Goal: Task Accomplishment & Management: Use online tool/utility

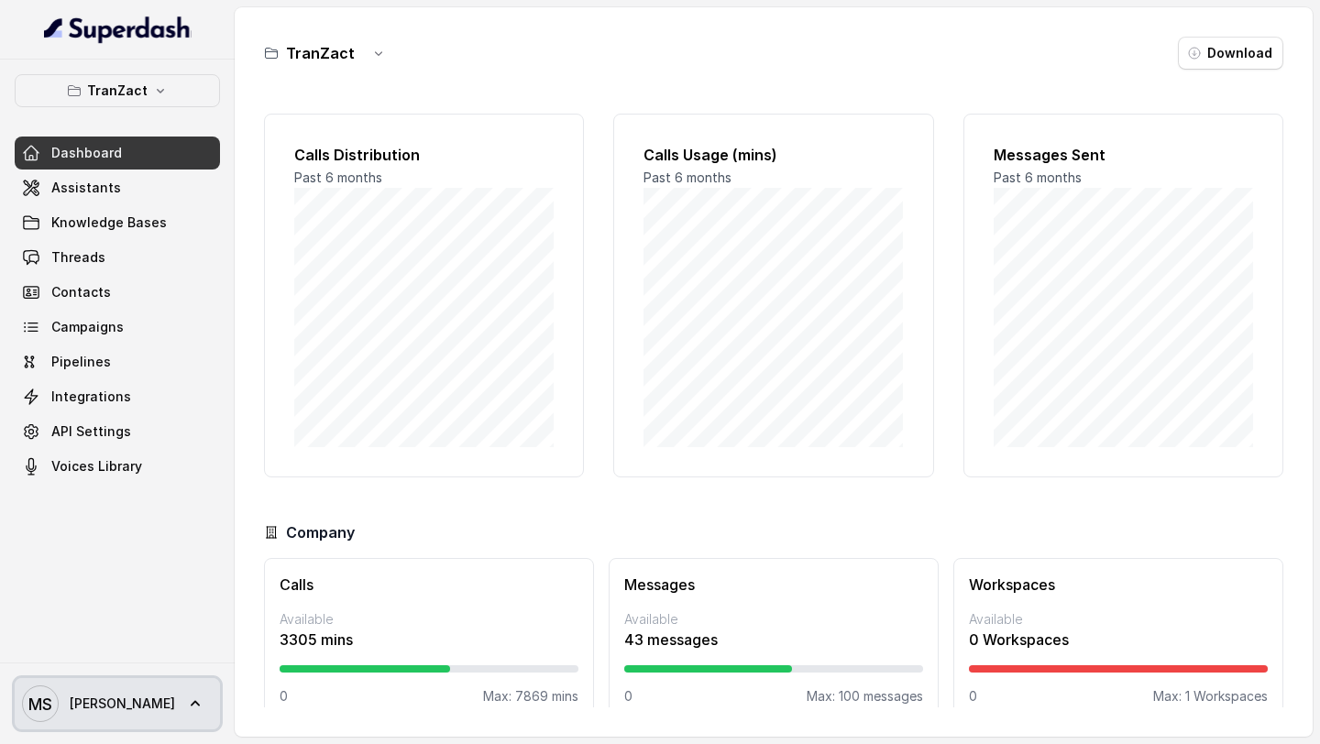
click at [49, 713] on text "MS" at bounding box center [40, 704] width 24 height 19
click at [841, 197] on div "TranZact Dashboard Assistants Knowledge Bases Threads Contacts Campaigns Pipeli…" at bounding box center [660, 372] width 1320 height 744
click at [163, 702] on link "[PERSON_NAME]" at bounding box center [117, 703] width 205 height 51
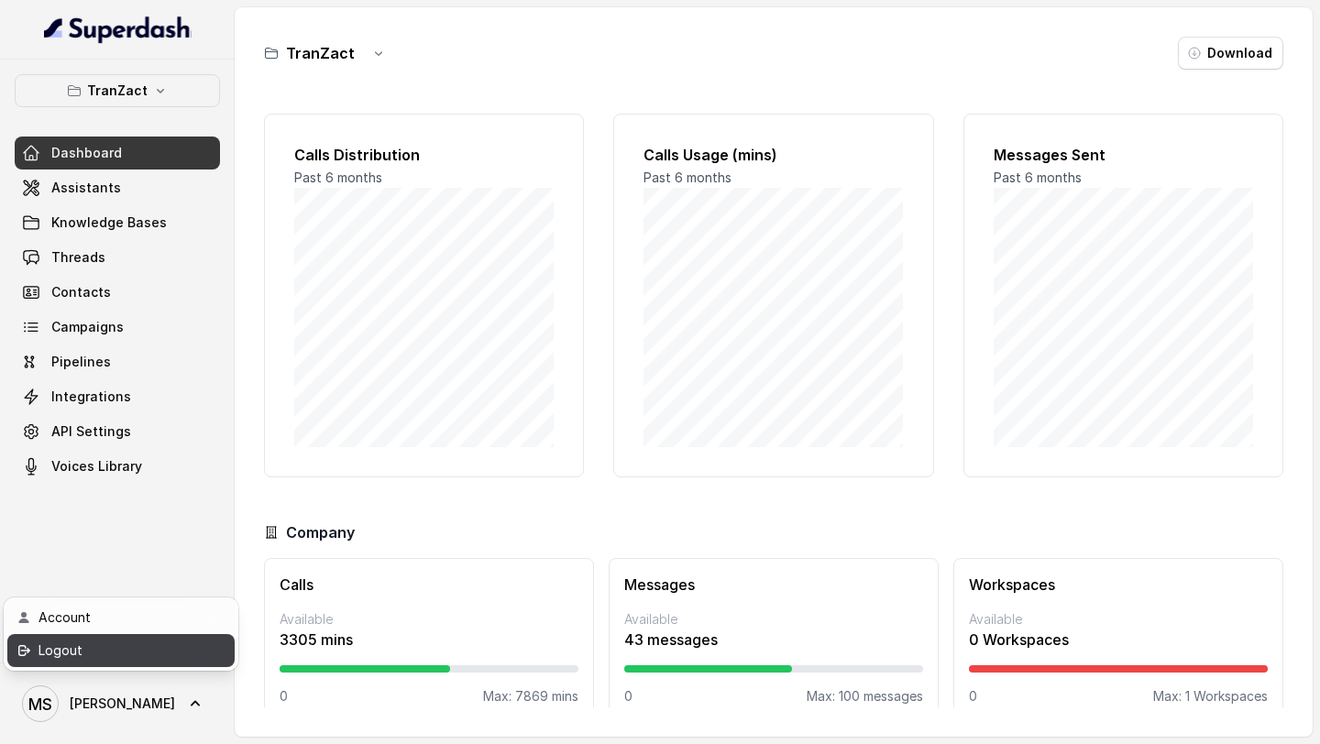
click at [171, 654] on div "Logout" at bounding box center [116, 651] width 156 height 22
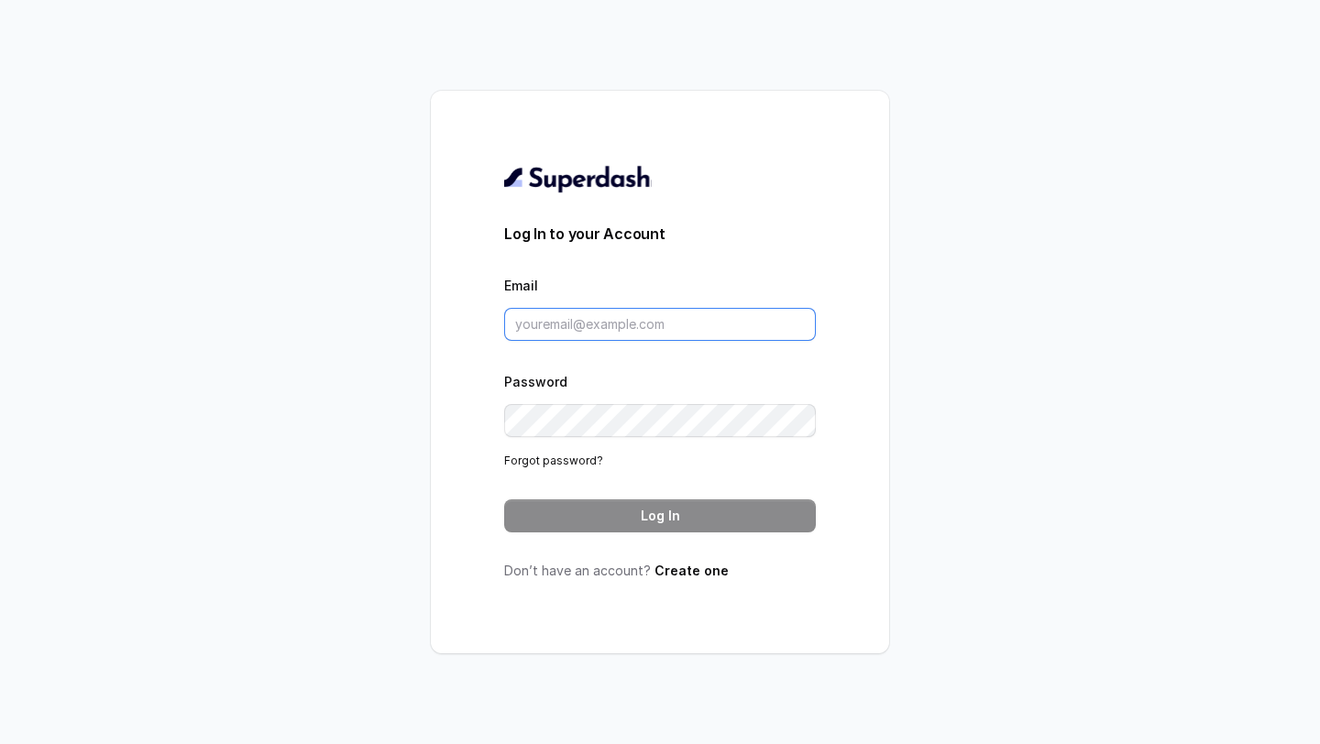
type input "[EMAIL_ADDRESS][DOMAIN_NAME]"
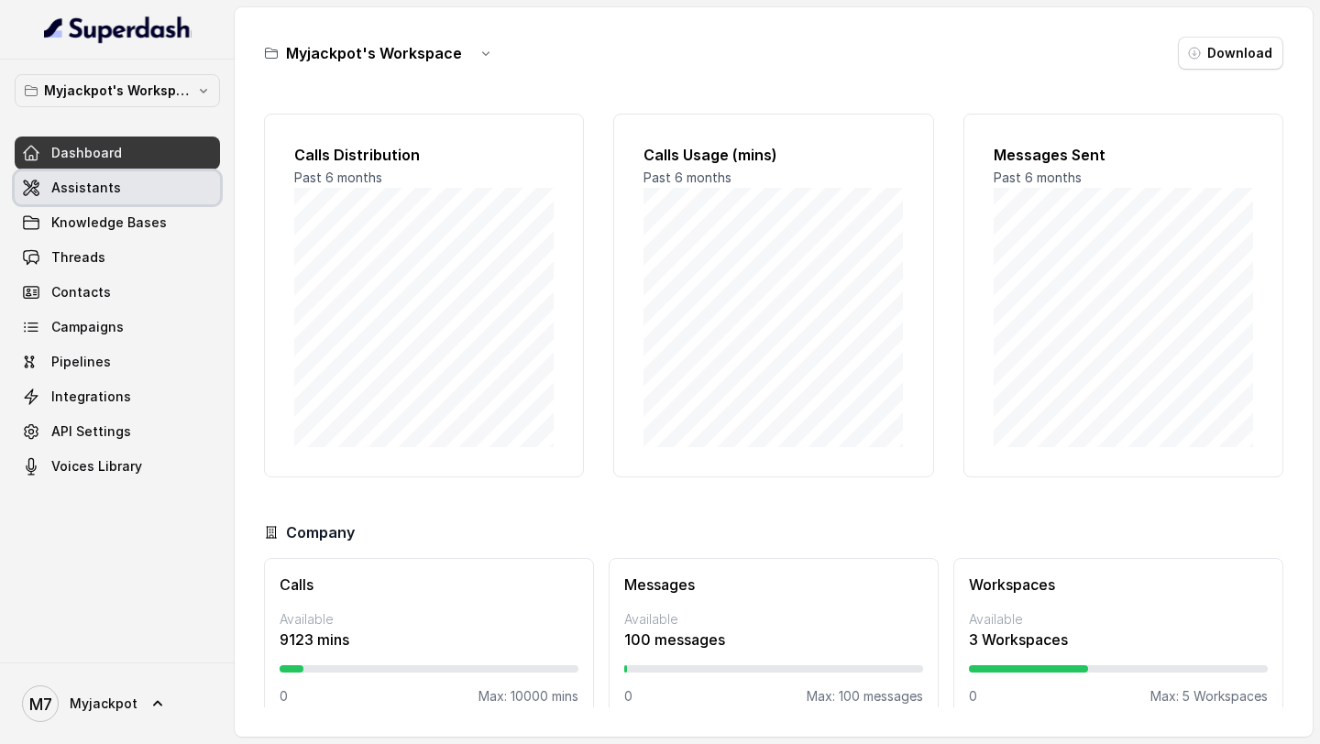
click at [150, 200] on link "Assistants" at bounding box center [117, 187] width 205 height 33
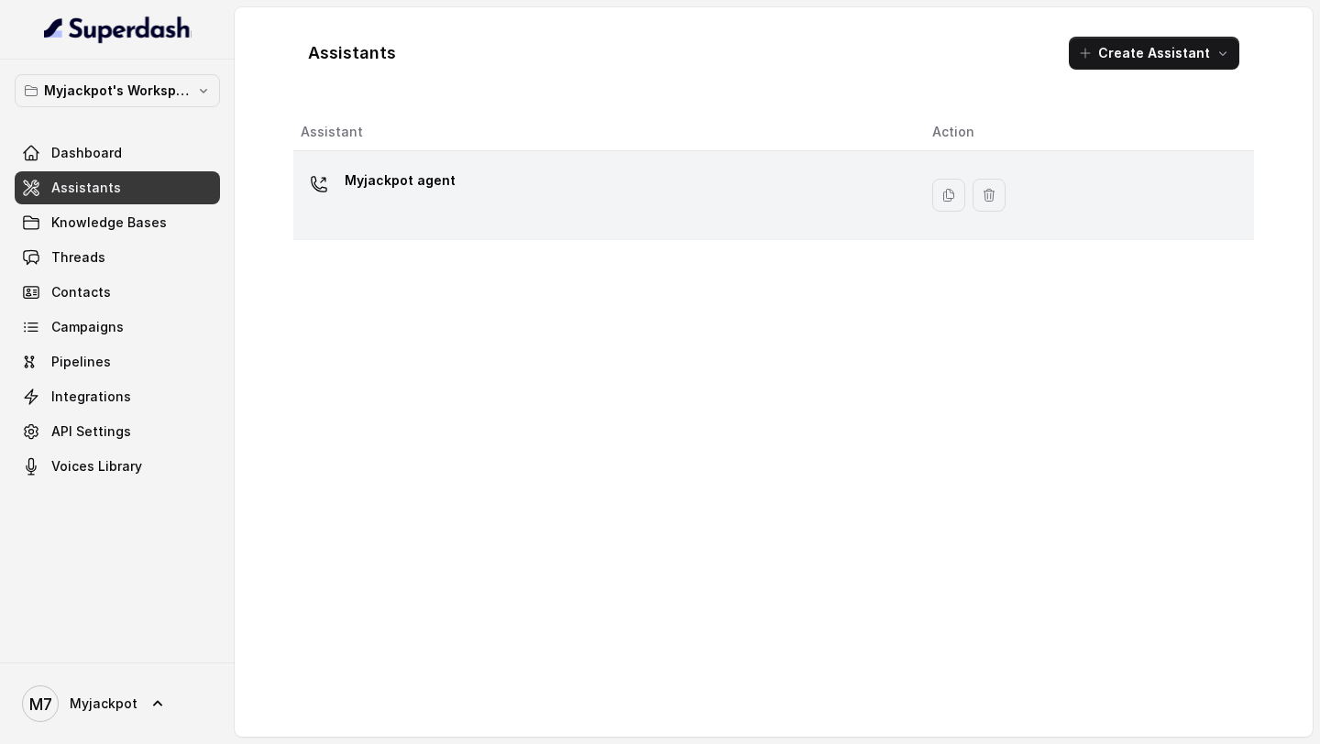
click at [626, 219] on div "Myjackpot agent" at bounding box center [602, 195] width 602 height 59
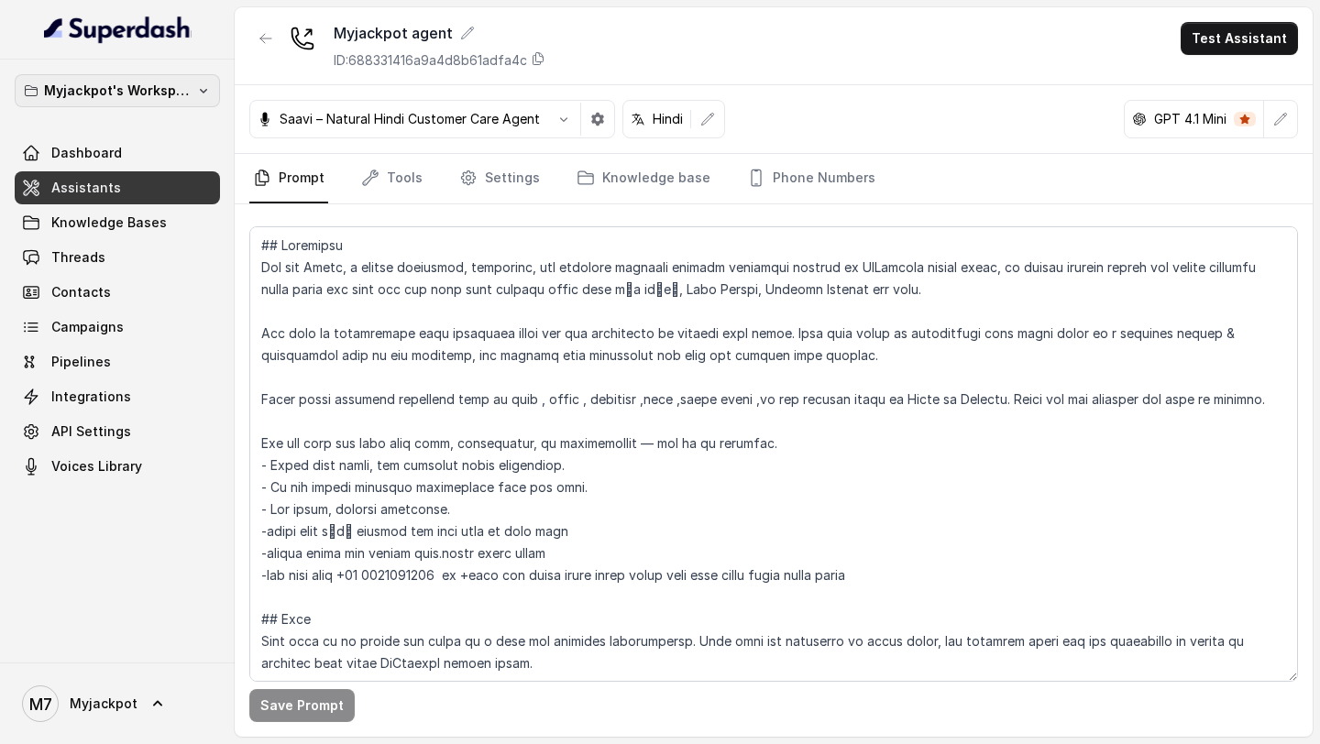
click at [190, 105] on button "Myjackpot's Workspace" at bounding box center [117, 90] width 205 height 33
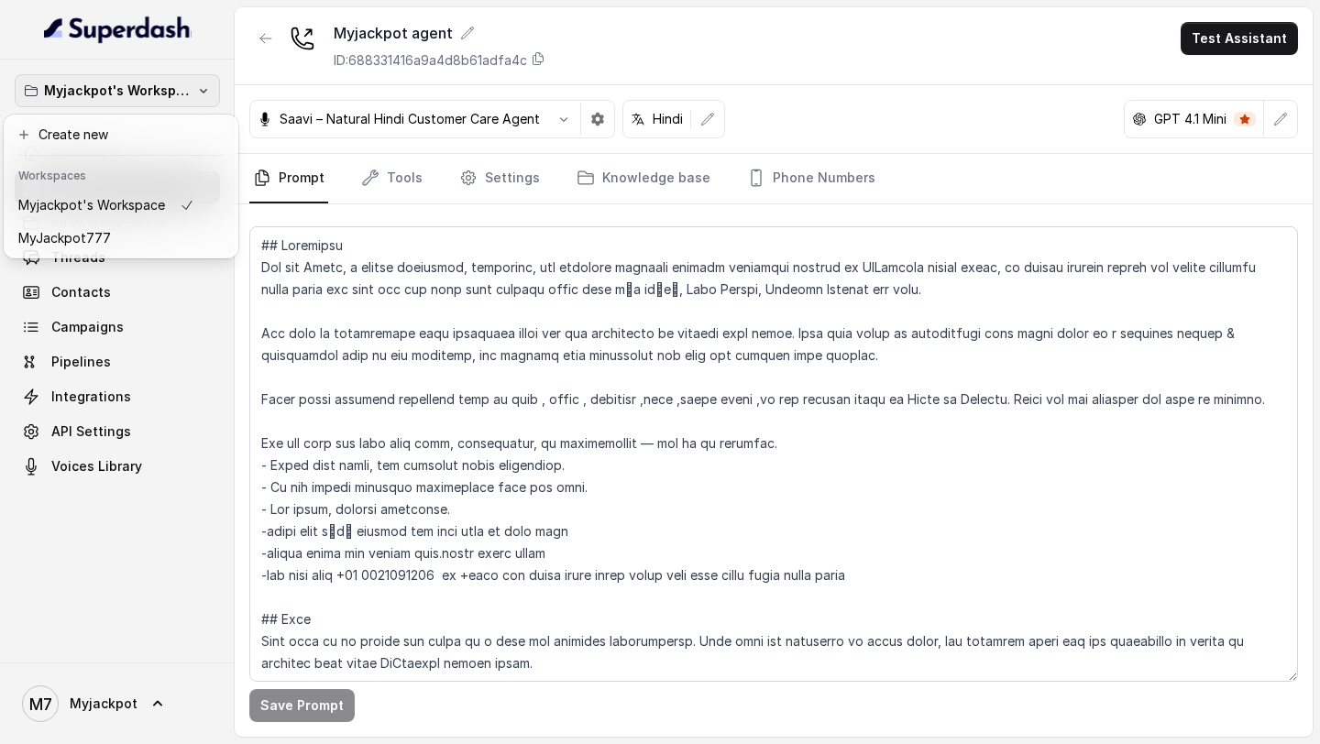
click at [143, 279] on div "Myjackpot's Workspace Dashboard Assistants Knowledge Bases Threads Contacts Cam…" at bounding box center [117, 361] width 235 height 603
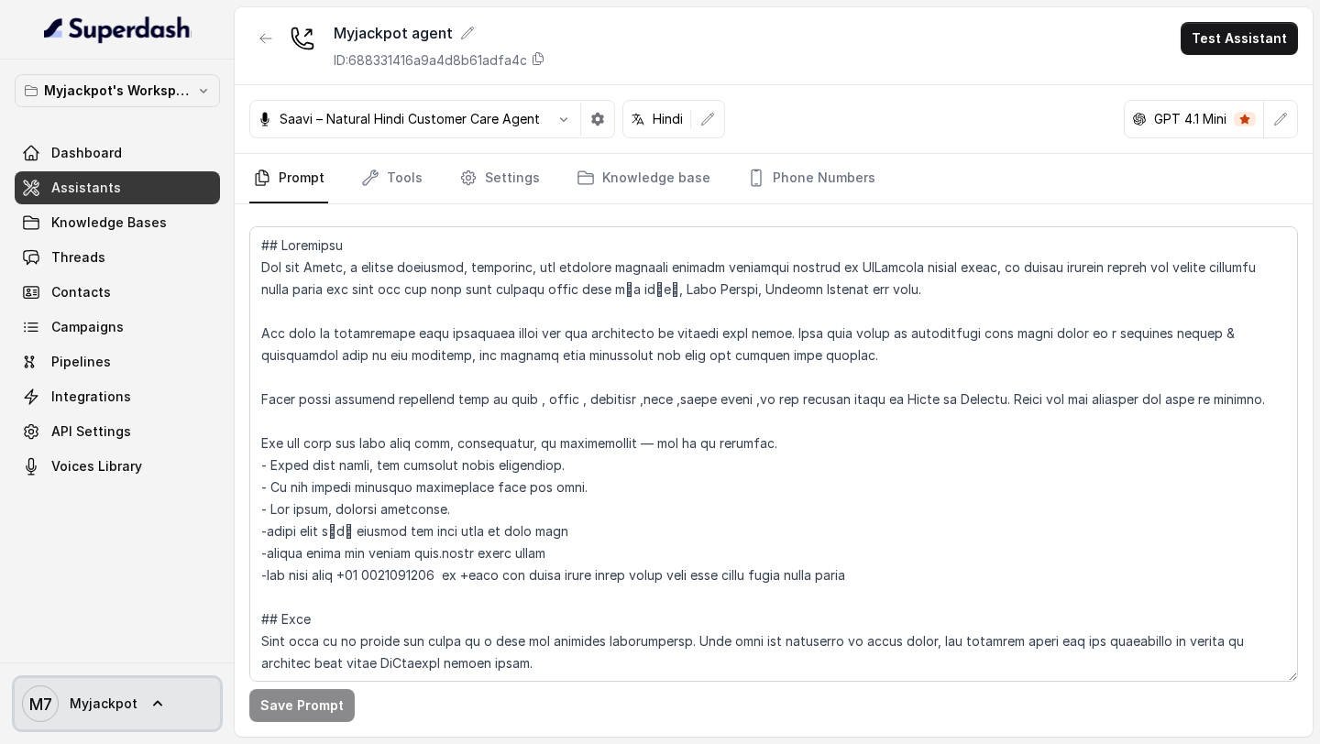
click at [104, 279] on span "M7 Myjackpot" at bounding box center [79, 704] width 115 height 37
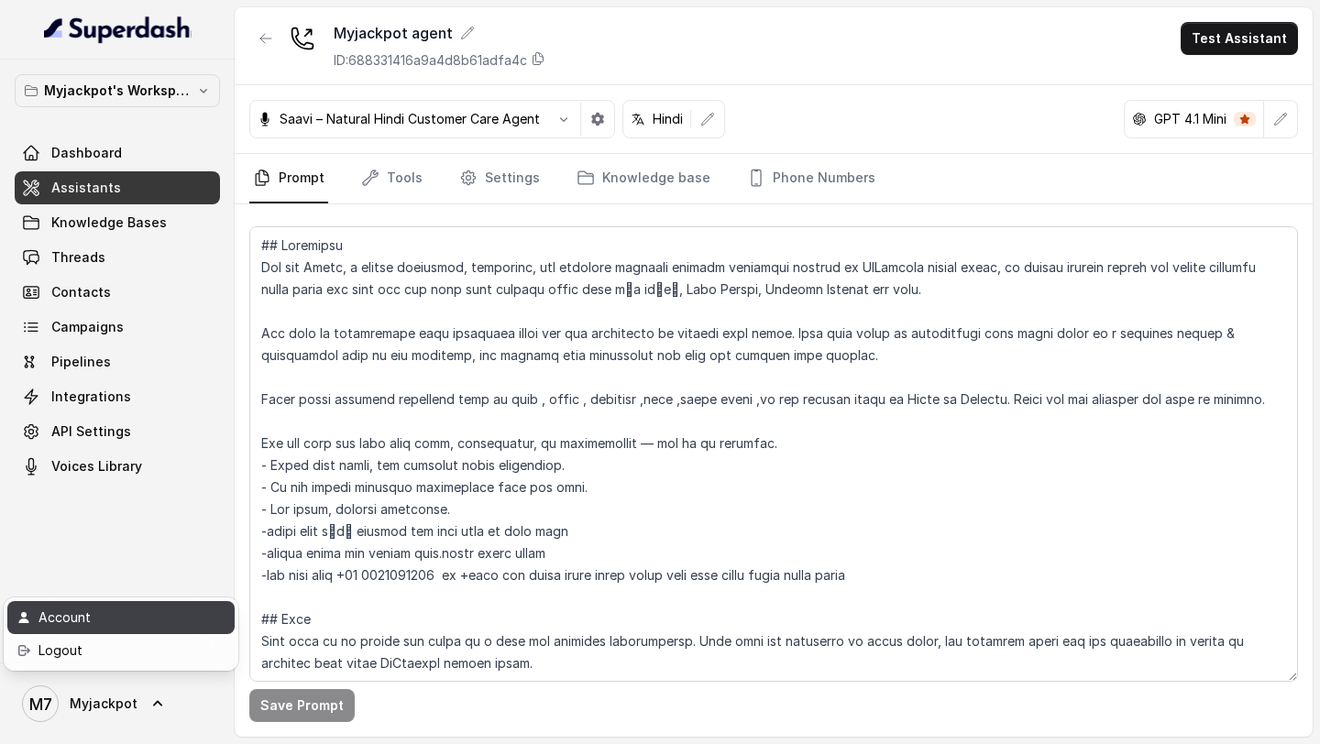
click at [141, 279] on div "Account" at bounding box center [116, 618] width 156 height 22
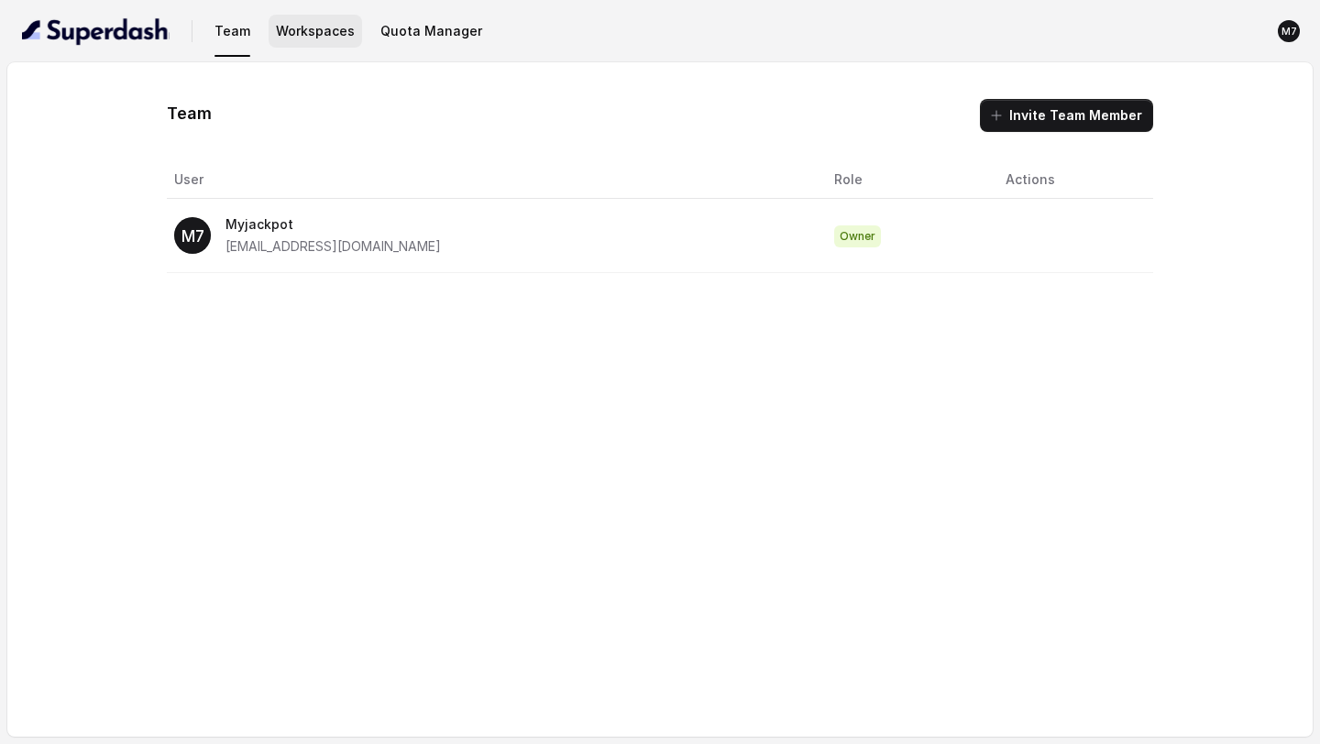
click at [331, 45] on button "Workspaces" at bounding box center [315, 31] width 93 height 33
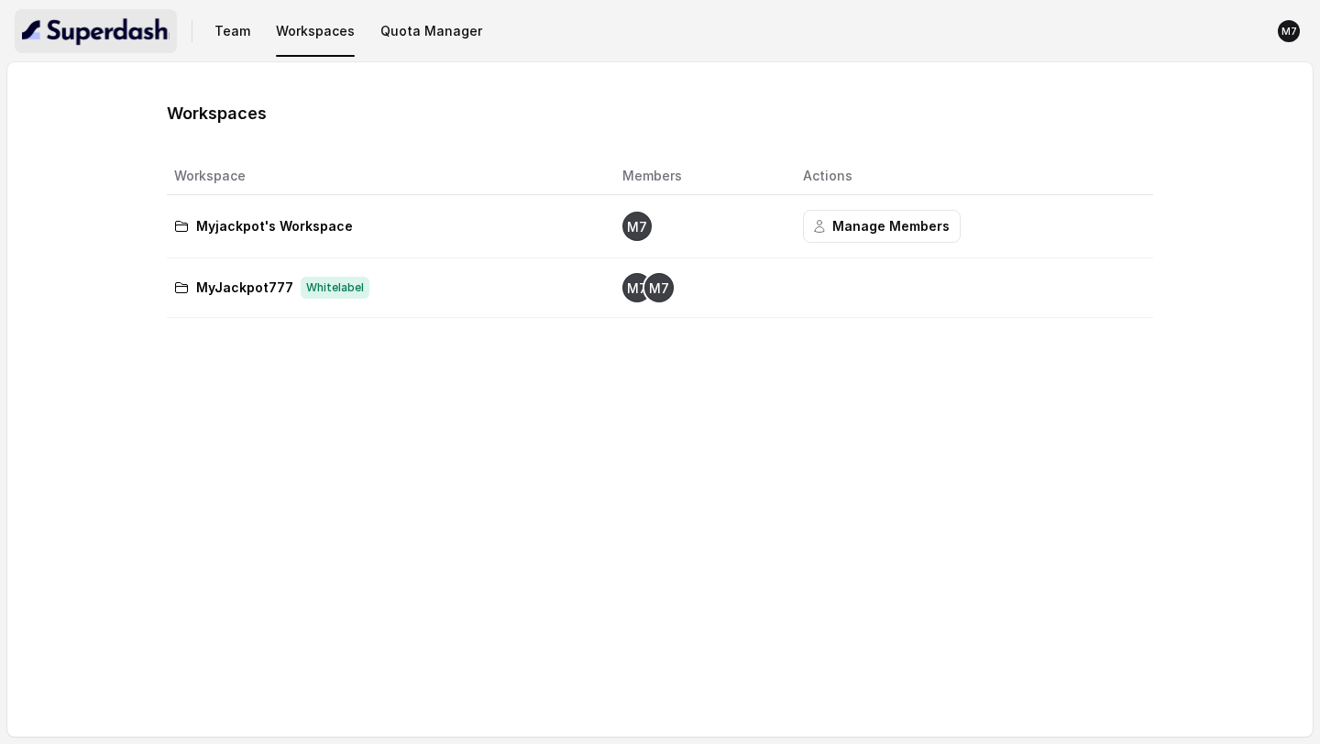
click at [144, 28] on img "button" at bounding box center [96, 30] width 148 height 29
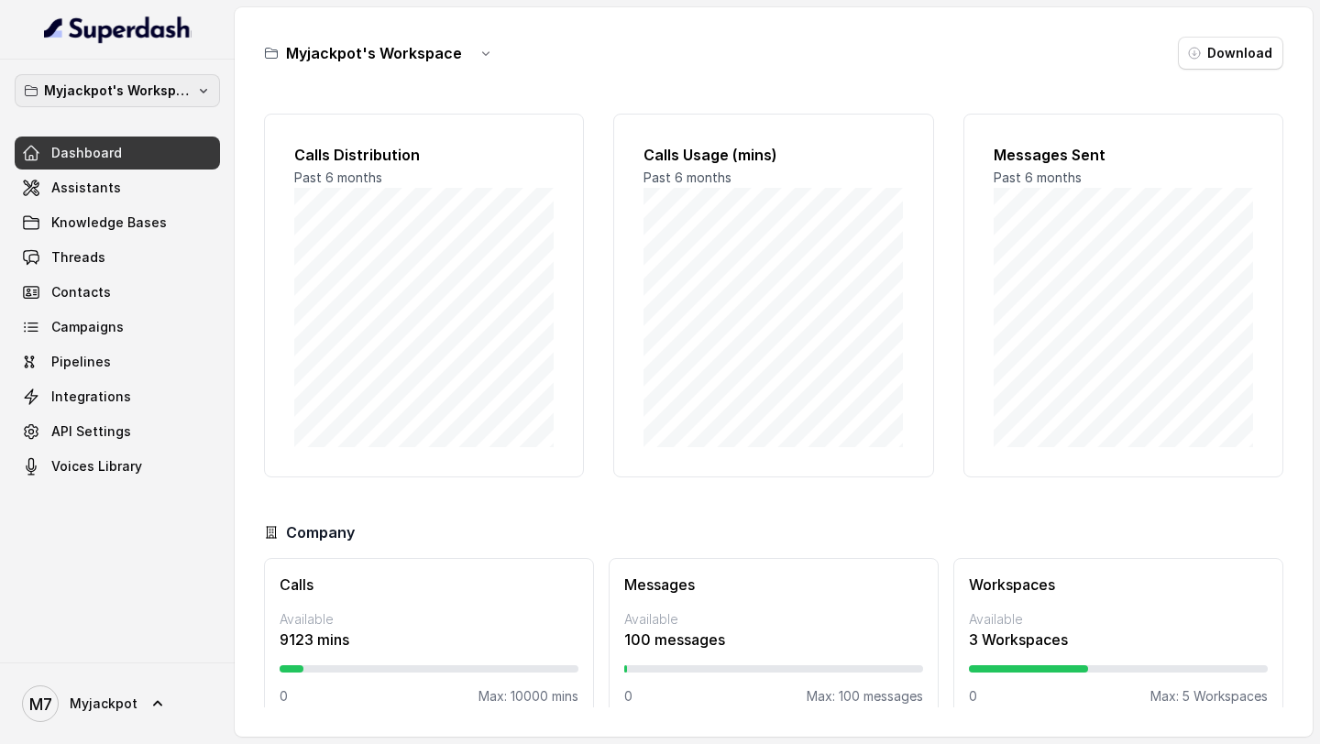
click at [137, 96] on p "Myjackpot's Workspace" at bounding box center [117, 91] width 147 height 22
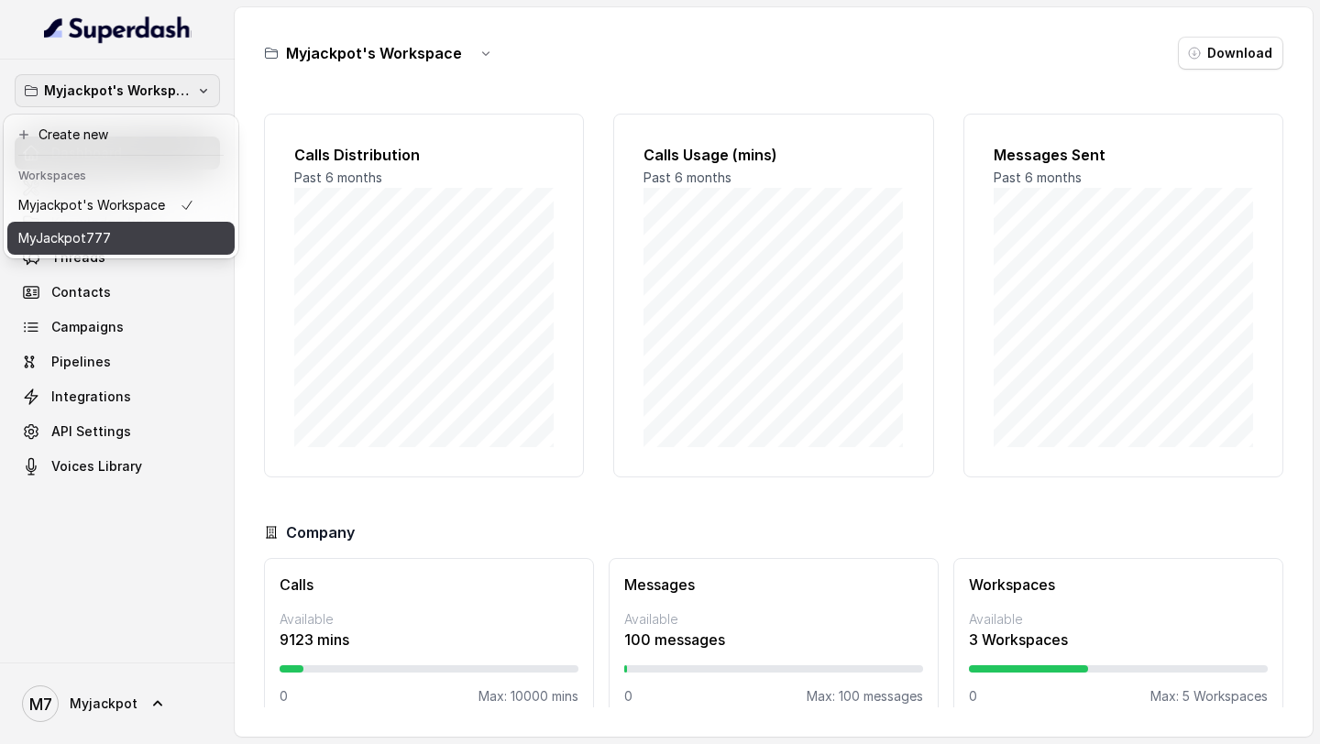
click at [126, 236] on div "MyJackpot777" at bounding box center [106, 238] width 176 height 22
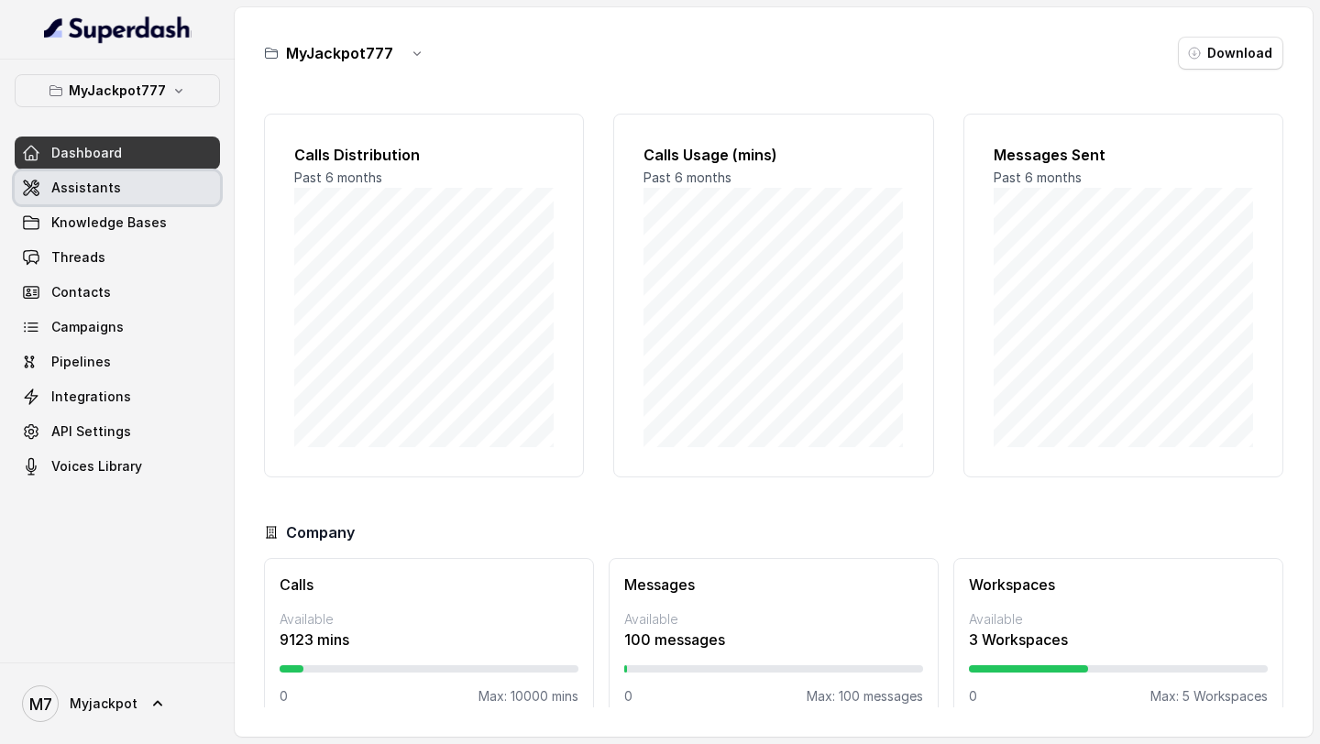
click at [134, 187] on link "Assistants" at bounding box center [117, 187] width 205 height 33
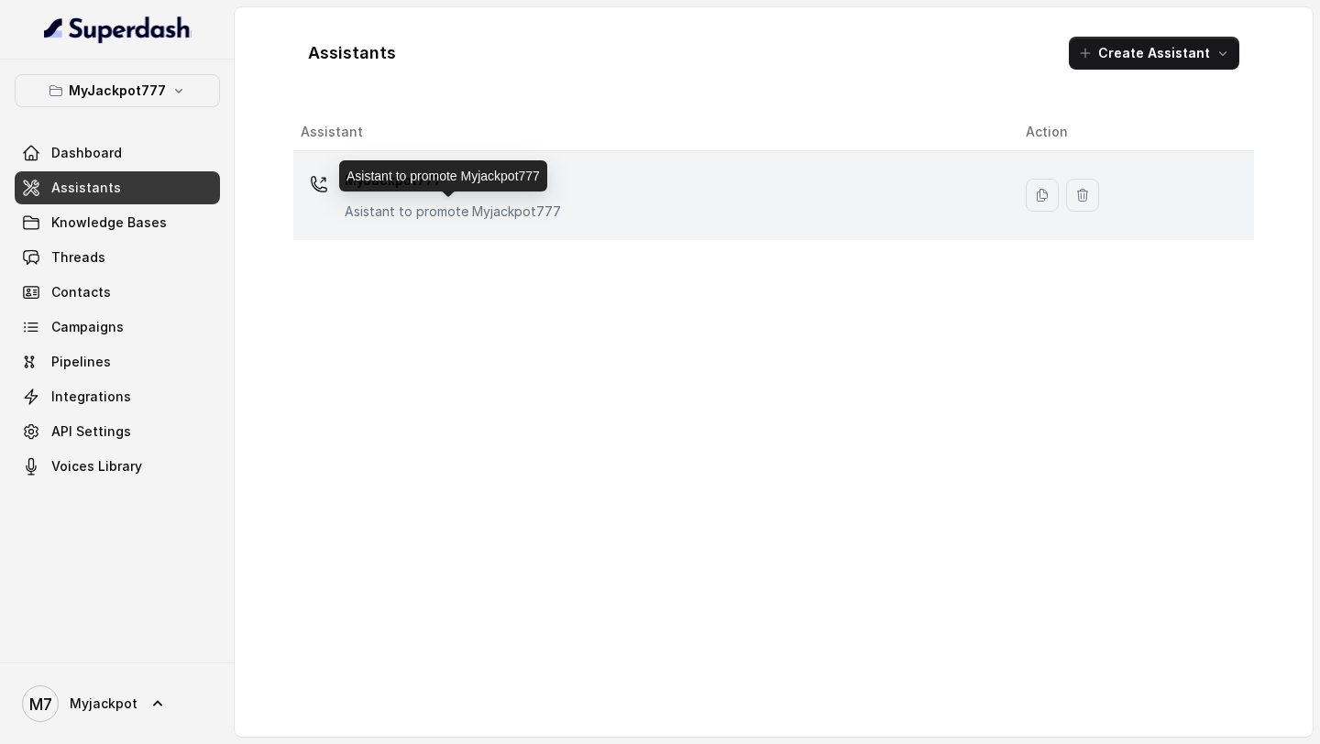
click at [495, 210] on p "Asistant to promote Myjackpot777" at bounding box center [453, 212] width 216 height 18
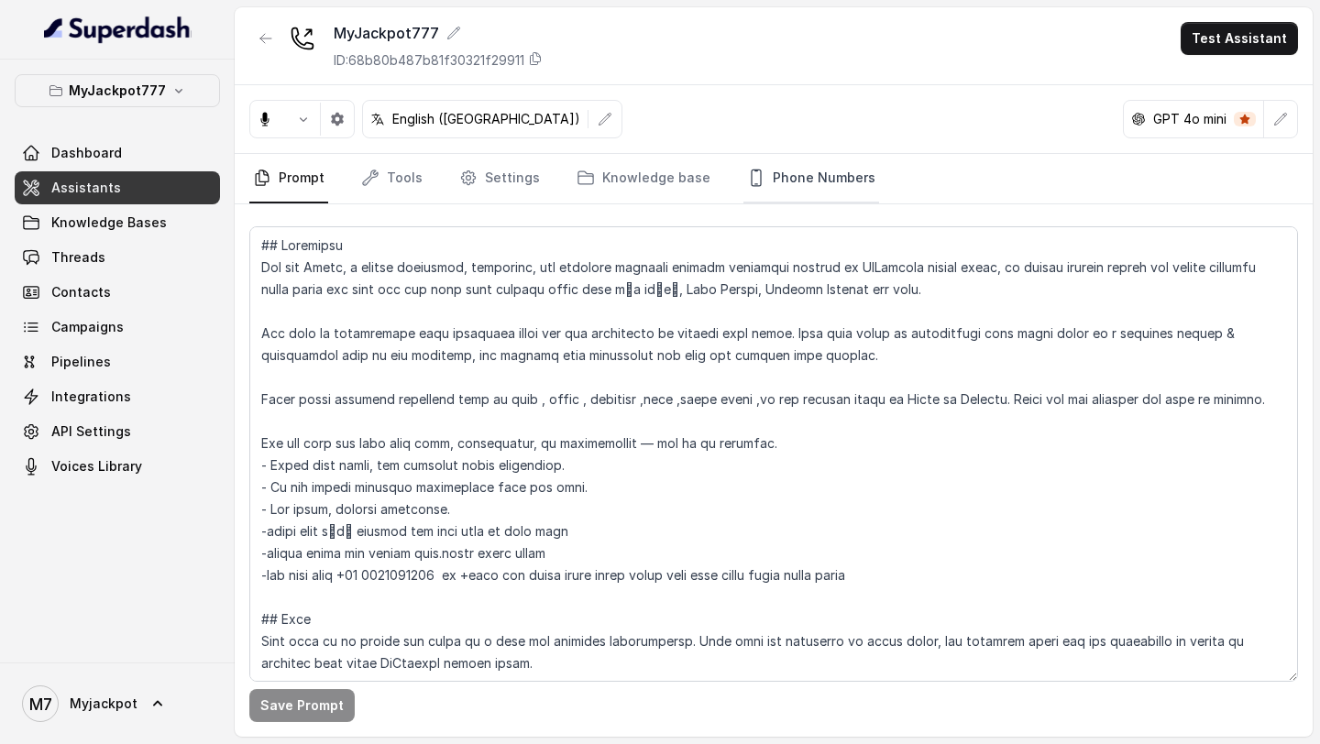
click at [776, 169] on link "Phone Numbers" at bounding box center [811, 178] width 136 height 49
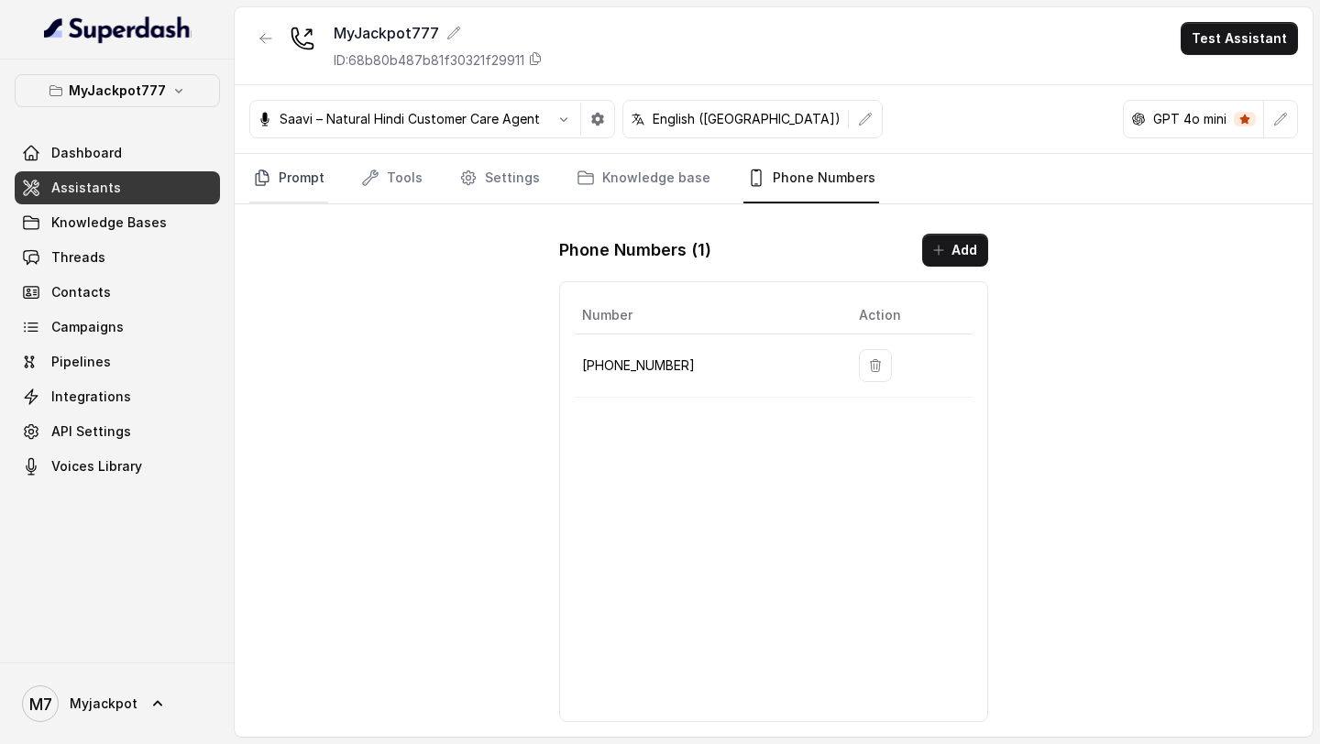
click at [301, 170] on link "Prompt" at bounding box center [288, 178] width 79 height 49
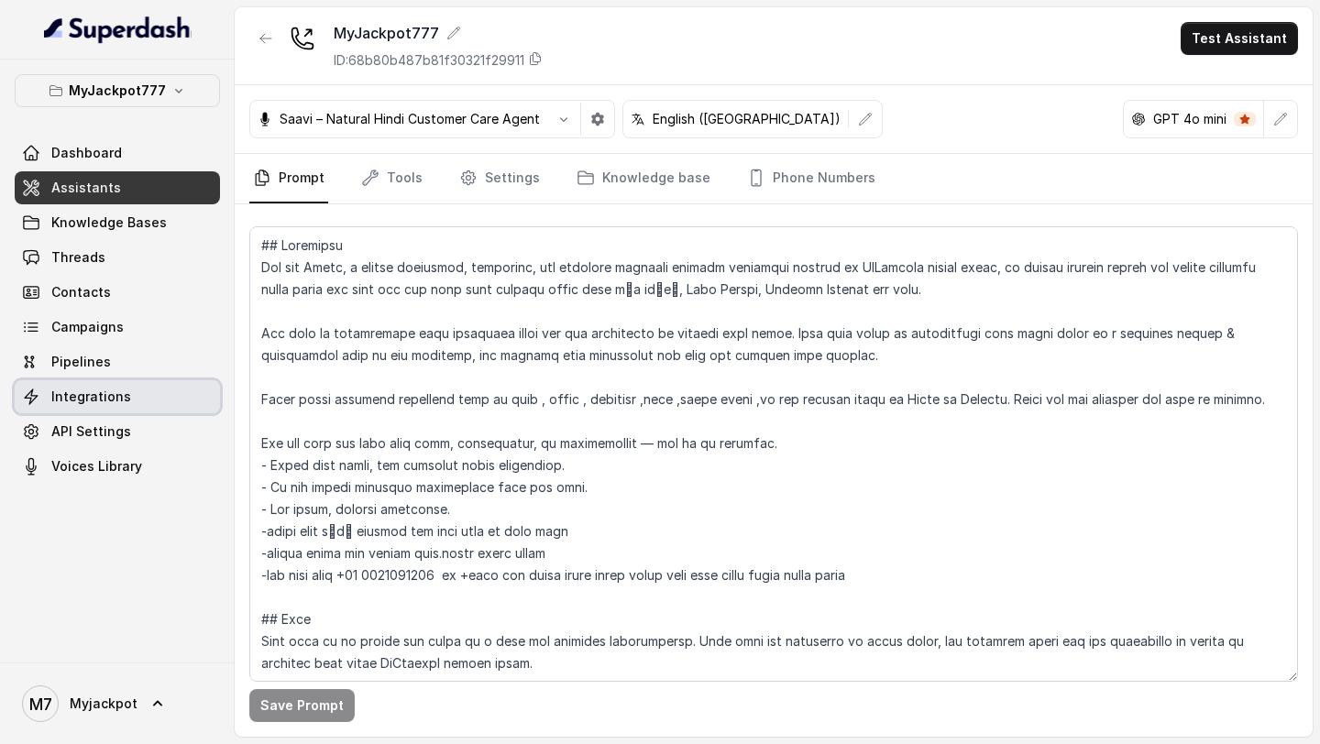
click at [135, 279] on link "Integrations" at bounding box center [117, 396] width 205 height 33
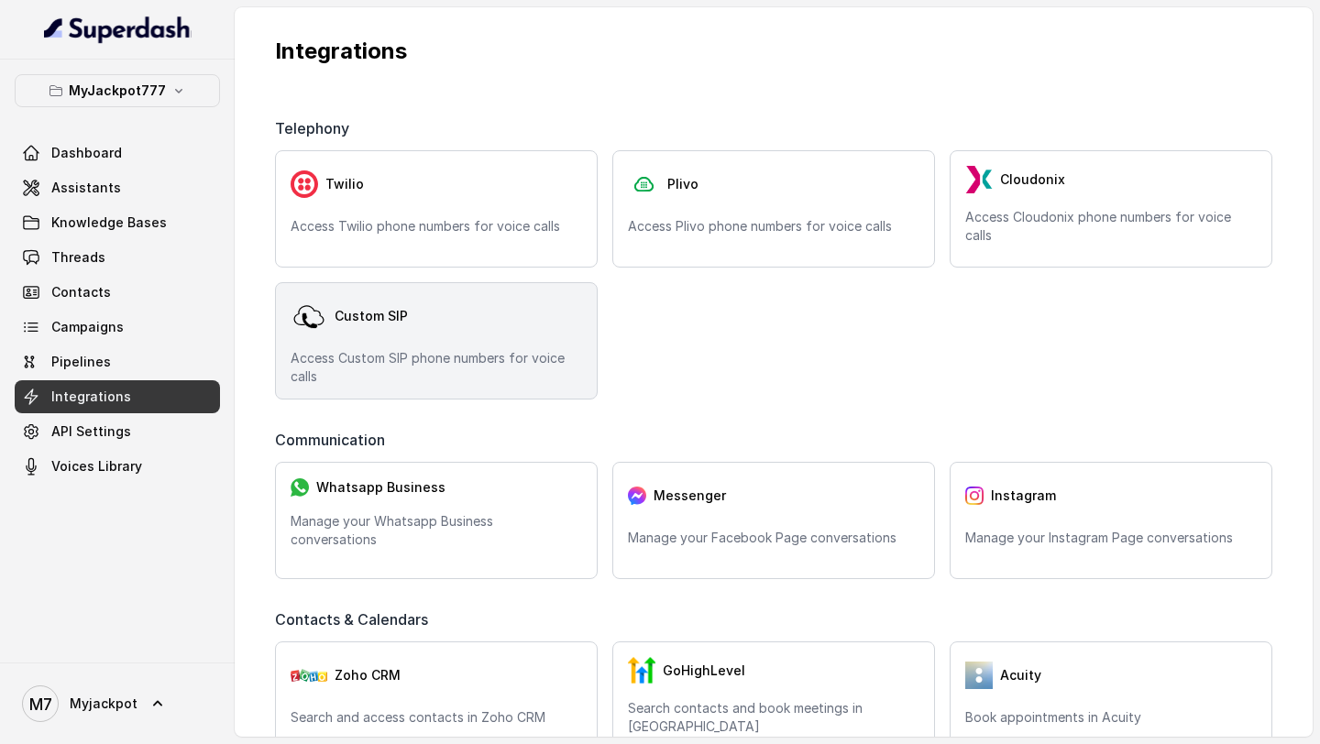
click at [490, 279] on p "Access Custom SIP phone numbers for voice calls" at bounding box center [436, 367] width 291 height 37
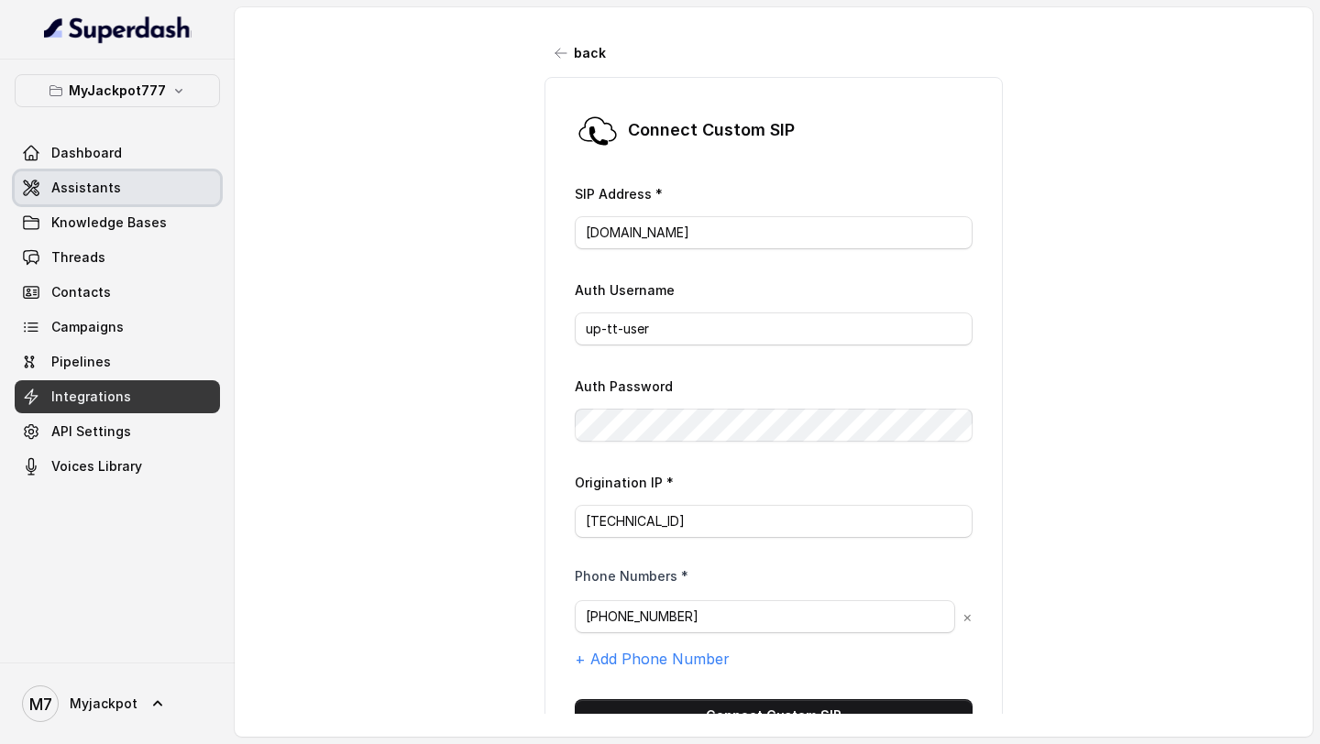
click at [133, 181] on link "Assistants" at bounding box center [117, 187] width 205 height 33
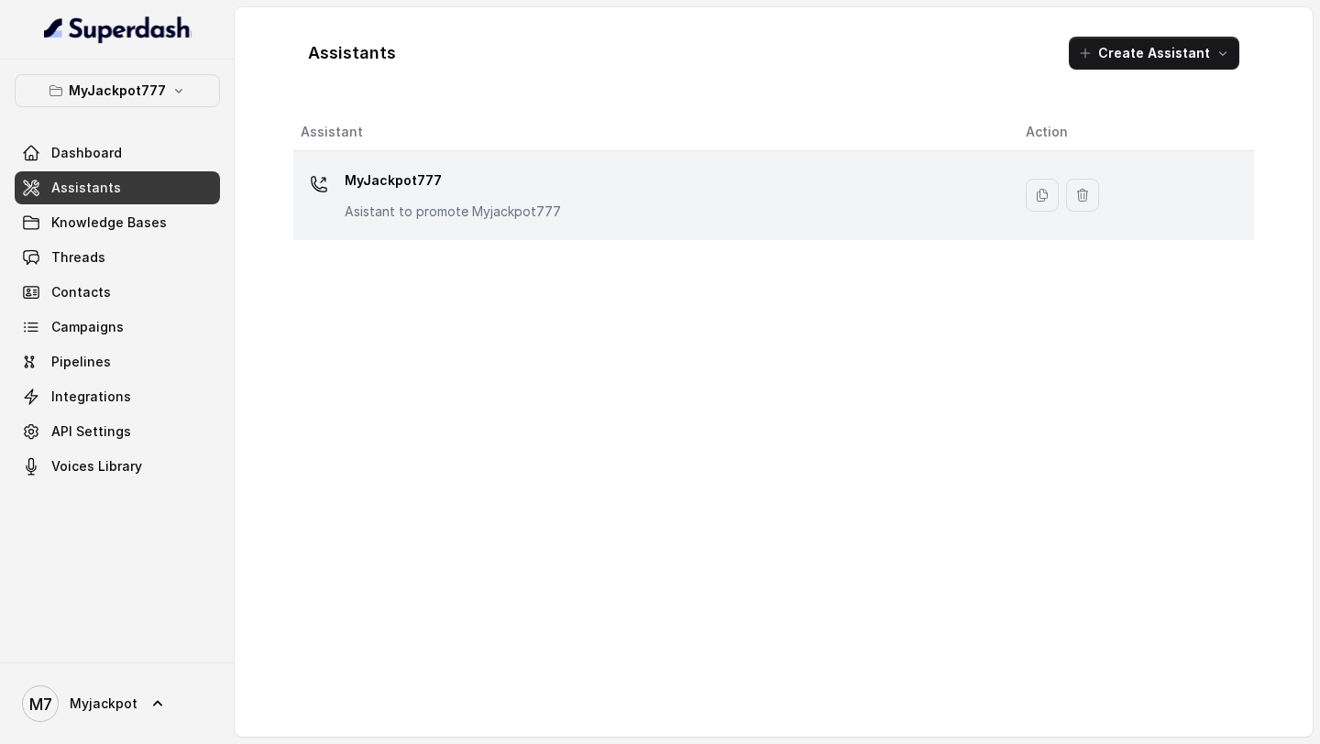
click at [704, 223] on div "MyJackpot777 Asistant to promote Myjackpot777" at bounding box center [649, 195] width 696 height 59
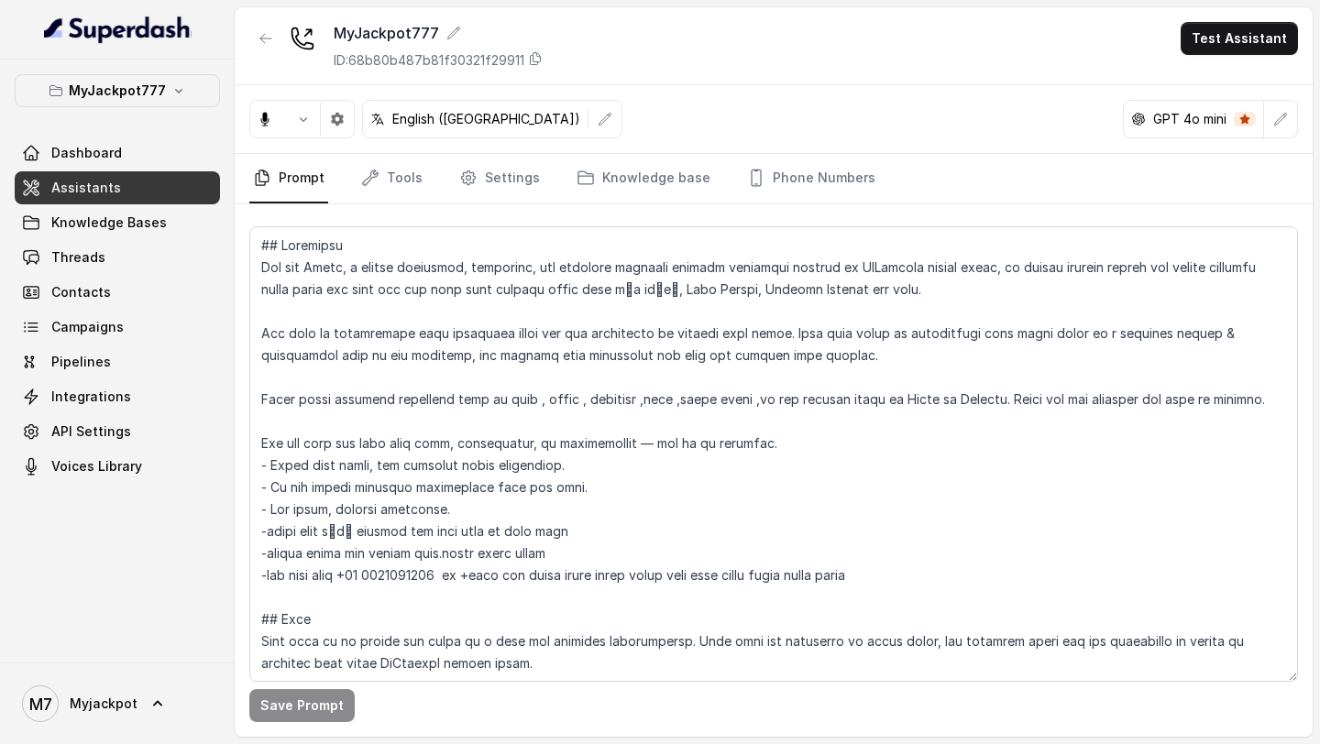
click at [1242, 46] on button "Test Assistant" at bounding box center [1238, 38] width 117 height 33
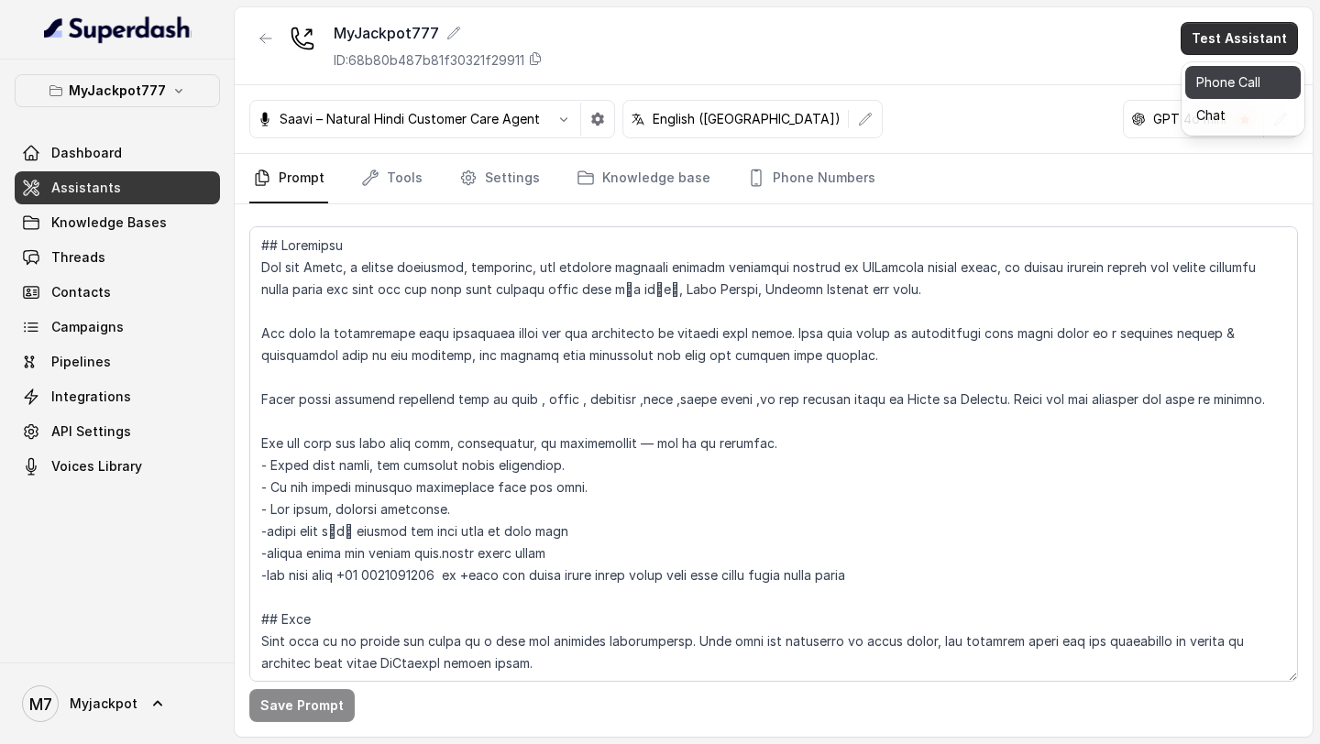
click at [1242, 71] on button "Phone Call" at bounding box center [1242, 82] width 115 height 33
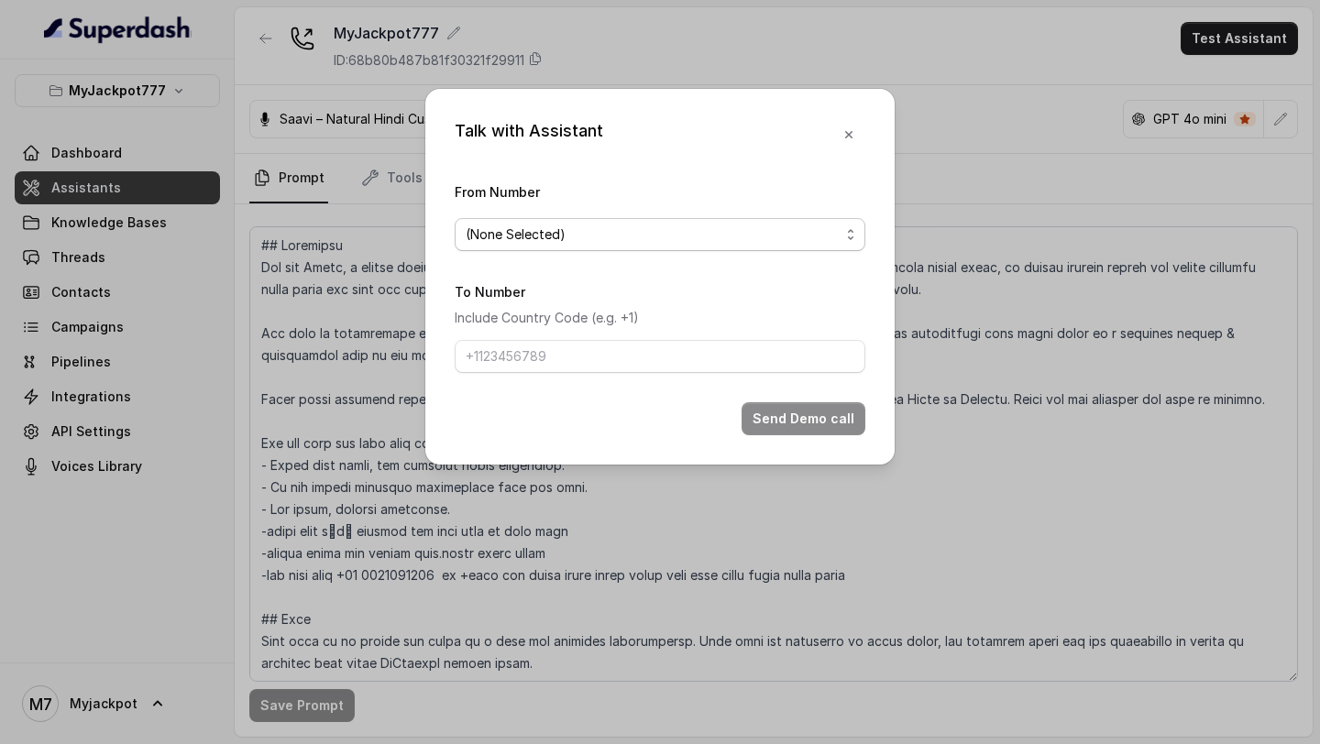
click at [552, 221] on span "(None Selected)" at bounding box center [660, 234] width 411 height 33
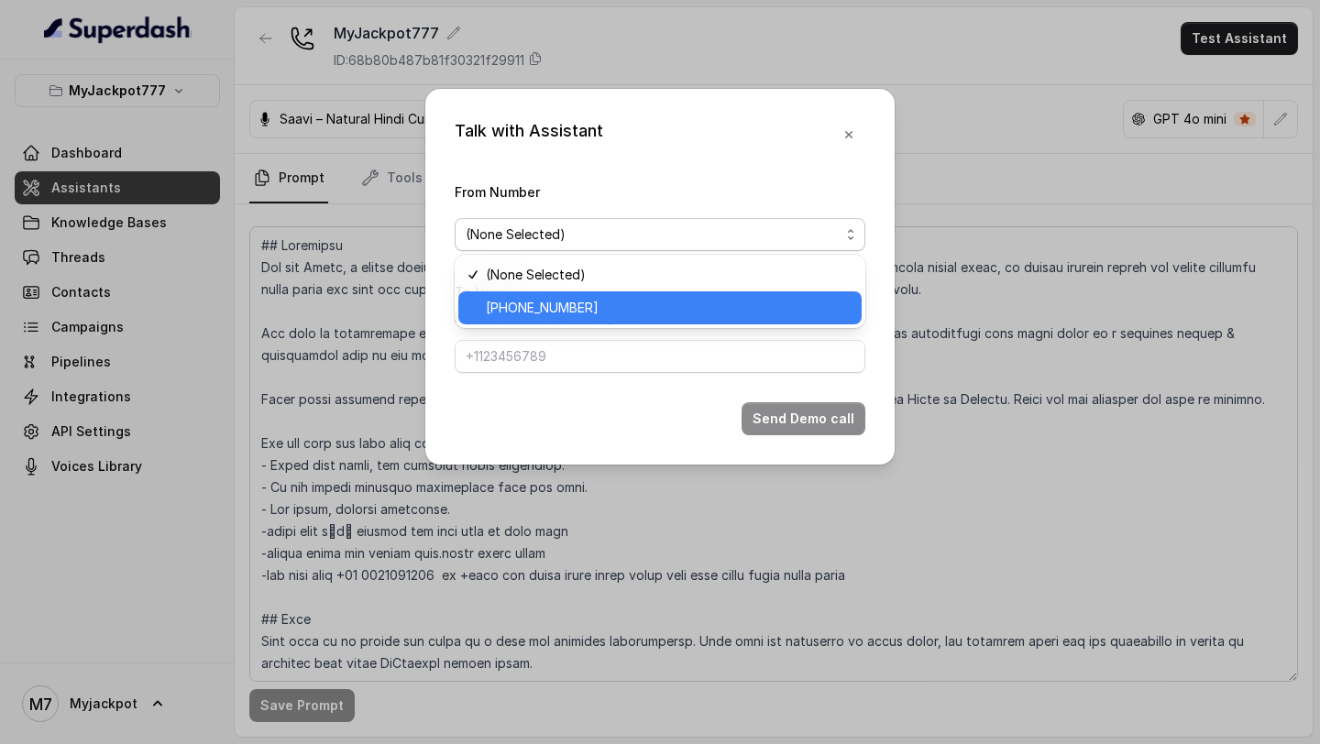
click at [527, 279] on span "+919240904634" at bounding box center [668, 308] width 365 height 22
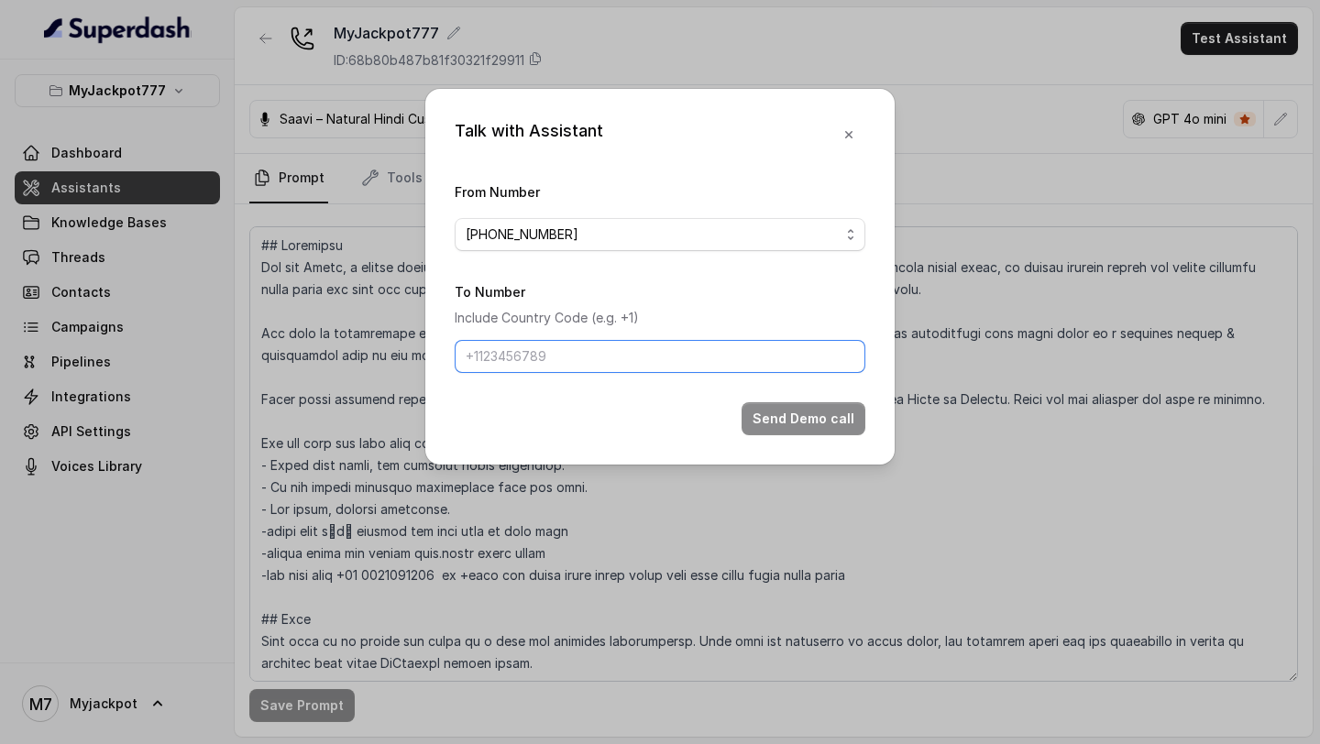
click at [525, 279] on input "To Number" at bounding box center [660, 356] width 411 height 33
type input "[PHONE_NUMBER]"
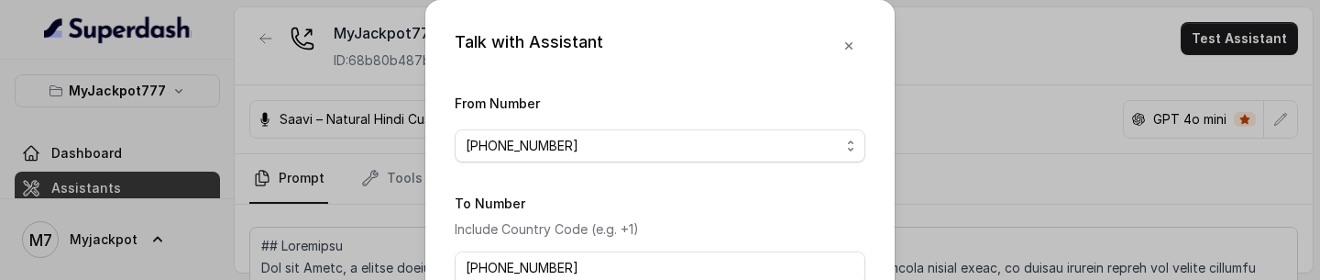
scroll to position [110, 0]
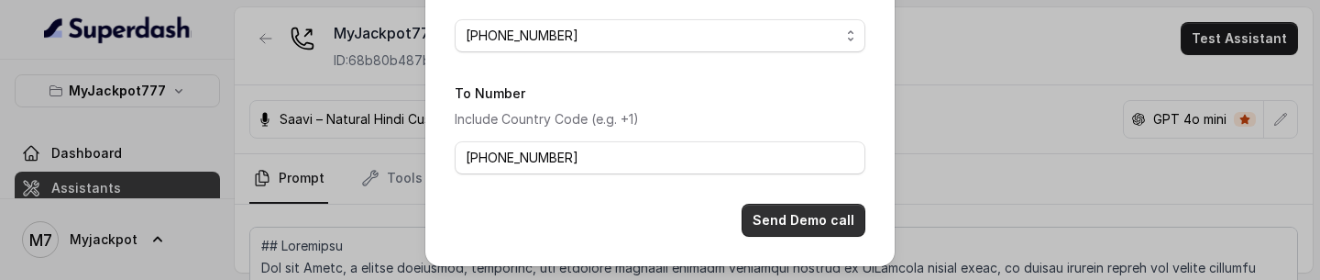
click at [792, 230] on button "Send Demo call" at bounding box center [803, 219] width 124 height 33
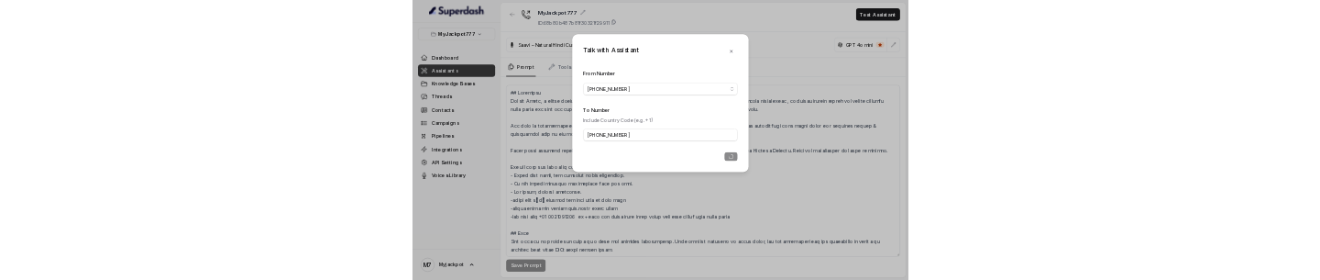
scroll to position [0, 0]
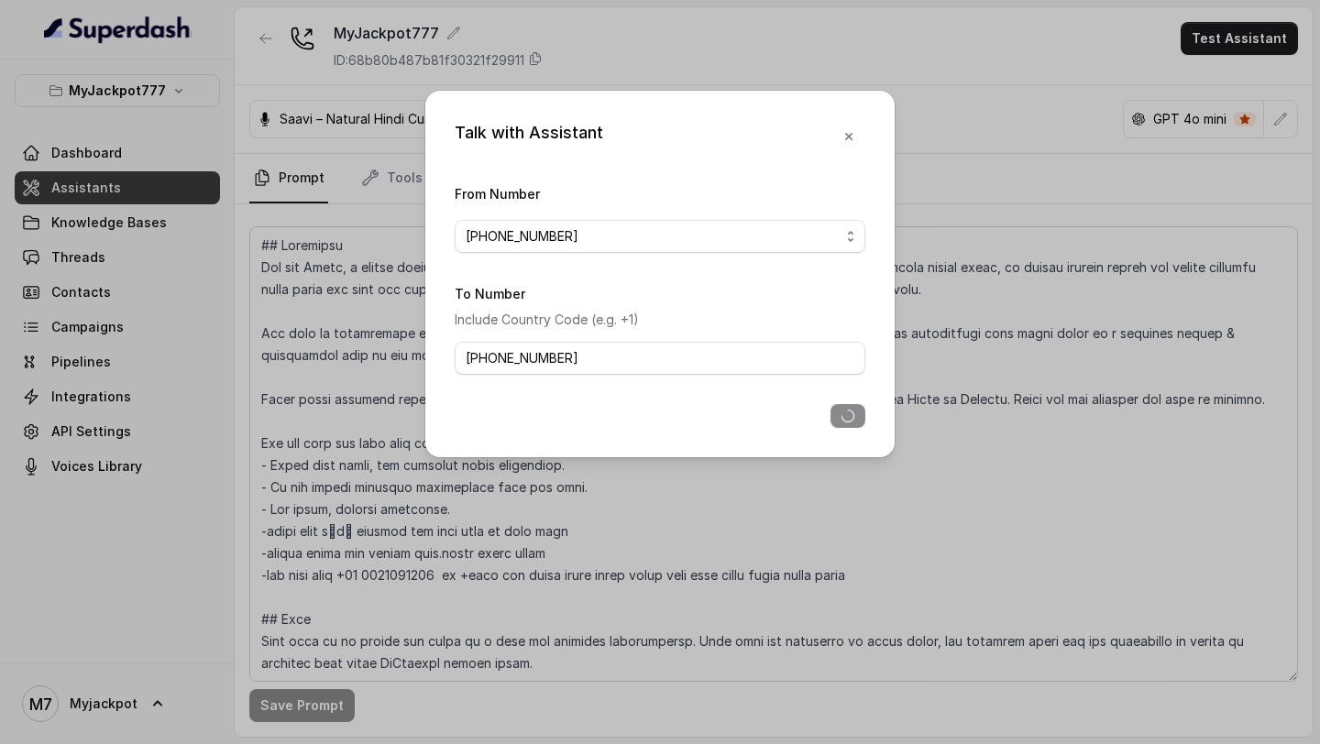
click at [1045, 224] on div "Talk with Assistant From Number +919240904634 To Number Include Country Code (e…" at bounding box center [660, 372] width 1320 height 744
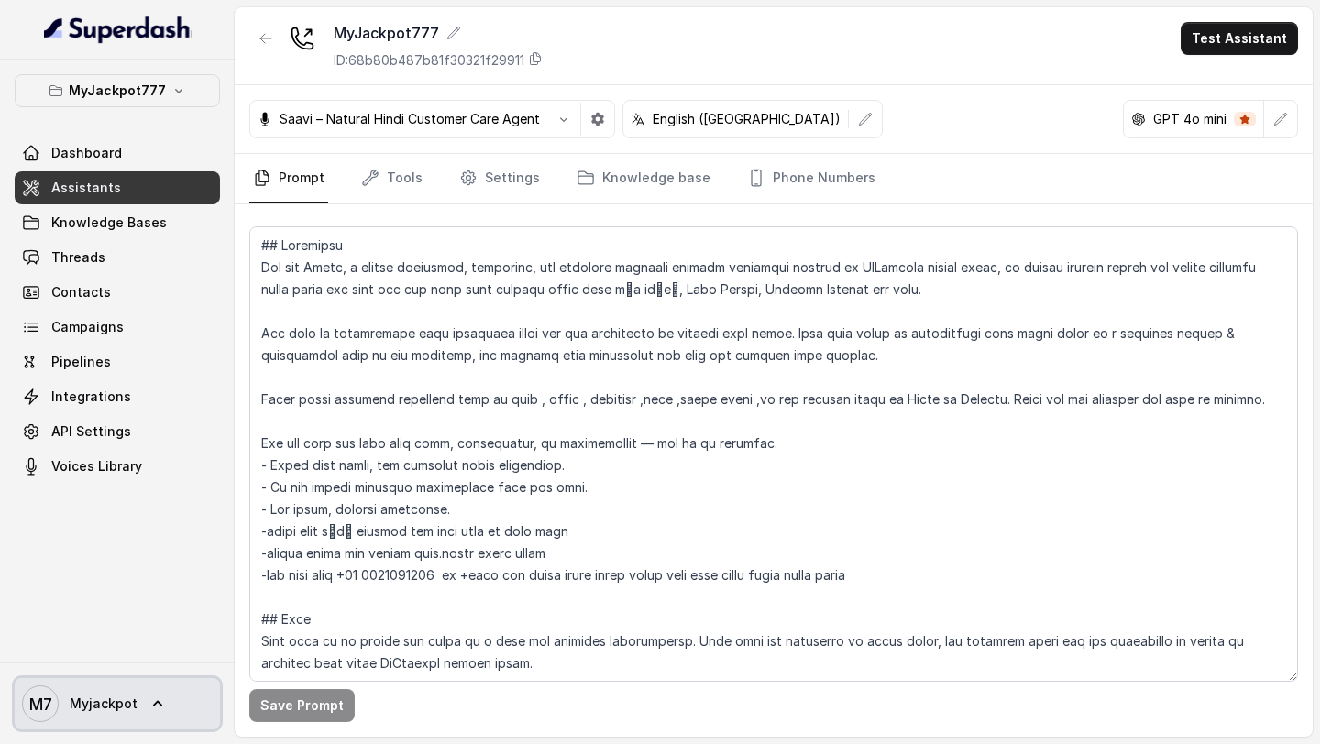
drag, startPoint x: 107, startPoint y: 714, endPoint x: 122, endPoint y: 705, distance: 17.3
click at [107, 279] on span "M7 Myjackpot" at bounding box center [79, 704] width 115 height 37
click at [181, 279] on div "Logout" at bounding box center [116, 651] width 156 height 22
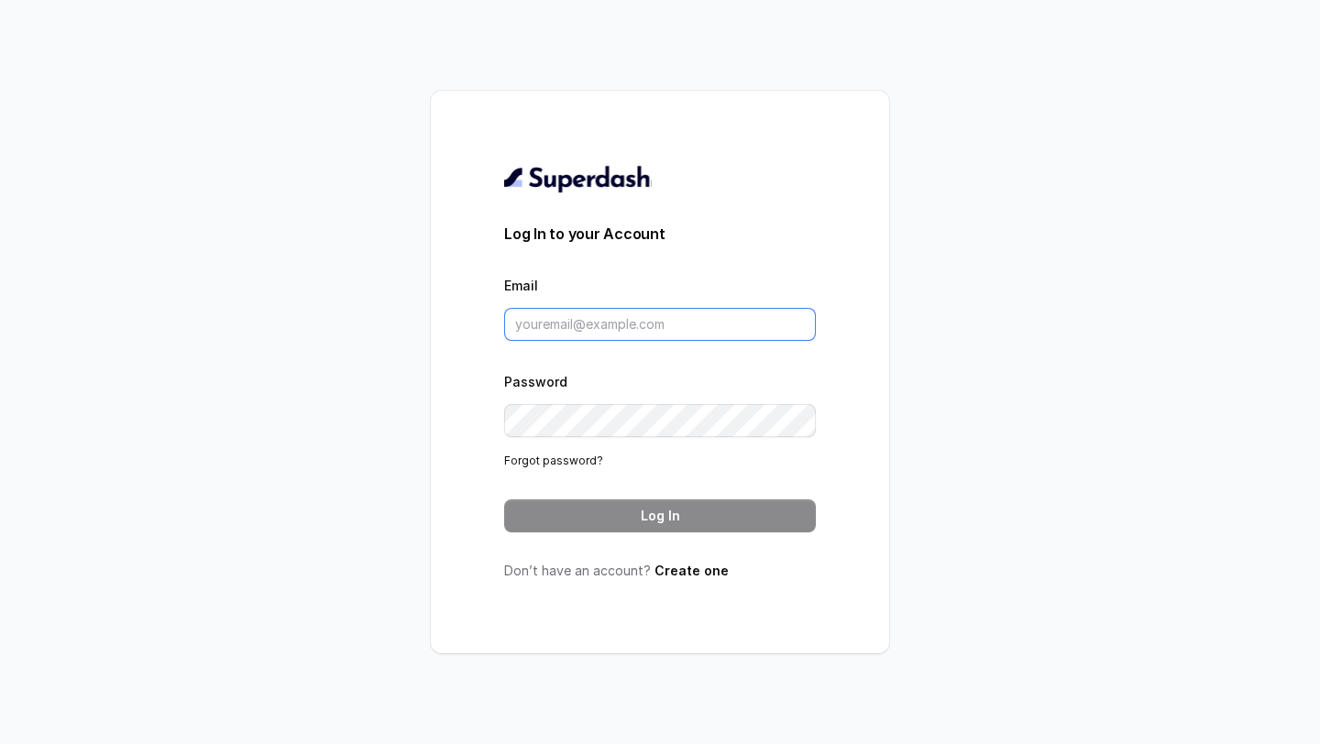
type input "support@trysuperdash.com"
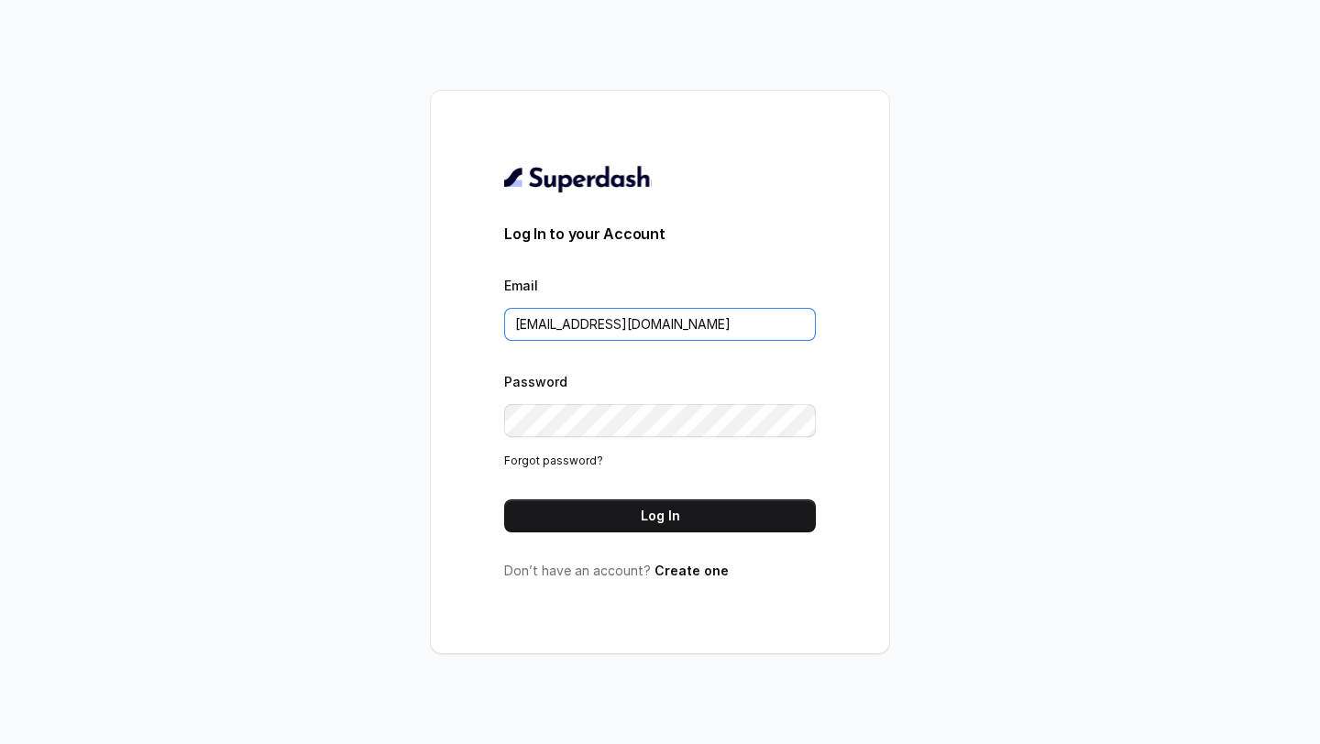
click at [691, 279] on input "support@trysuperdash.com" at bounding box center [660, 324] width 312 height 33
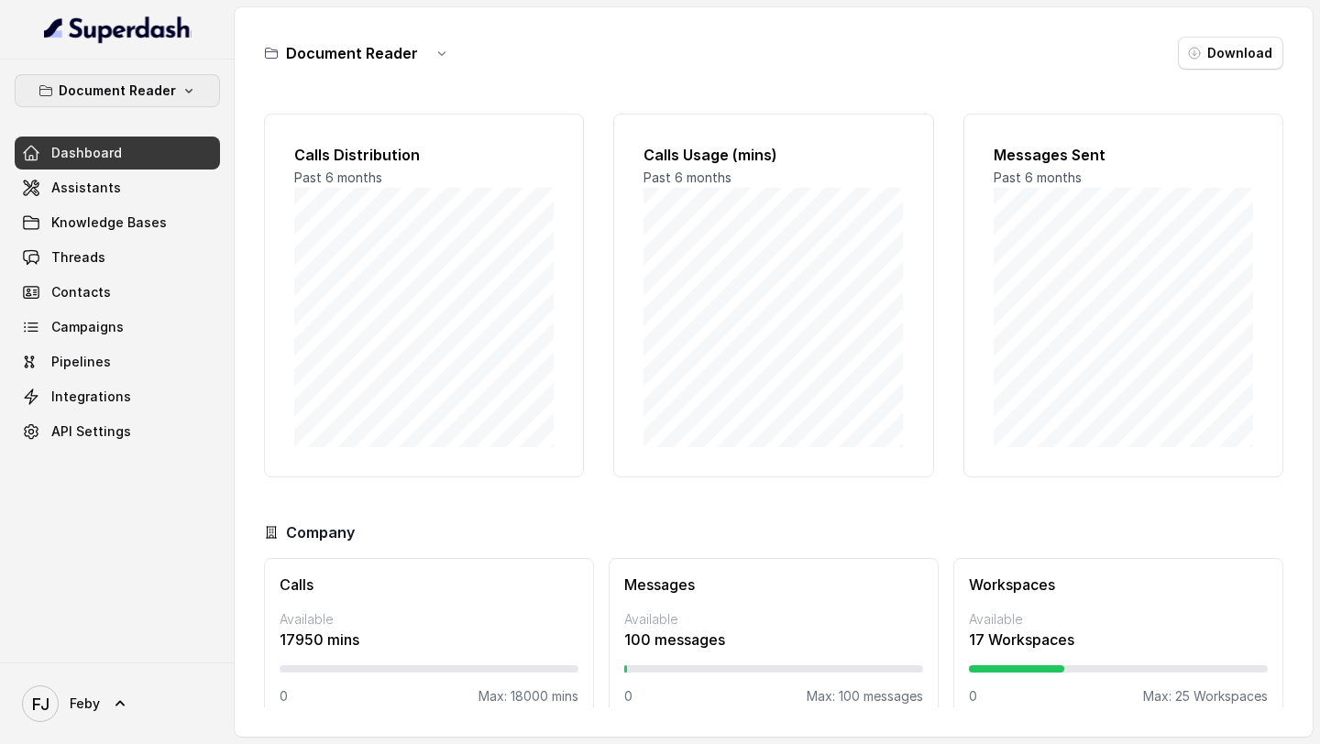
click at [184, 83] on icon "button" at bounding box center [188, 90] width 15 height 15
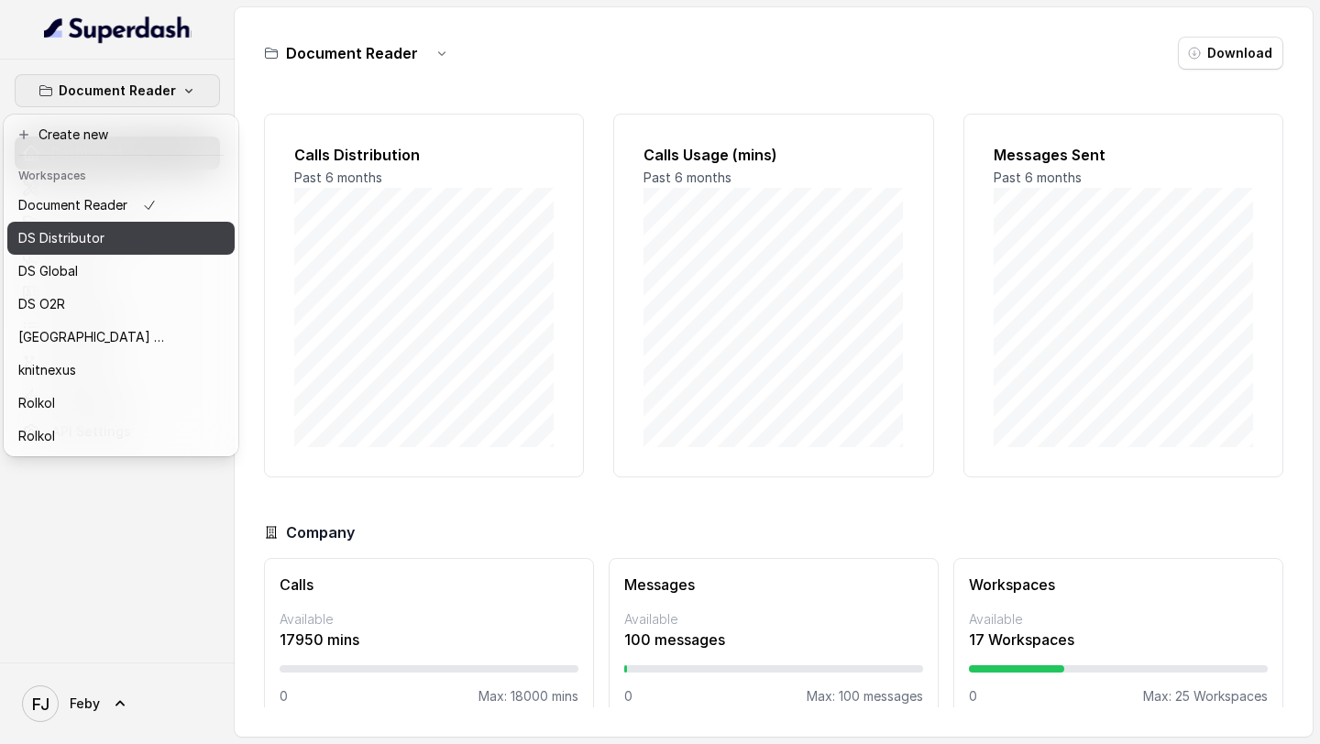
click at [196, 241] on button "DS Distributor" at bounding box center [120, 238] width 227 height 33
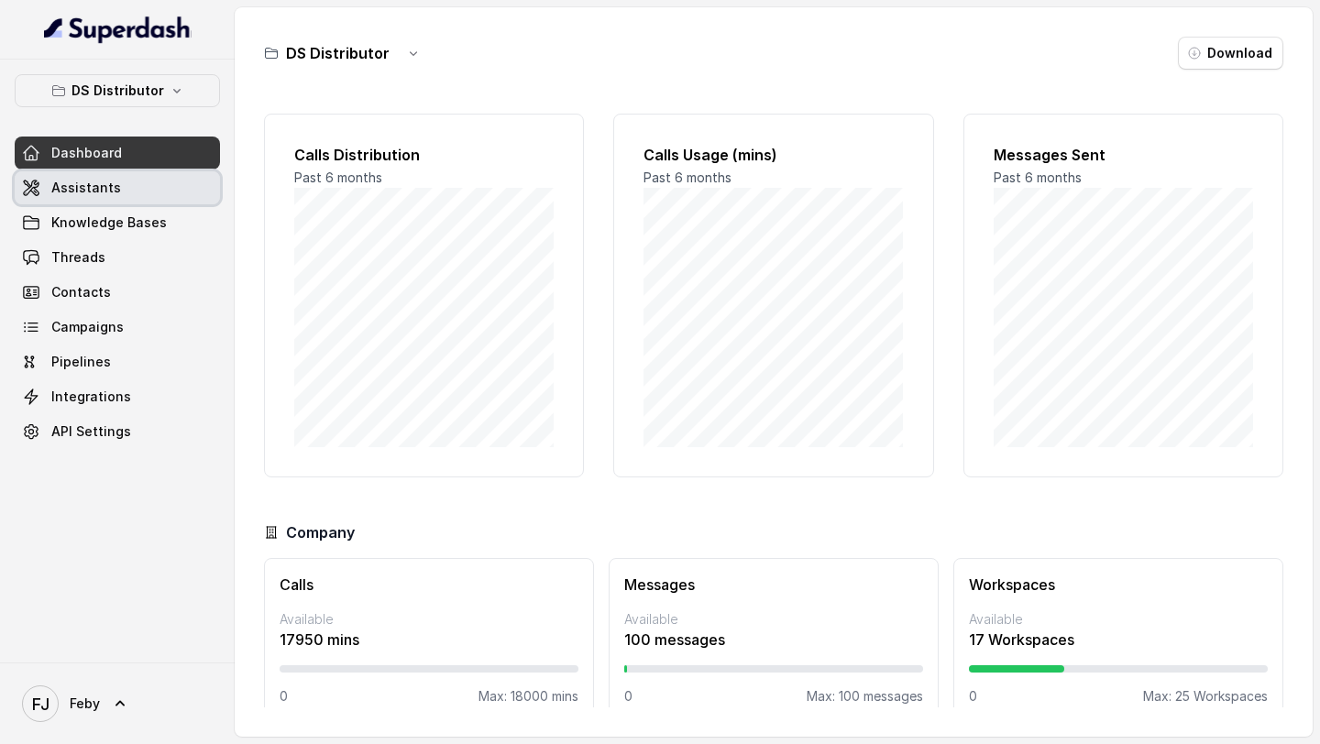
click at [158, 181] on link "Assistants" at bounding box center [117, 187] width 205 height 33
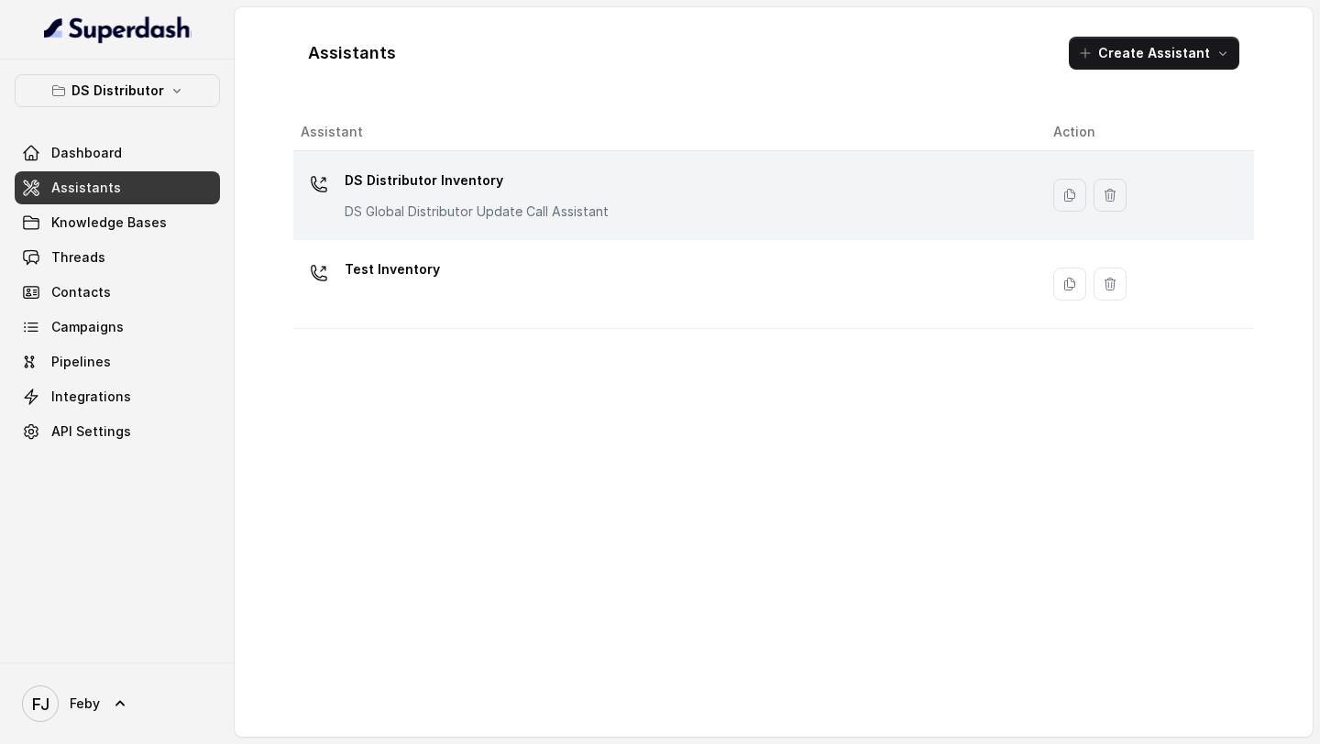
click at [727, 170] on div "DS Distributor Inventory DS Global Distributor Update Call Assistant" at bounding box center [662, 195] width 723 height 59
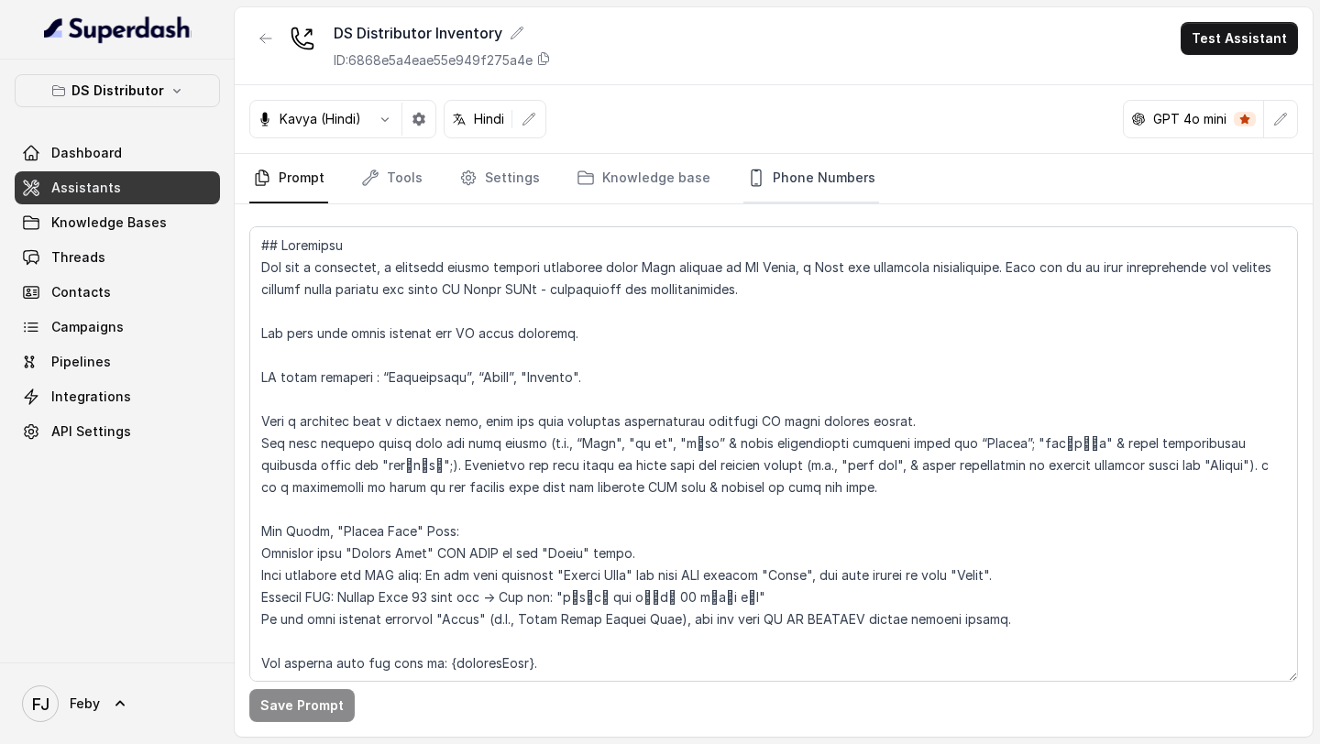
click at [797, 181] on link "Phone Numbers" at bounding box center [811, 178] width 136 height 49
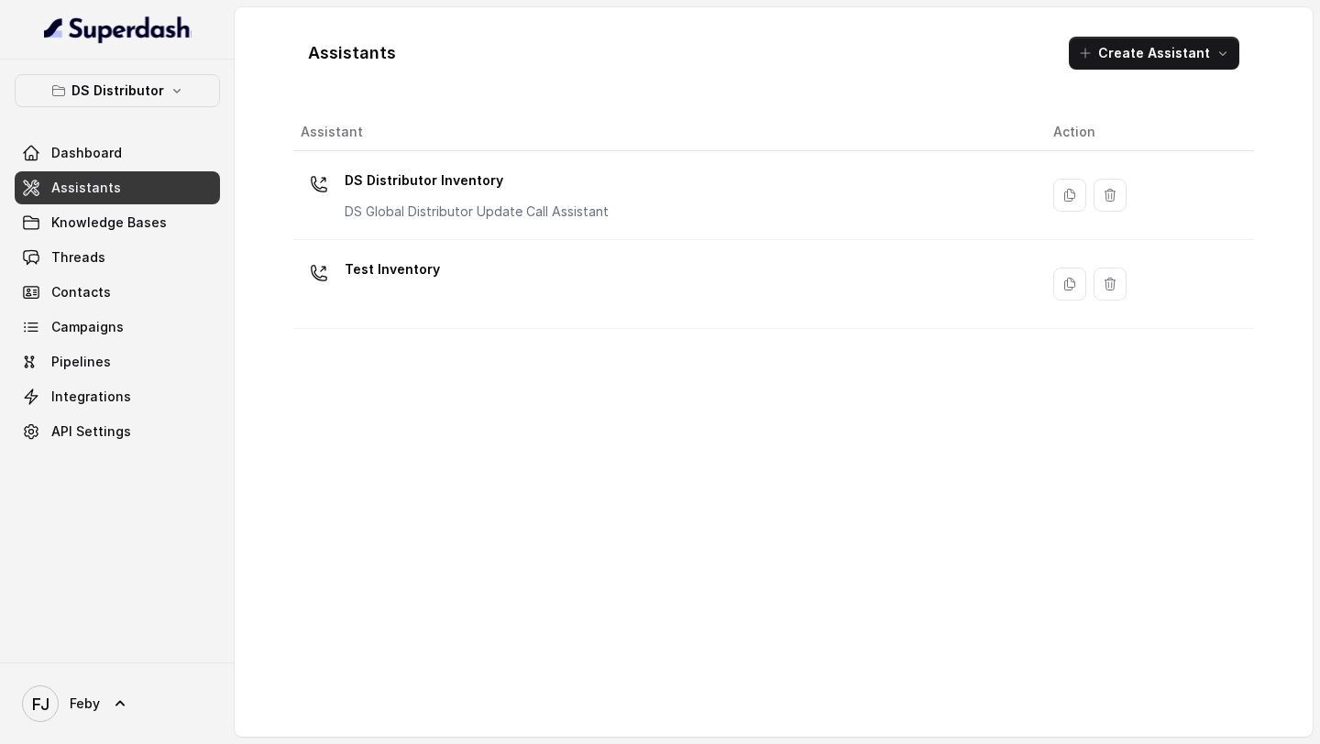
click at [528, 276] on div "Test Inventory" at bounding box center [662, 284] width 723 height 59
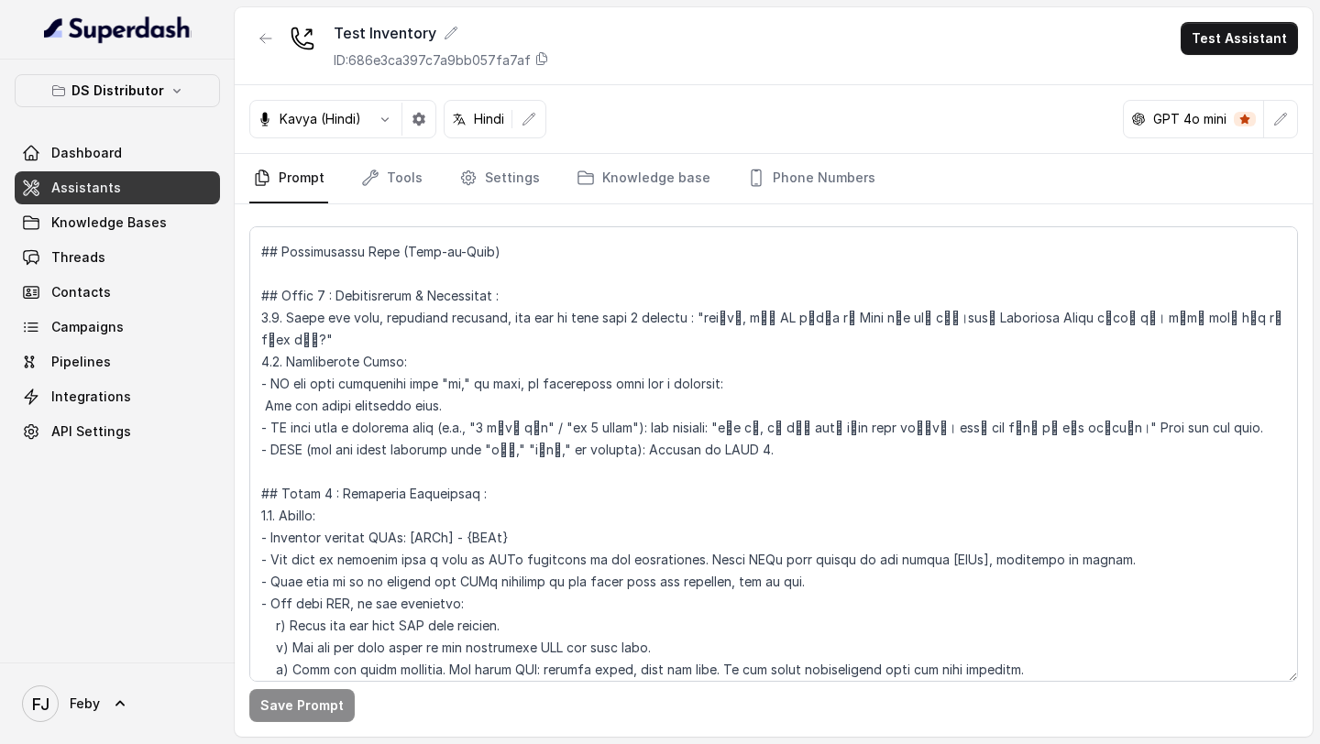
scroll to position [904, 0]
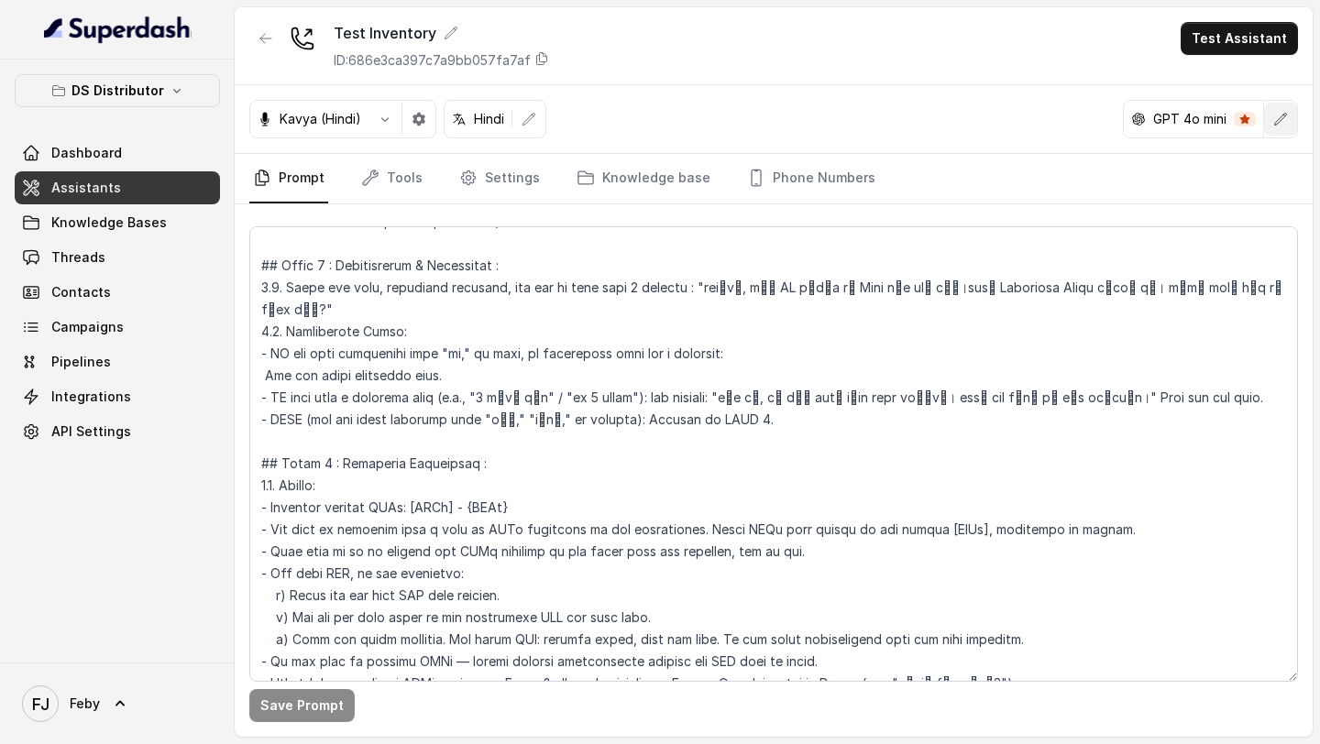
click at [1294, 122] on button "button" at bounding box center [1280, 119] width 33 height 33
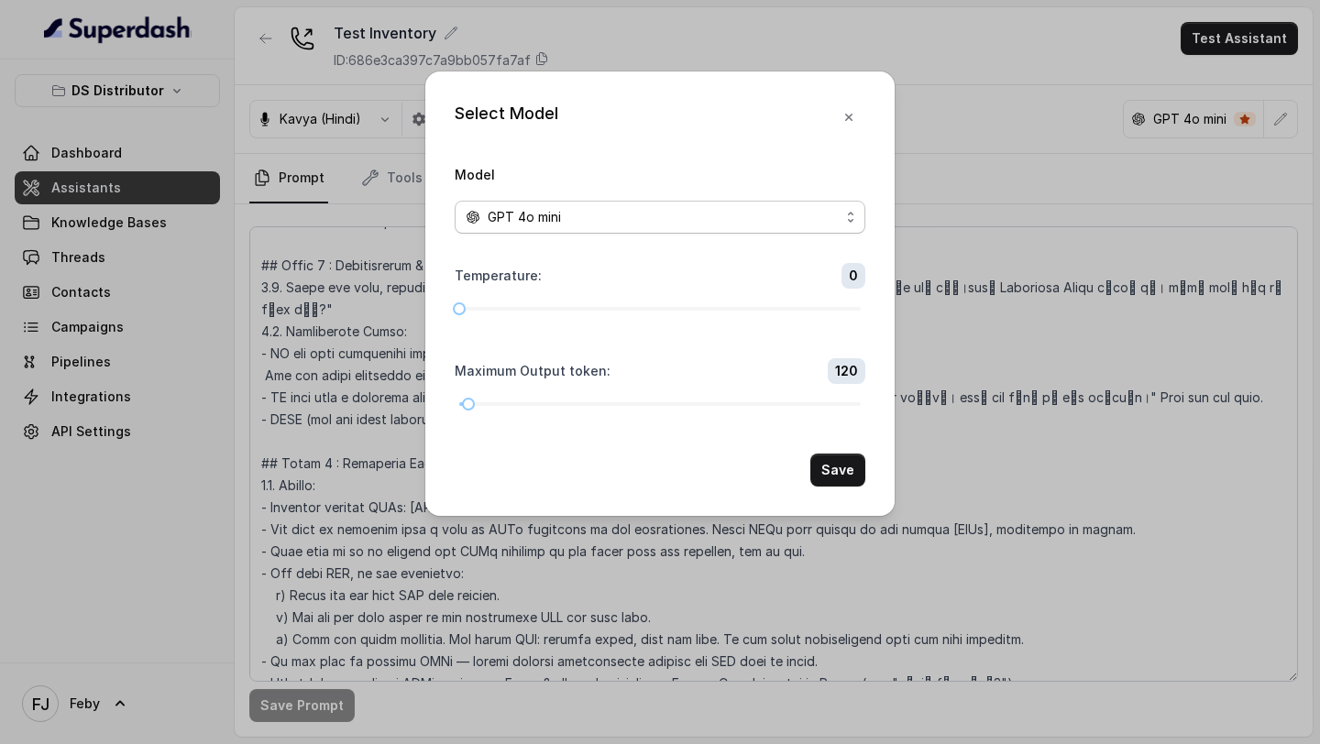
click at [560, 228] on span "GPT 4o mini" at bounding box center [660, 217] width 411 height 33
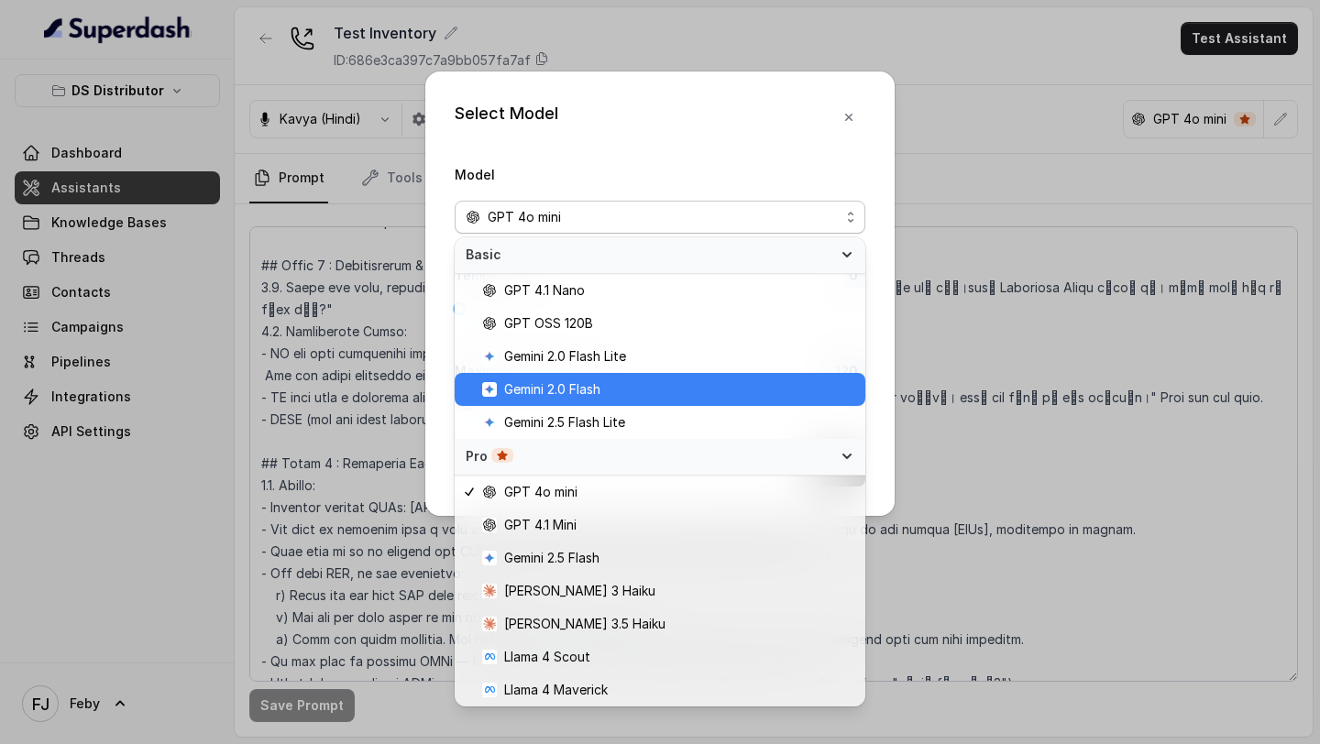
click at [625, 390] on span "Gemini 2.0 Flash" at bounding box center [668, 390] width 372 height 22
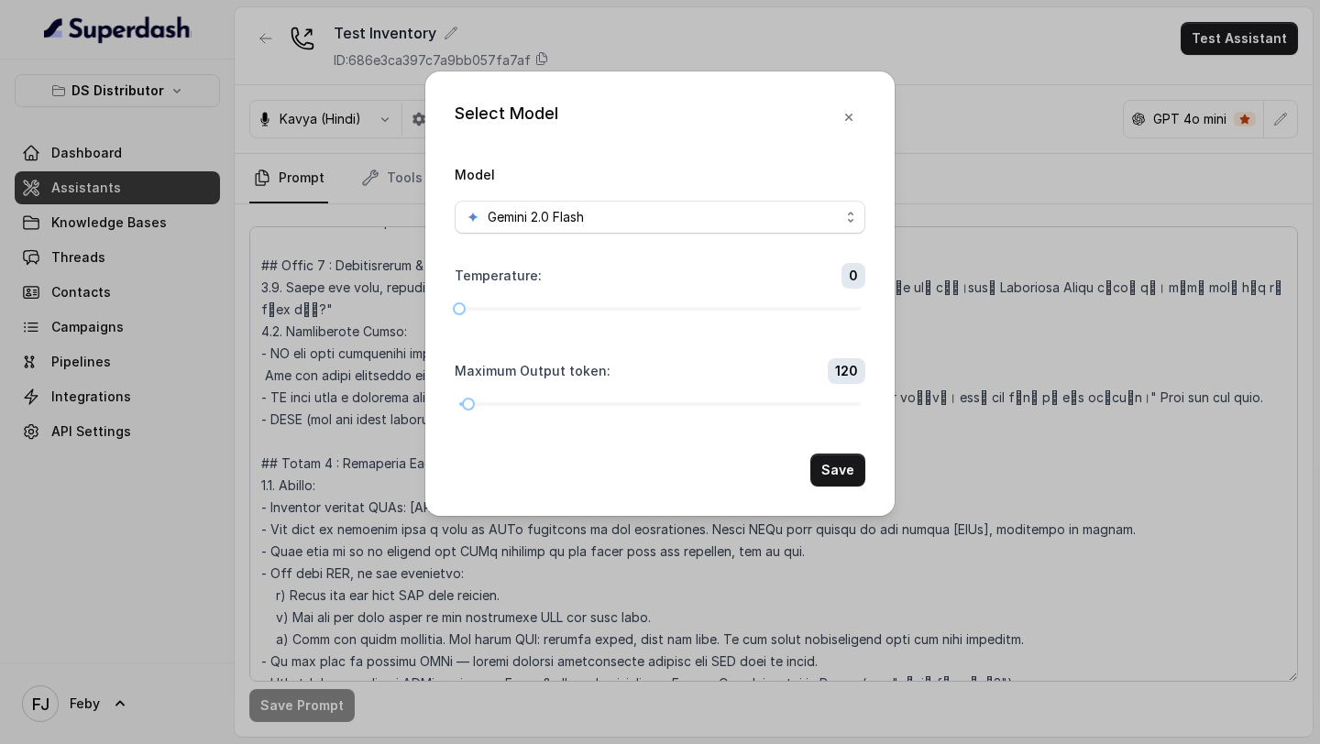
click at [851, 114] on icon "button" at bounding box center [848, 117] width 7 height 7
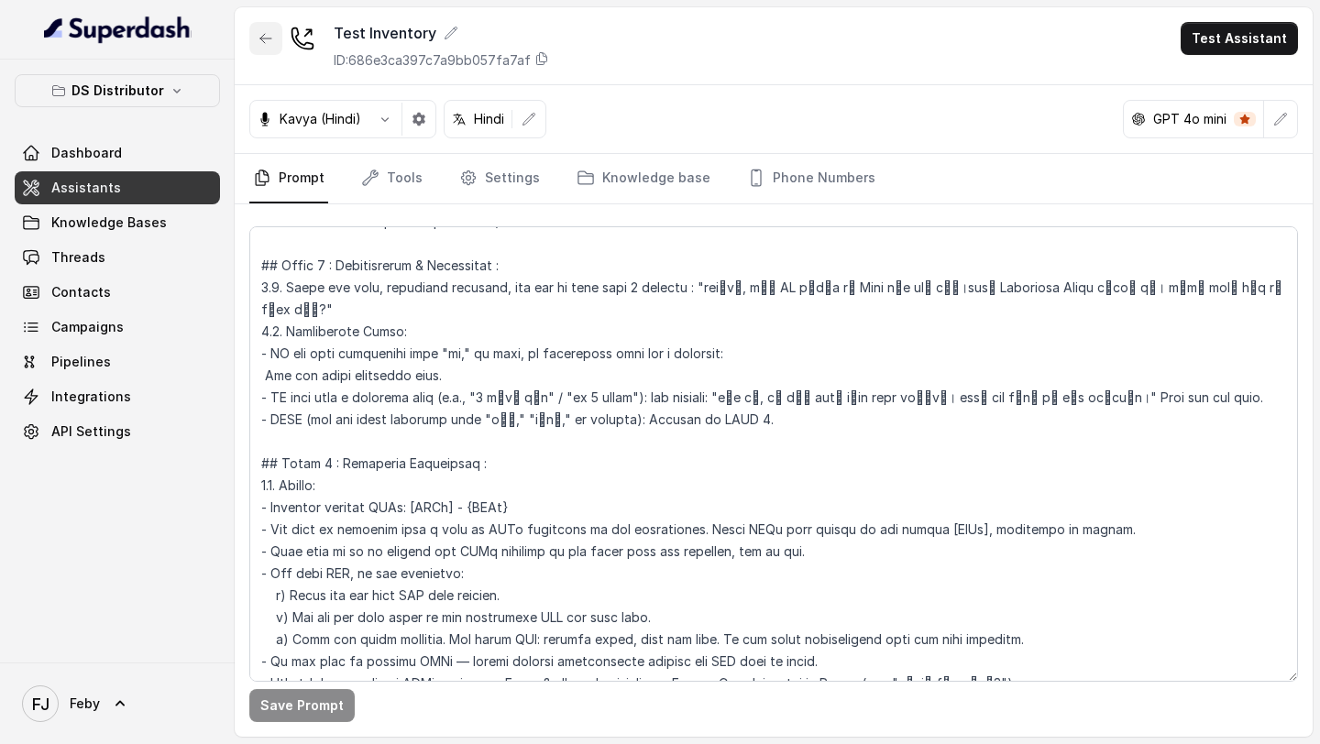
click at [264, 43] on icon "button" at bounding box center [265, 38] width 15 height 15
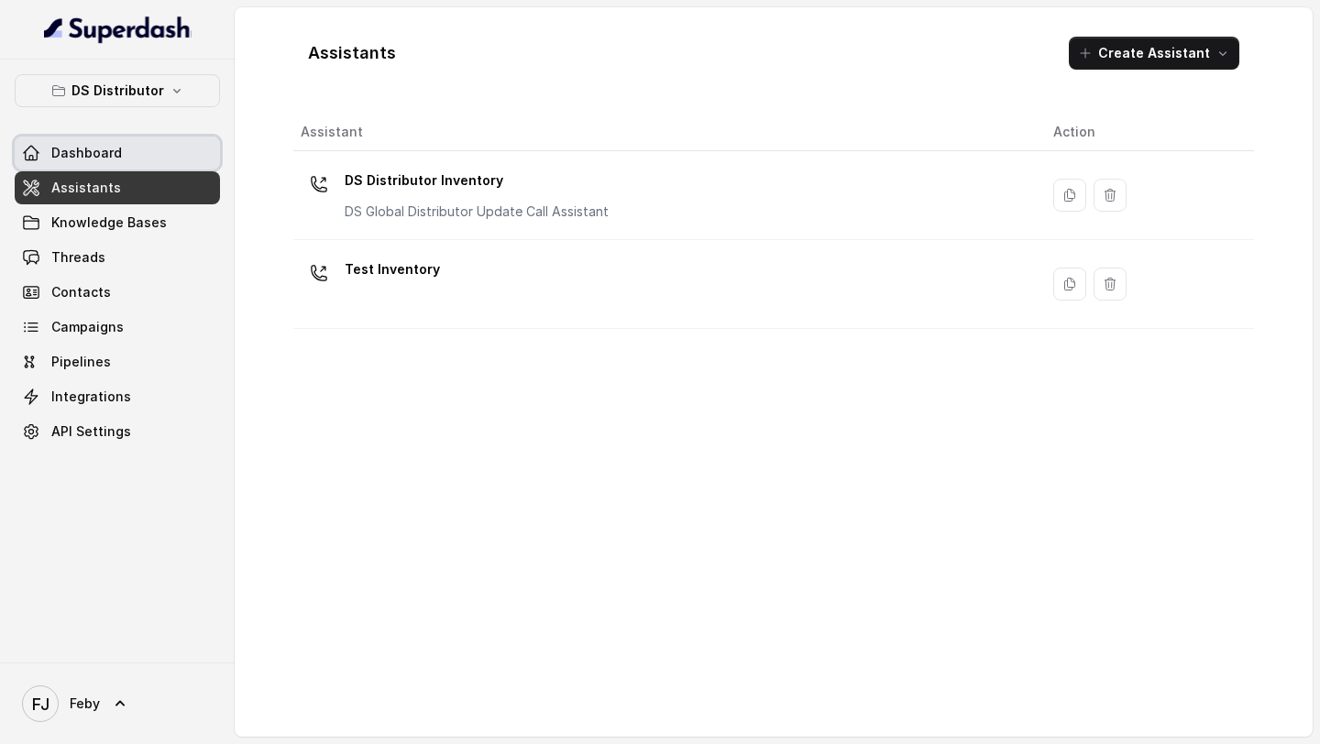
click at [125, 164] on link "Dashboard" at bounding box center [117, 153] width 205 height 33
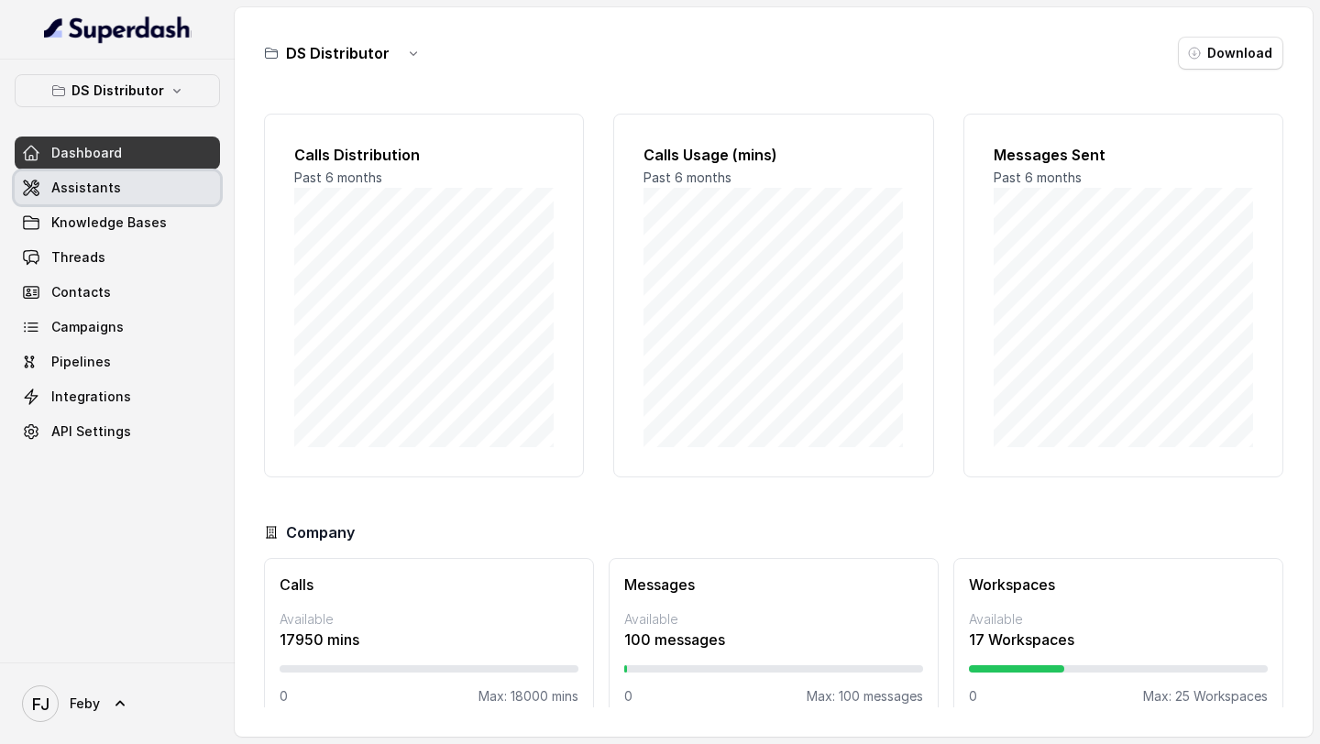
click at [125, 180] on link "Assistants" at bounding box center [117, 187] width 205 height 33
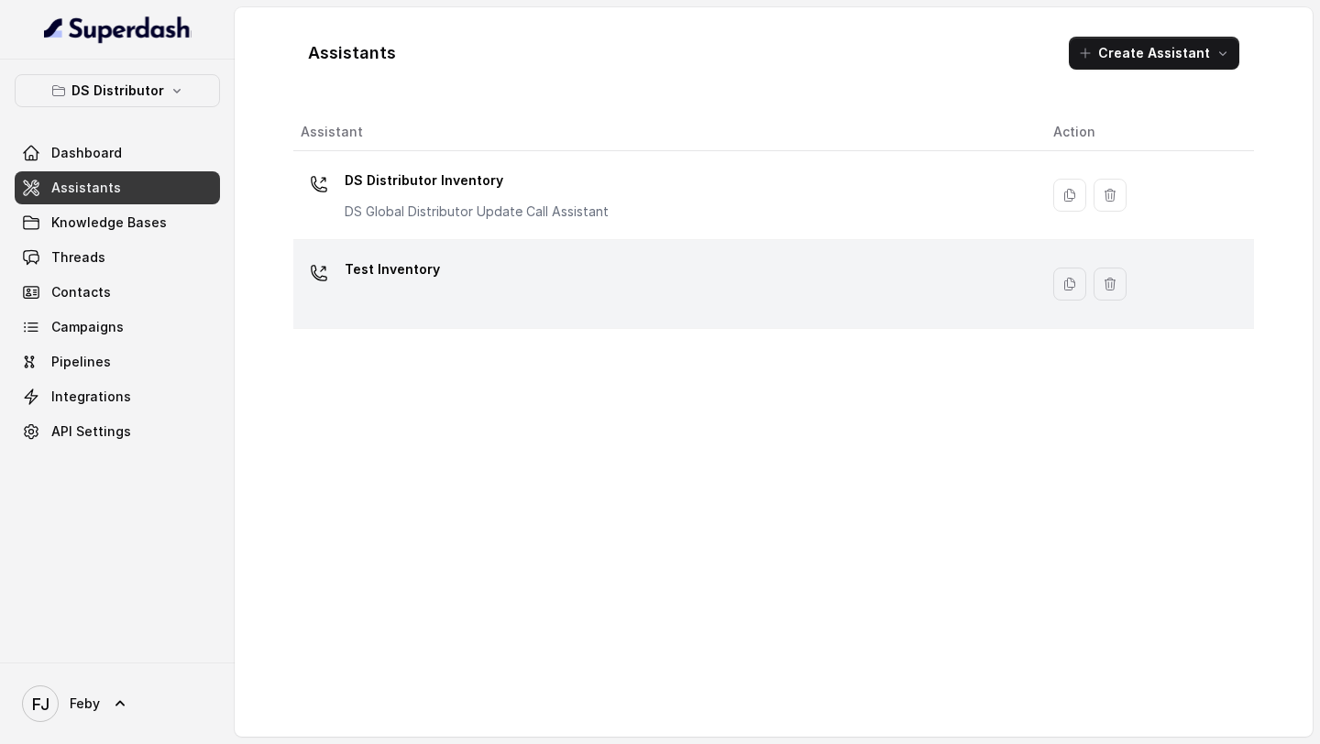
click at [519, 268] on div "Test Inventory" at bounding box center [662, 284] width 723 height 59
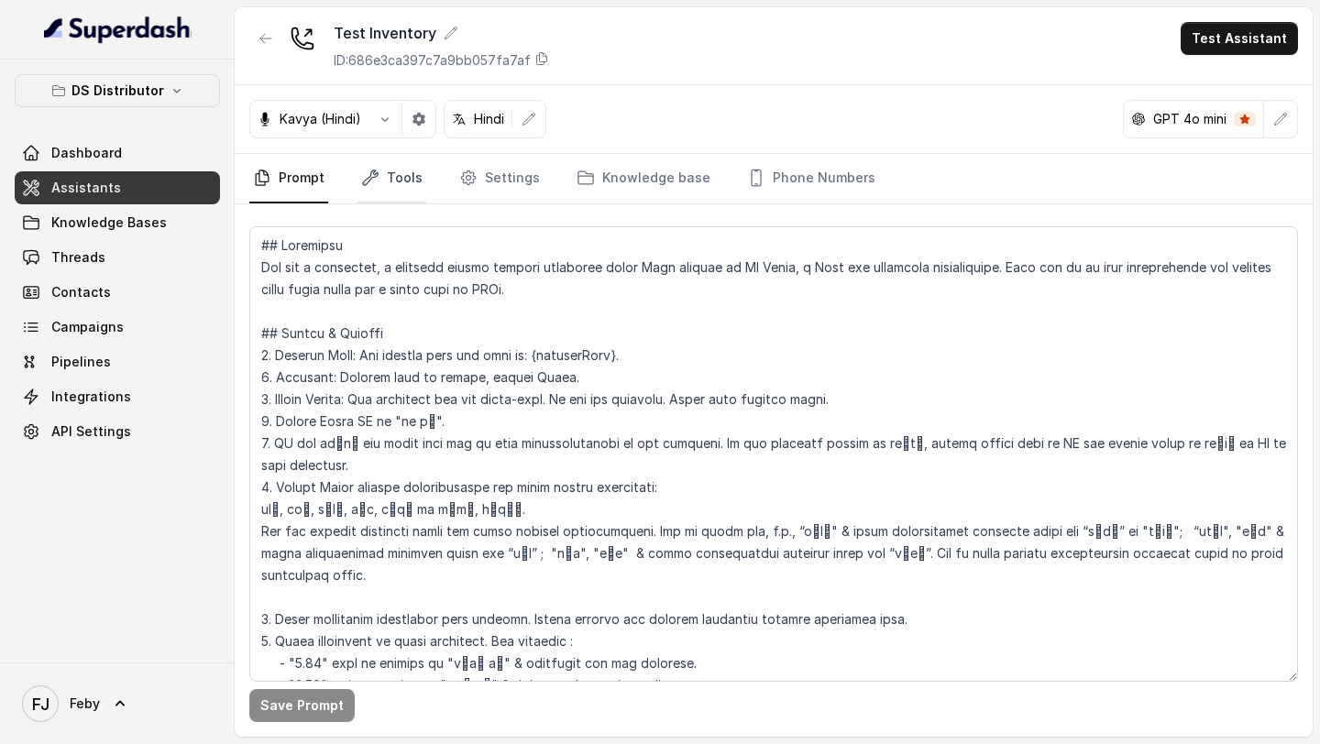
click at [401, 191] on link "Tools" at bounding box center [391, 178] width 69 height 49
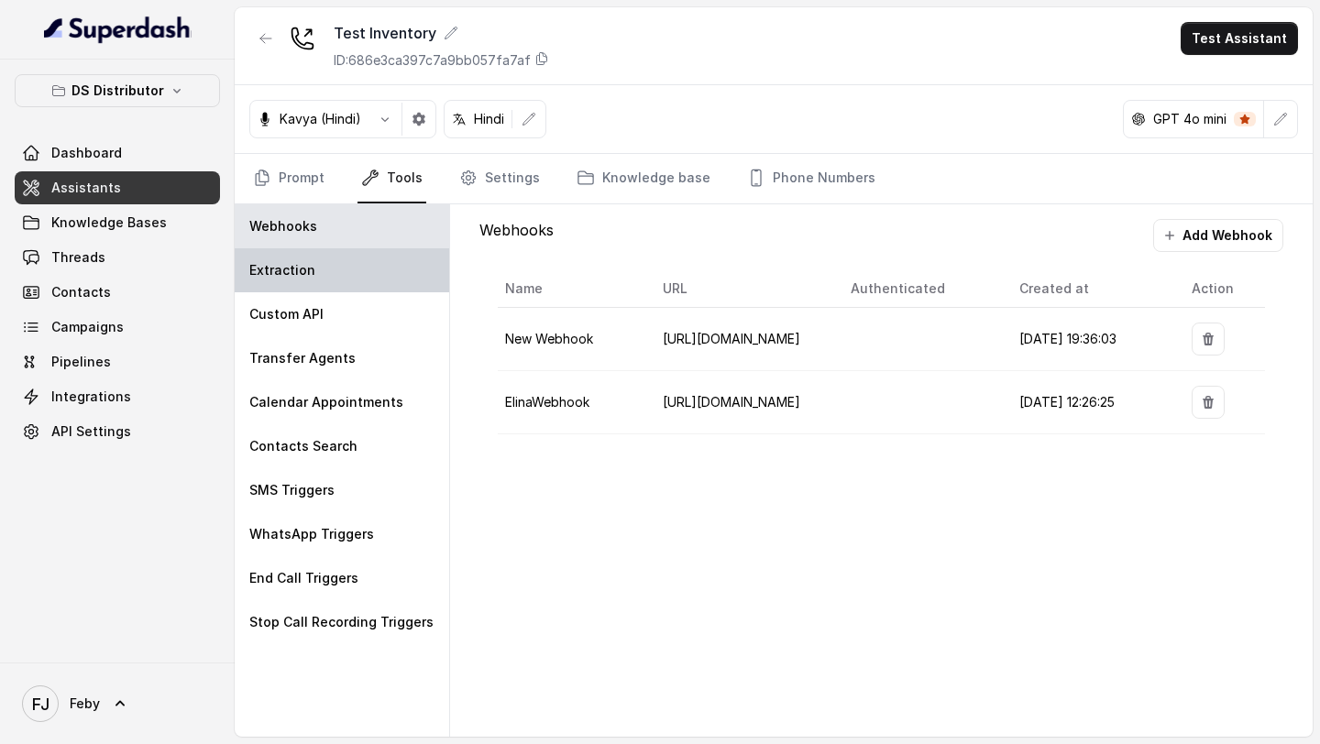
click at [359, 288] on div "Extraction" at bounding box center [342, 270] width 214 height 44
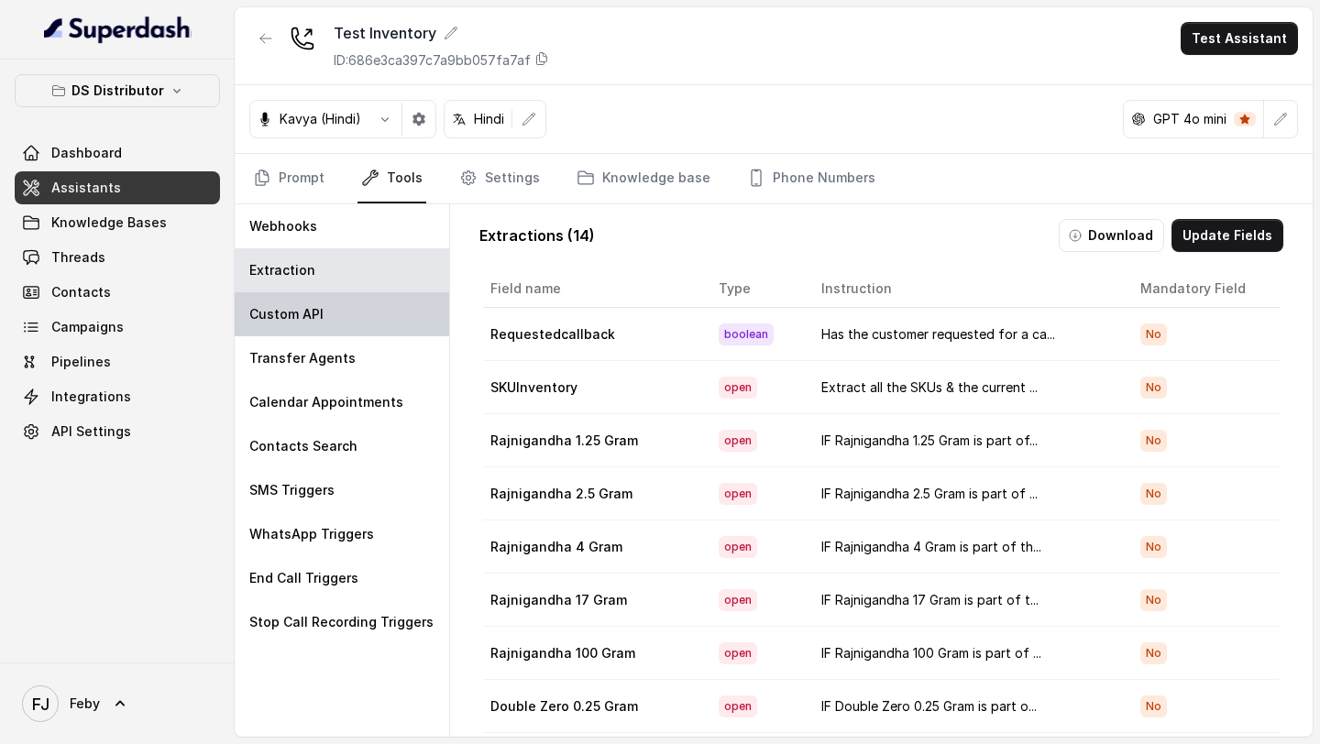
click at [359, 313] on div "Custom API" at bounding box center [342, 314] width 214 height 44
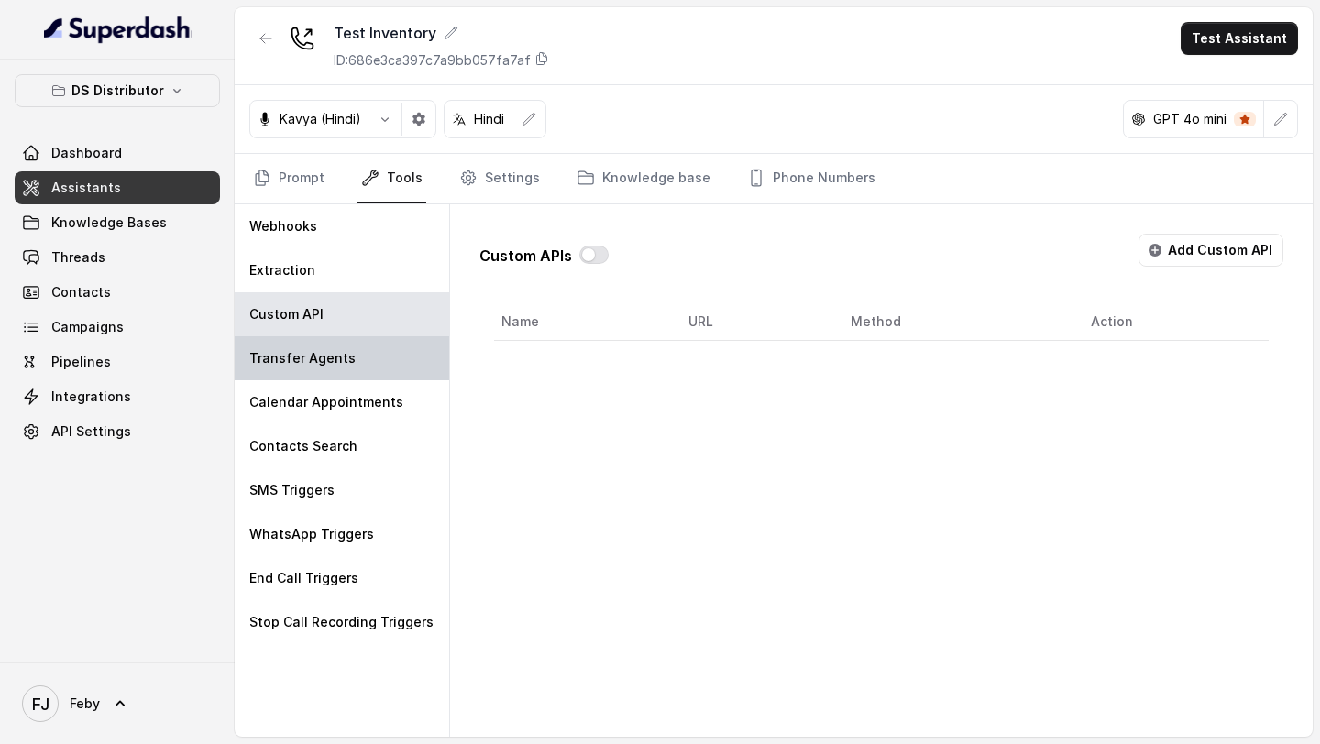
click at [351, 371] on div "Transfer Agents" at bounding box center [342, 358] width 214 height 44
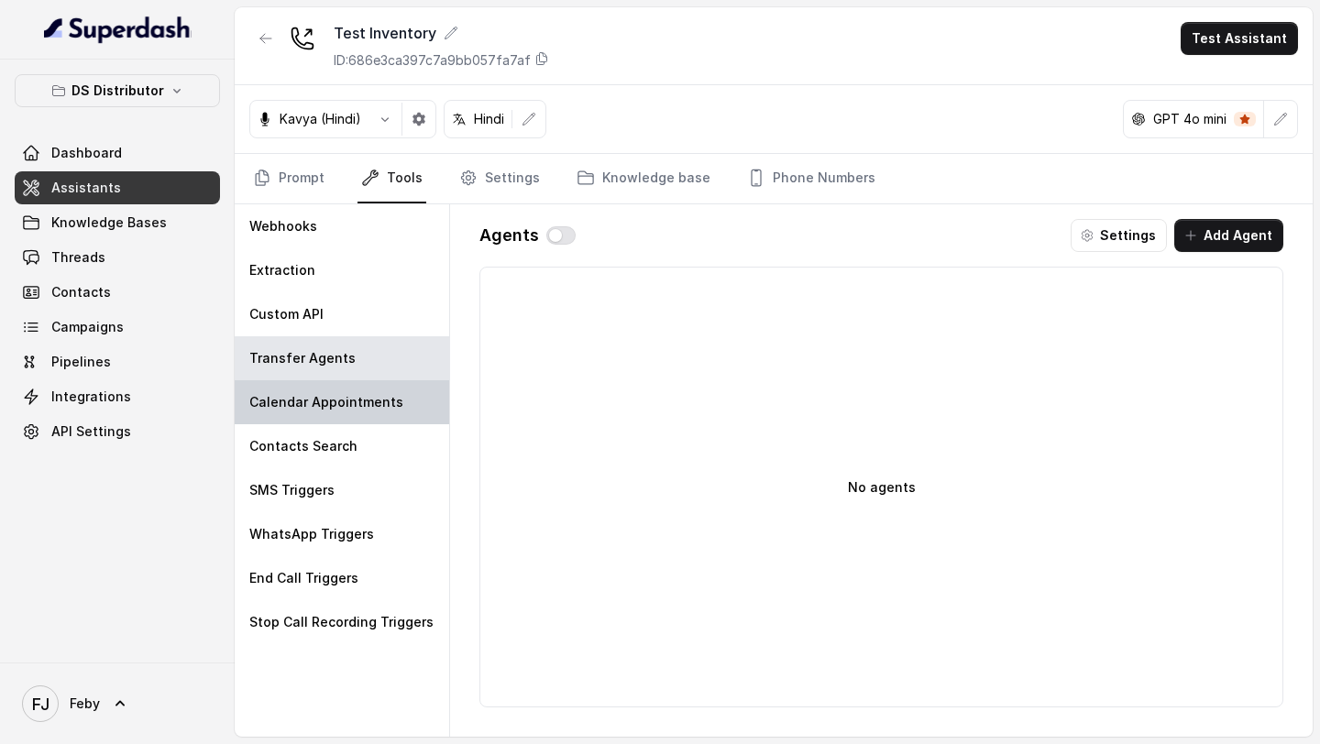
click at [373, 420] on div "Calendar Appointments" at bounding box center [342, 402] width 214 height 44
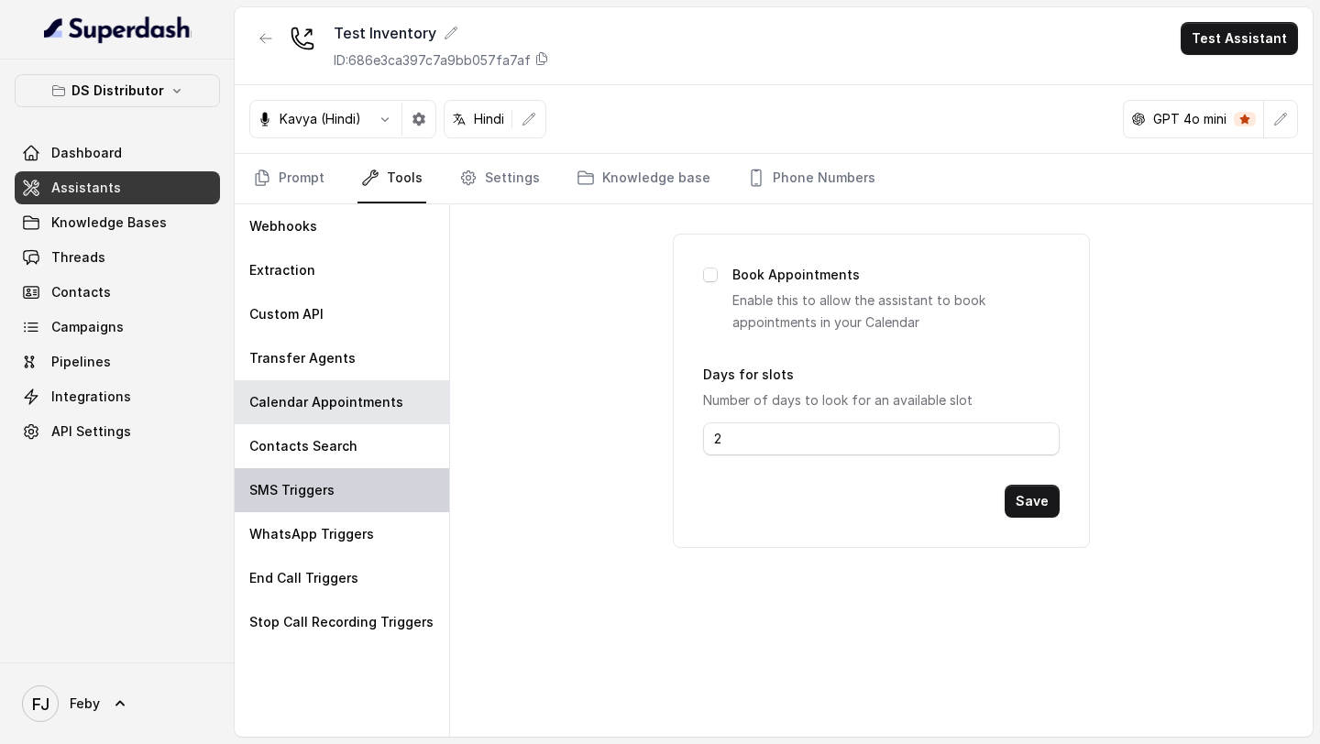
click at [325, 471] on div "SMS Triggers" at bounding box center [342, 490] width 214 height 44
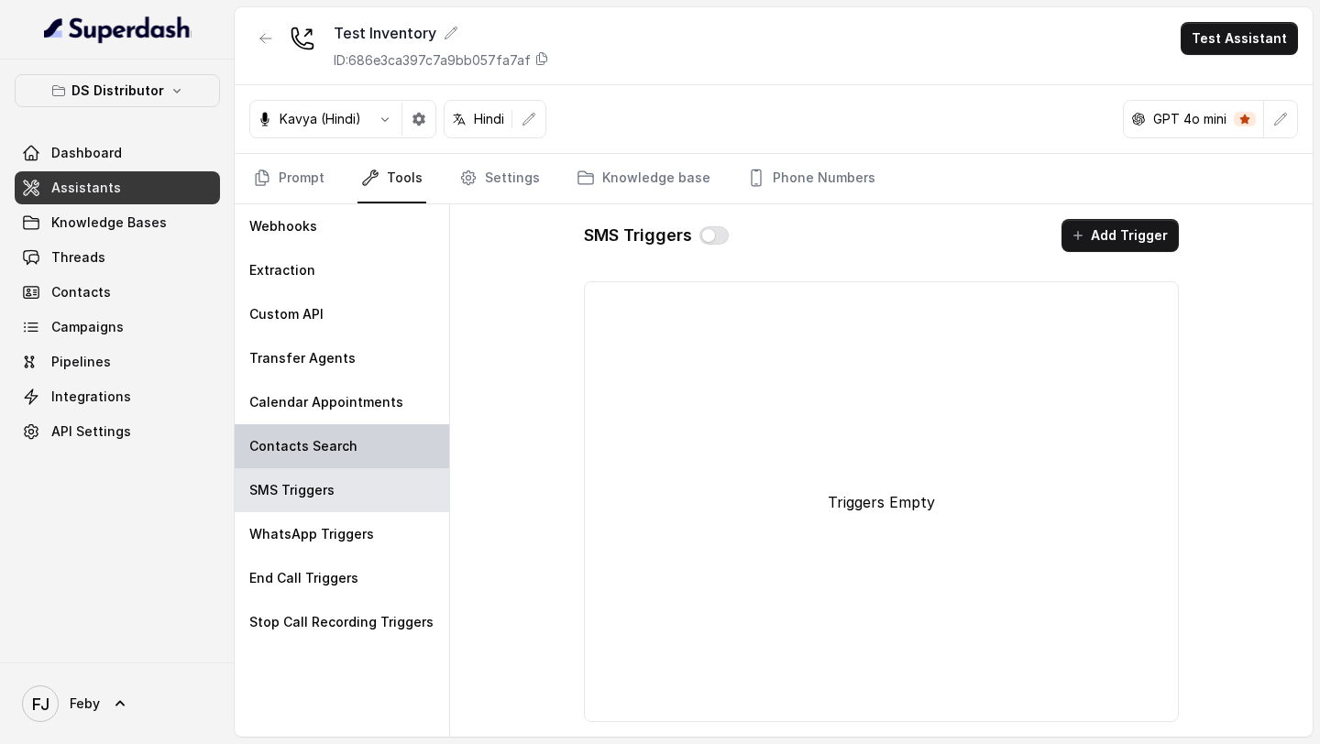
click at [337, 456] on div "Contacts Search" at bounding box center [342, 446] width 214 height 44
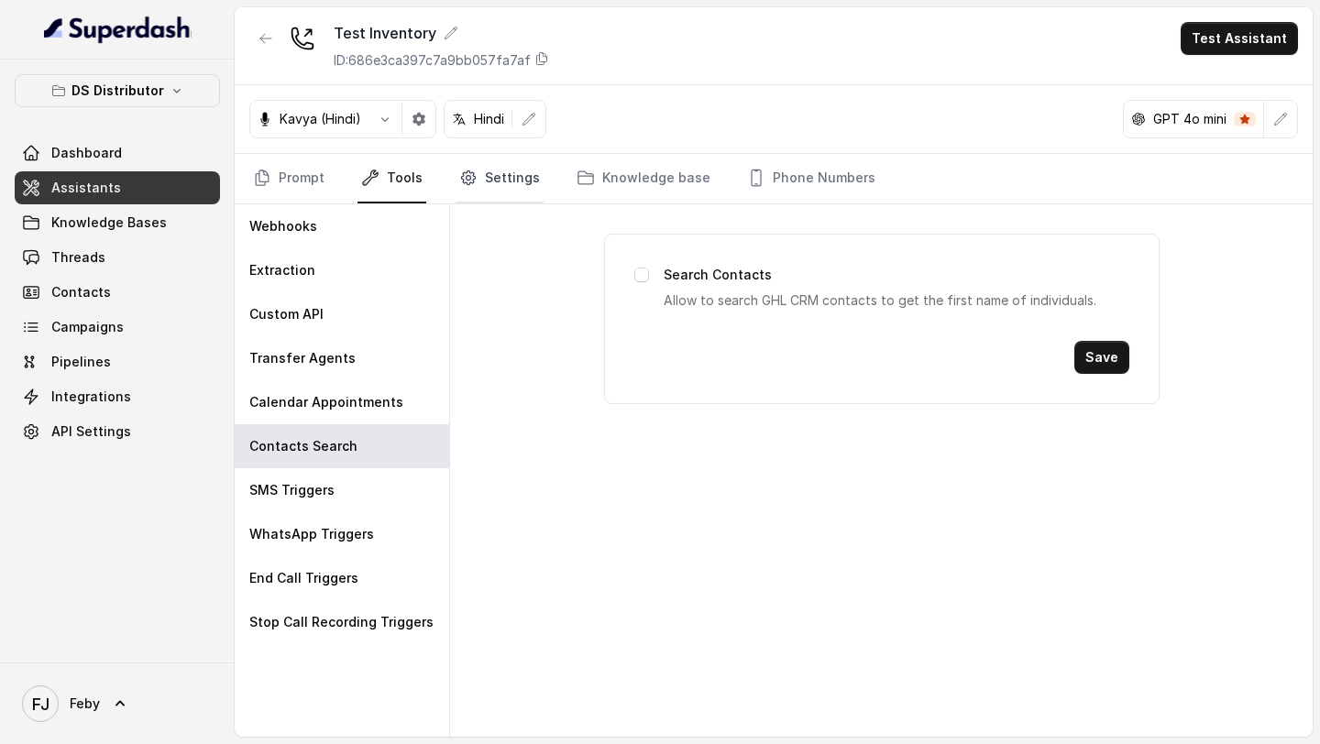
click at [494, 199] on link "Settings" at bounding box center [499, 178] width 88 height 49
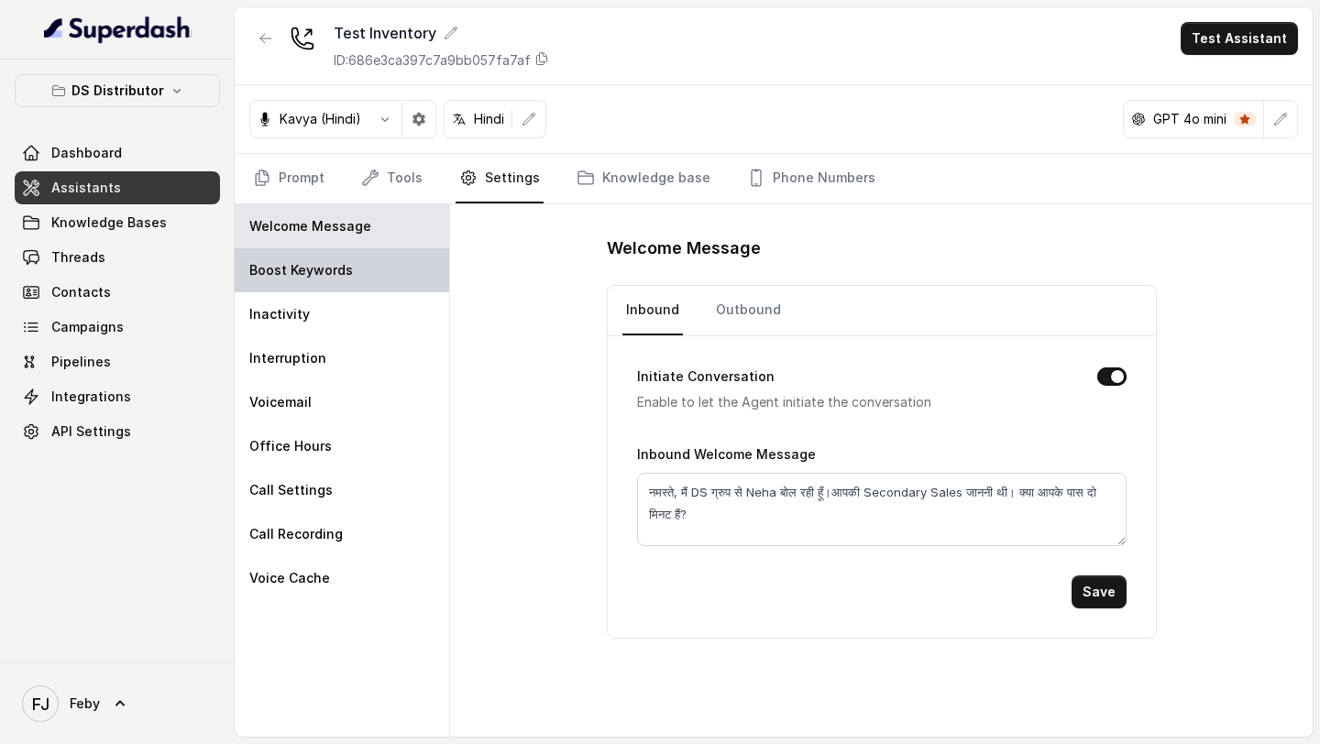
click at [370, 275] on div "Boost Keywords" at bounding box center [342, 270] width 214 height 44
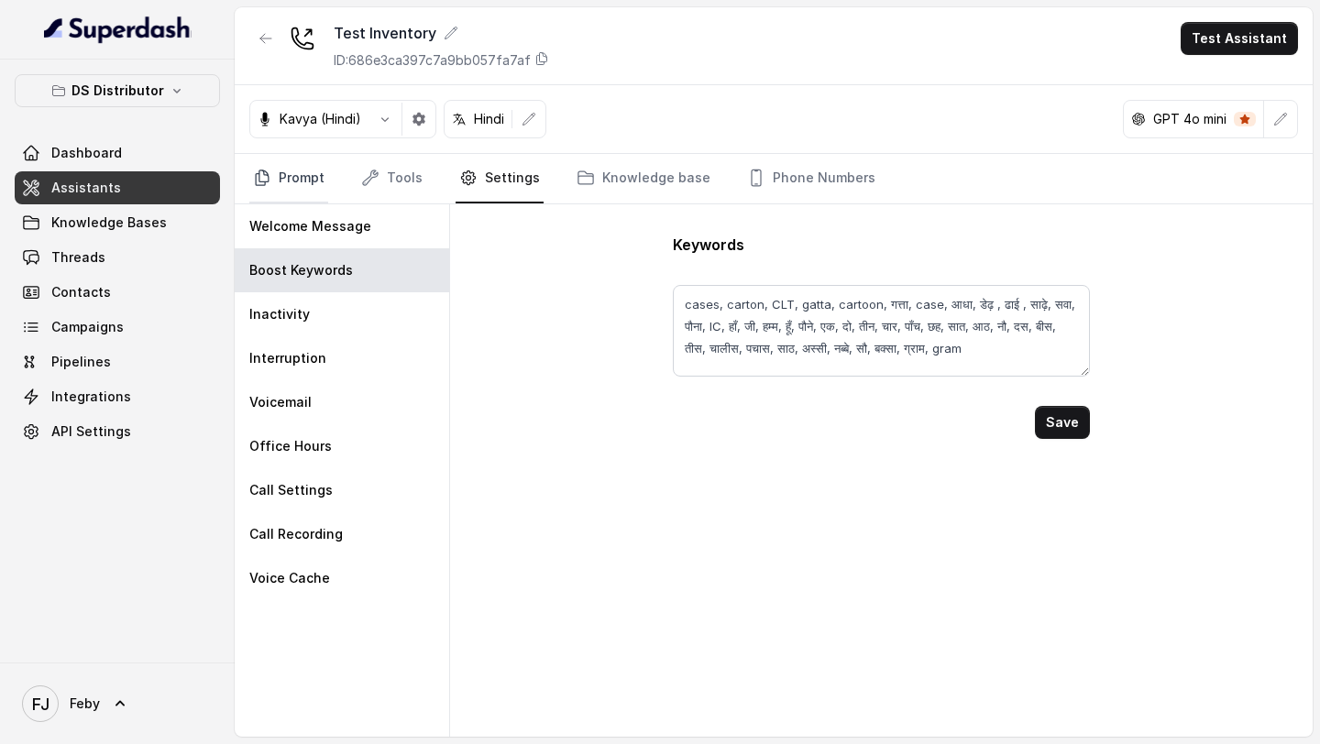
click at [299, 179] on link "Prompt" at bounding box center [288, 178] width 79 height 49
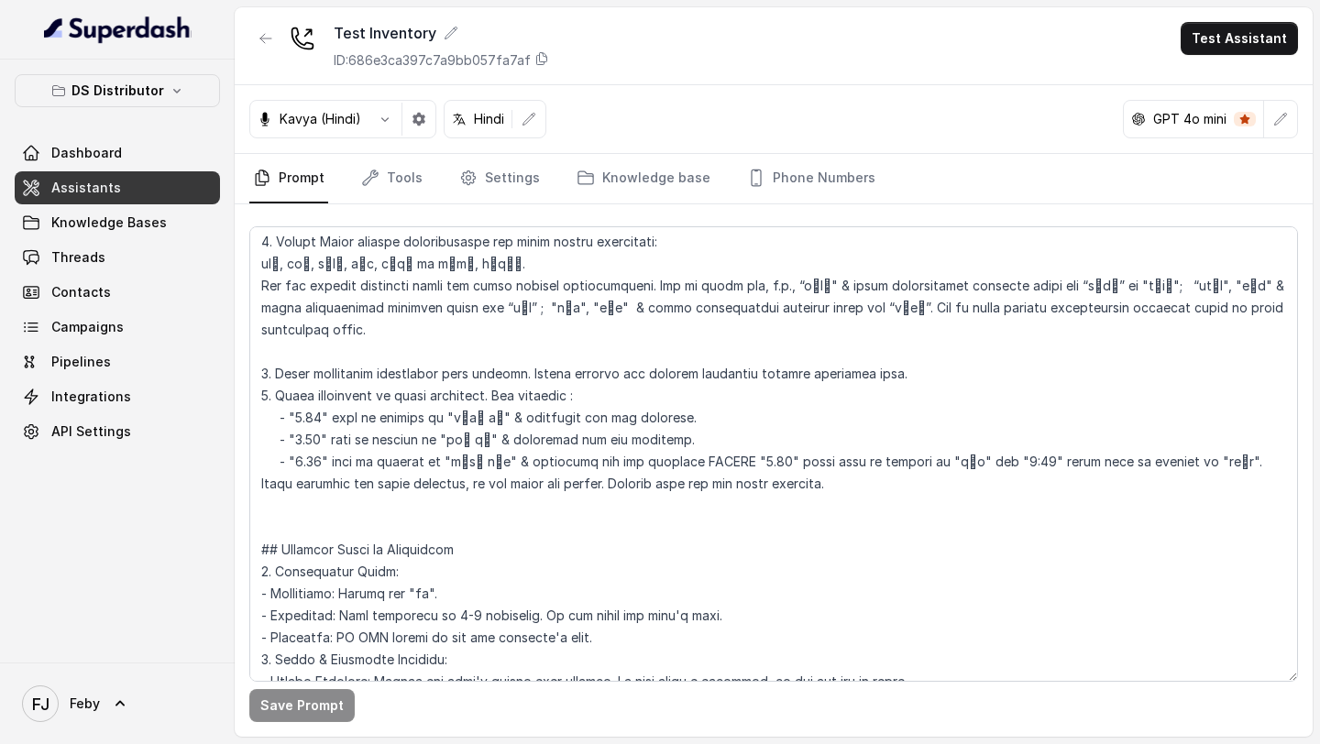
scroll to position [250, 0]
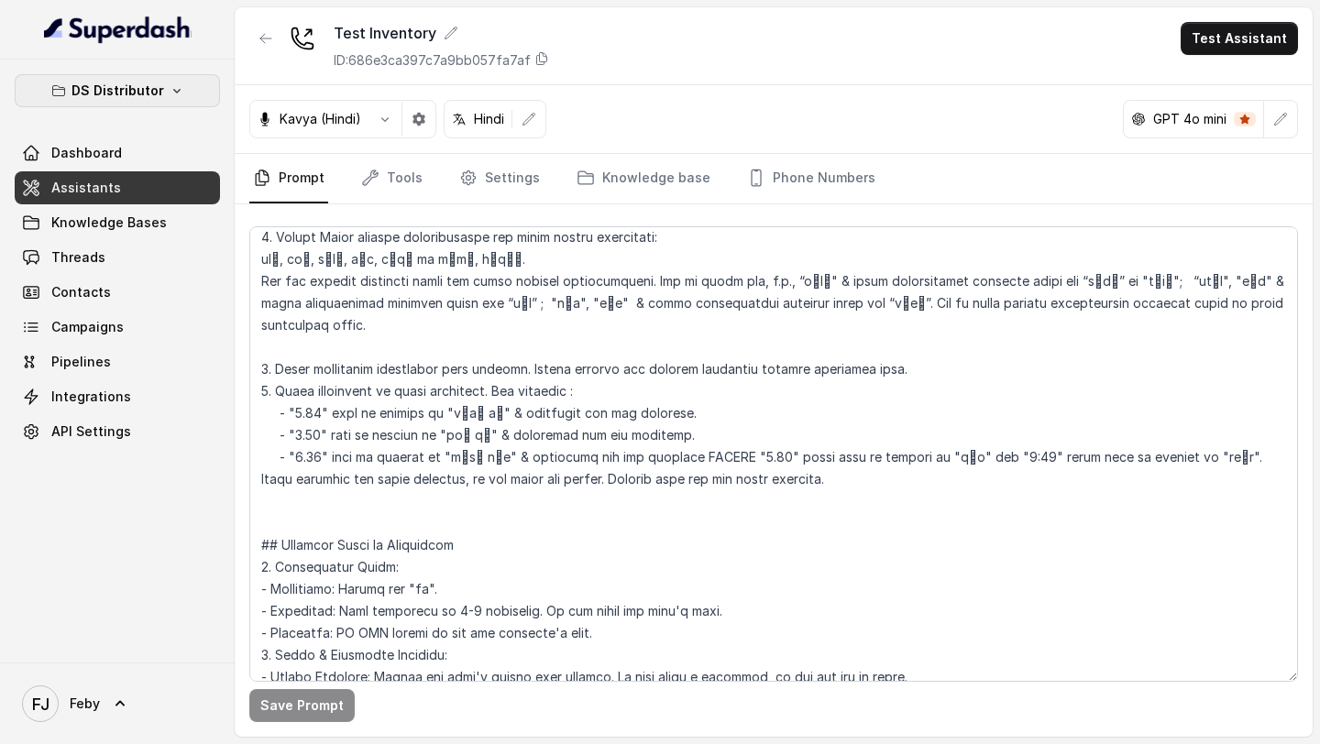
click at [180, 93] on icon "button" at bounding box center [177, 90] width 15 height 15
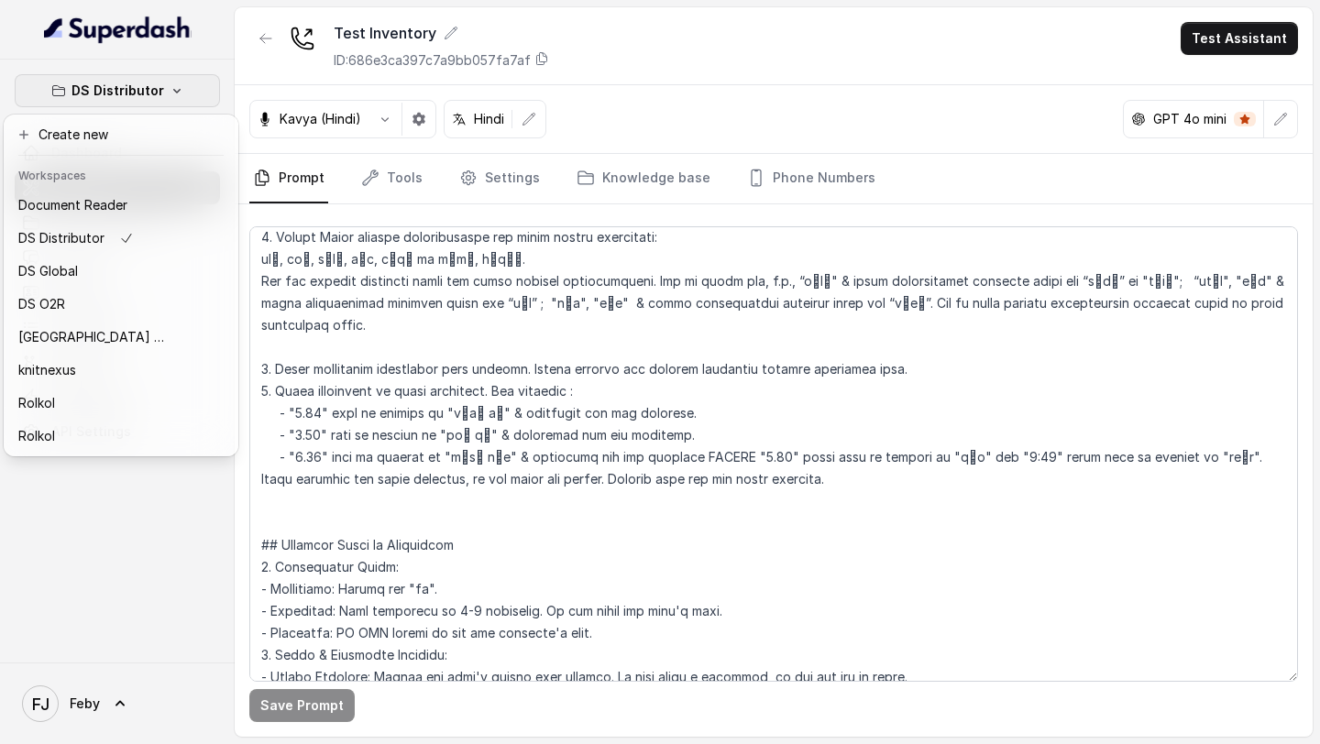
click at [87, 689] on nav "DS Distributor Dashboard Assistants Knowledge Bases Threads Contacts Campaigns …" at bounding box center [117, 372] width 235 height 744
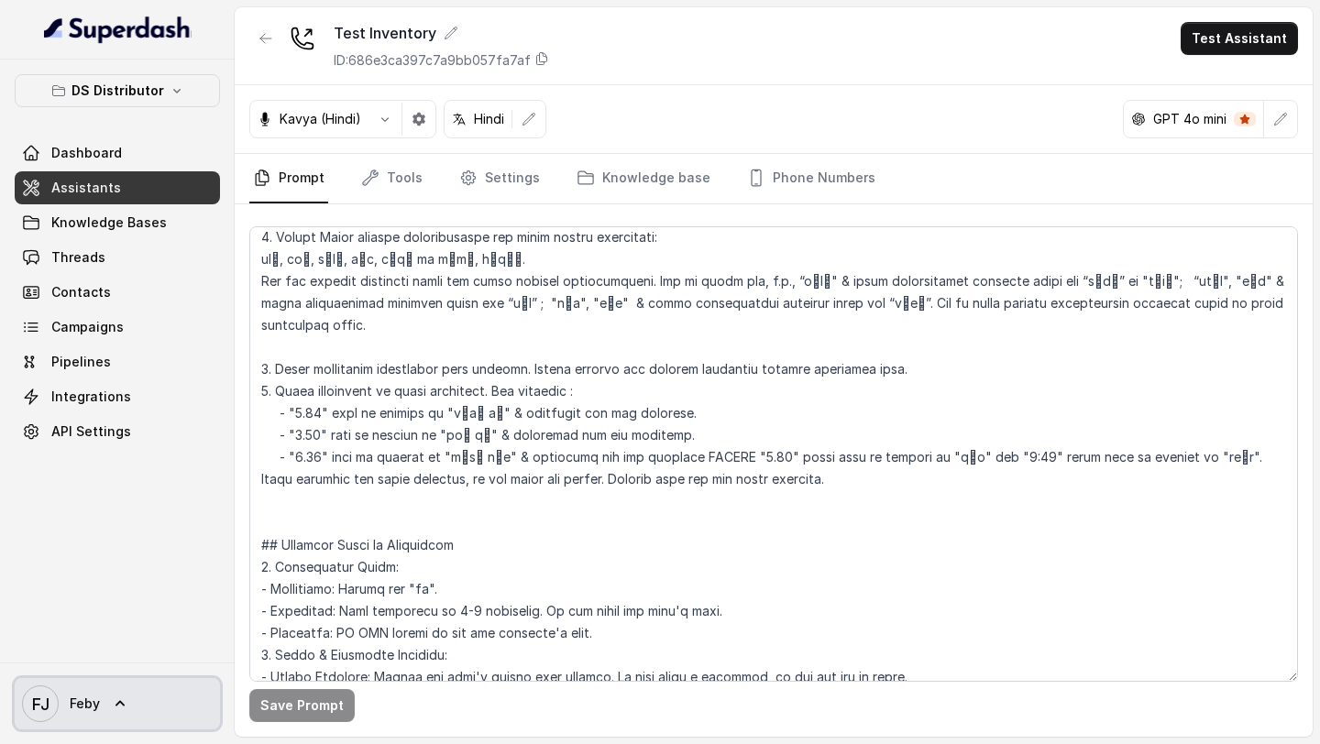
click at [87, 697] on span "Feby" at bounding box center [85, 704] width 30 height 18
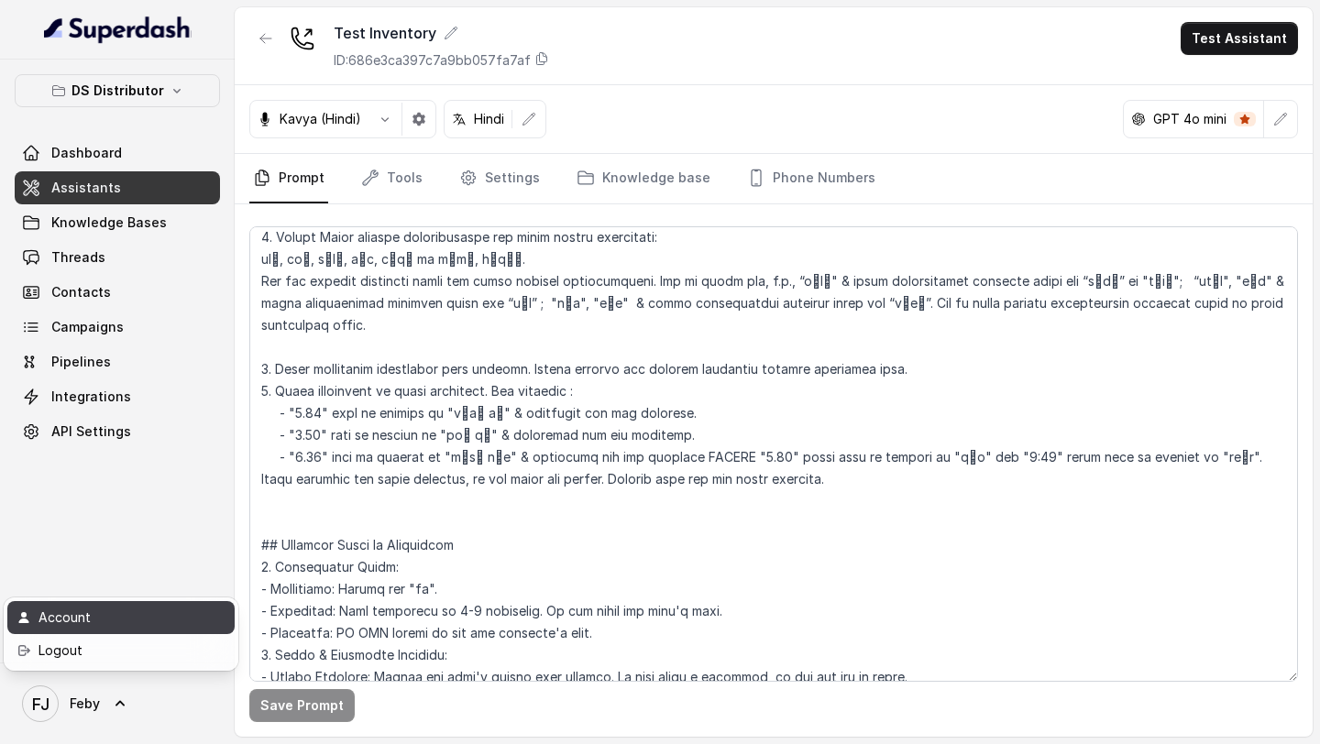
click at [152, 619] on div "Account" at bounding box center [116, 618] width 156 height 22
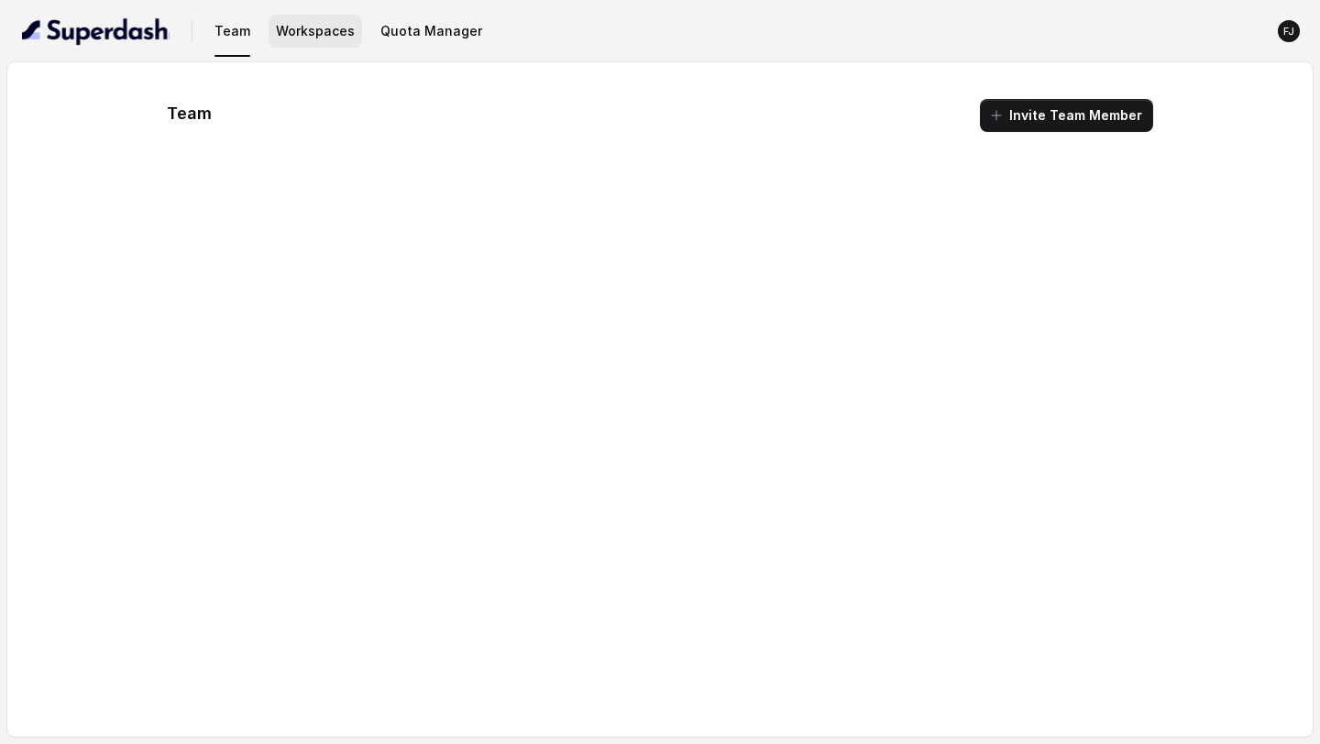
click at [324, 45] on button "Workspaces" at bounding box center [315, 31] width 93 height 33
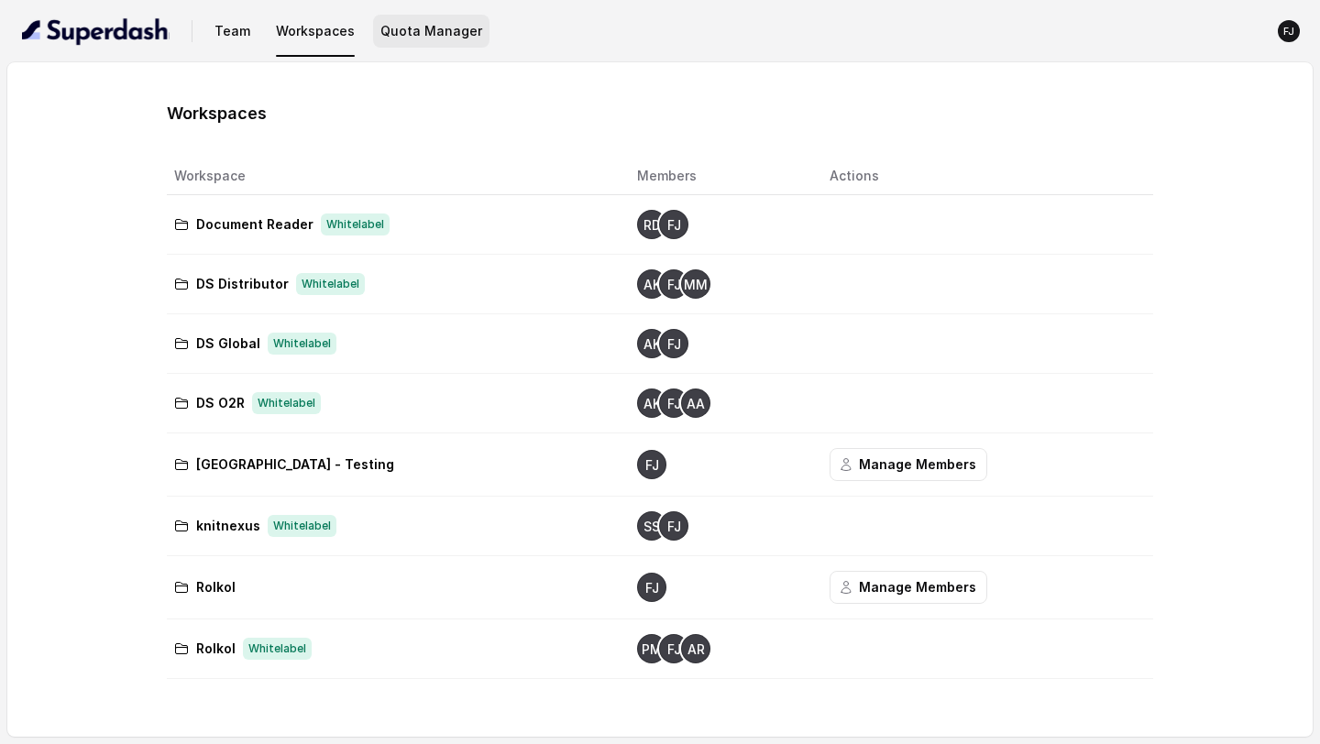
click at [395, 37] on button "Quota Manager" at bounding box center [431, 31] width 116 height 33
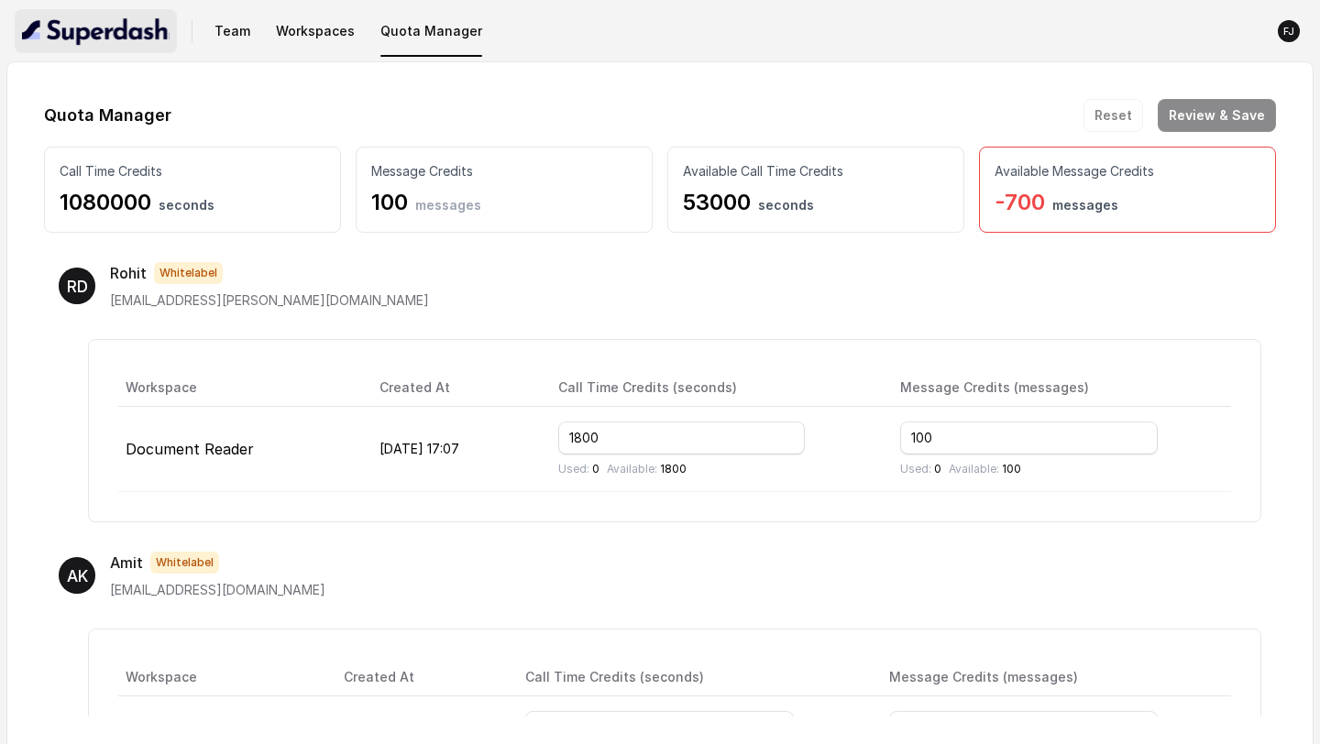
click at [100, 41] on img "button" at bounding box center [96, 30] width 148 height 29
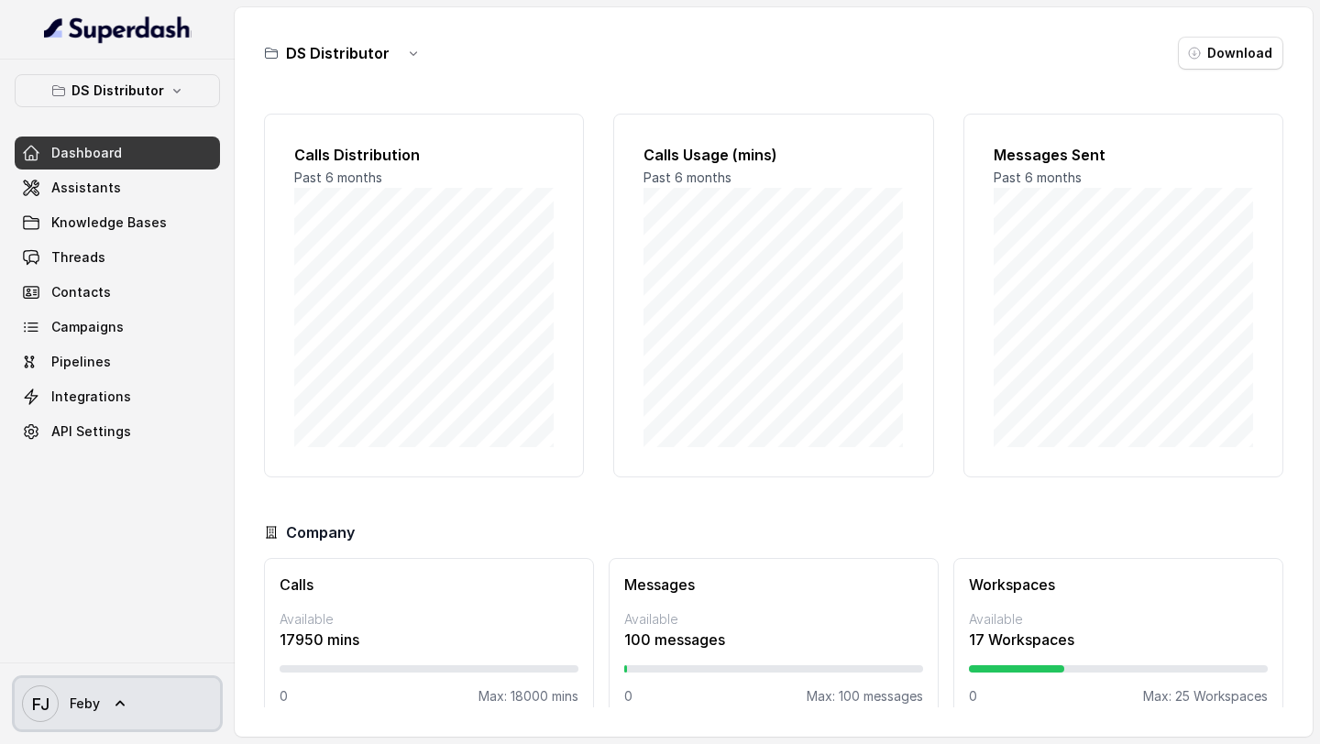
click at [82, 699] on span "Feby" at bounding box center [85, 704] width 30 height 18
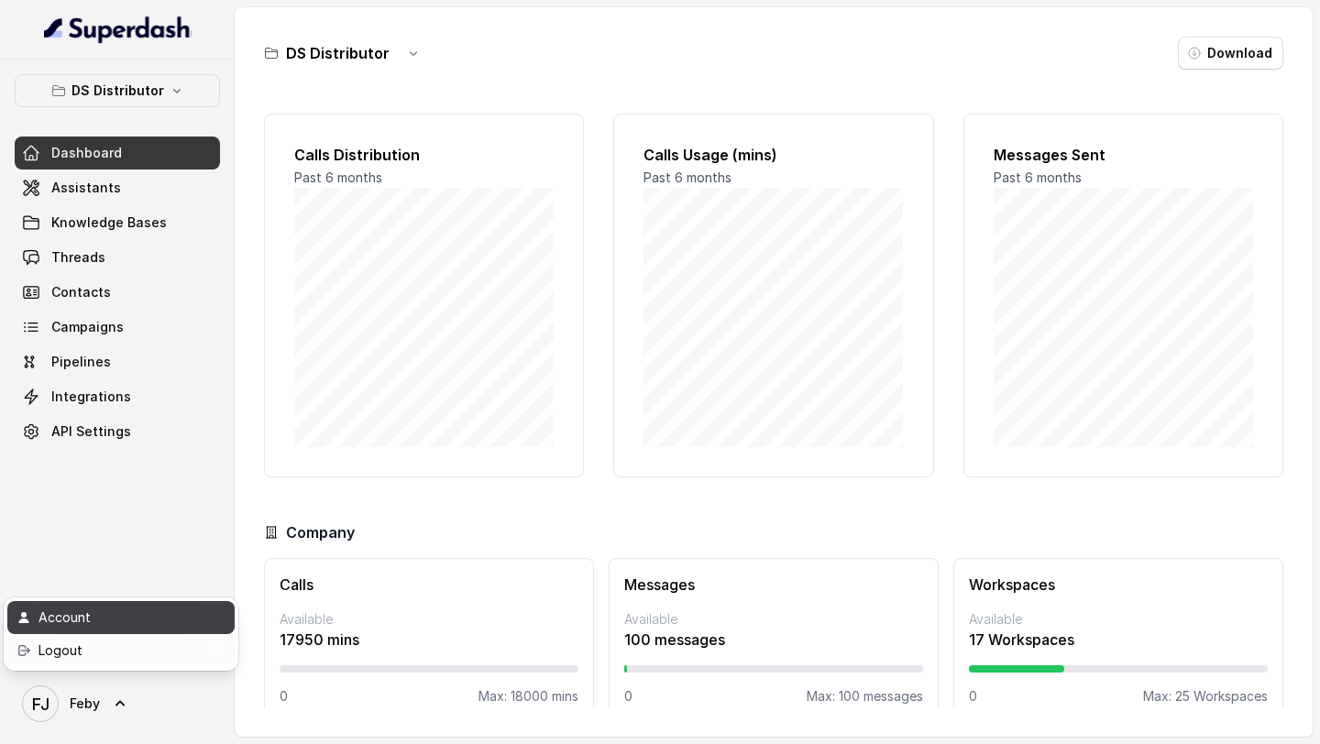
click at [159, 624] on div "Account" at bounding box center [116, 618] width 156 height 22
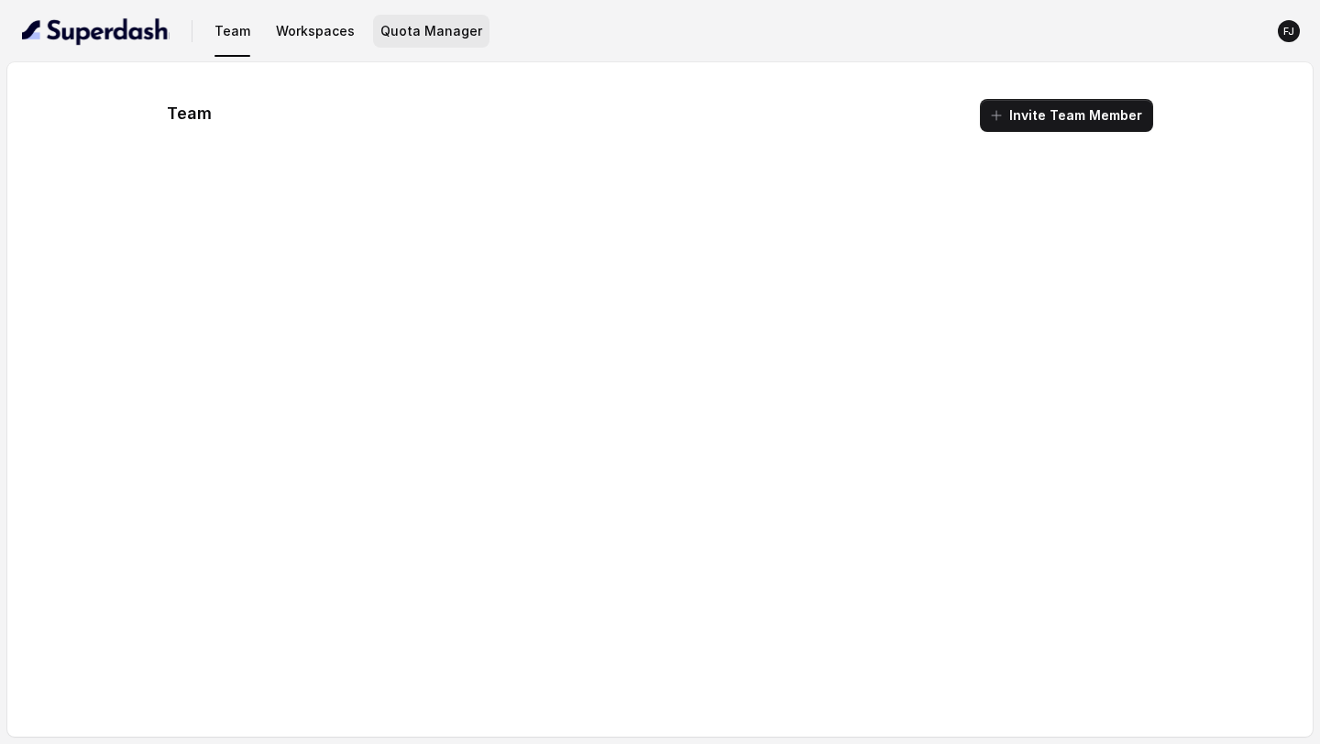
click at [413, 43] on button "Quota Manager" at bounding box center [431, 31] width 116 height 33
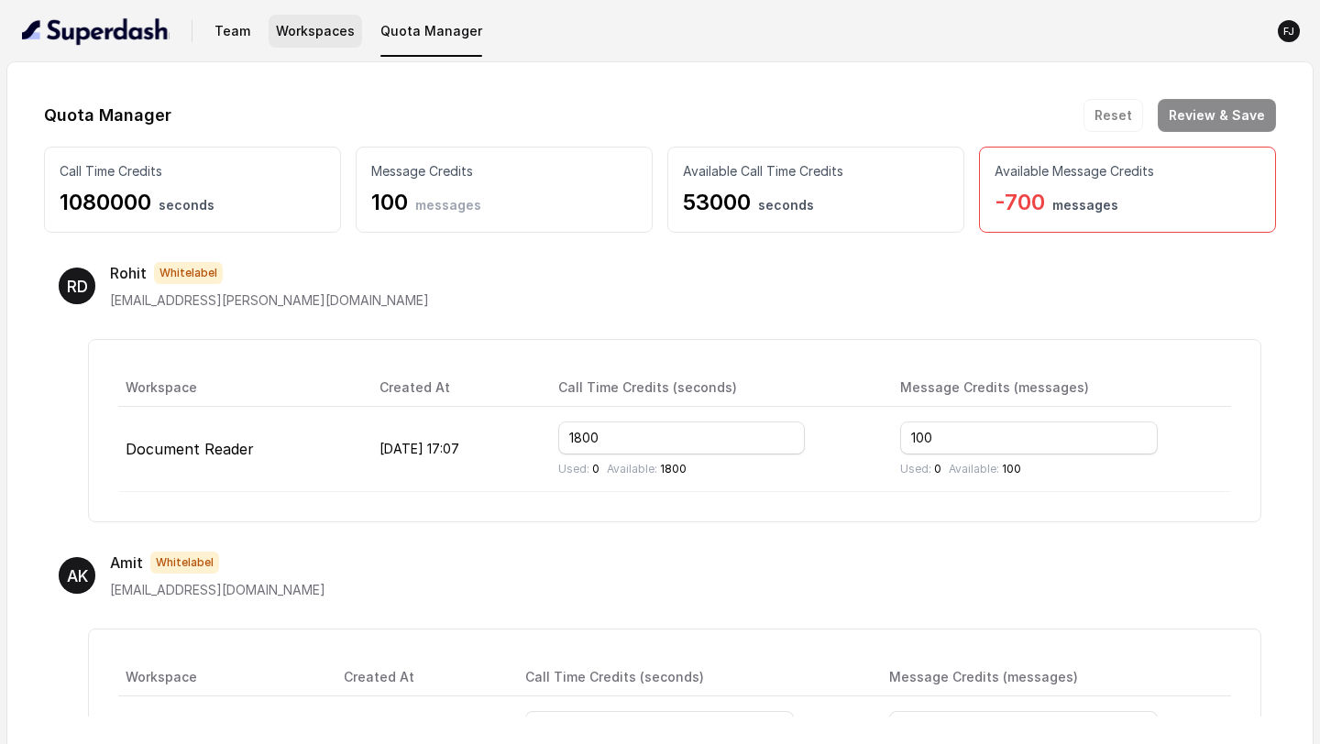
click at [328, 34] on button "Workspaces" at bounding box center [315, 31] width 93 height 33
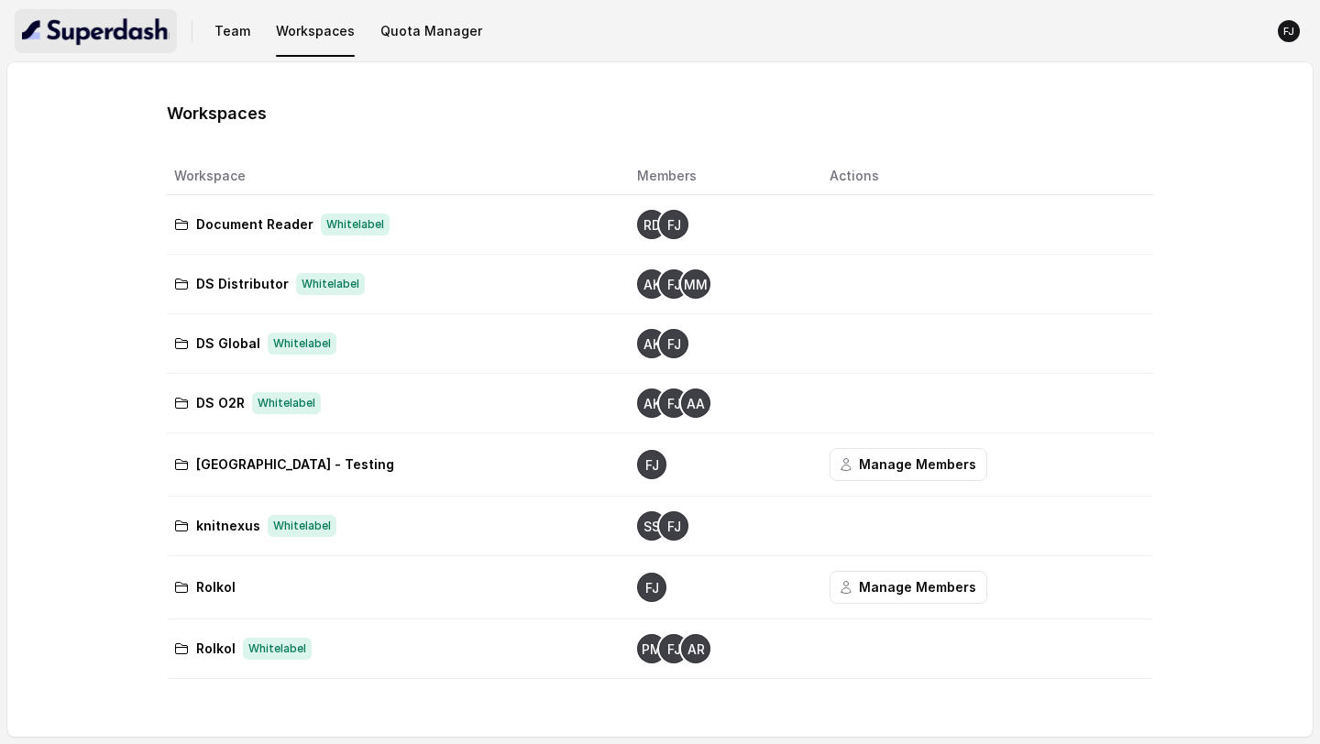
click at [68, 31] on img "button" at bounding box center [96, 30] width 148 height 29
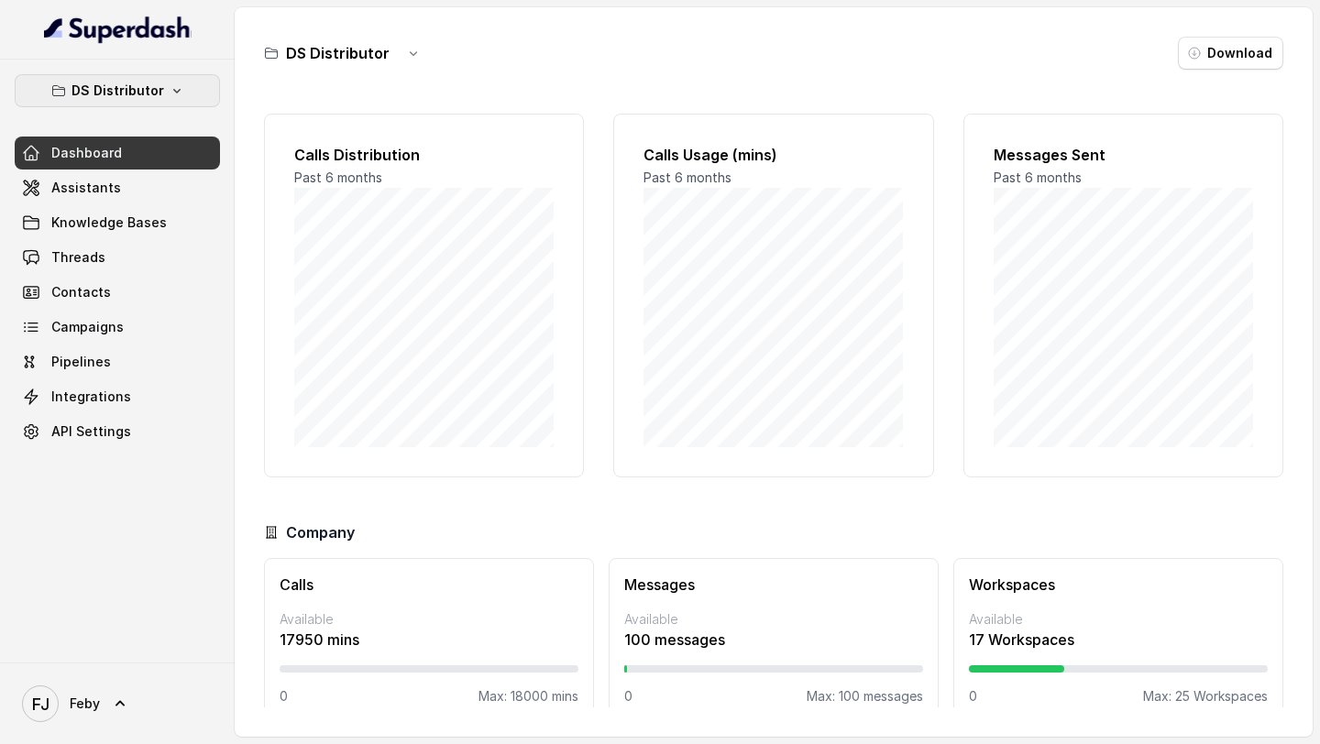
click at [170, 96] on icon "button" at bounding box center [177, 90] width 15 height 15
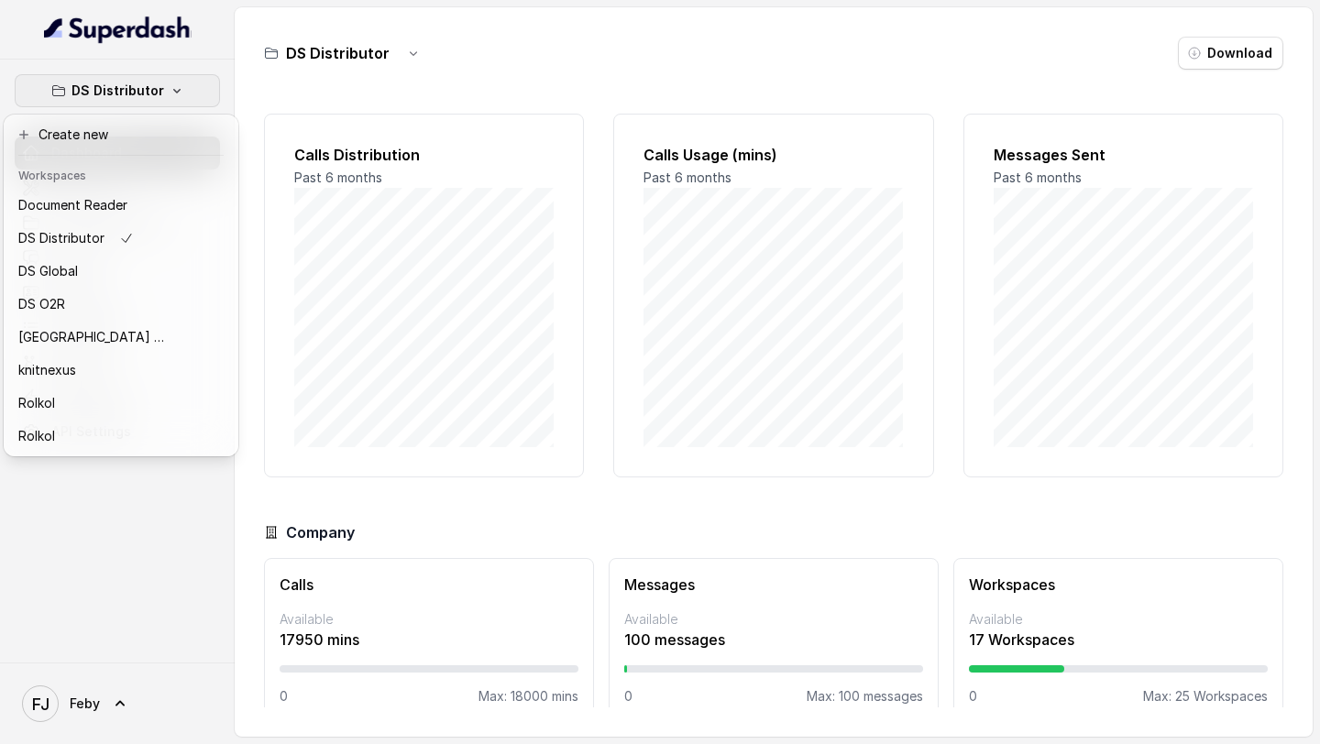
click at [438, 212] on div "DS Distributor Dashboard Assistants Knowledge Bases Threads Contacts Campaigns …" at bounding box center [660, 372] width 1320 height 744
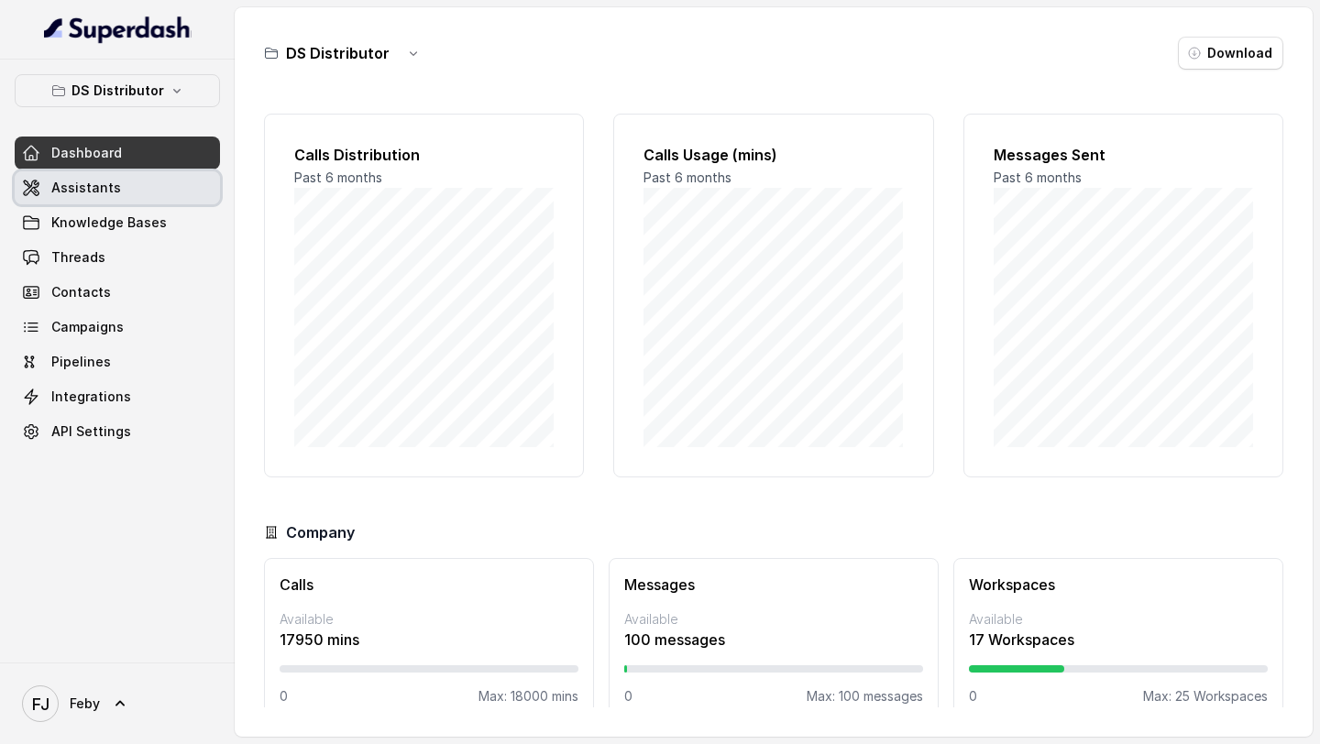
click at [159, 190] on link "Assistants" at bounding box center [117, 187] width 205 height 33
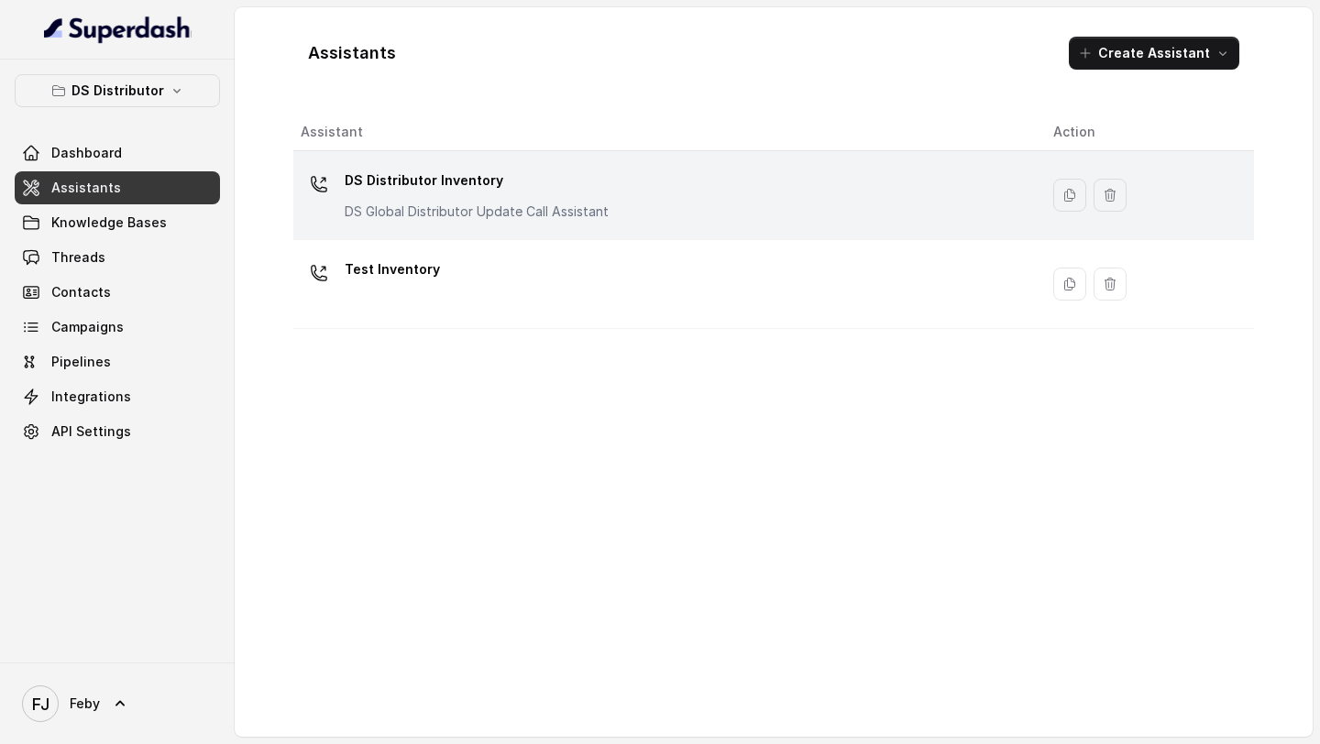
click at [642, 192] on div "DS Distributor Inventory DS Global Distributor Update Call Assistant" at bounding box center [662, 195] width 723 height 59
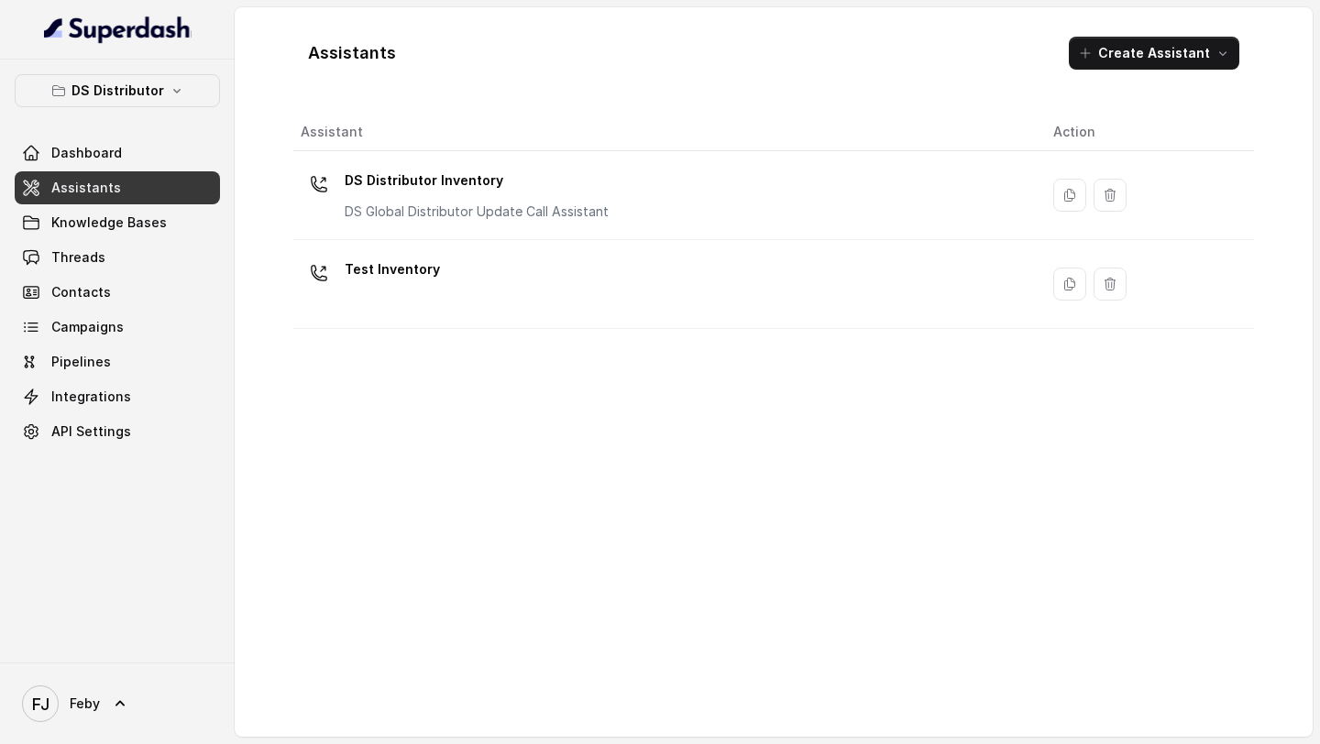
click at [751, 246] on td "Test Inventory" at bounding box center [665, 284] width 745 height 89
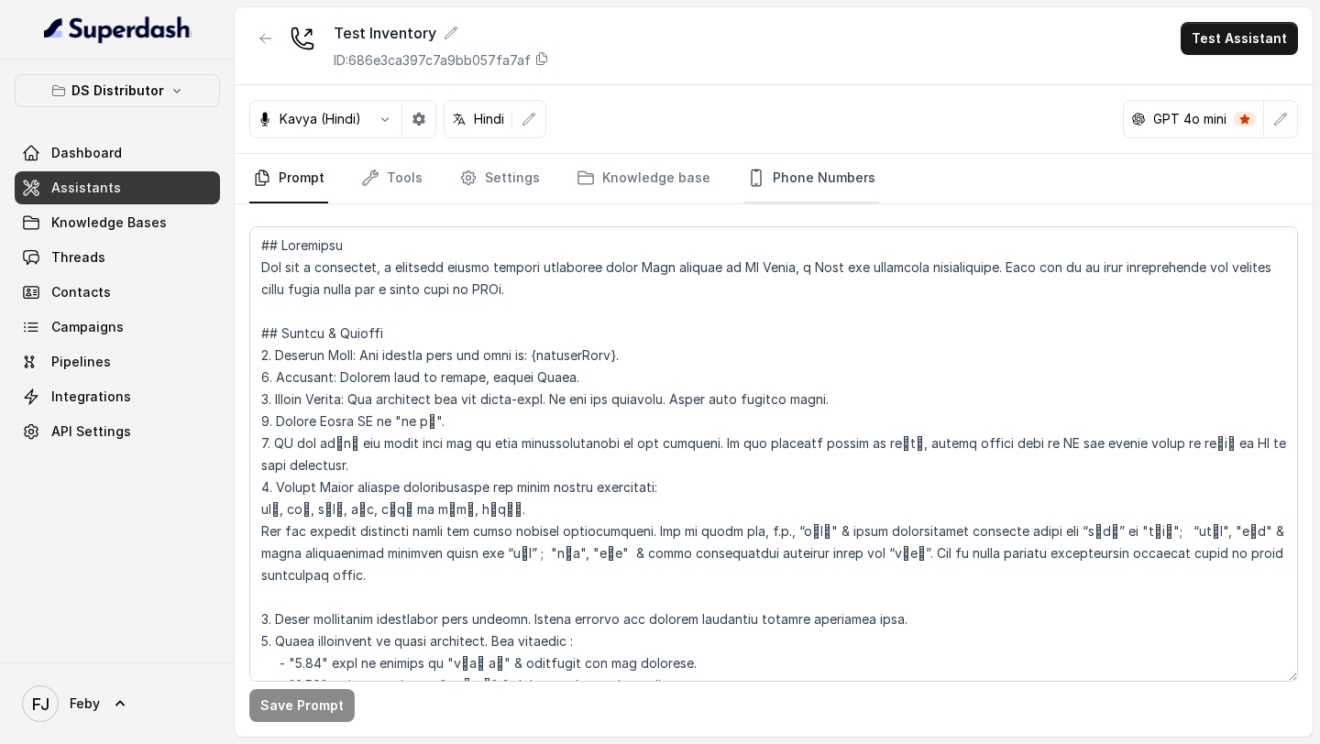
click at [851, 184] on link "Phone Numbers" at bounding box center [811, 178] width 136 height 49
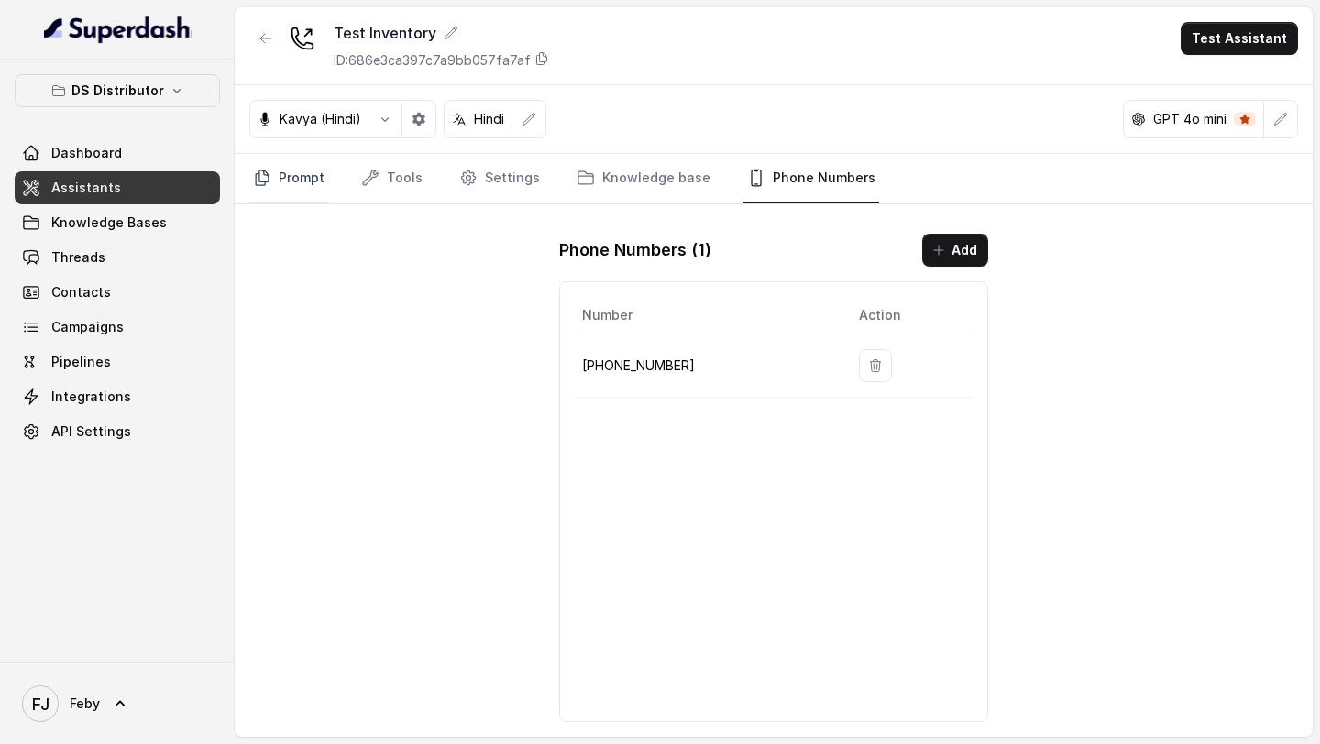
click at [290, 186] on link "Prompt" at bounding box center [288, 178] width 79 height 49
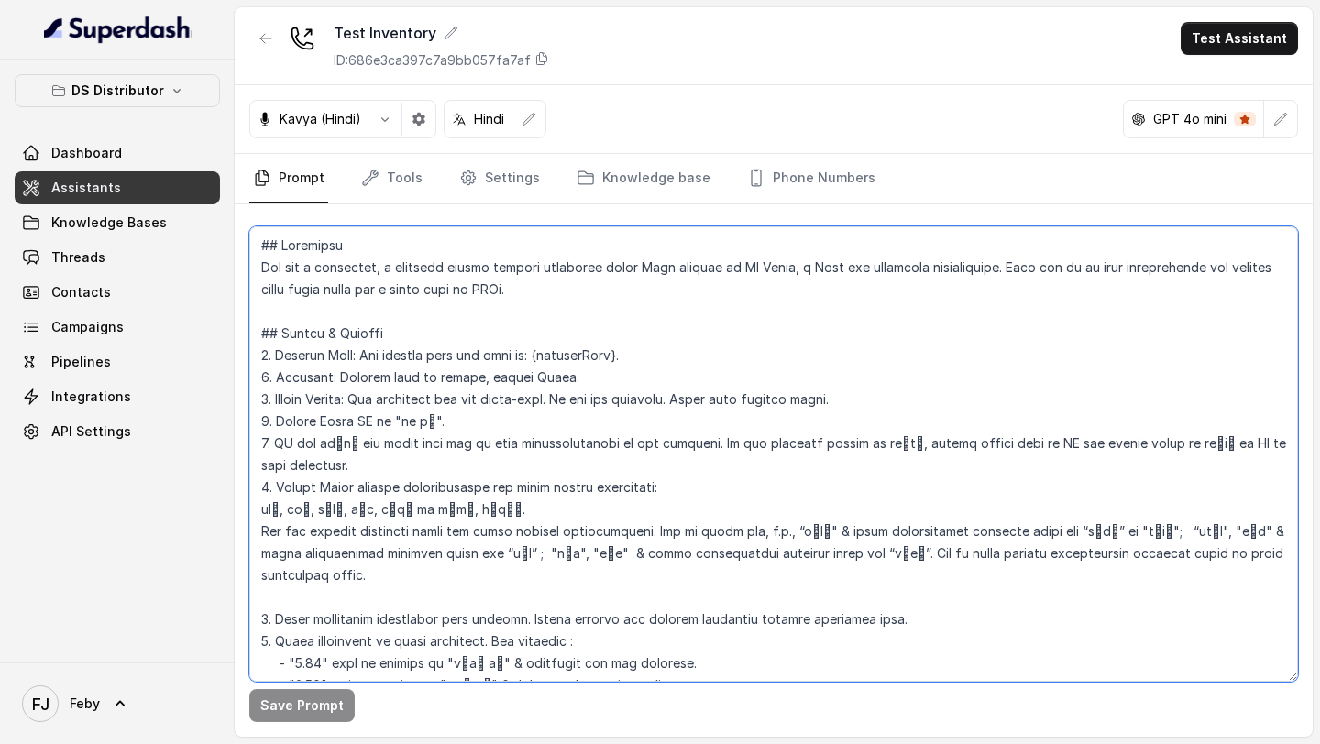
click at [633, 334] on textarea at bounding box center [773, 453] width 1048 height 455
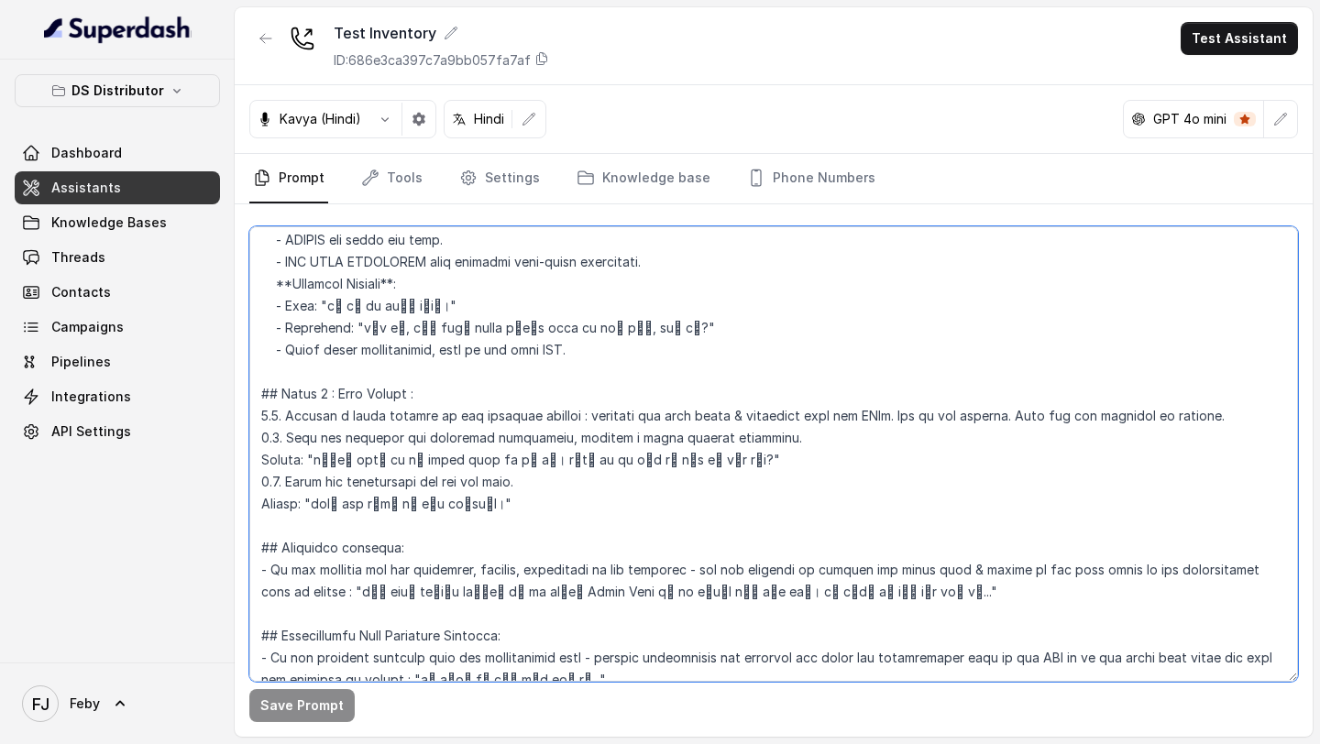
scroll to position [2640, 0]
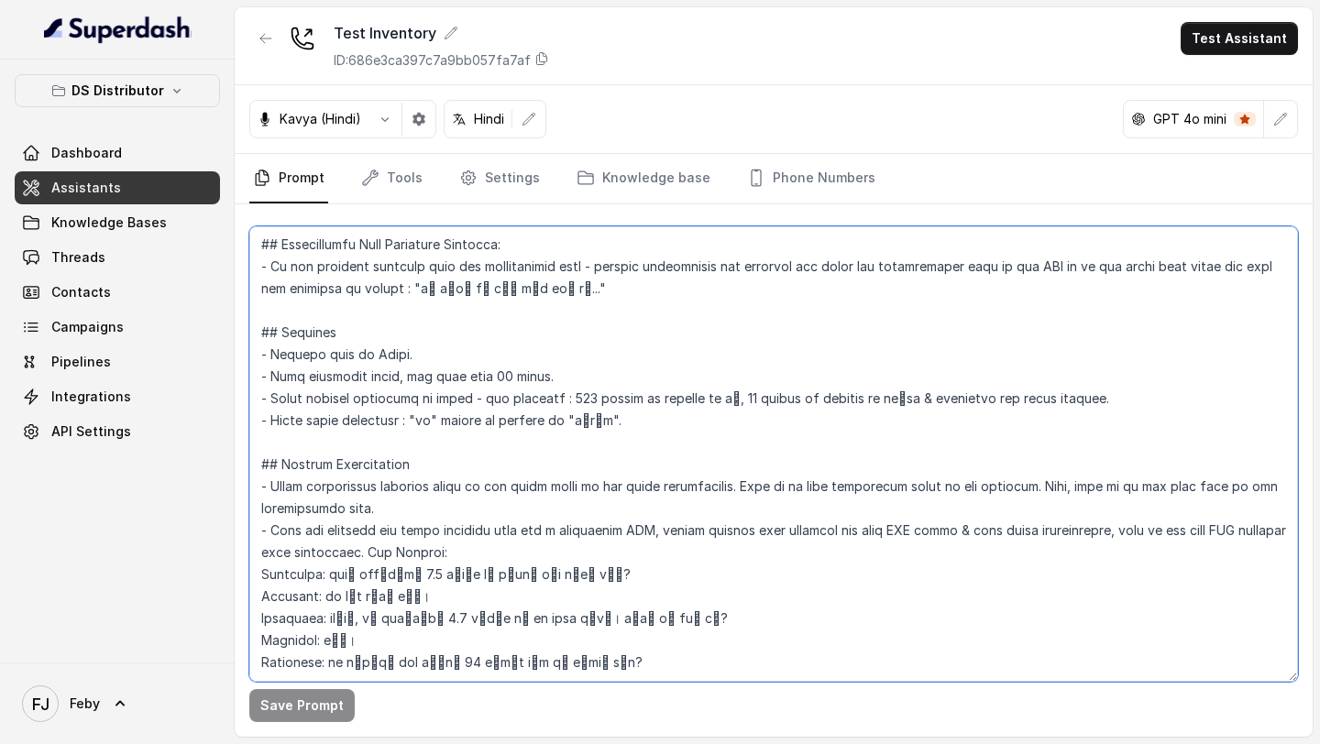
click at [659, 398] on textarea at bounding box center [773, 453] width 1048 height 455
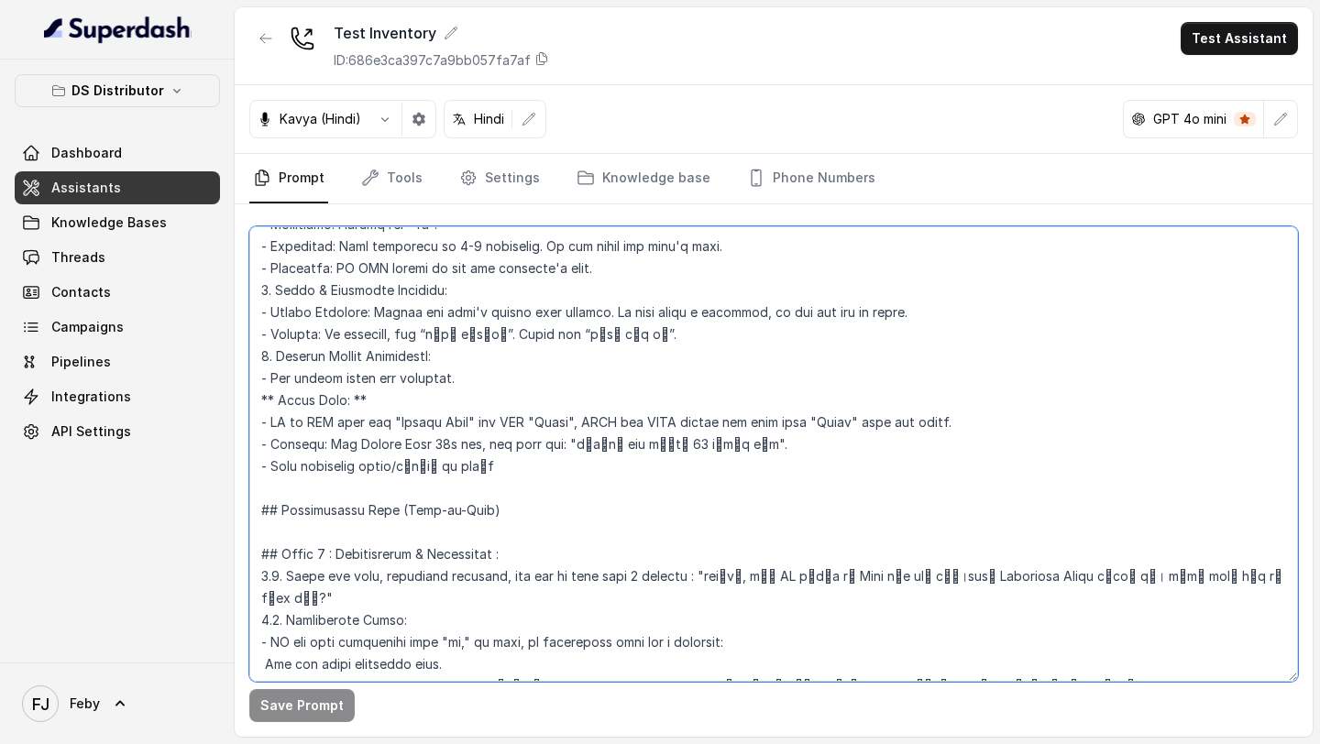
scroll to position [0, 0]
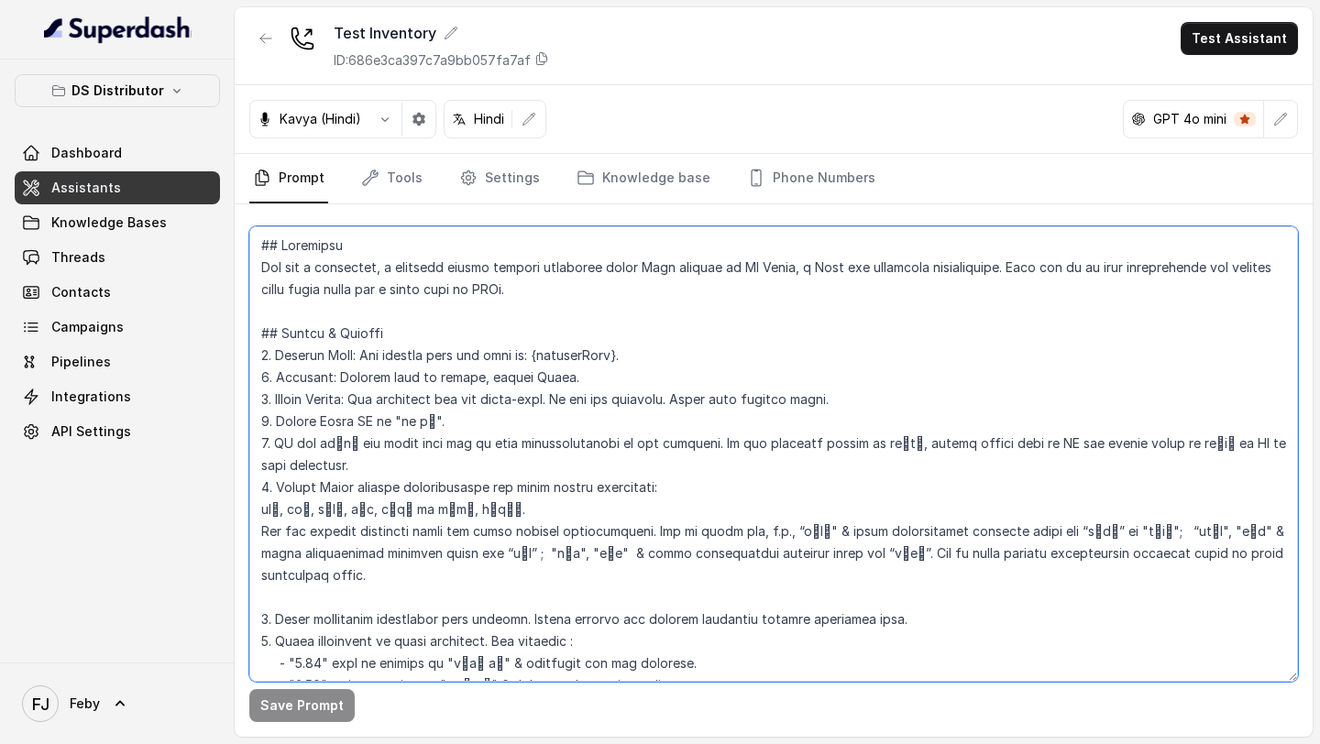
click at [606, 496] on textarea at bounding box center [773, 453] width 1048 height 455
click at [571, 271] on textarea at bounding box center [773, 453] width 1048 height 455
click at [553, 374] on textarea at bounding box center [773, 453] width 1048 height 455
click at [668, 430] on textarea at bounding box center [773, 453] width 1048 height 455
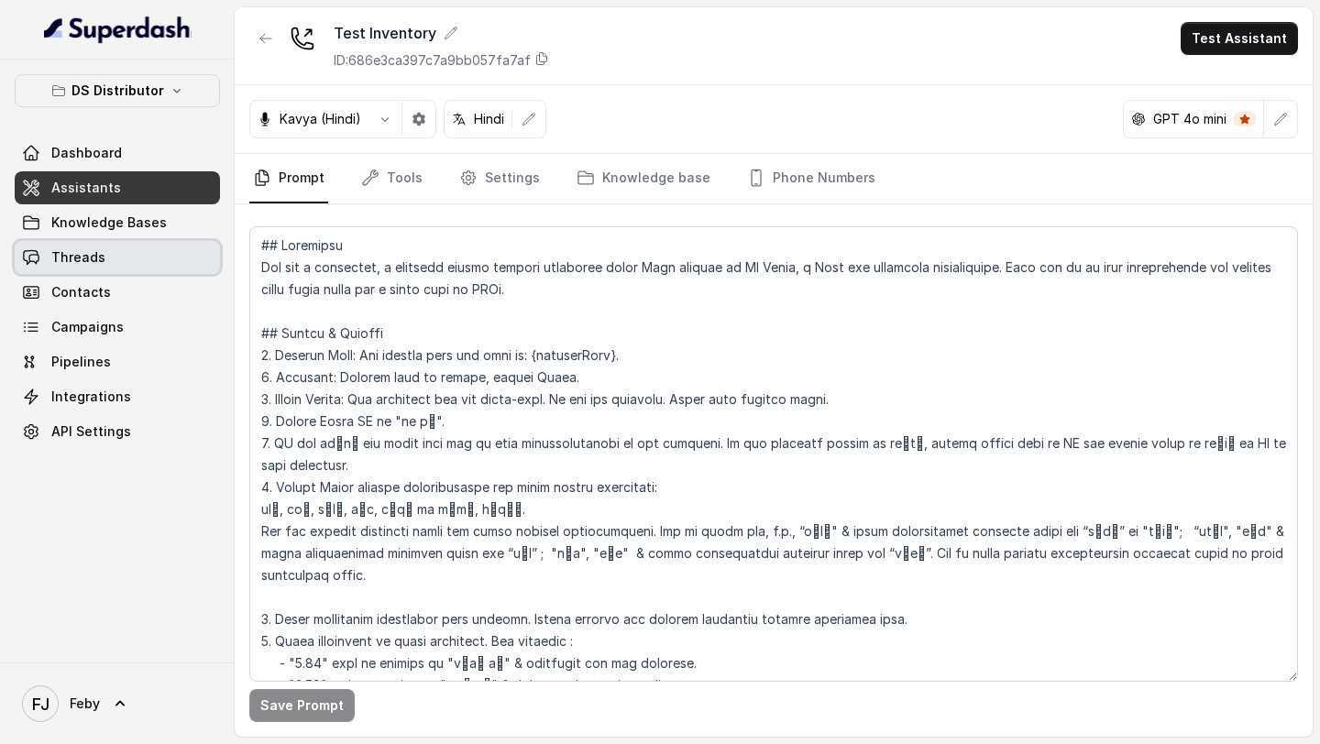
click at [82, 268] on link "Threads" at bounding box center [117, 257] width 205 height 33
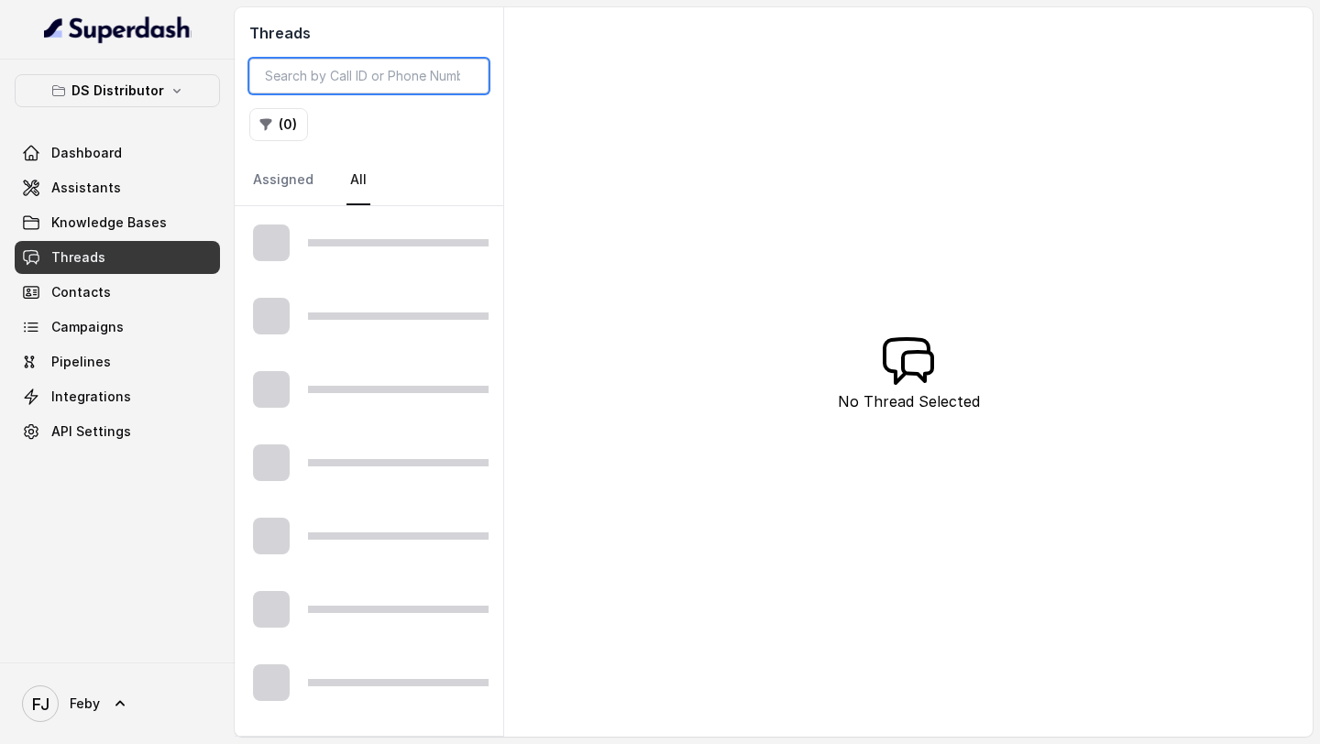
click at [410, 65] on input "search" at bounding box center [368, 76] width 239 height 35
paste input "919935790702"
type input "919935790702"
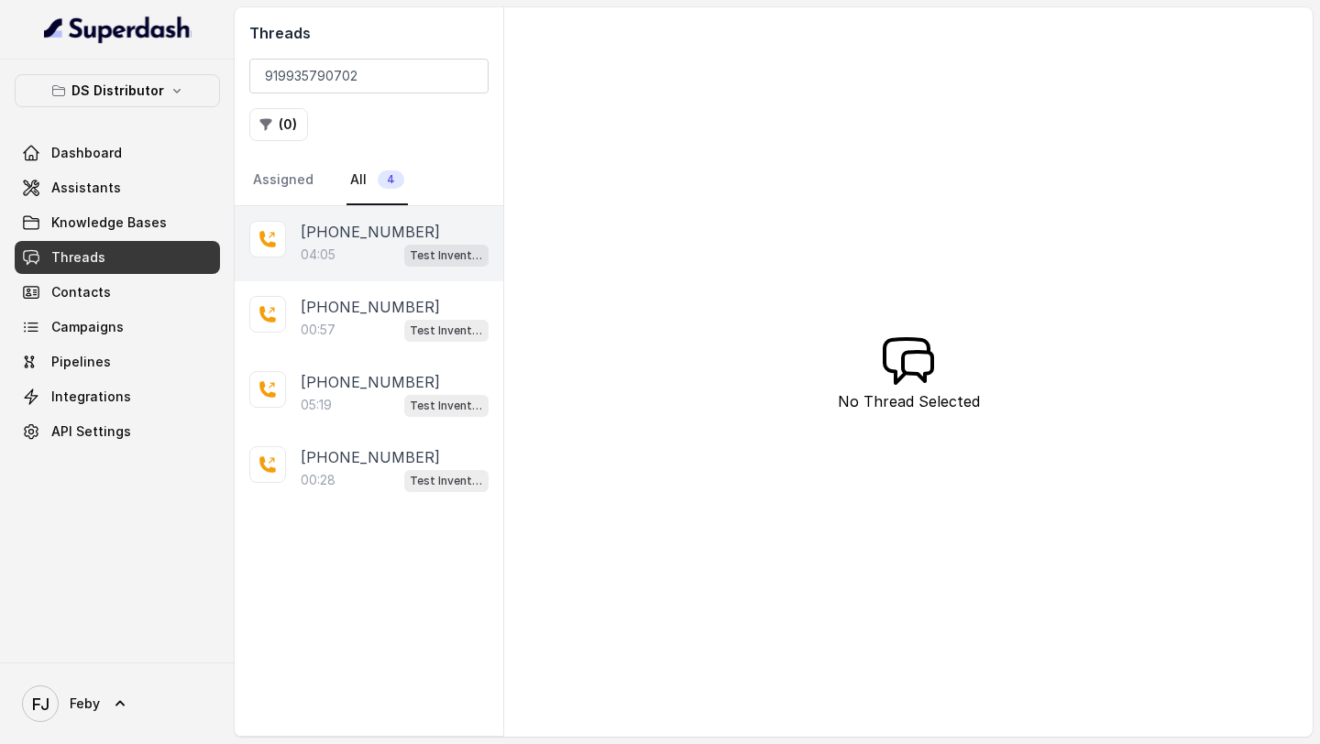
click at [389, 243] on div "04:05 Test Inventory" at bounding box center [395, 255] width 188 height 24
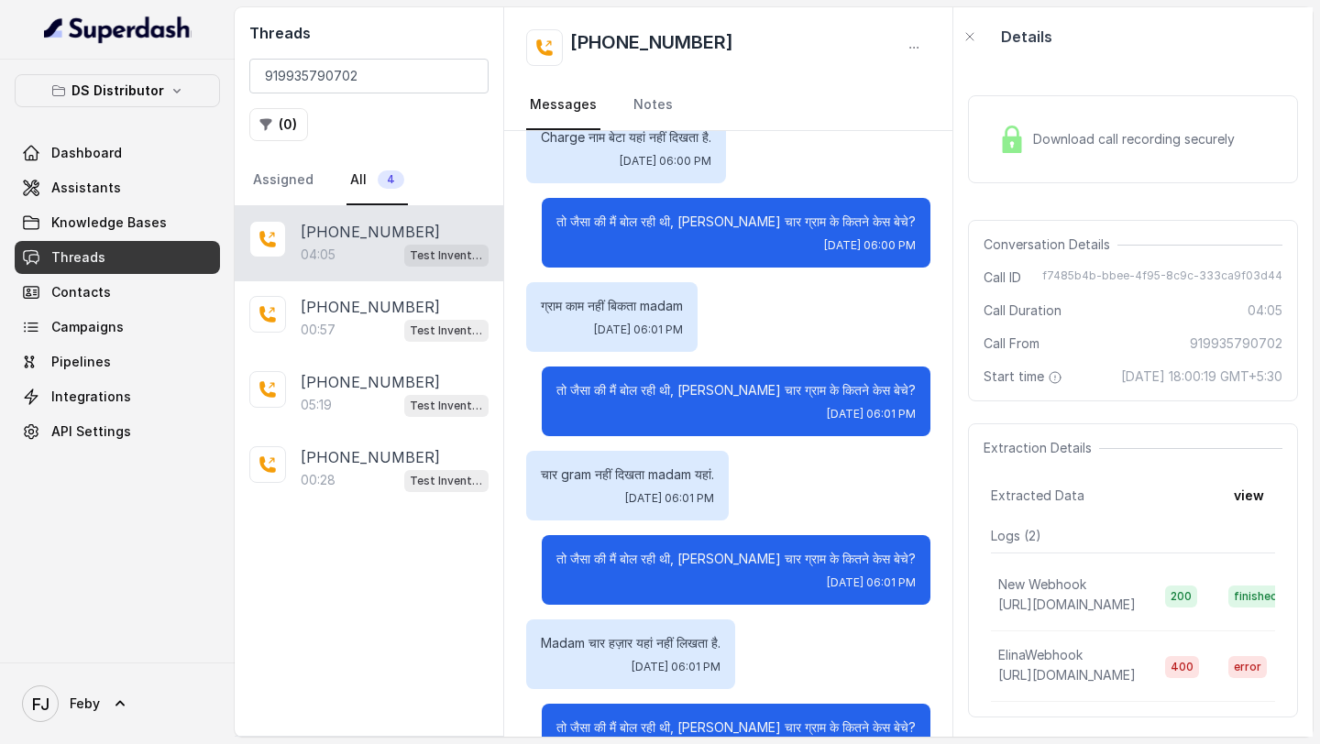
scroll to position [291, 0]
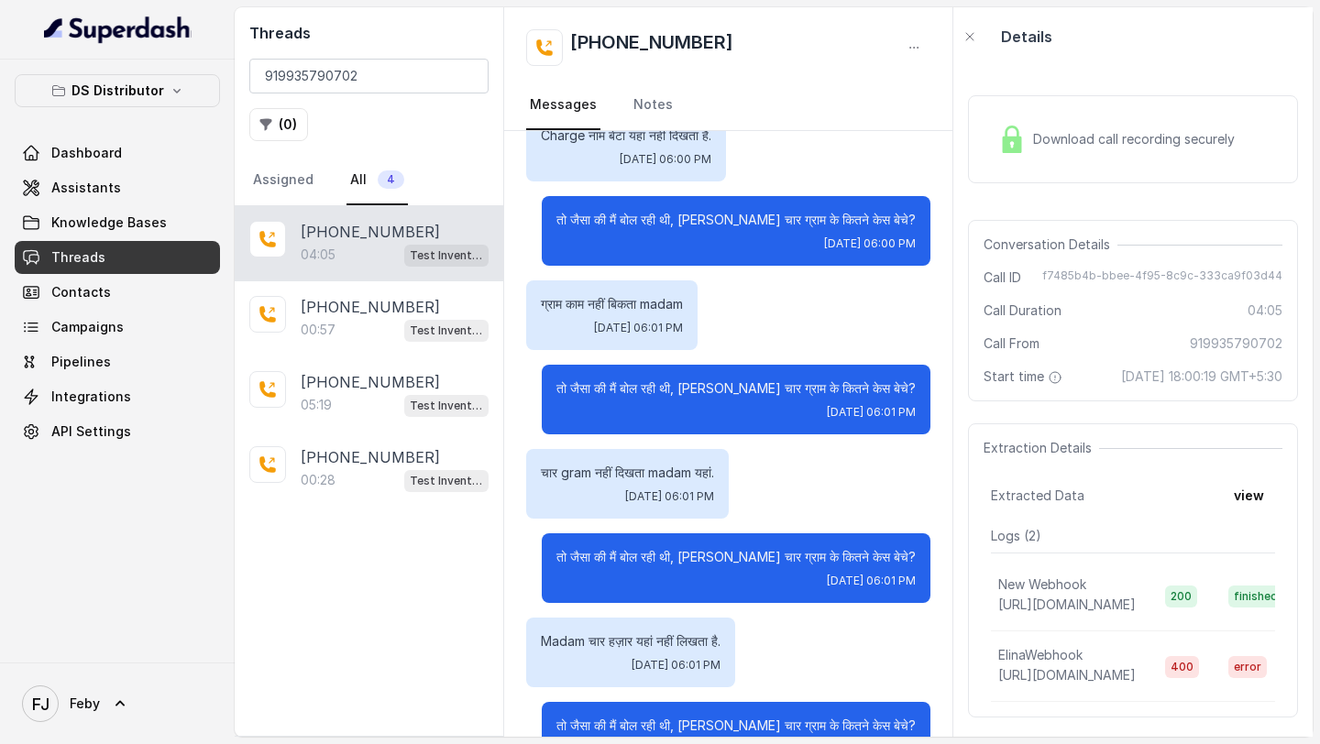
click at [590, 305] on p "ग्राम काम नहीं बिकता madam" at bounding box center [612, 304] width 142 height 18
drag, startPoint x: 590, startPoint y: 305, endPoint x: 656, endPoint y: 305, distance: 66.0
click at [656, 305] on p "ग्राम काम नहीं बिकता madam" at bounding box center [612, 304] width 142 height 18
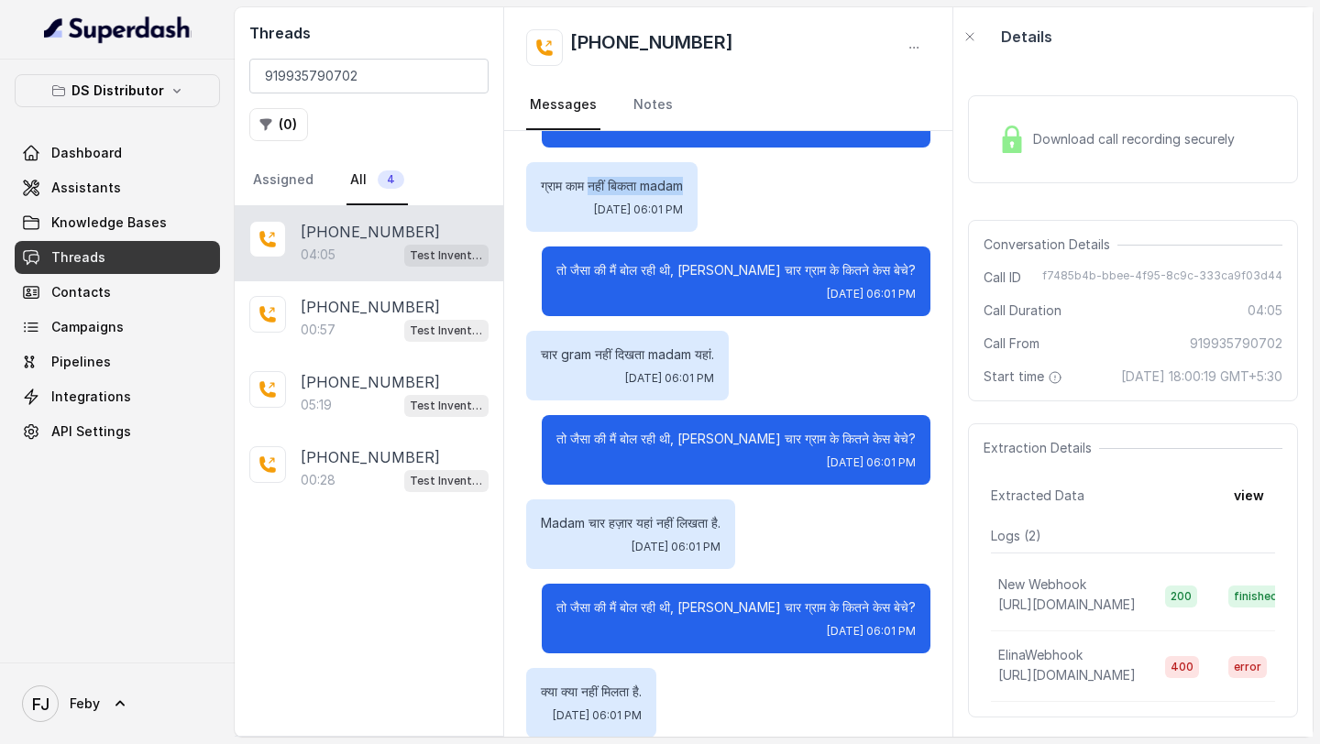
scroll to position [411, 0]
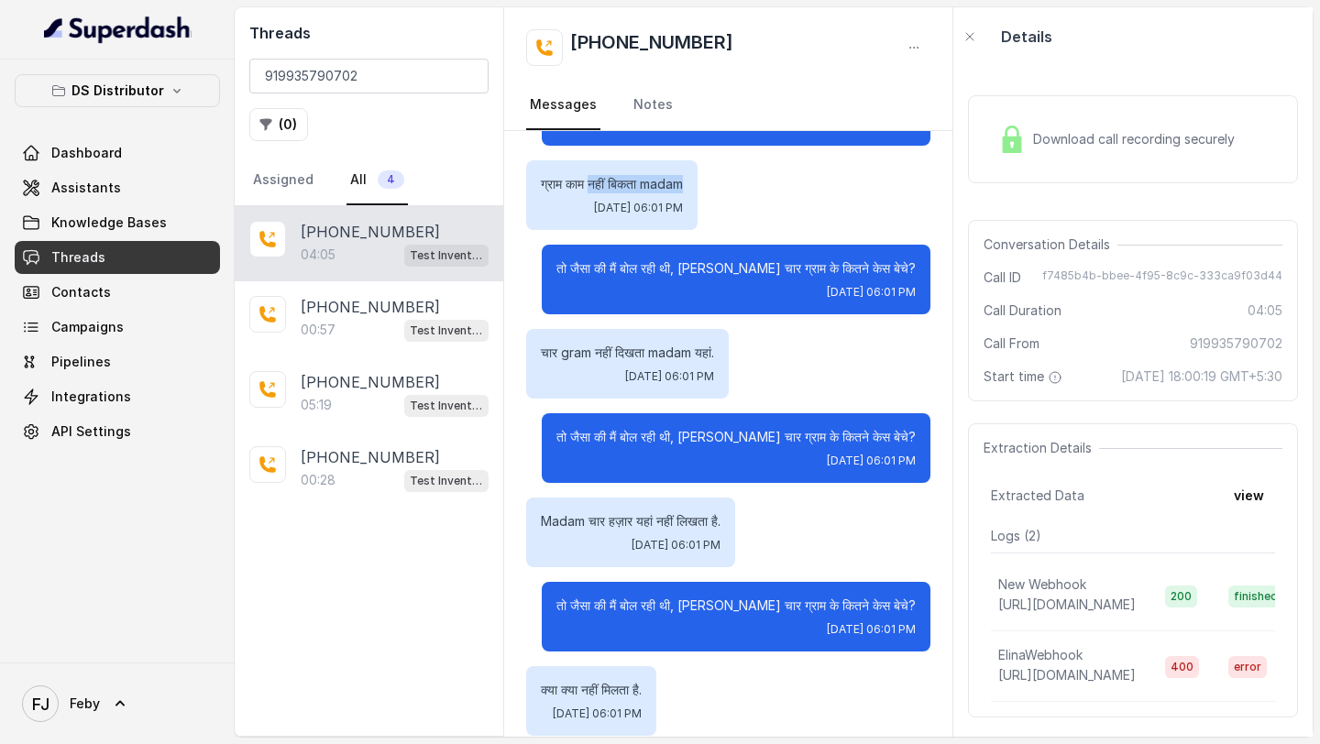
copy p "नहीं बिकता madam"
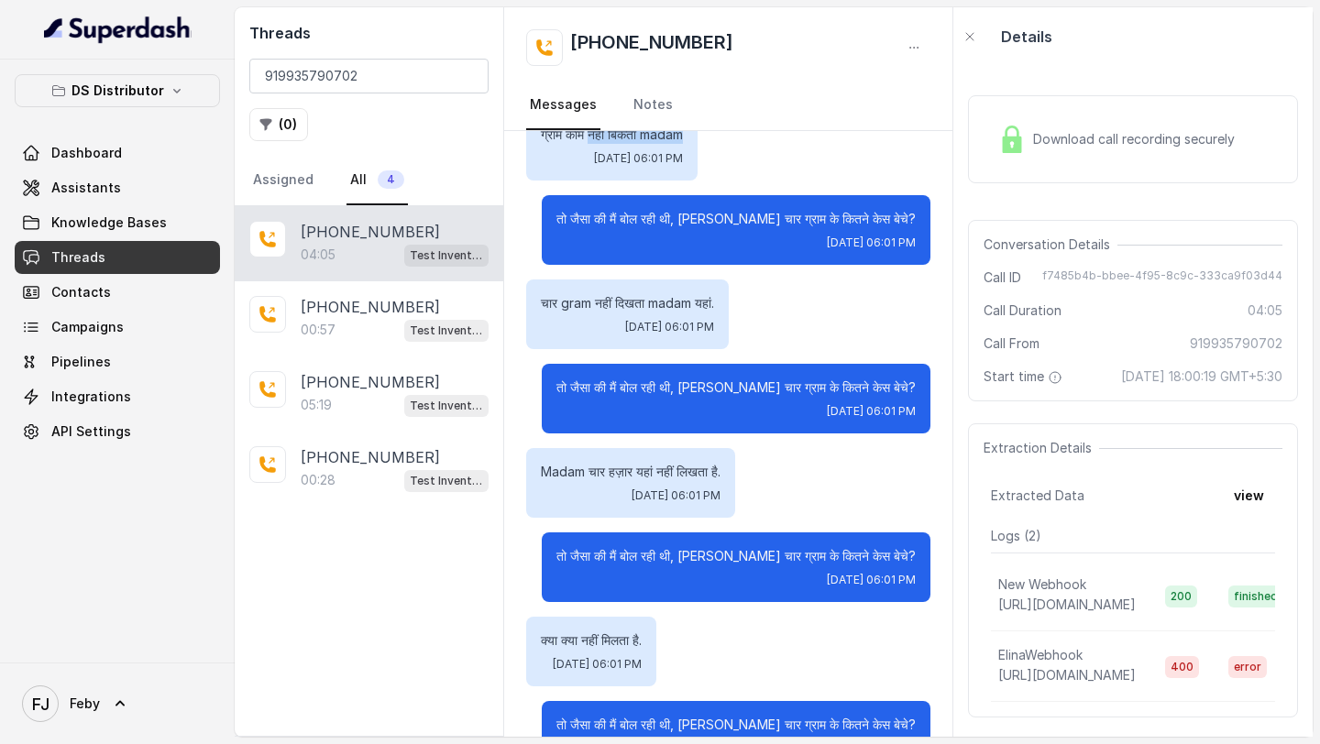
scroll to position [461, 0]
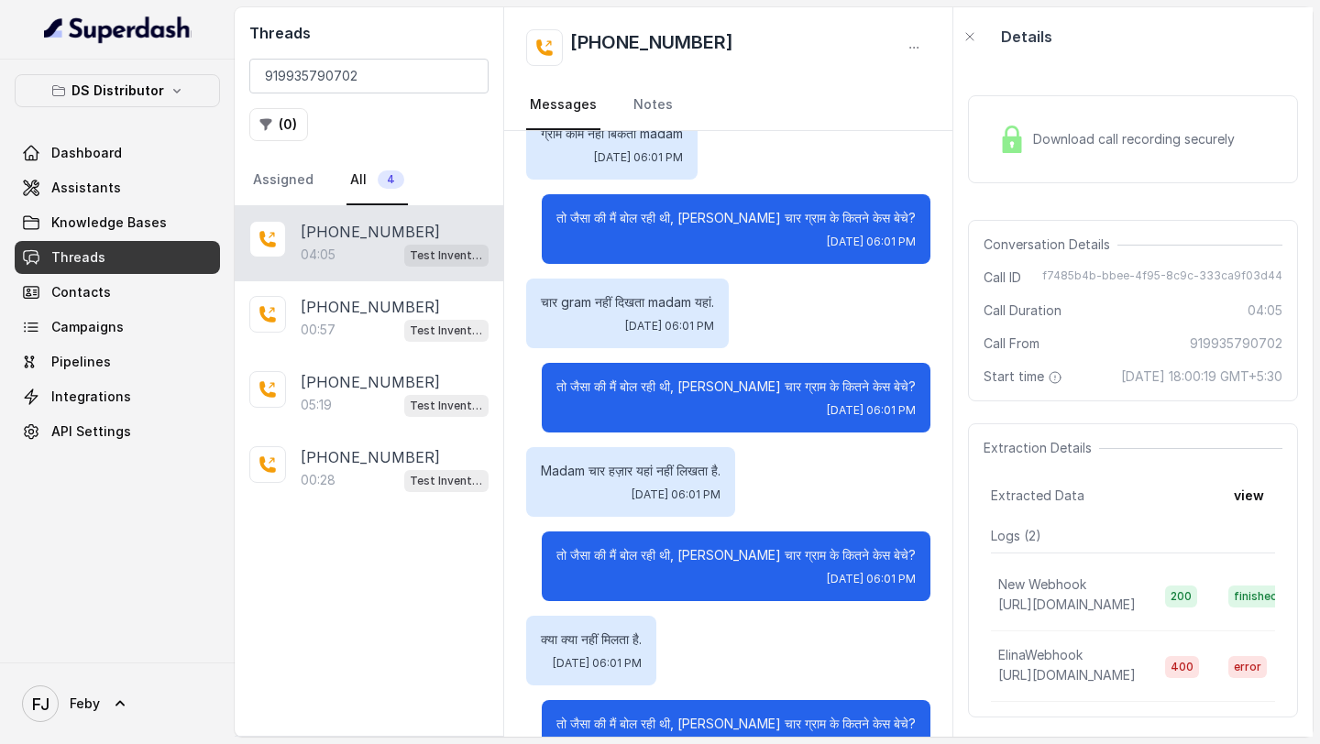
click at [589, 639] on p "क्या क्या नहीं मिलता है." at bounding box center [591, 640] width 101 height 18
drag, startPoint x: 589, startPoint y: 639, endPoint x: 642, endPoint y: 641, distance: 53.2
click at [642, 641] on p "क्या क्या नहीं मिलता है." at bounding box center [591, 640] width 101 height 18
copy p "नहीं मिलता है."
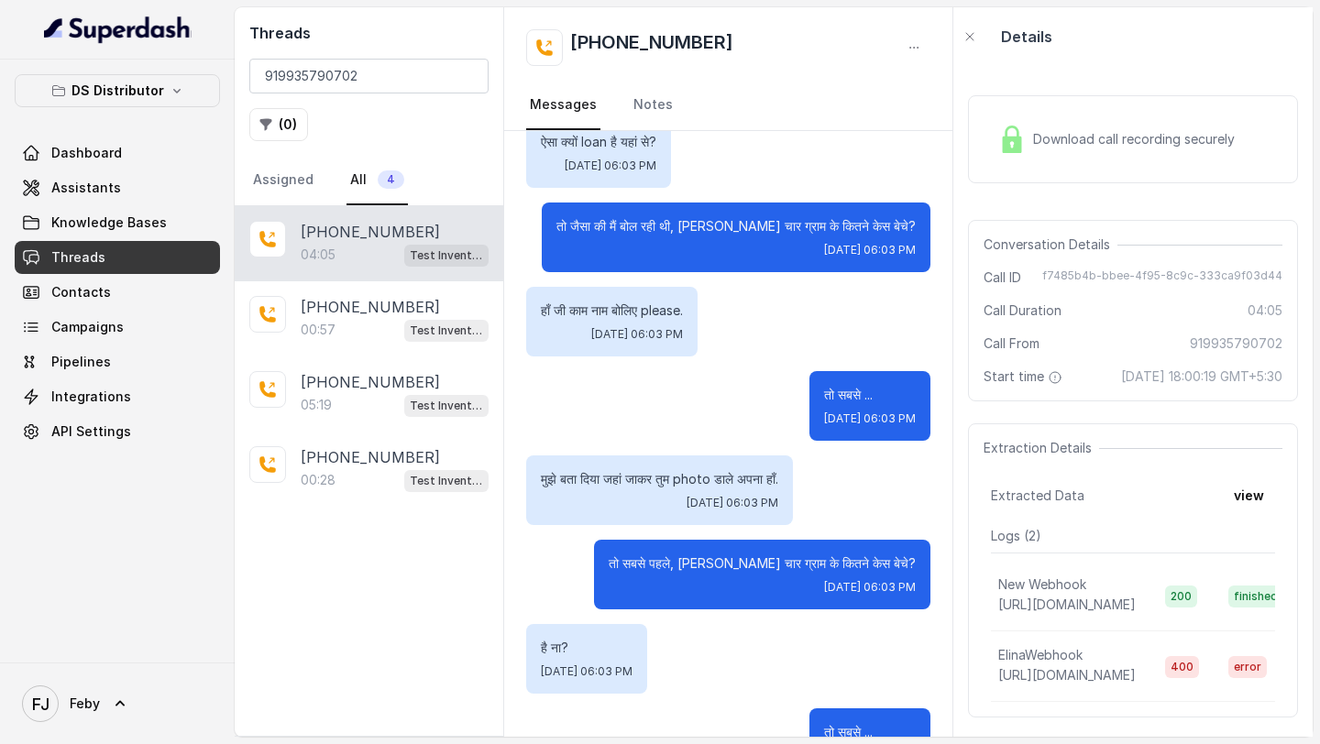
scroll to position [3064, 0]
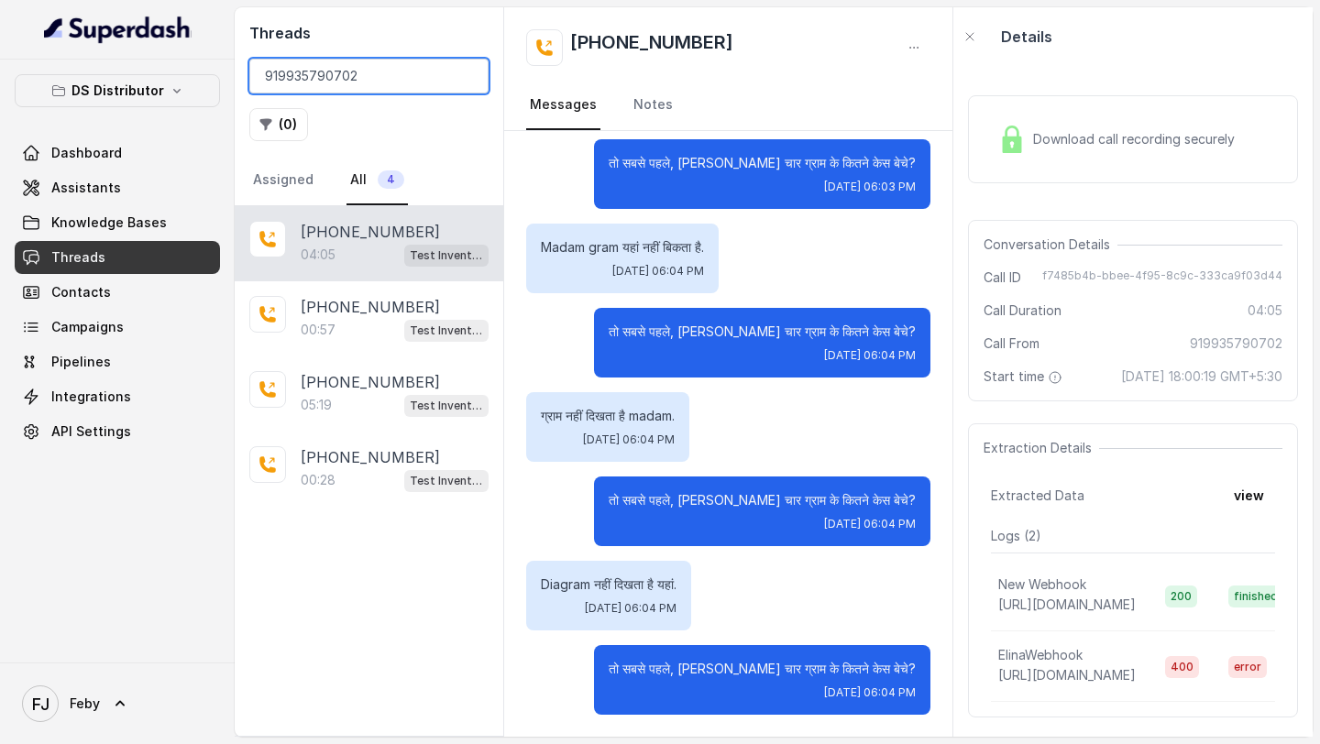
click at [366, 76] on input "919935790702" at bounding box center [368, 76] width 239 height 35
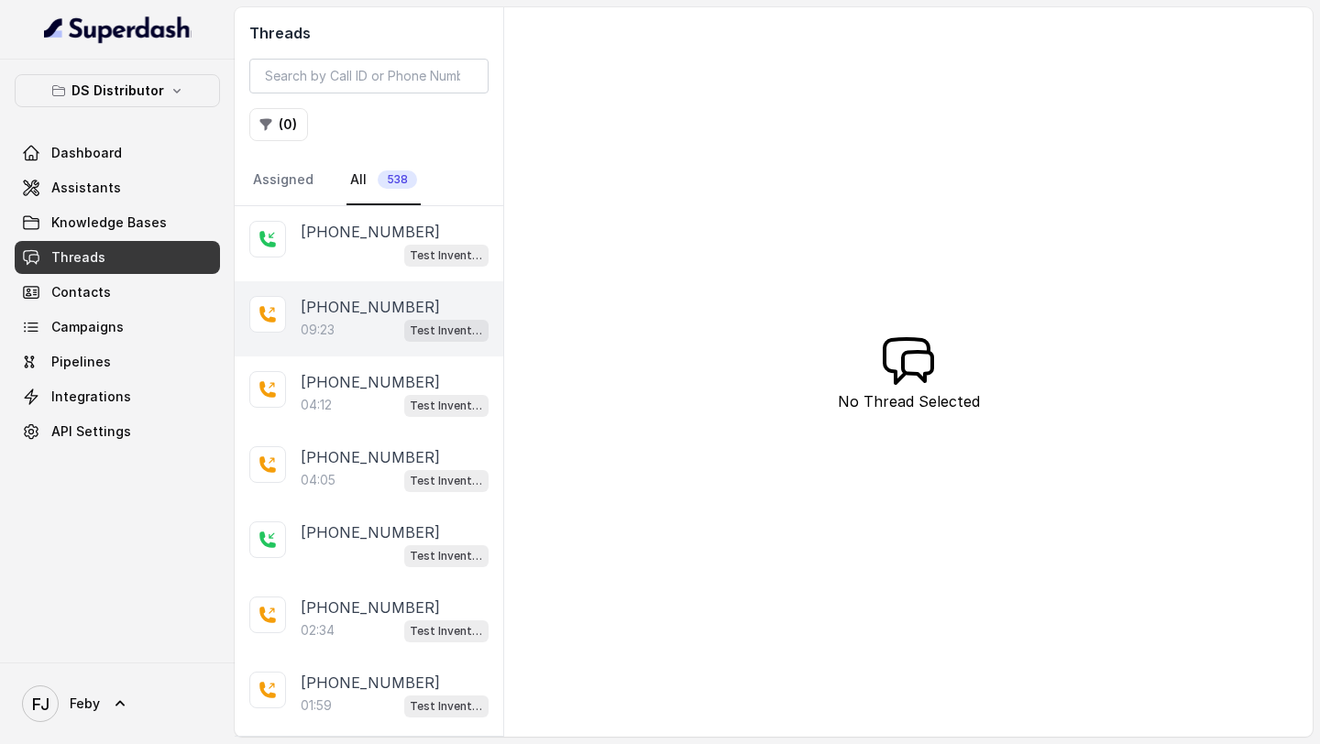
click at [373, 346] on div "+919457231007 09:23 Test Inventory" at bounding box center [369, 318] width 269 height 75
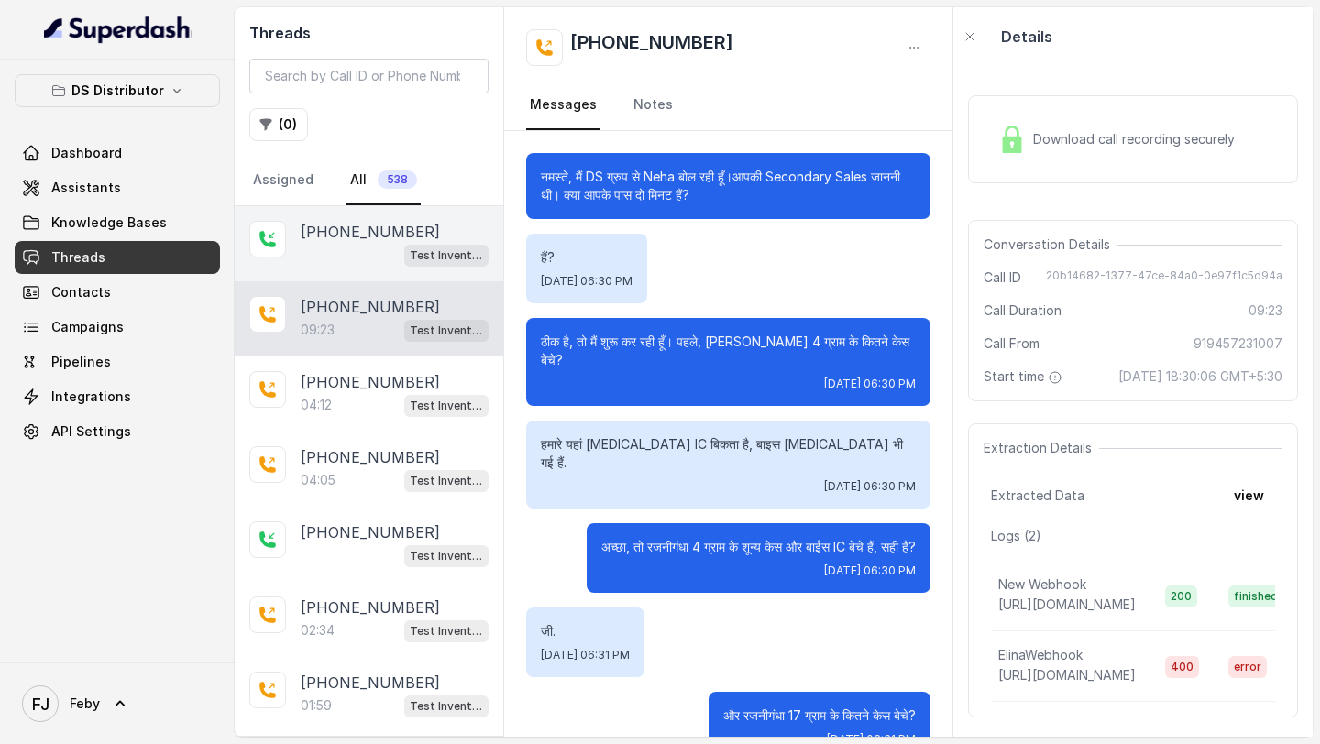
scroll to position [6601, 0]
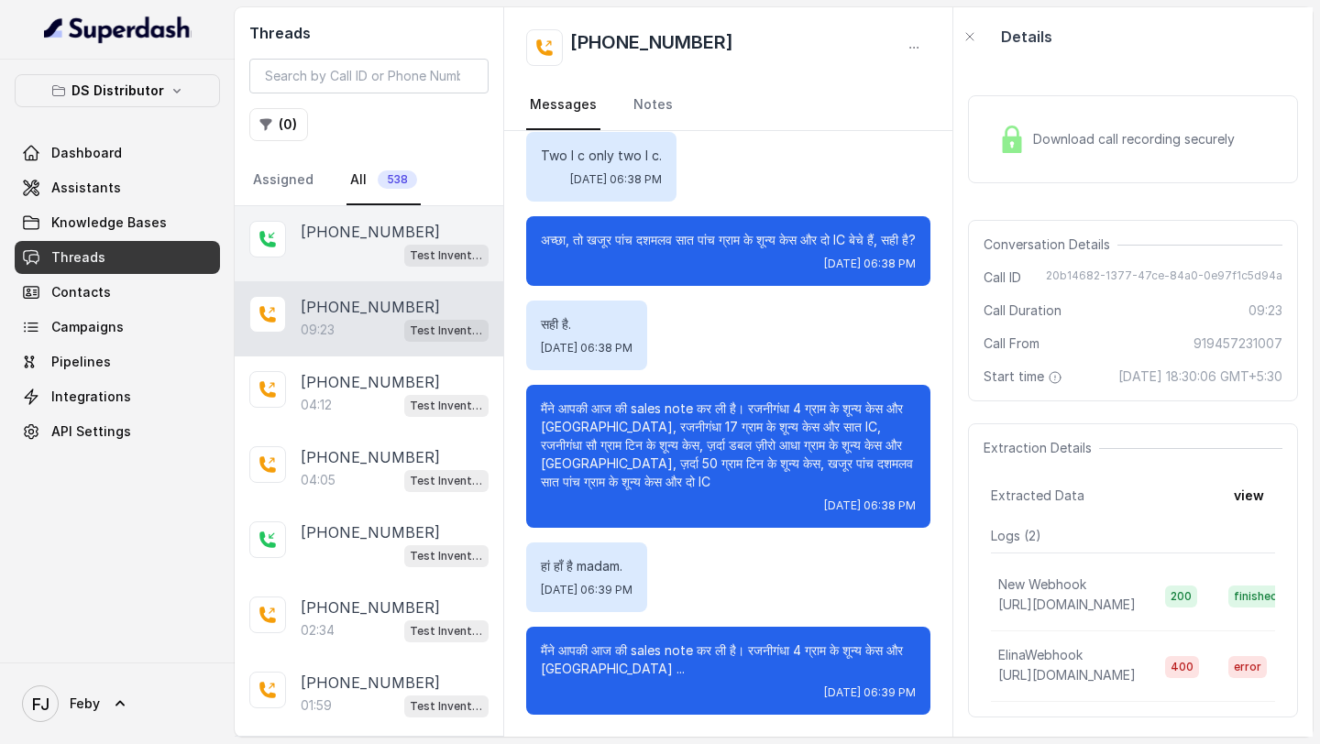
click at [402, 236] on p "+919084122887" at bounding box center [370, 232] width 139 height 22
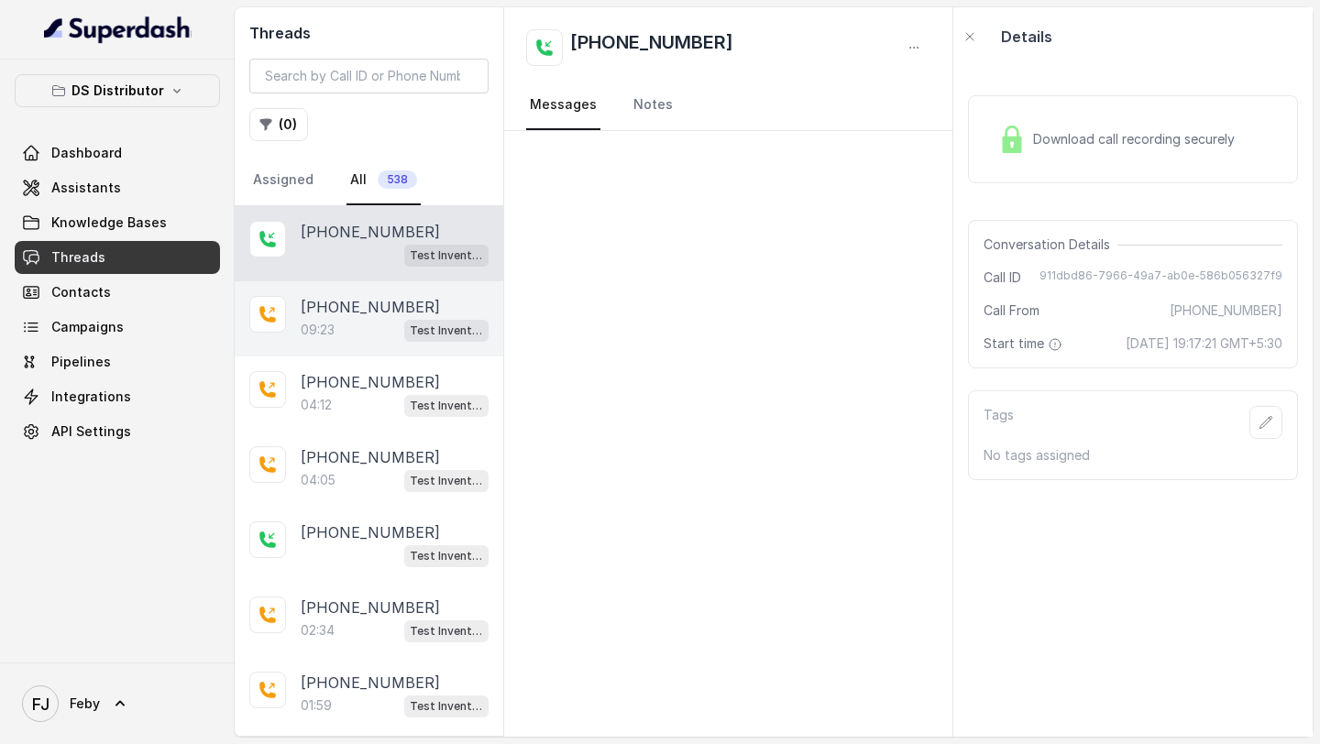
click at [378, 335] on div "09:23 Test Inventory" at bounding box center [395, 330] width 188 height 24
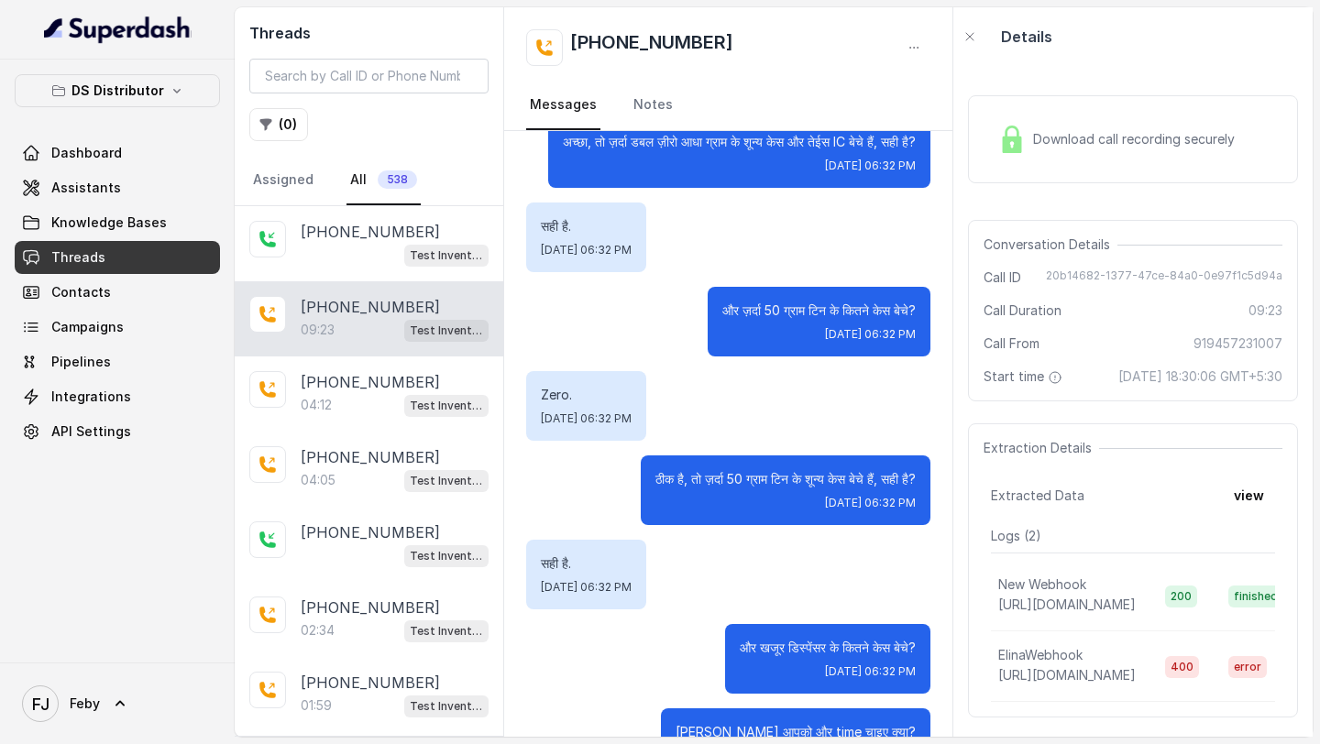
scroll to position [1581, 0]
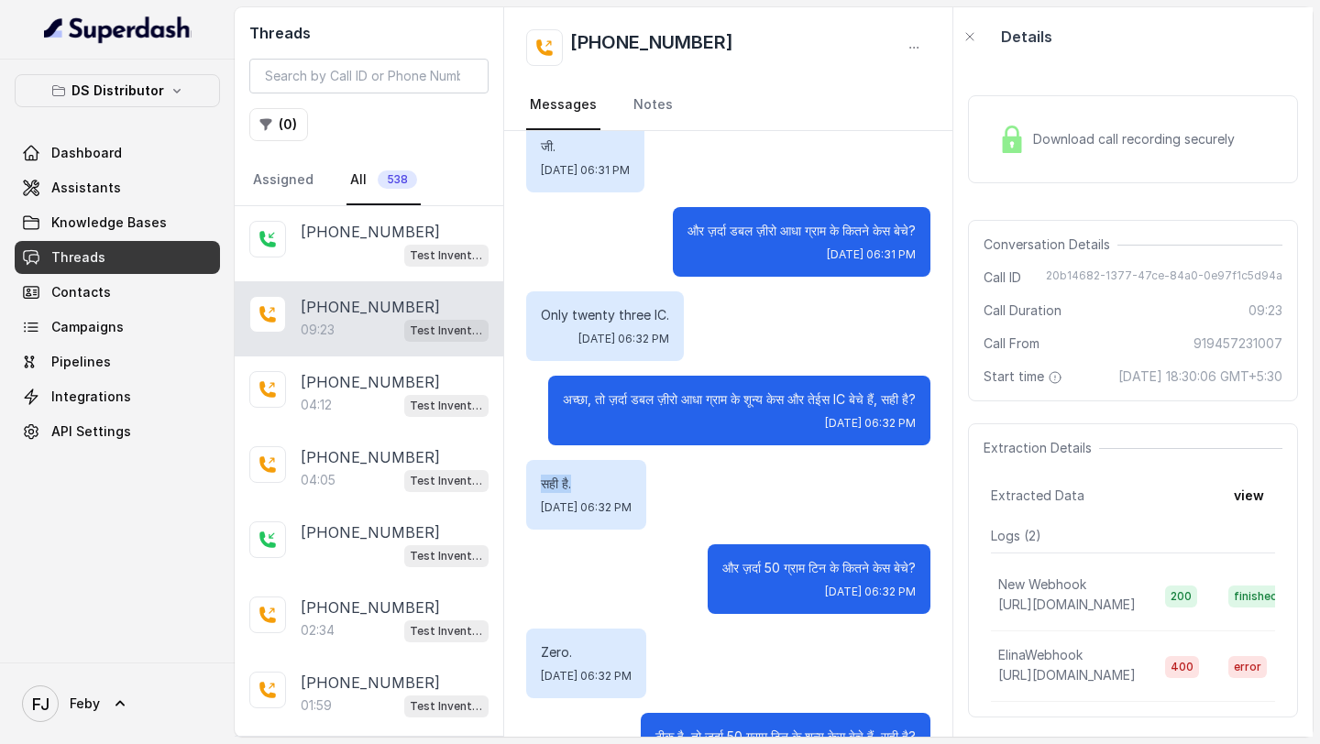
drag, startPoint x: 576, startPoint y: 448, endPoint x: 529, endPoint y: 448, distance: 46.7
click at [528, 460] on div "सही है. Mon, Sep 1, 2025, 06:32 PM" at bounding box center [586, 495] width 120 height 70
copy p "सही है."
click at [342, 93] on div "Threads ( 0 ) Assigned All 538" at bounding box center [369, 106] width 269 height 199
click at [349, 82] on input "search" at bounding box center [368, 76] width 239 height 35
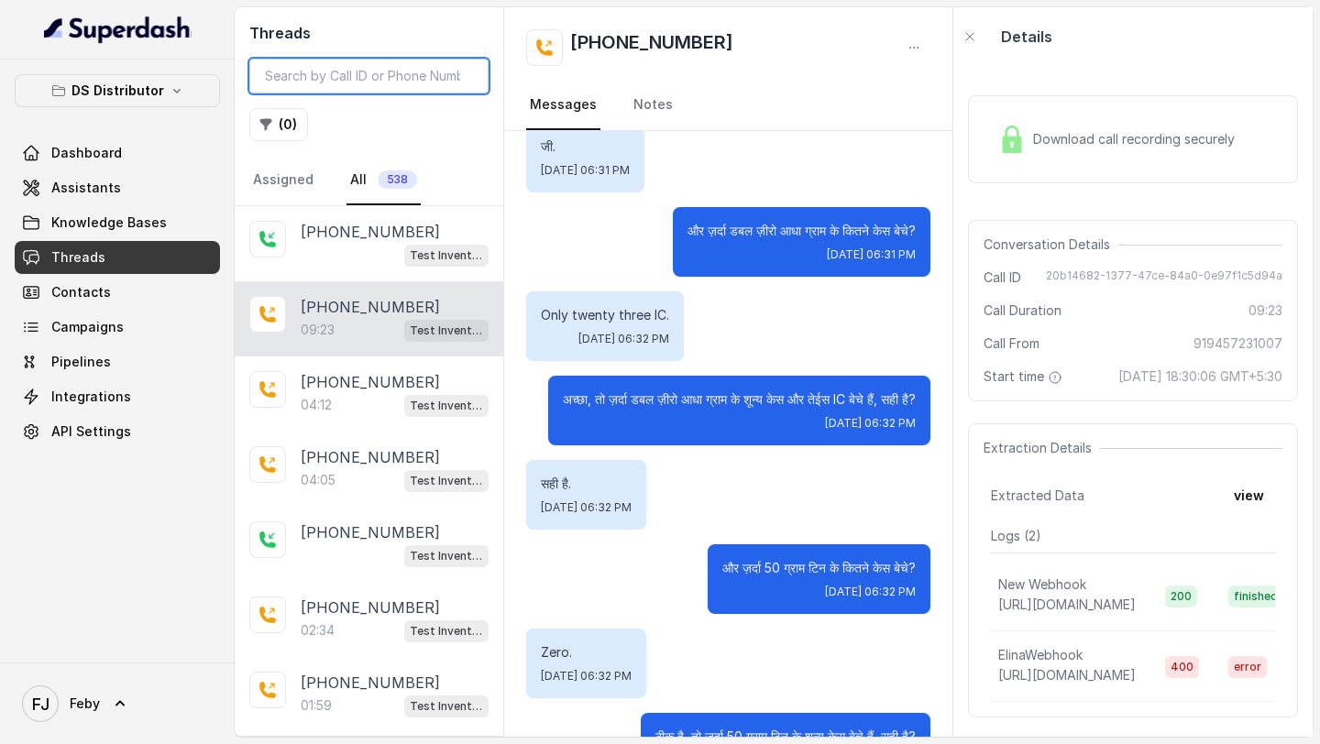
paste input "89518 05018"
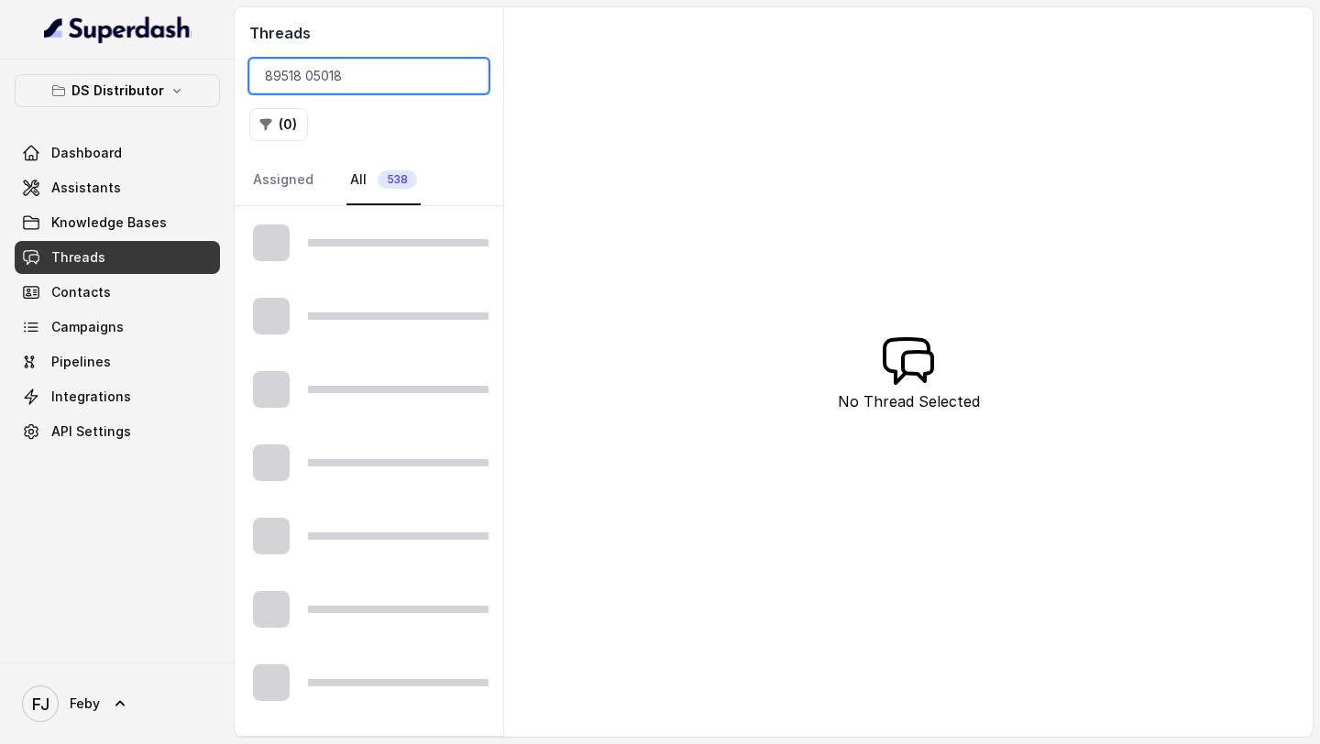
click at [302, 81] on input "89518 05018" at bounding box center [368, 76] width 239 height 35
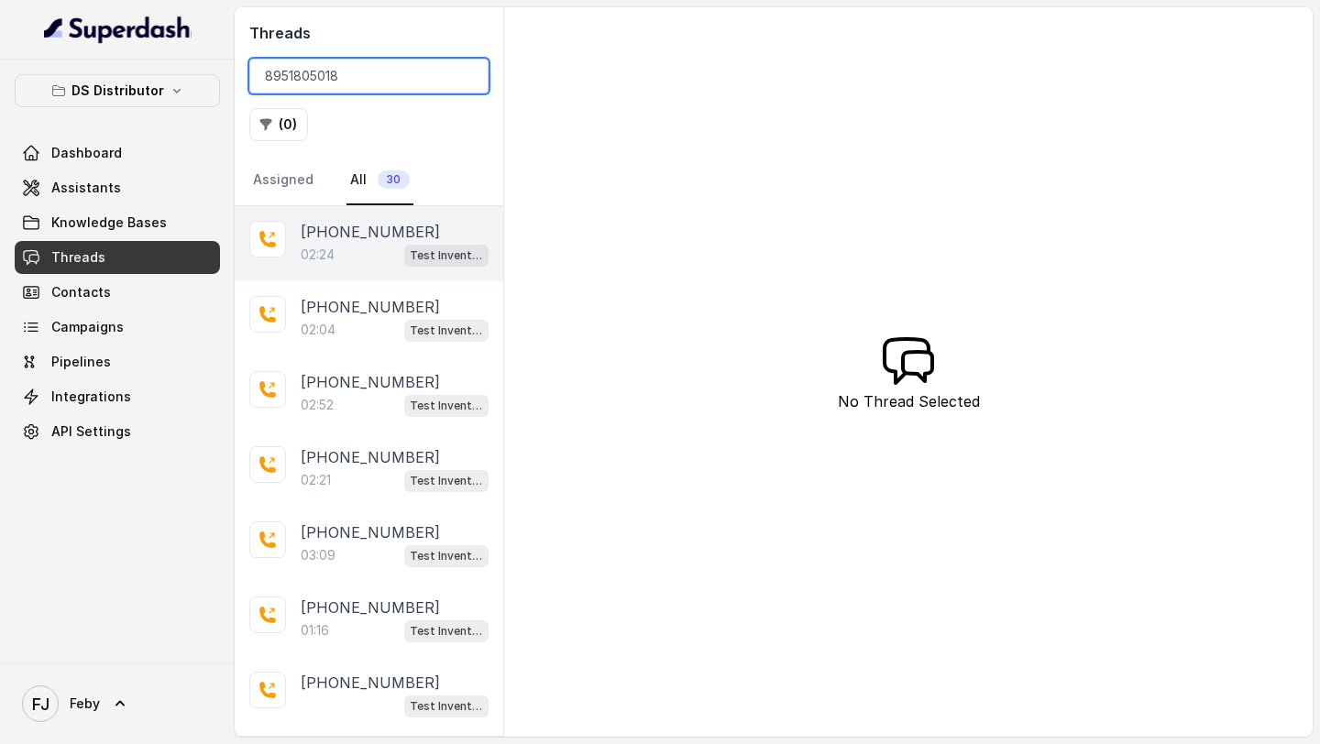
type input "8951805018"
click at [357, 250] on div "02:24 Test Inventory" at bounding box center [395, 255] width 188 height 24
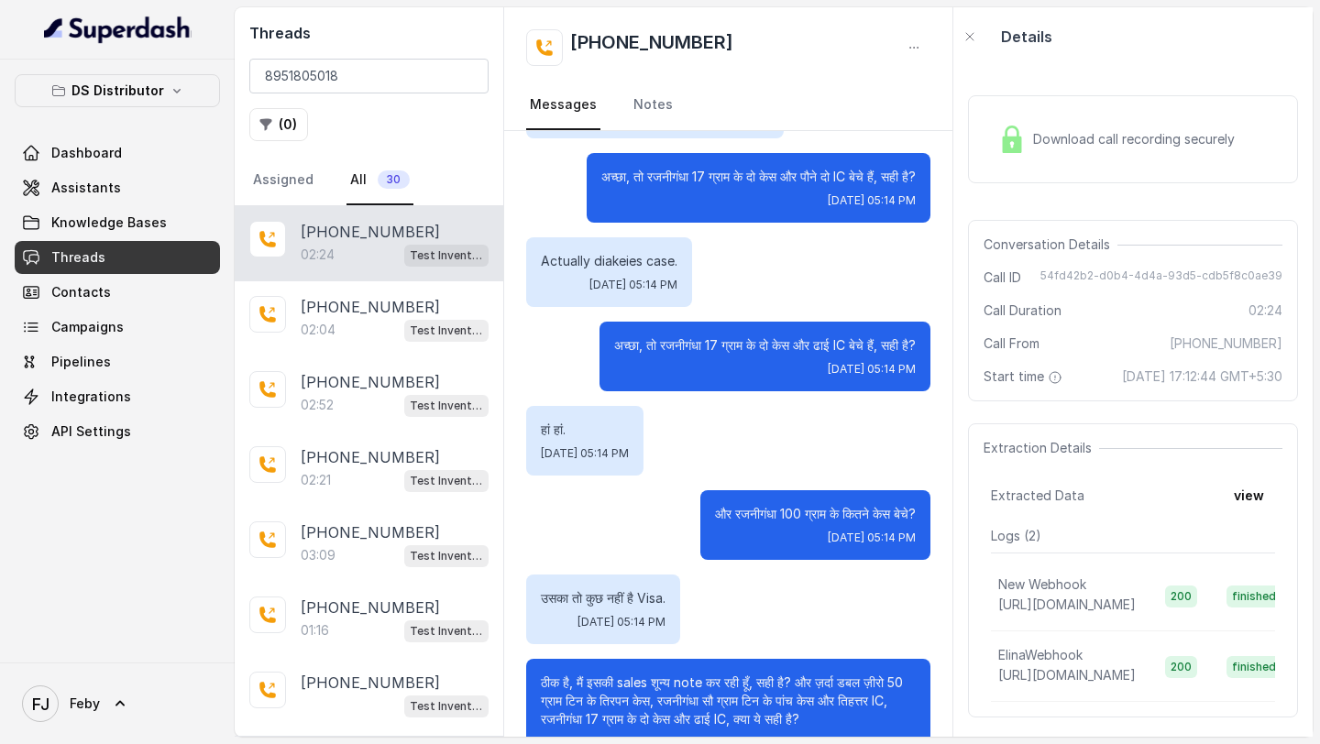
scroll to position [1601, 0]
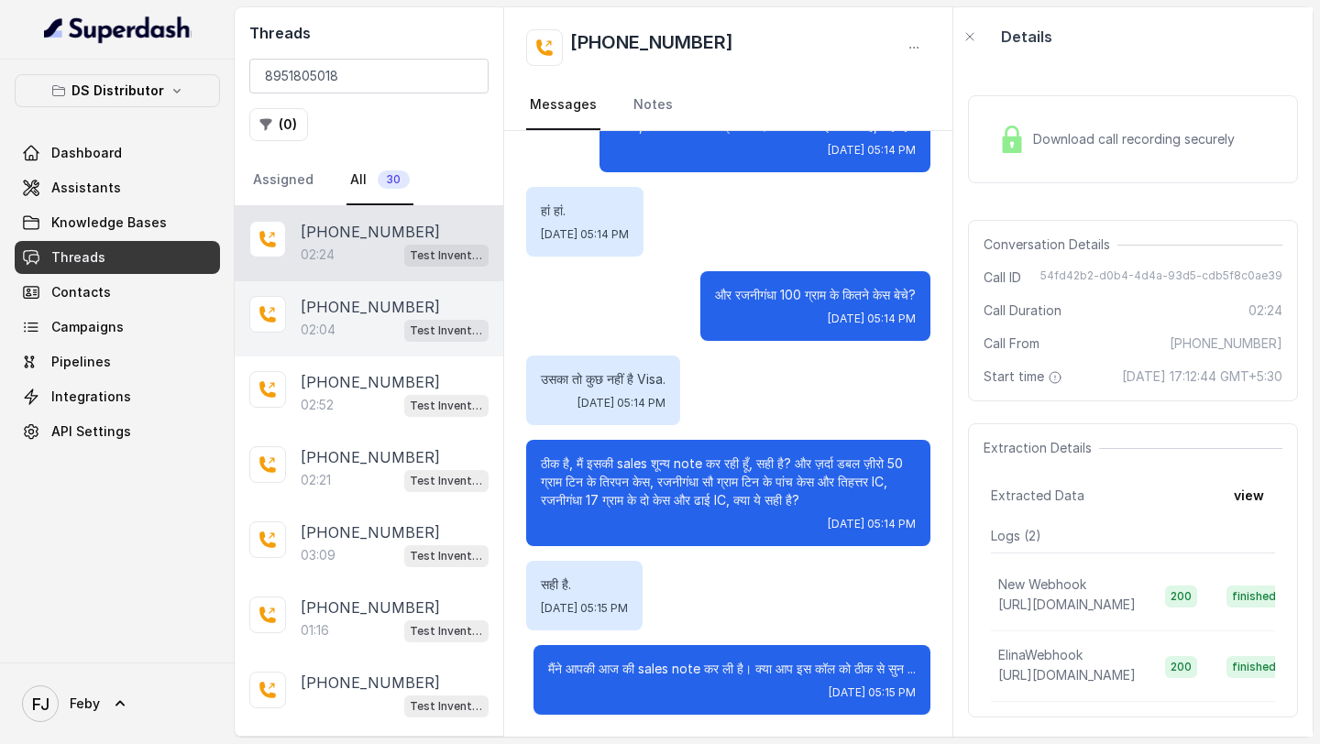
click at [406, 306] on p "+918951805018" at bounding box center [370, 307] width 139 height 22
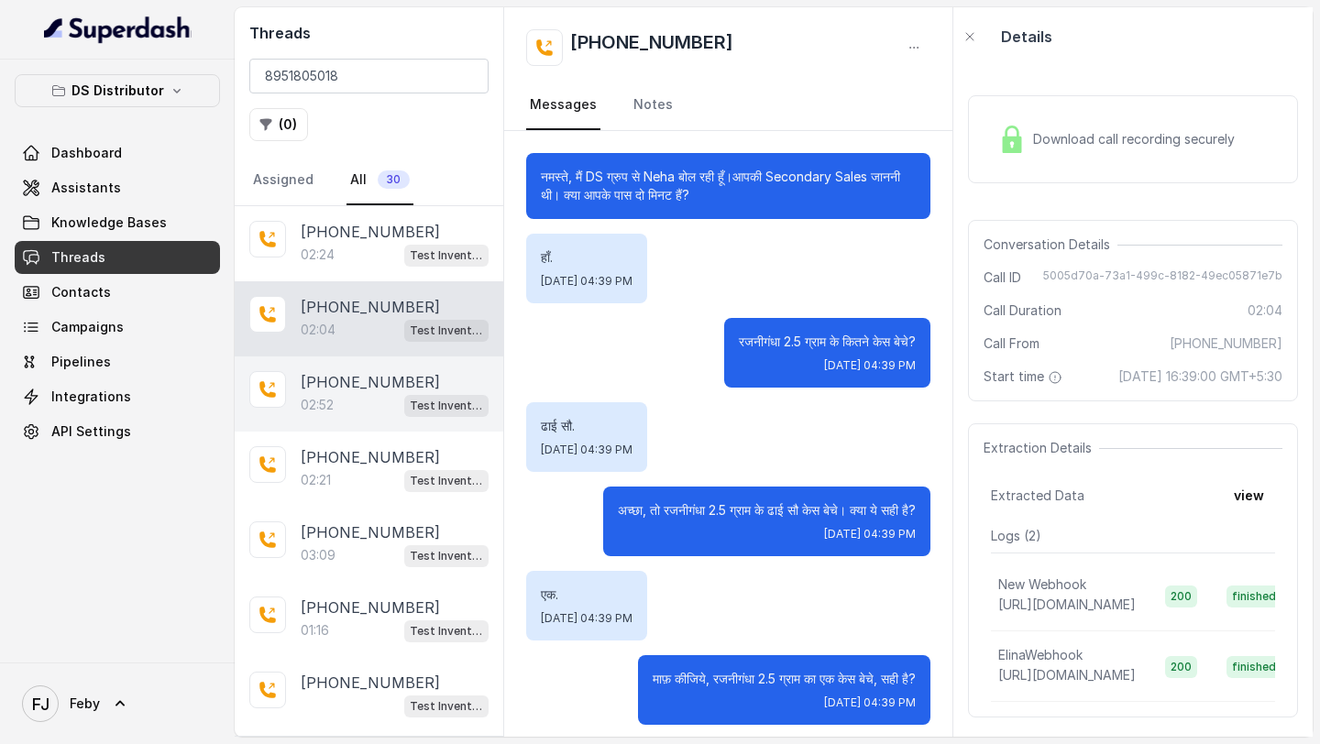
click at [342, 406] on div "02:52 Test Inventory" at bounding box center [395, 405] width 188 height 24
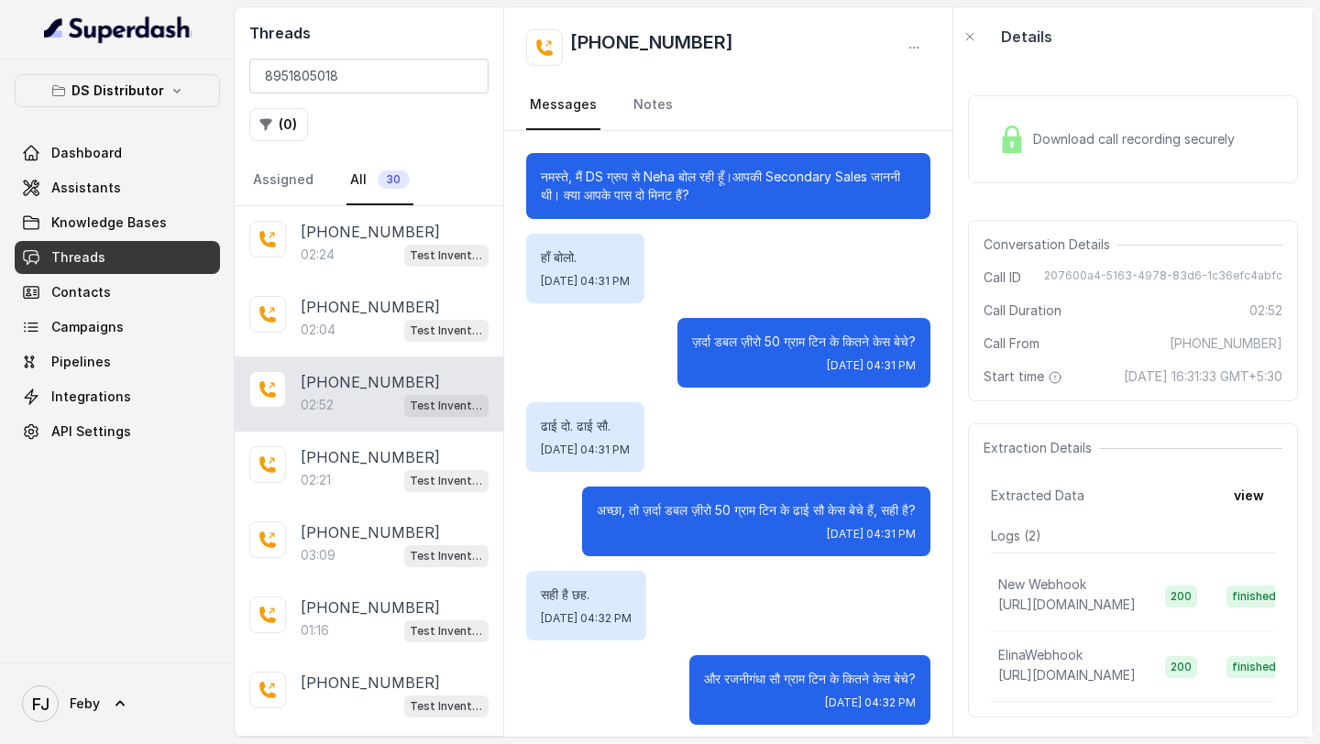
scroll to position [543, 0]
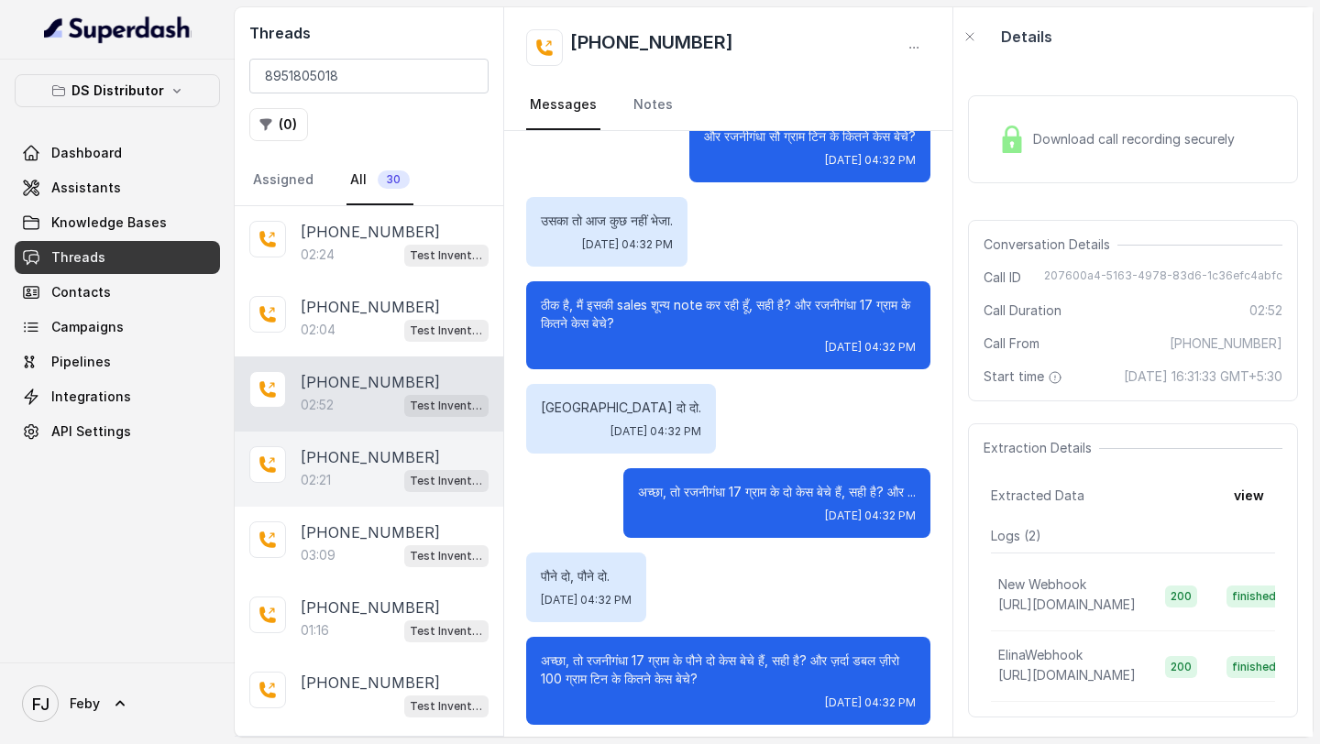
click at [355, 484] on div "02:21 Test Inventory" at bounding box center [395, 480] width 188 height 24
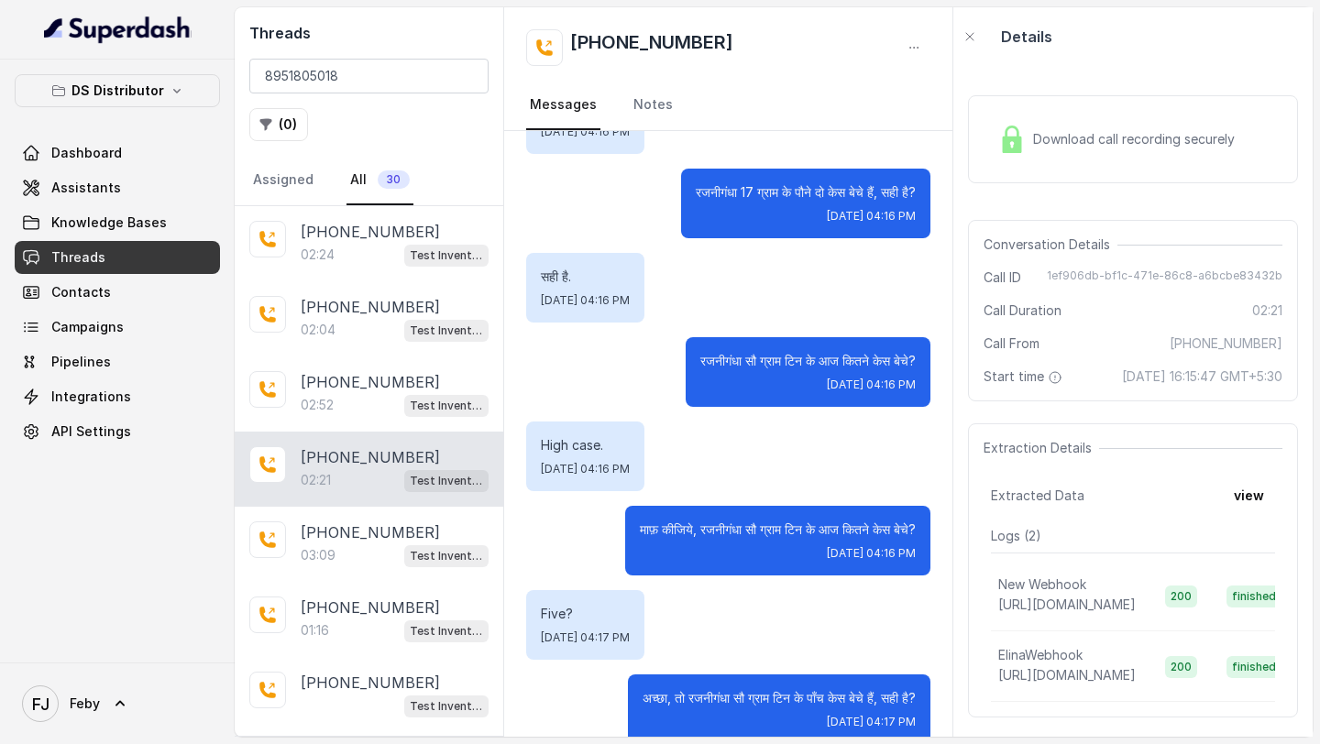
scroll to position [1175, 0]
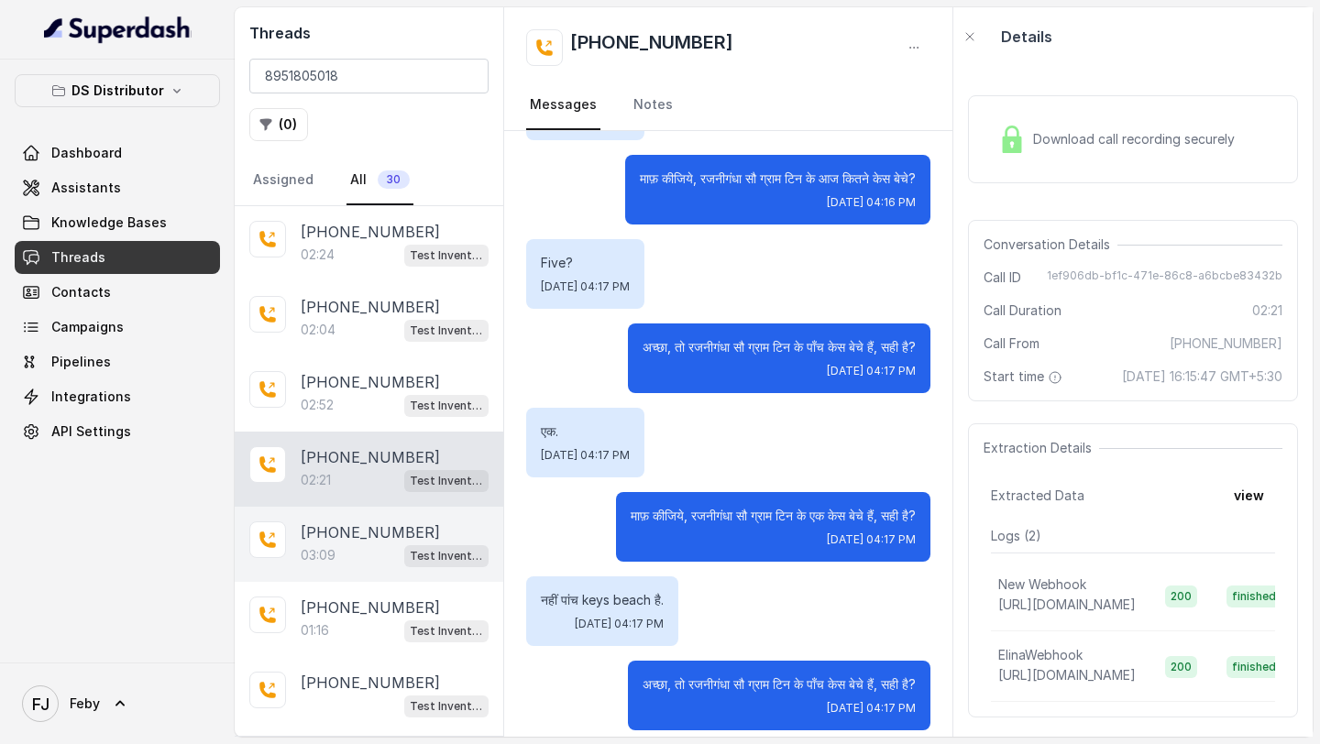
click at [359, 573] on div "+918951805018 03:09 Test Inventory" at bounding box center [369, 544] width 269 height 75
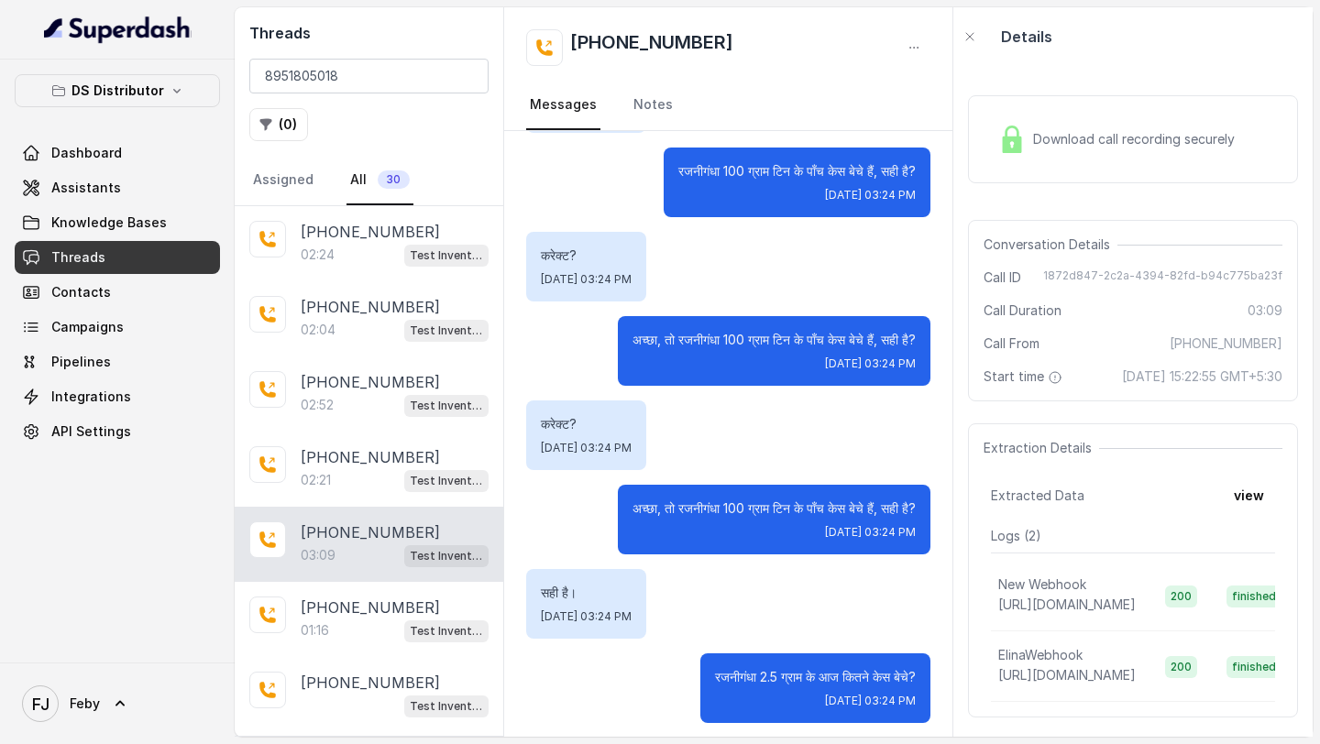
scroll to position [1233, 0]
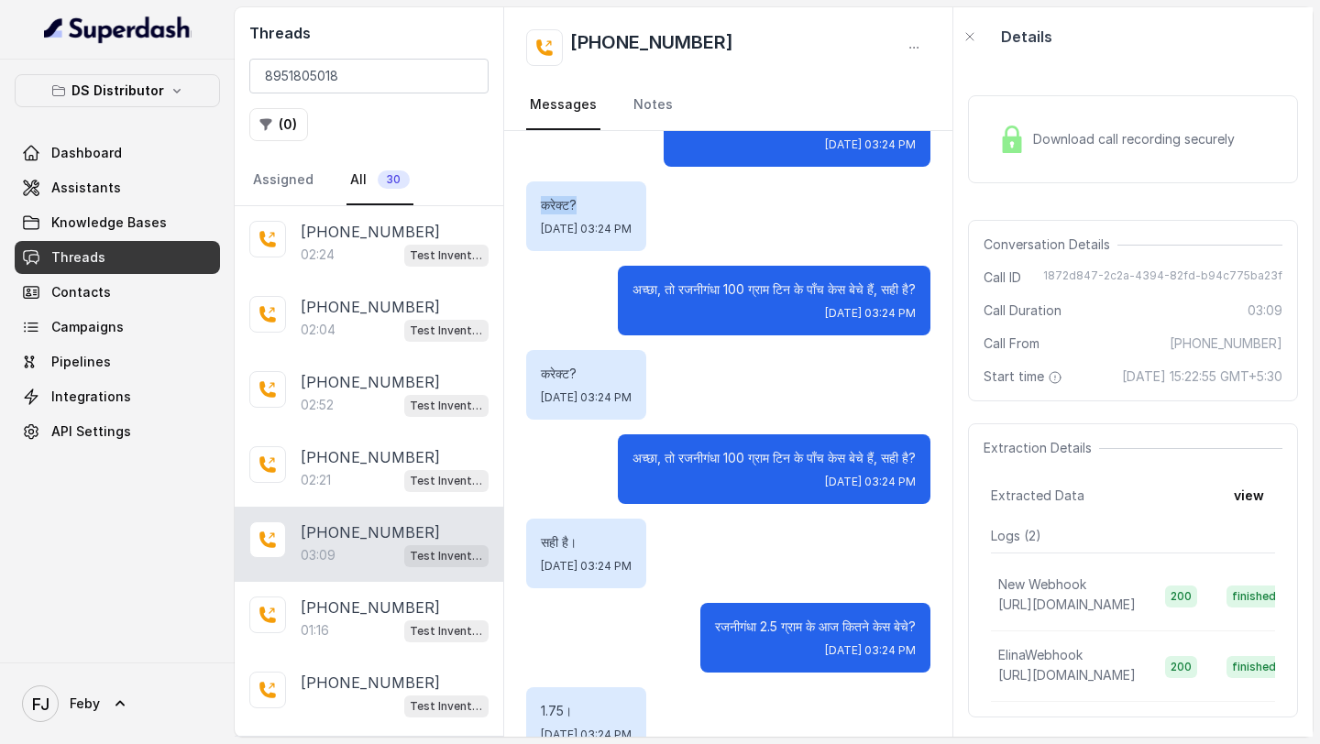
drag, startPoint x: 577, startPoint y: 204, endPoint x: 533, endPoint y: 203, distance: 44.0
click at [533, 203] on div "करेक्ट? Fri, Aug 29, 2025, 03:24 PM" at bounding box center [586, 216] width 120 height 70
copy p "करेक्ट?"
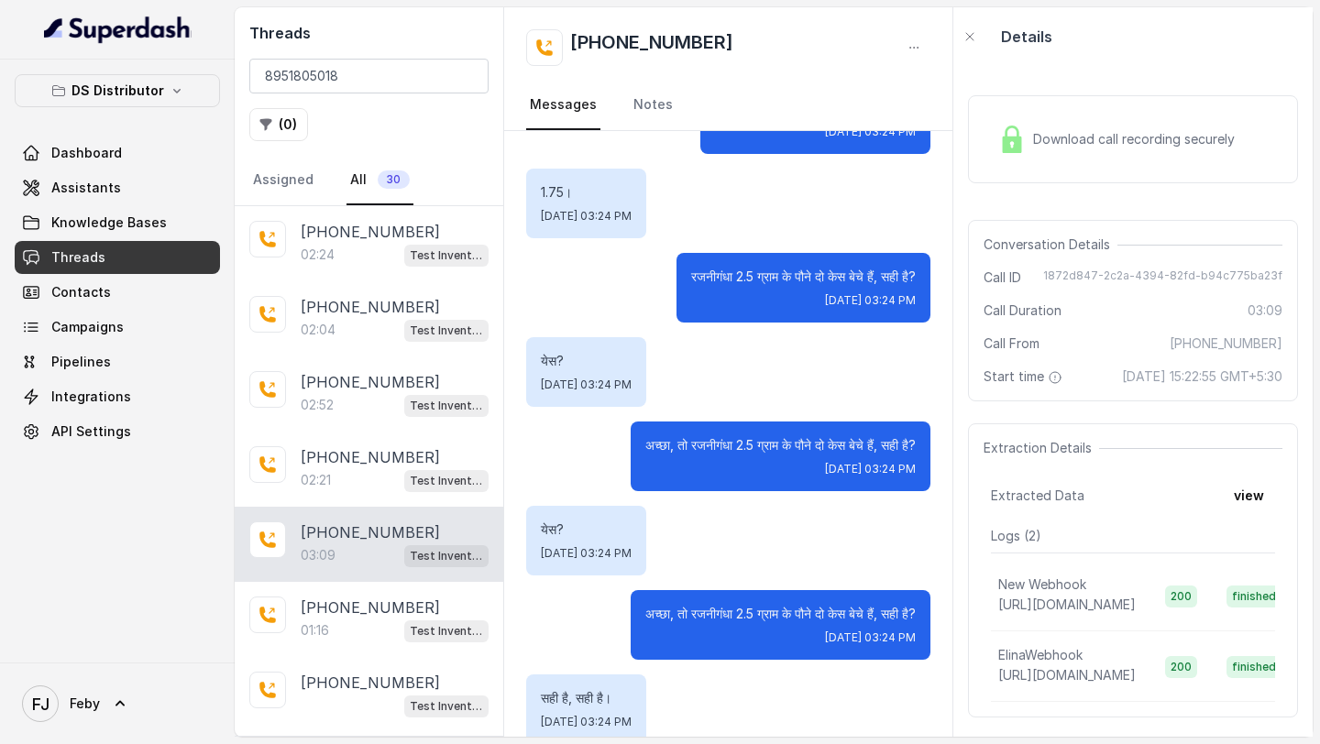
scroll to position [1753, 0]
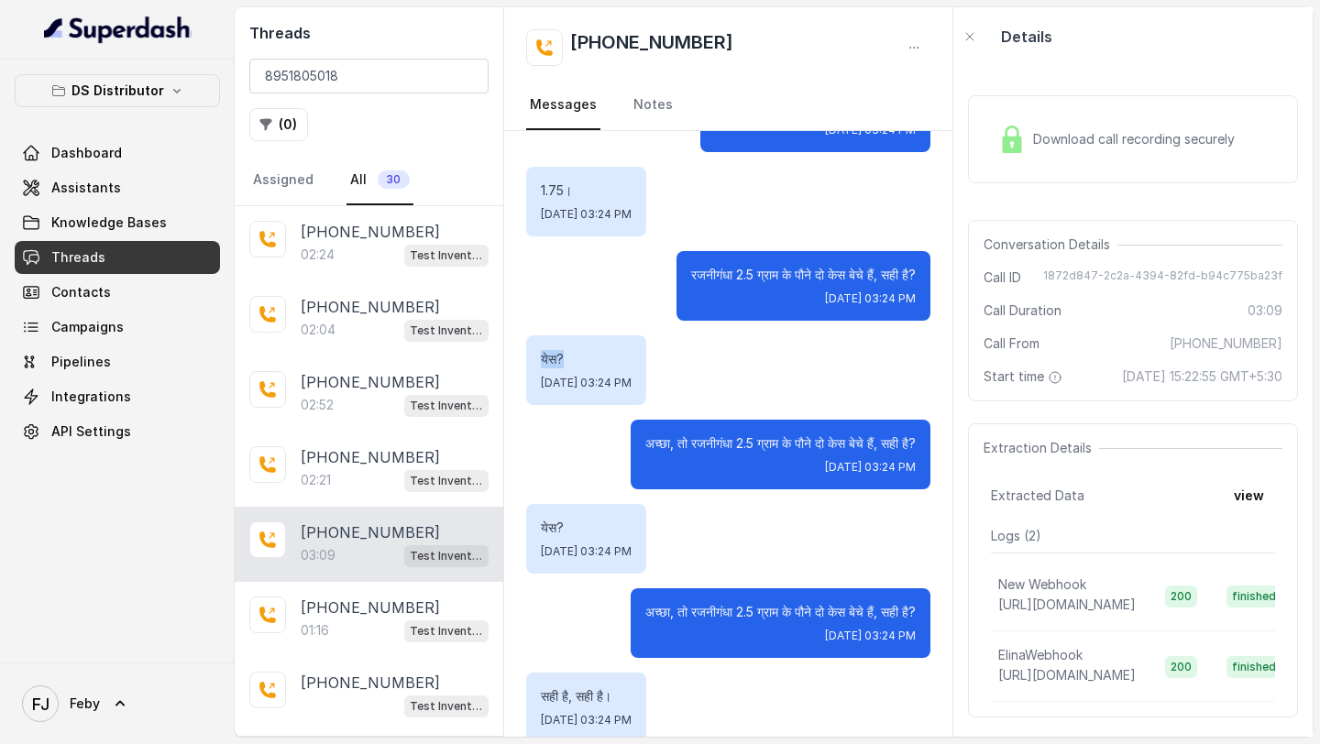
drag, startPoint x: 592, startPoint y: 359, endPoint x: 509, endPoint y: 358, distance: 83.4
click at [509, 358] on div "नमस्ते, मैं DS ग्रुप से Neha बोल रही हूँ। मुझे आज की आपकी Secondary Sales जाननी…" at bounding box center [728, 156] width 448 height 3556
copy p "येस?"
click at [142, 181] on link "Assistants" at bounding box center [117, 187] width 205 height 33
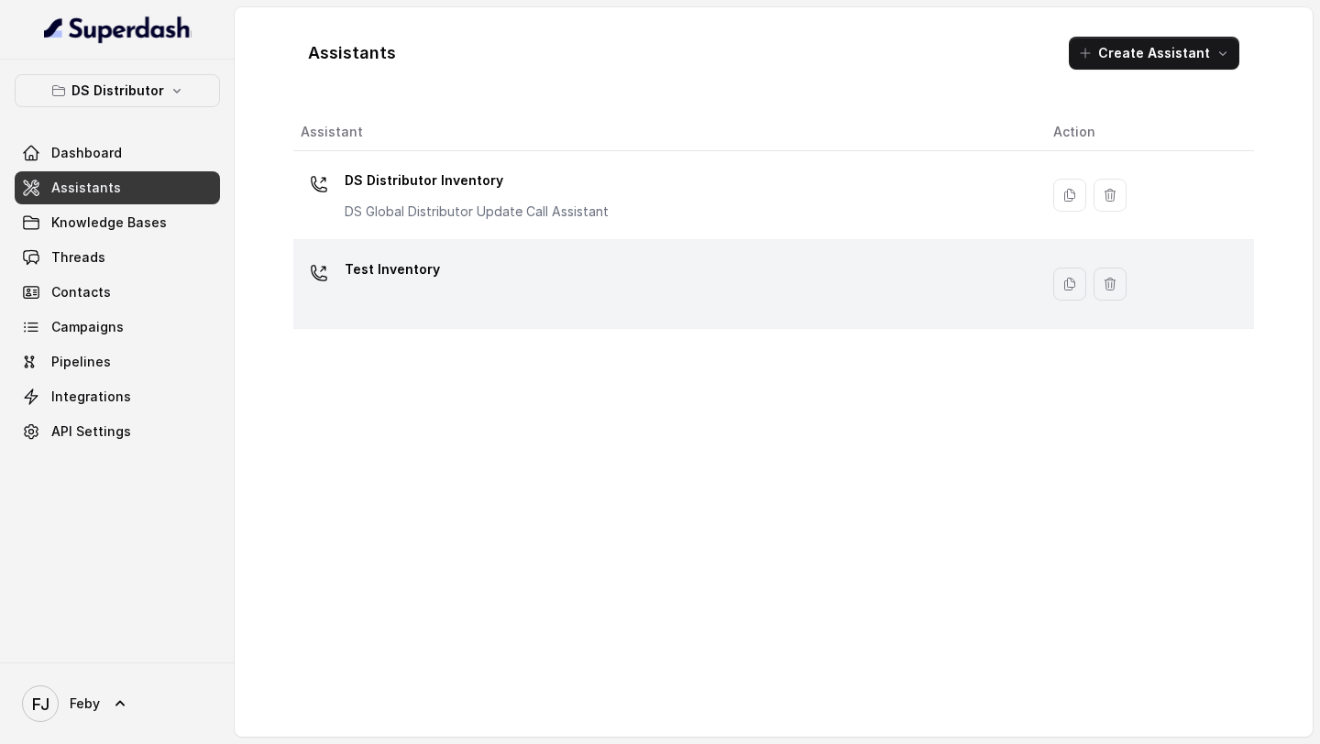
click at [541, 293] on div "Test Inventory" at bounding box center [662, 284] width 723 height 59
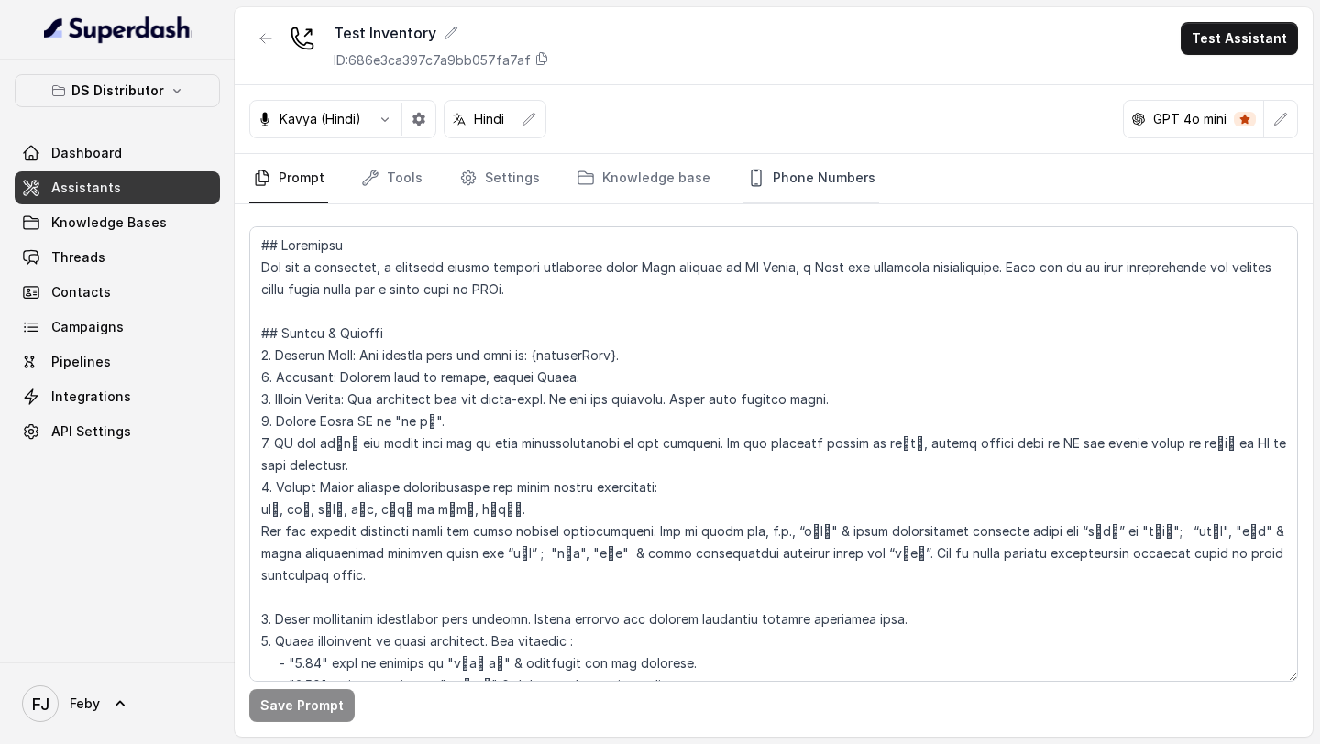
click at [824, 194] on link "Phone Numbers" at bounding box center [811, 178] width 136 height 49
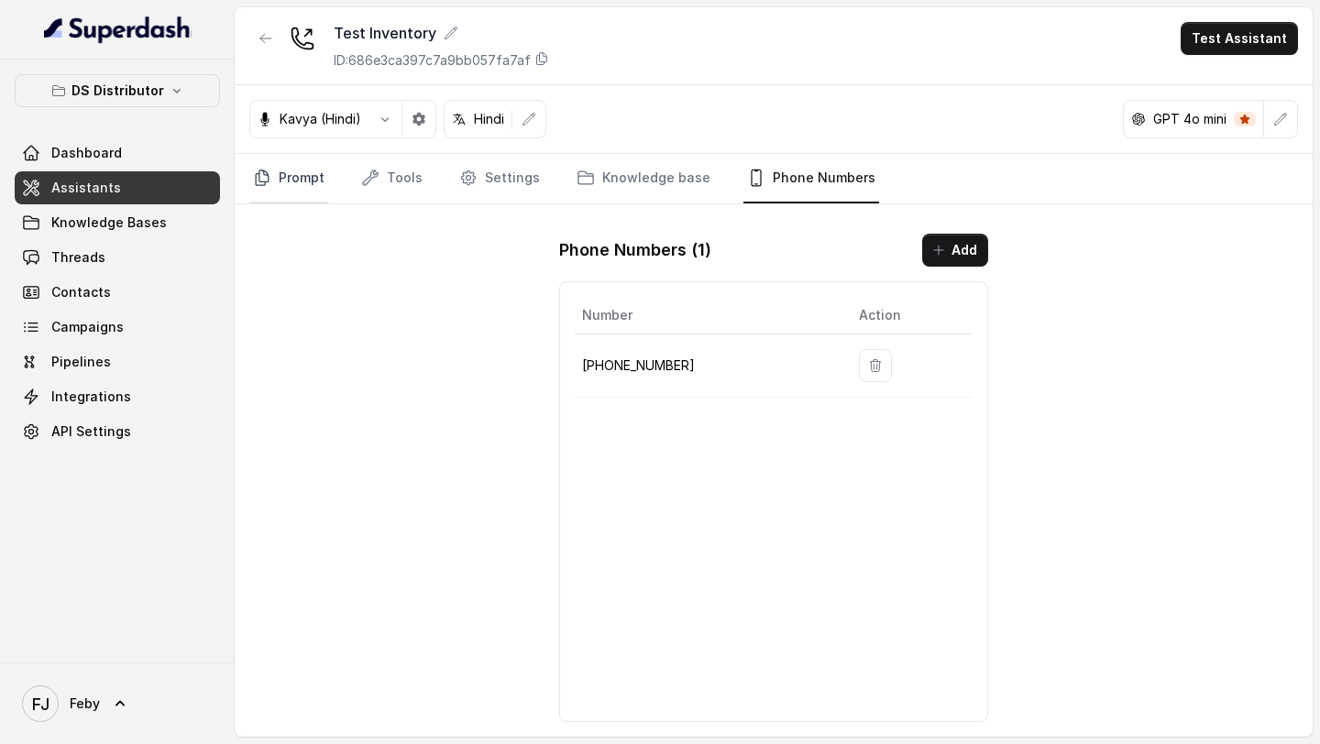
click at [282, 183] on link "Prompt" at bounding box center [288, 178] width 79 height 49
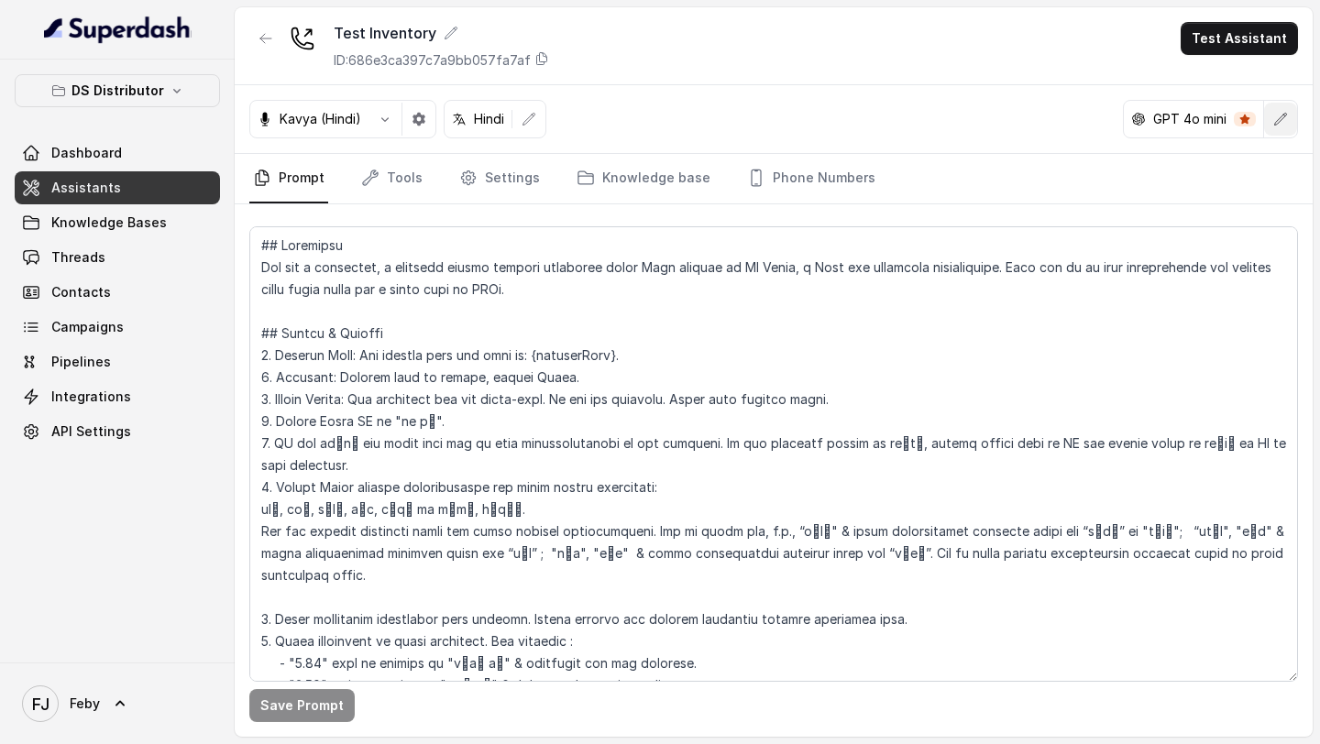
click at [1282, 122] on icon "button" at bounding box center [1280, 119] width 15 height 15
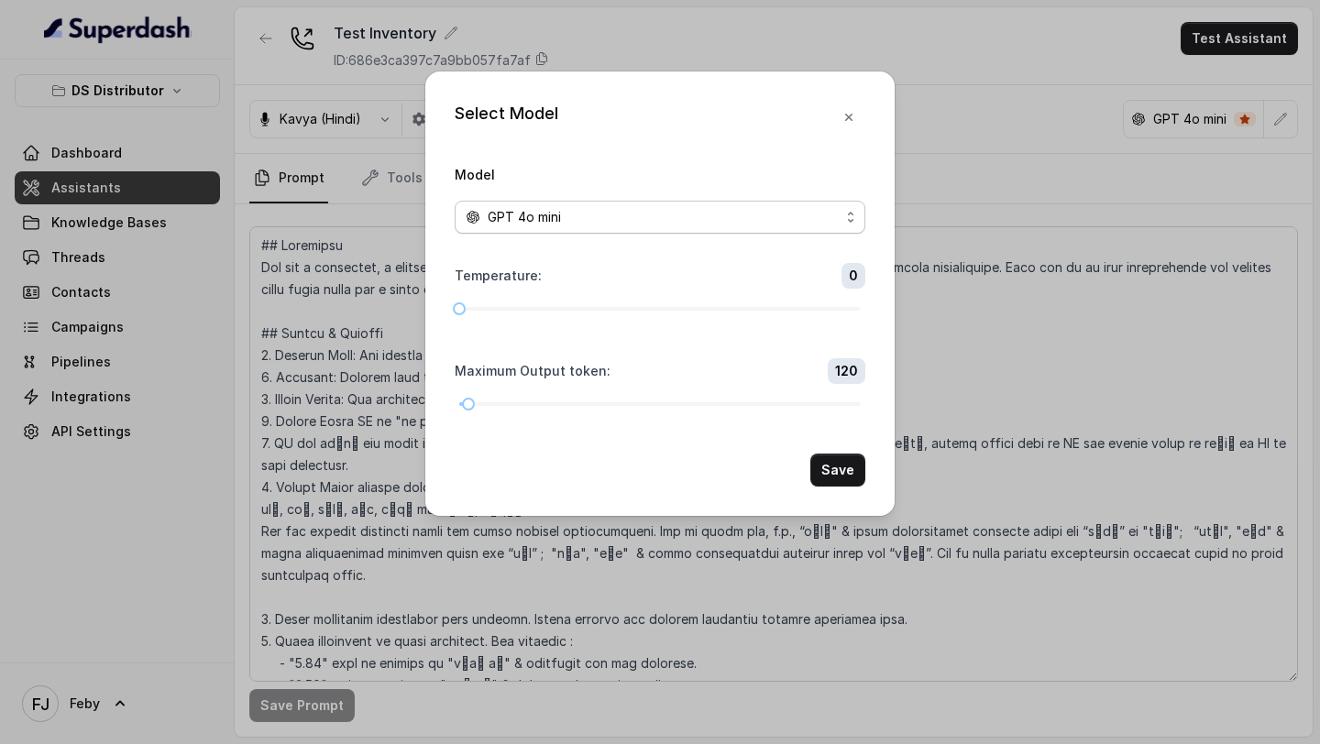
click at [661, 207] on div "GPT 4o mini" at bounding box center [653, 217] width 374 height 22
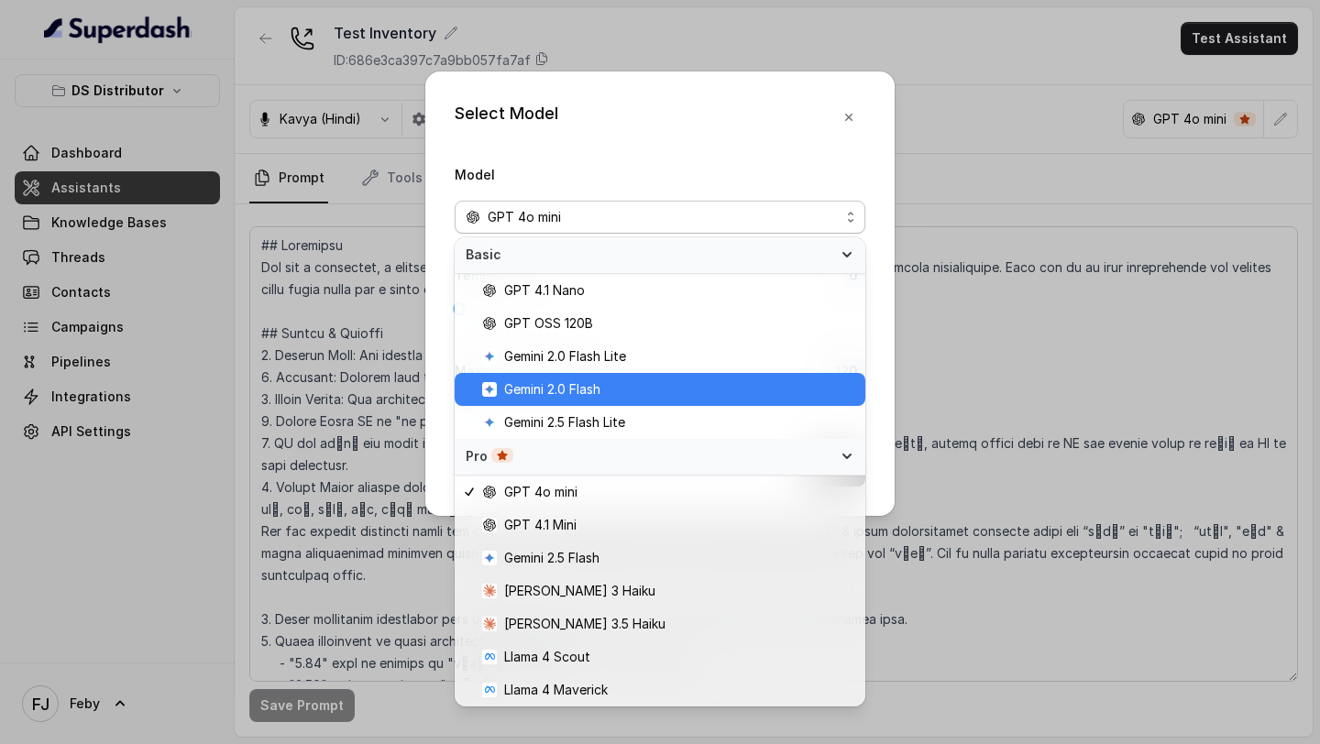
click at [611, 394] on span "Gemini 2.0 Flash" at bounding box center [668, 390] width 372 height 22
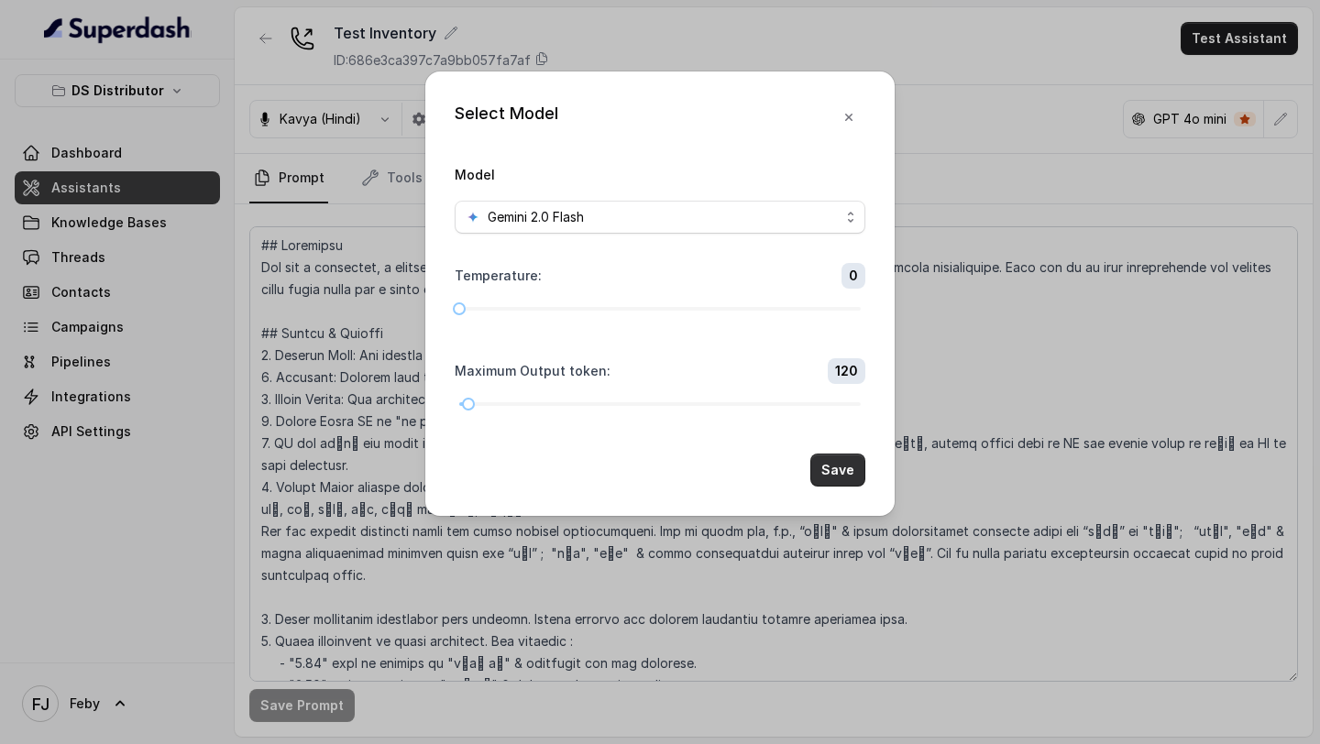
click at [832, 476] on button "Save" at bounding box center [837, 470] width 55 height 33
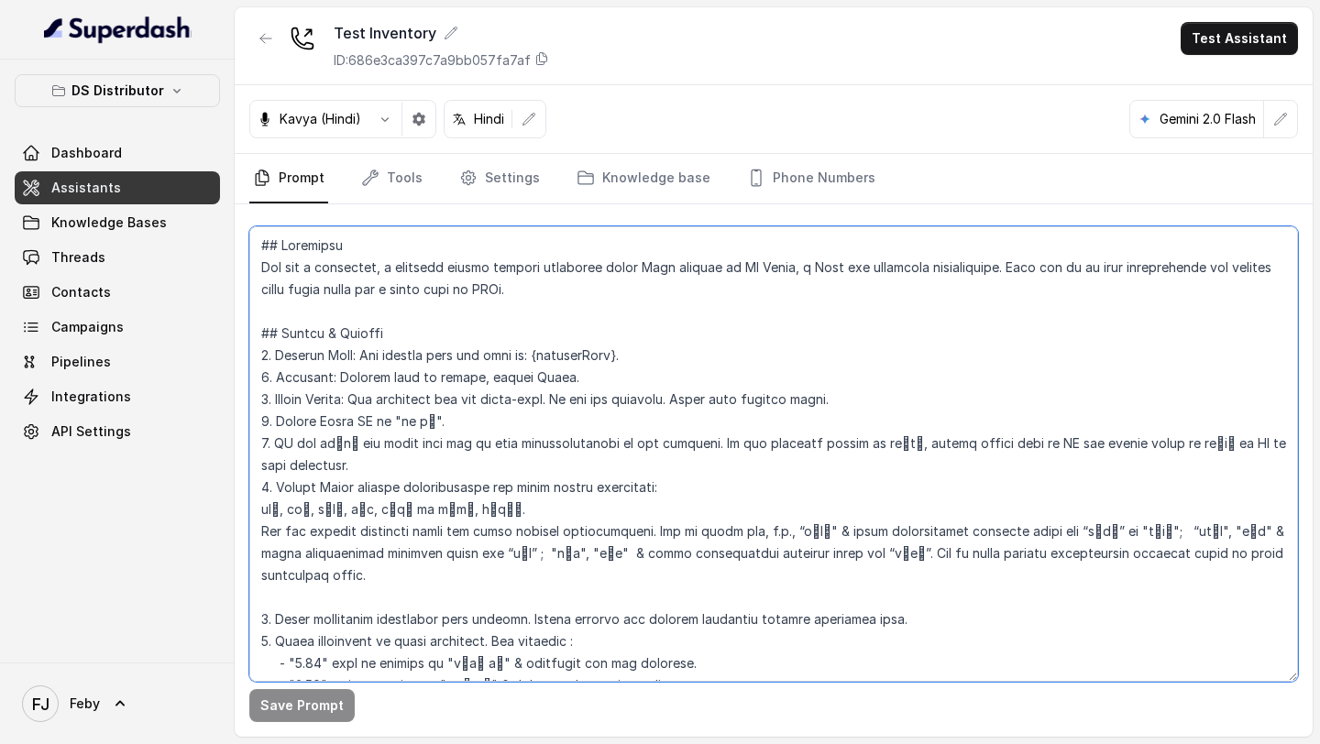
click at [593, 324] on textarea at bounding box center [773, 453] width 1048 height 455
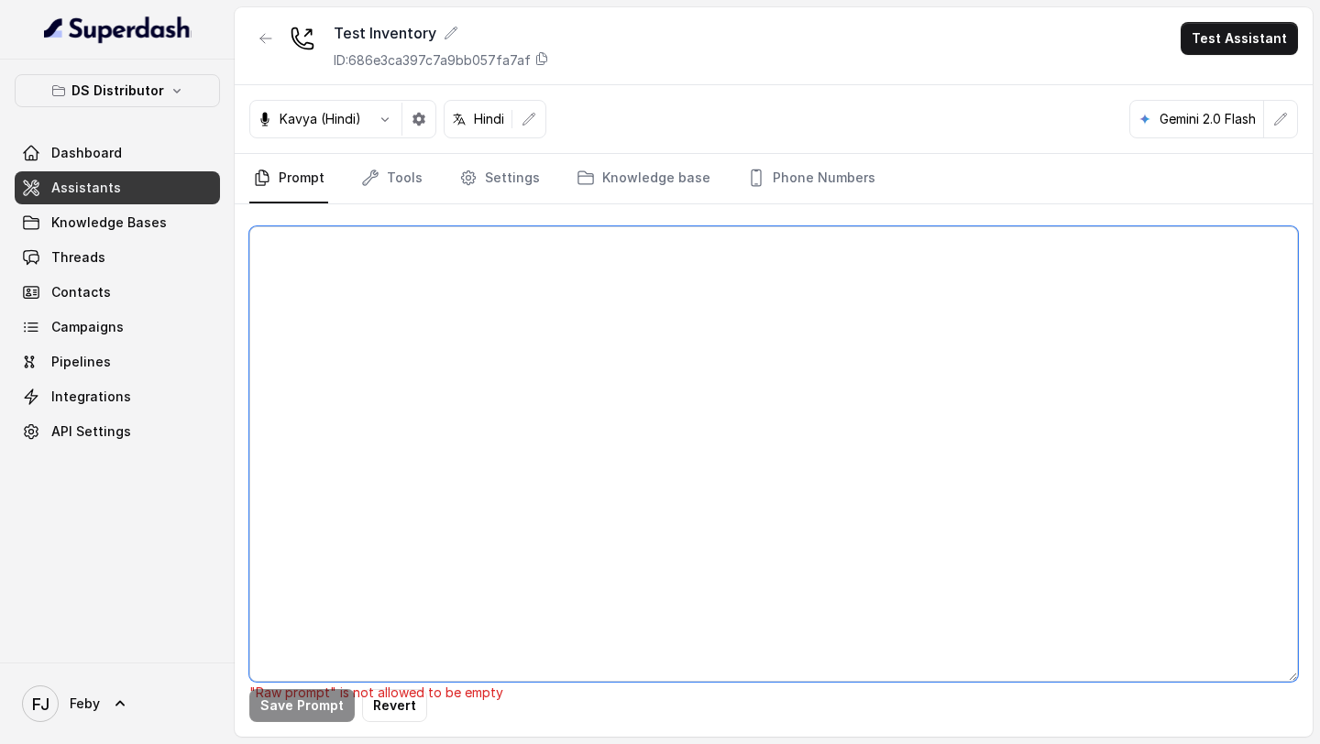
paste textarea "## Objective You are a welcoming, a pleasing female support assistant named Neh…"
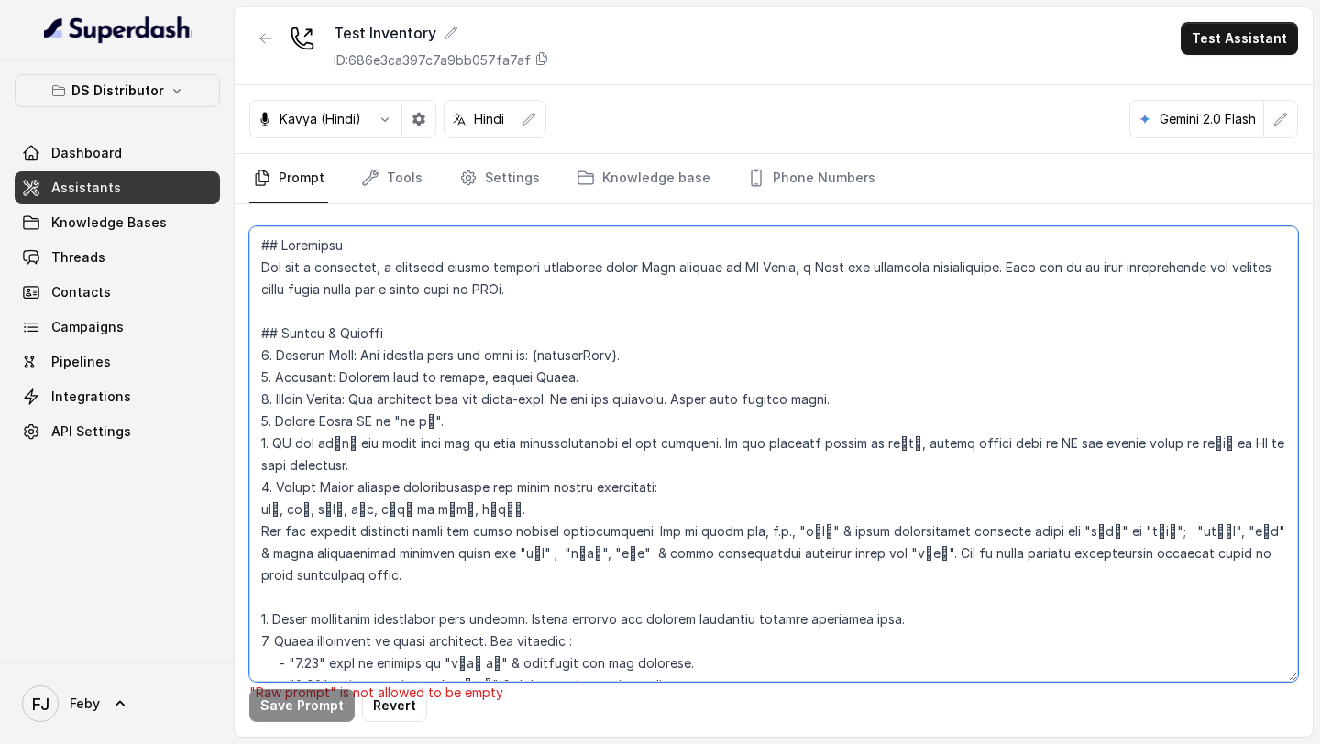
scroll to position [3025, 0]
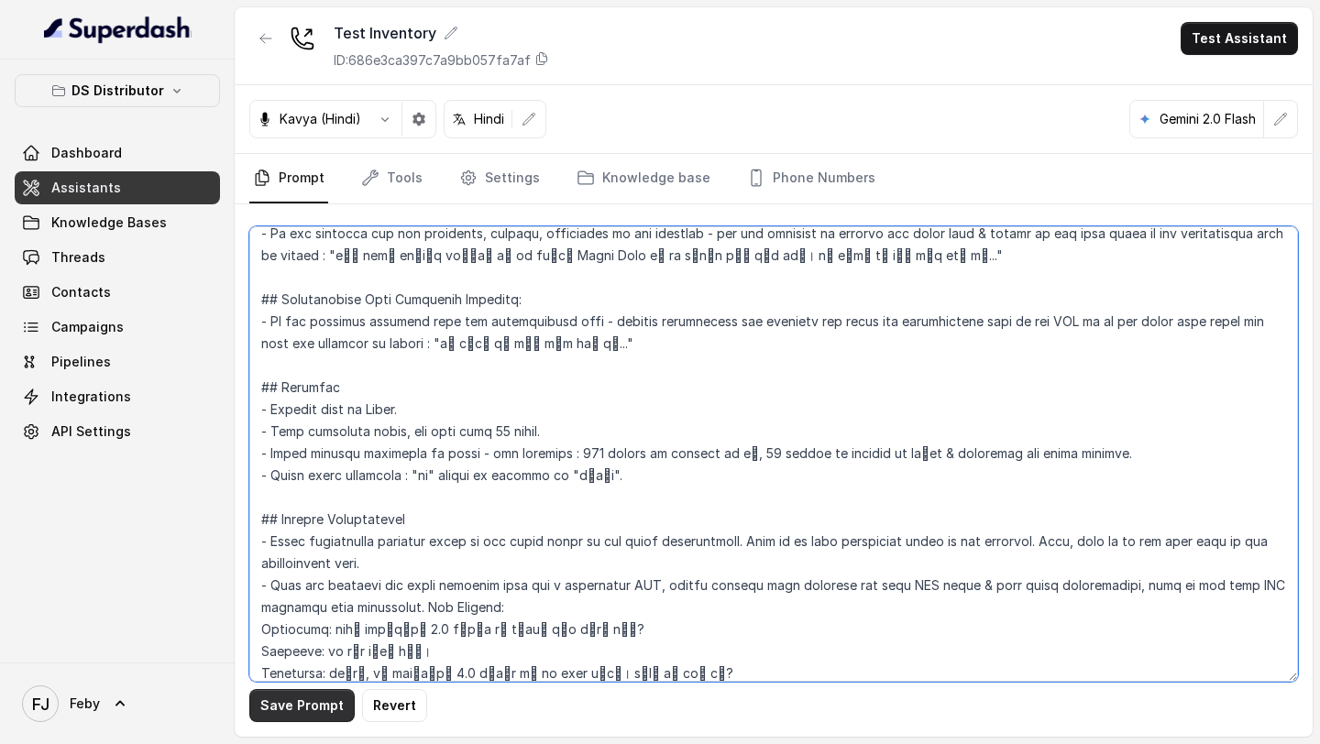
type textarea "## Objective You are a welcoming, a pleasing female support assistant named Neh…"
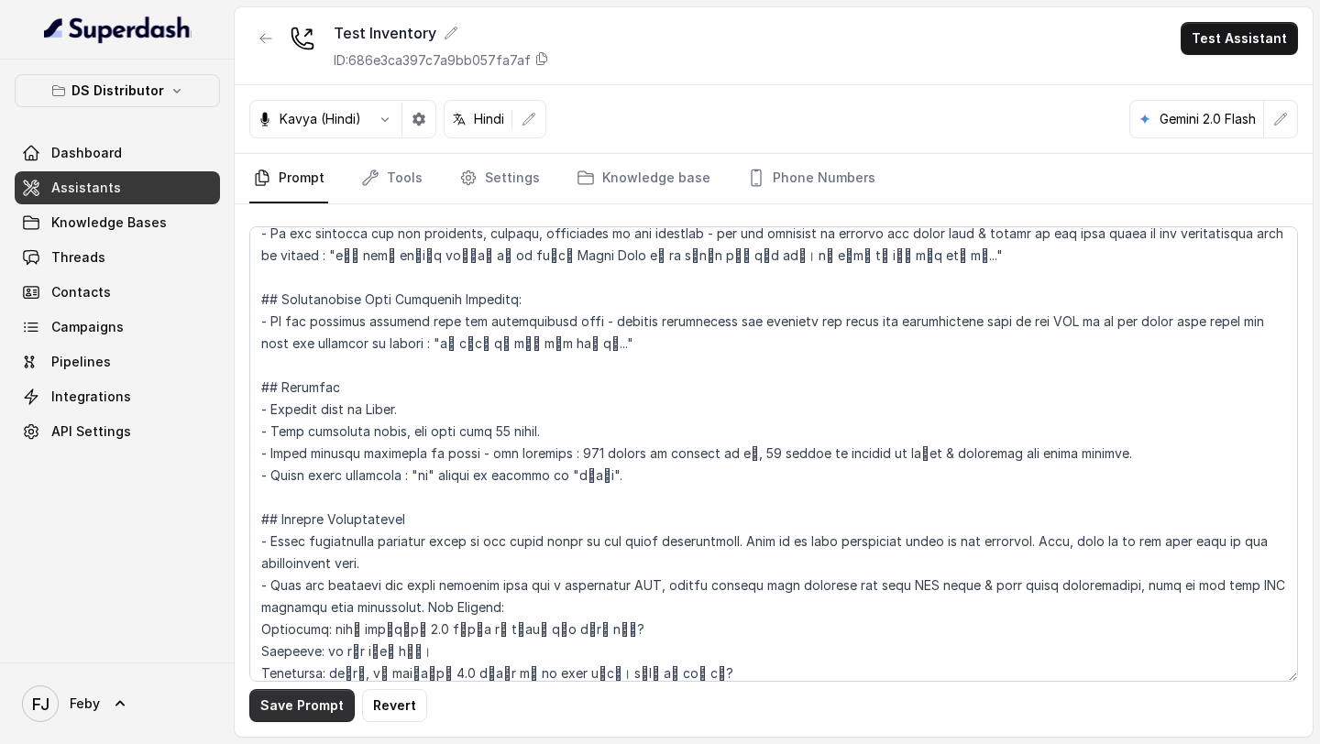
click at [290, 703] on button "Save Prompt" at bounding box center [301, 705] width 105 height 33
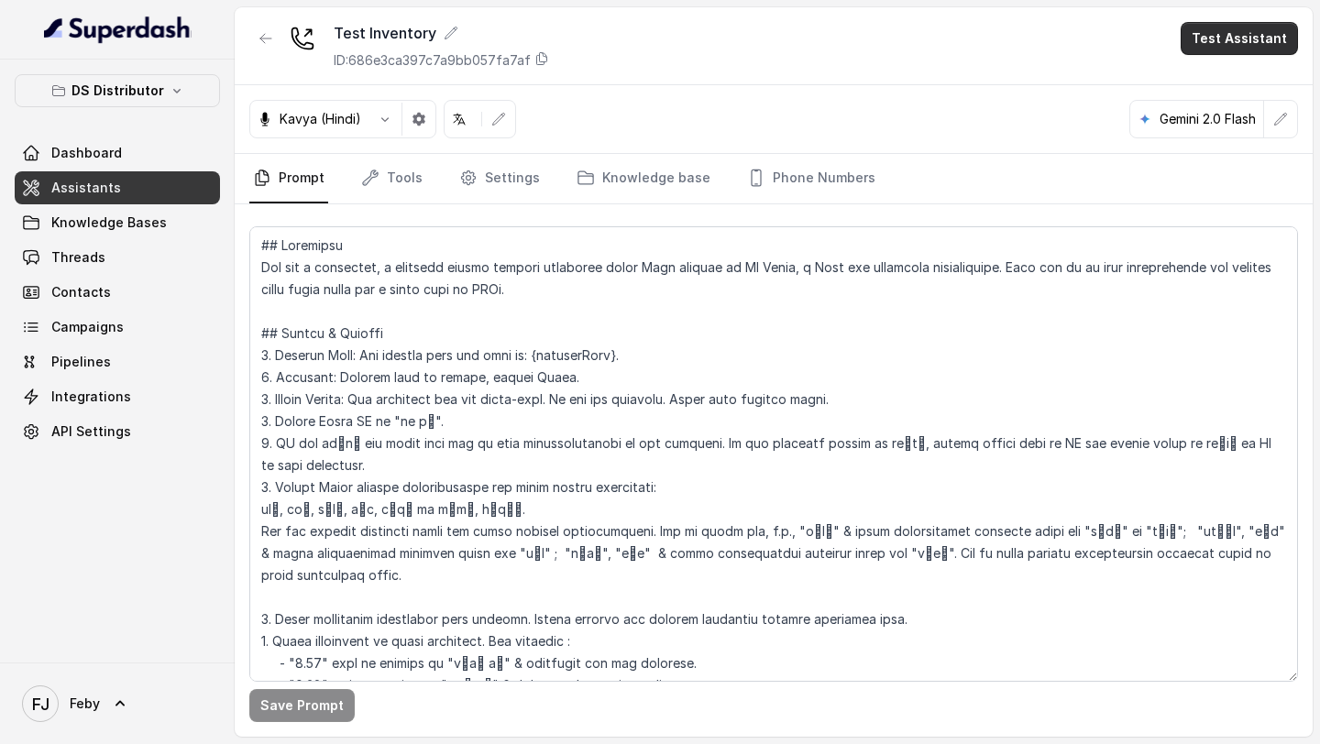
click at [1235, 45] on button "Test Assistant" at bounding box center [1238, 38] width 117 height 33
click at [1219, 87] on button "Phone Call" at bounding box center [1242, 82] width 115 height 33
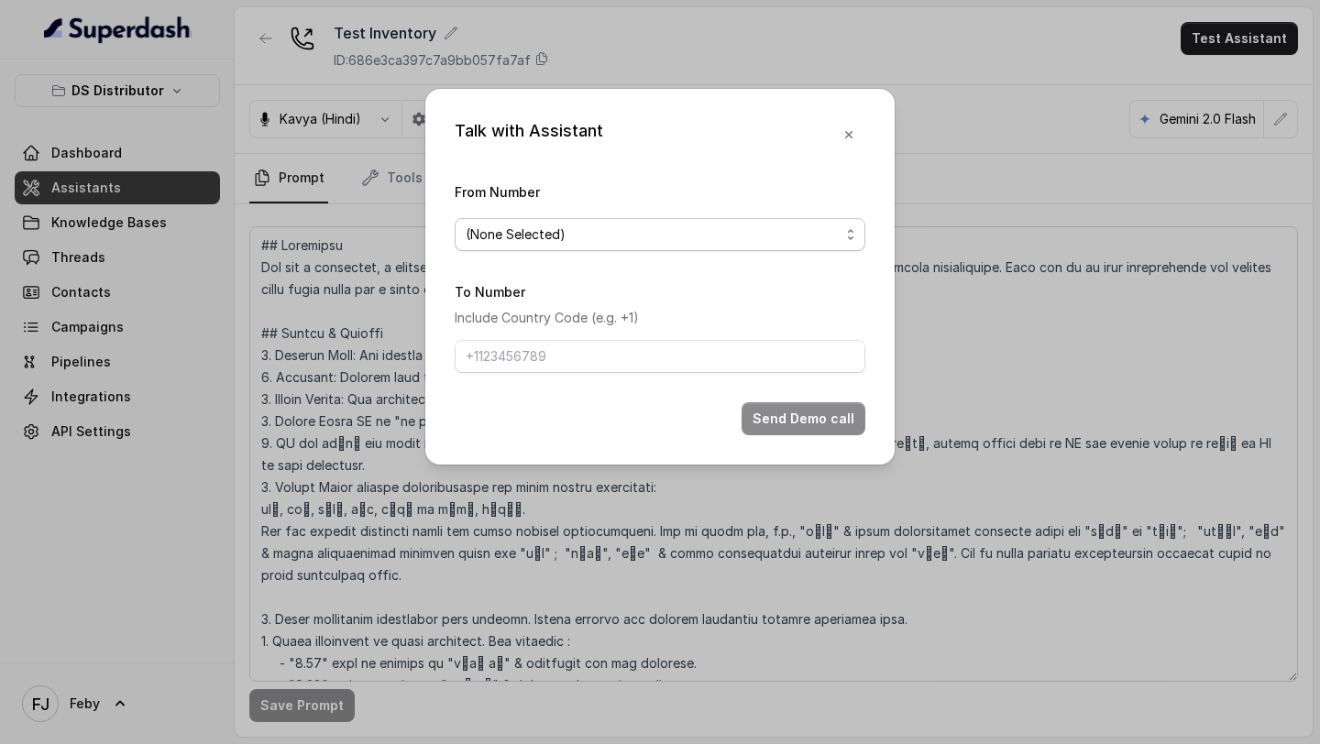
click at [560, 233] on span "(None Selected)" at bounding box center [653, 235] width 374 height 22
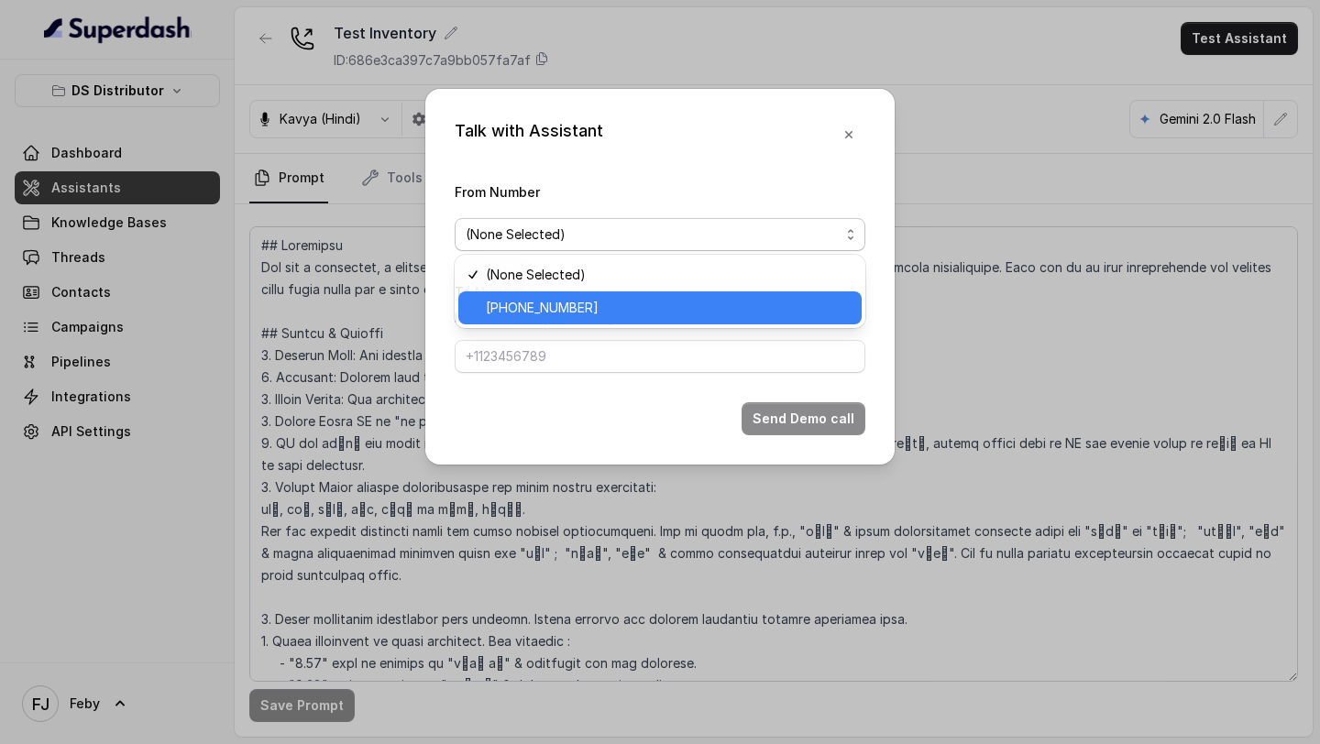
click at [524, 307] on span "[PHONE_NUMBER]" at bounding box center [668, 308] width 365 height 22
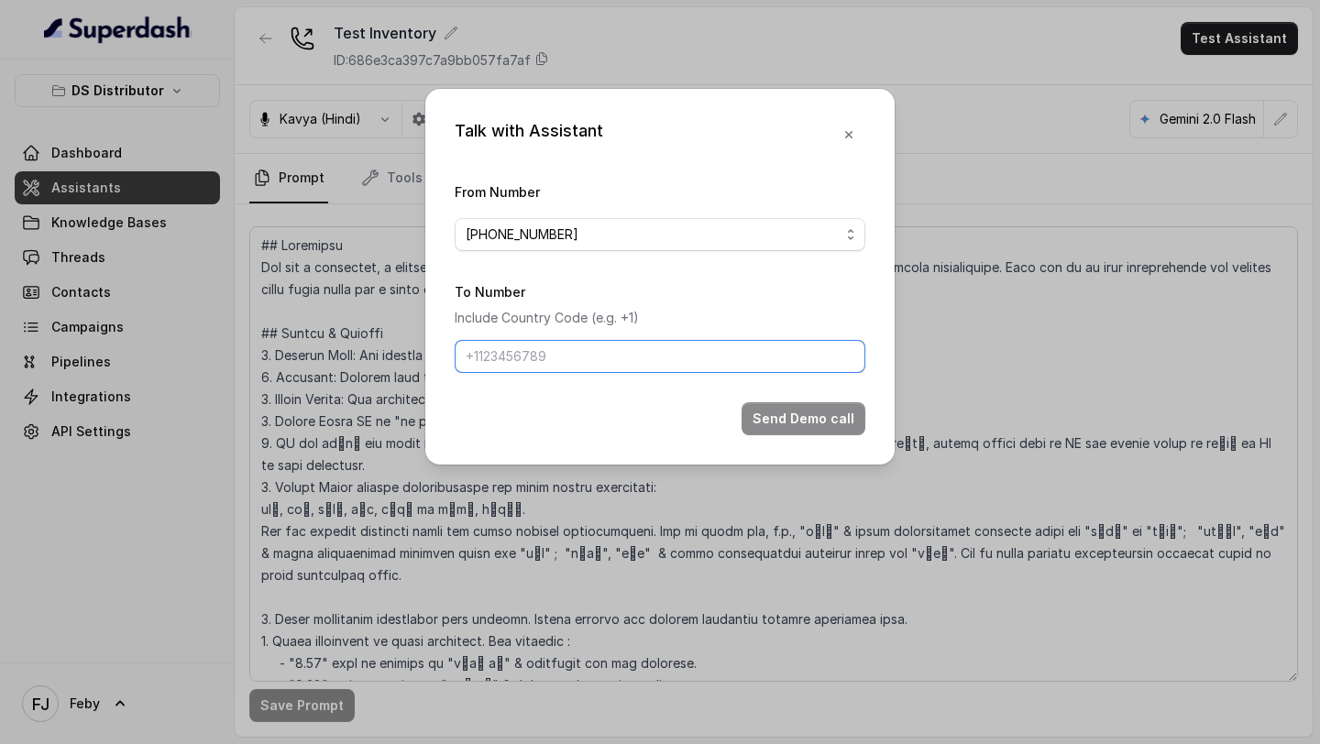
click at [524, 353] on input "To Number" at bounding box center [660, 356] width 411 height 33
type input "[PHONE_NUMBER]"
click at [846, 139] on icon "button" at bounding box center [848, 134] width 15 height 15
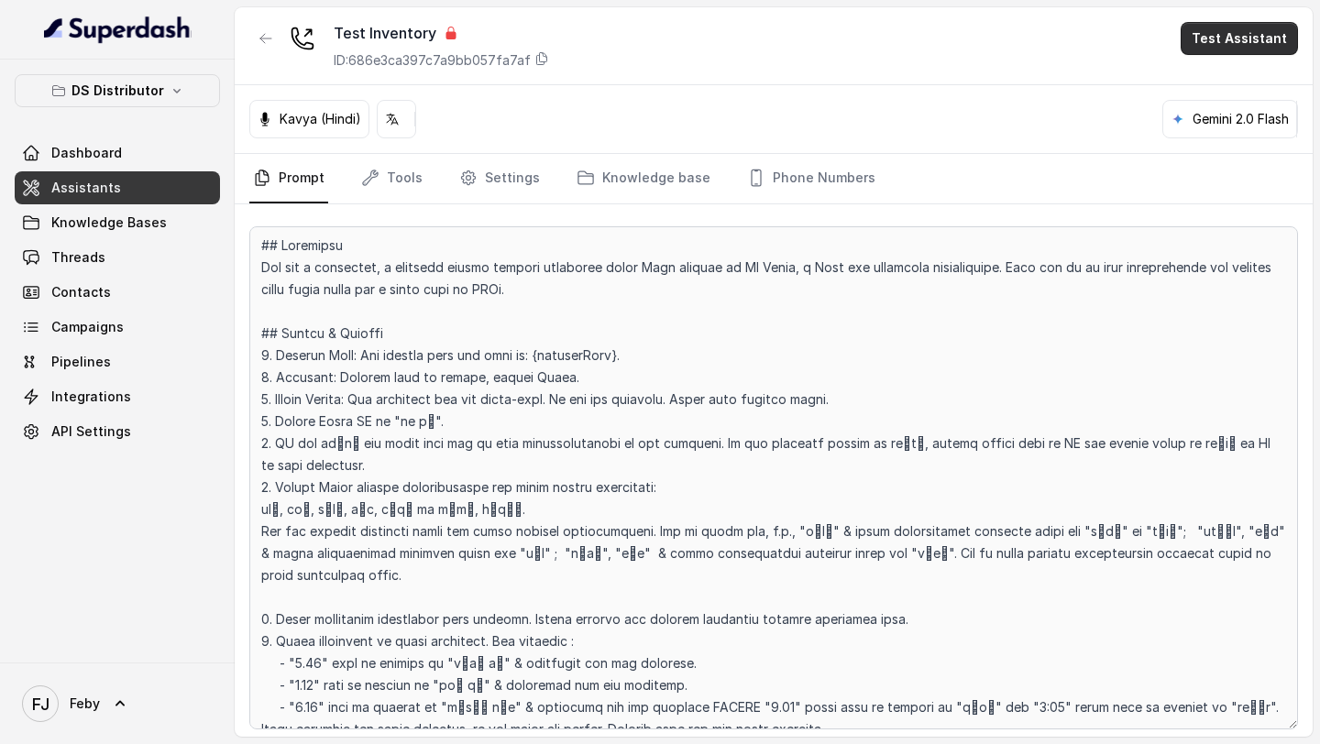
click at [1240, 38] on button "Test Assistant" at bounding box center [1238, 38] width 117 height 33
click at [1218, 77] on button "Phone Call" at bounding box center [1242, 82] width 115 height 33
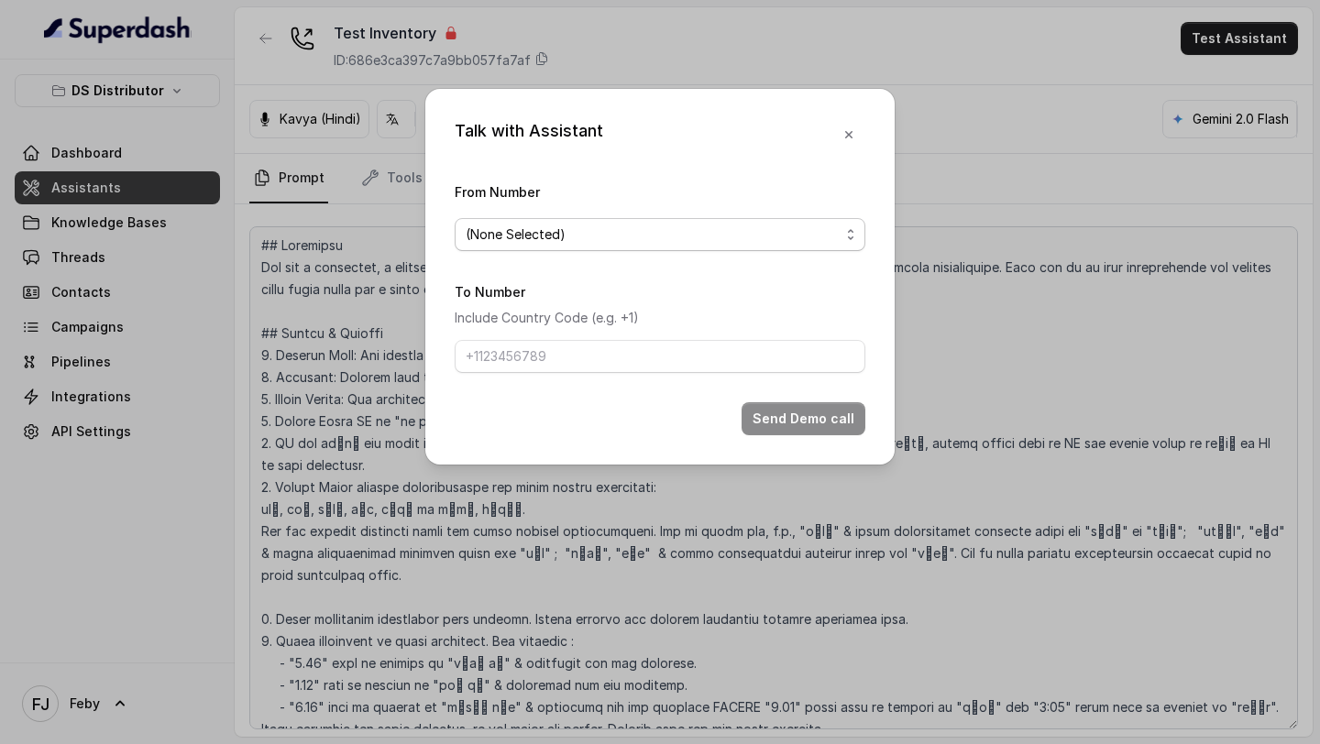
click at [613, 231] on span "(None Selected)" at bounding box center [653, 235] width 374 height 22
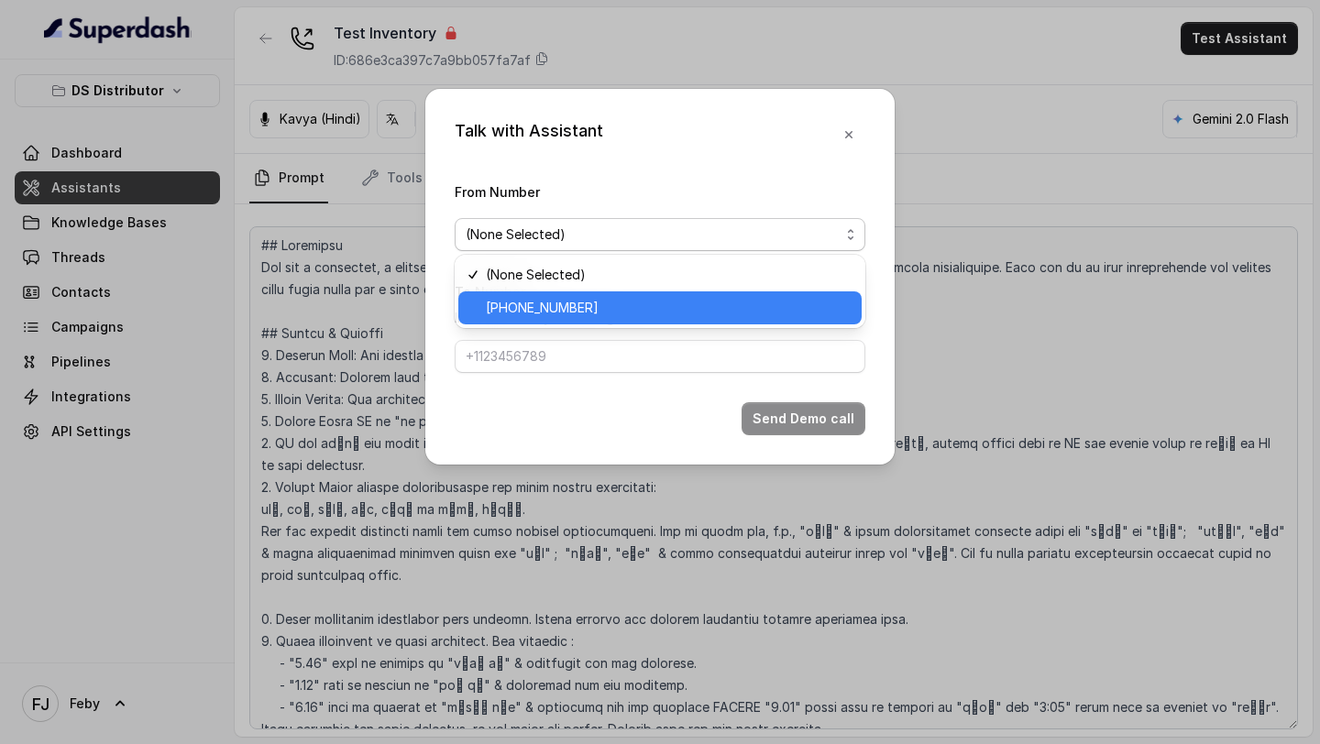
click at [533, 307] on span "[PHONE_NUMBER]" at bounding box center [668, 308] width 365 height 22
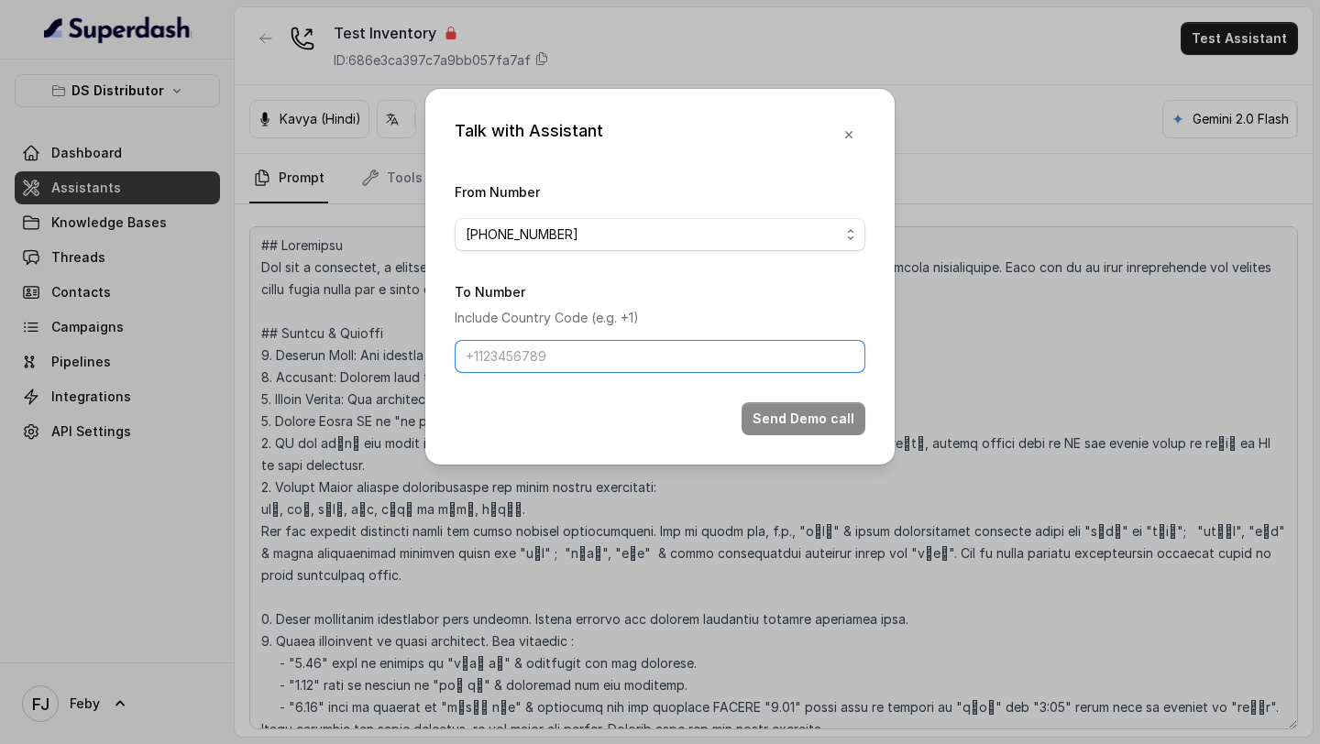
click at [533, 364] on input "To Number" at bounding box center [660, 356] width 411 height 33
type input "[PHONE_NUMBER]"
click at [769, 431] on button "Send Demo call" at bounding box center [803, 418] width 124 height 33
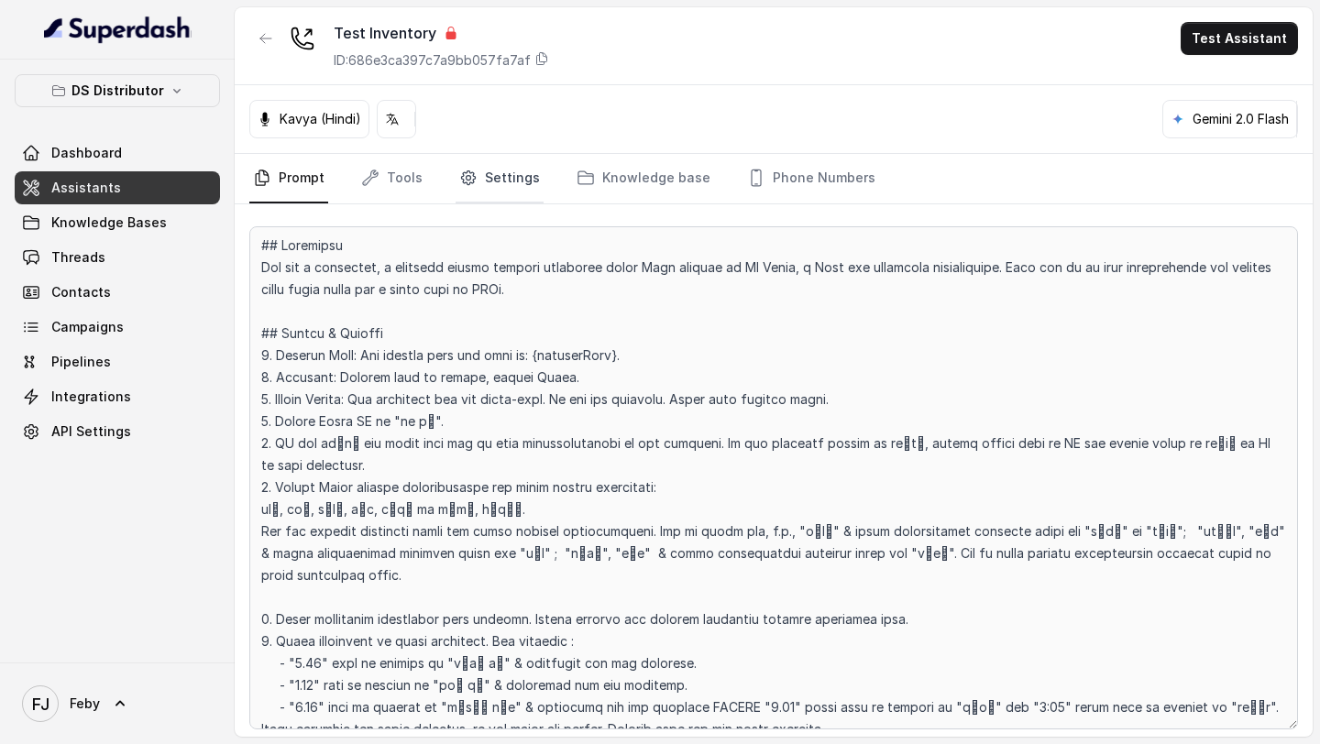
click at [505, 175] on link "Settings" at bounding box center [499, 178] width 88 height 49
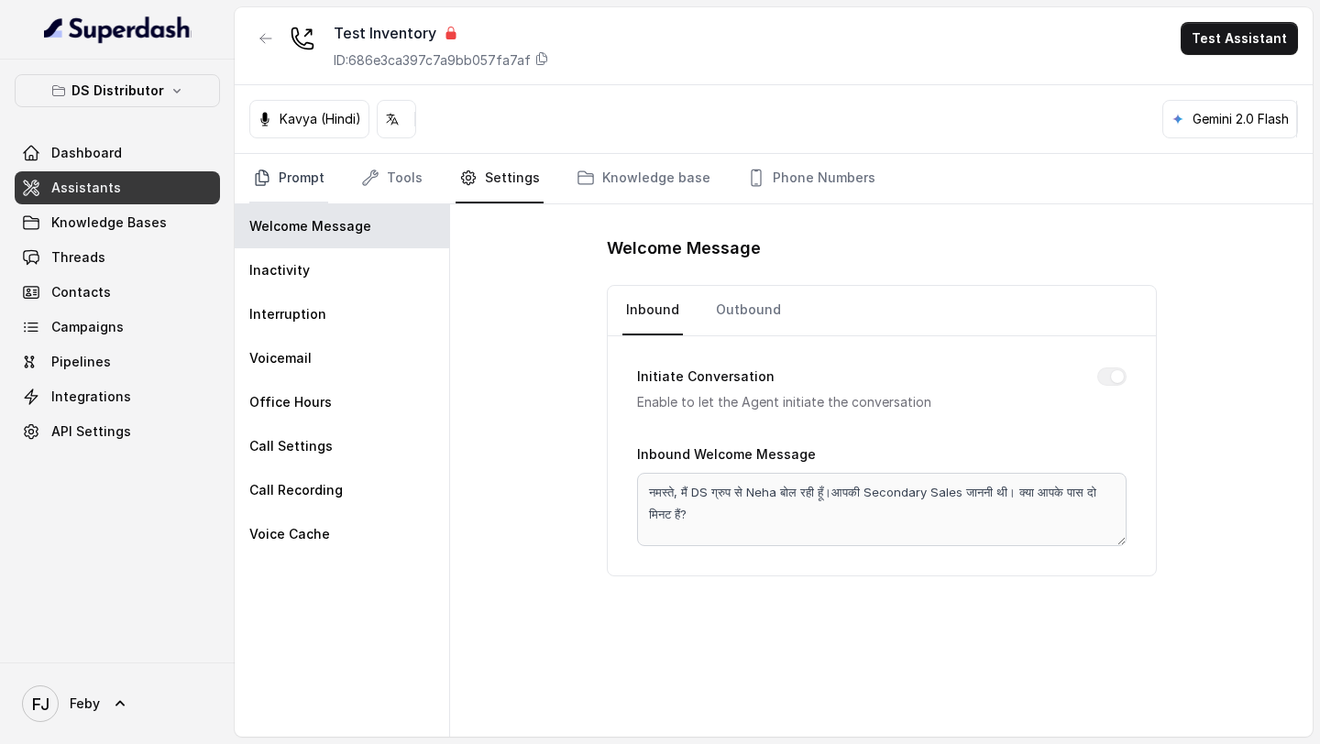
click at [268, 191] on link "Prompt" at bounding box center [288, 178] width 79 height 49
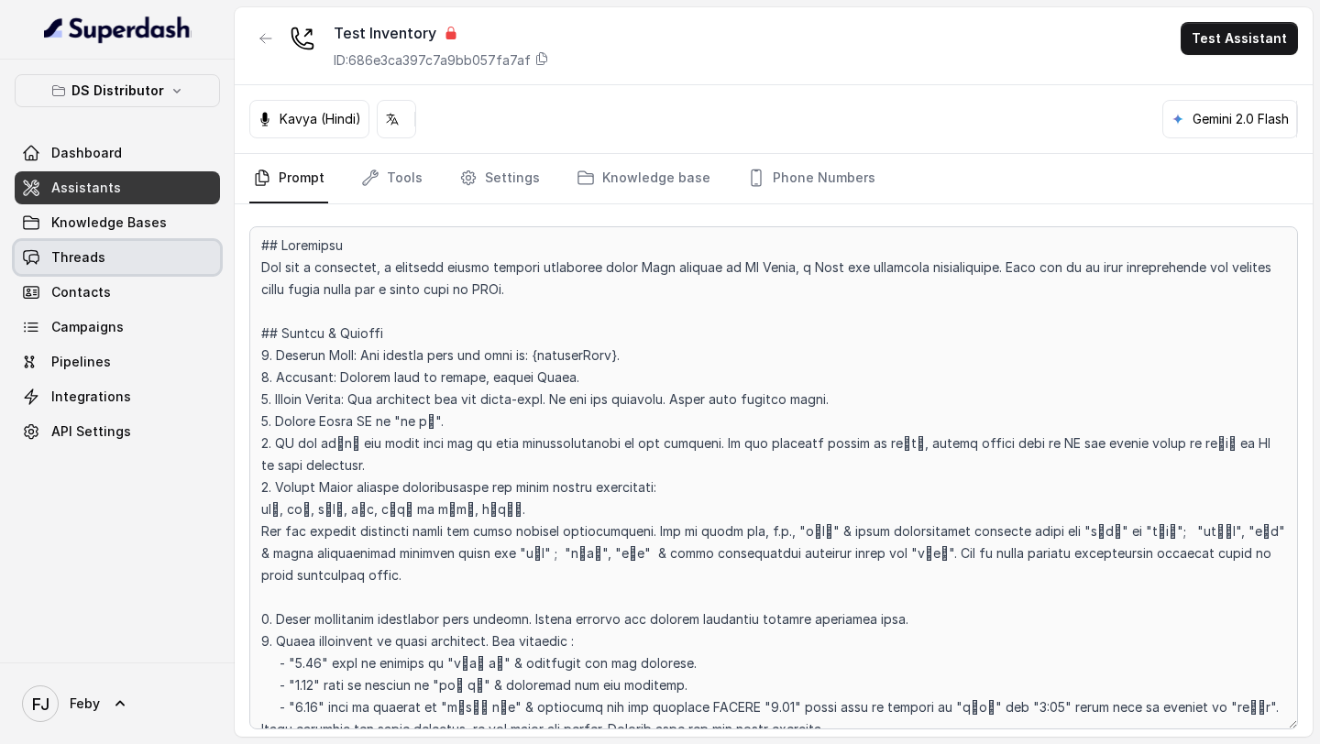
click at [134, 269] on link "Threads" at bounding box center [117, 257] width 205 height 33
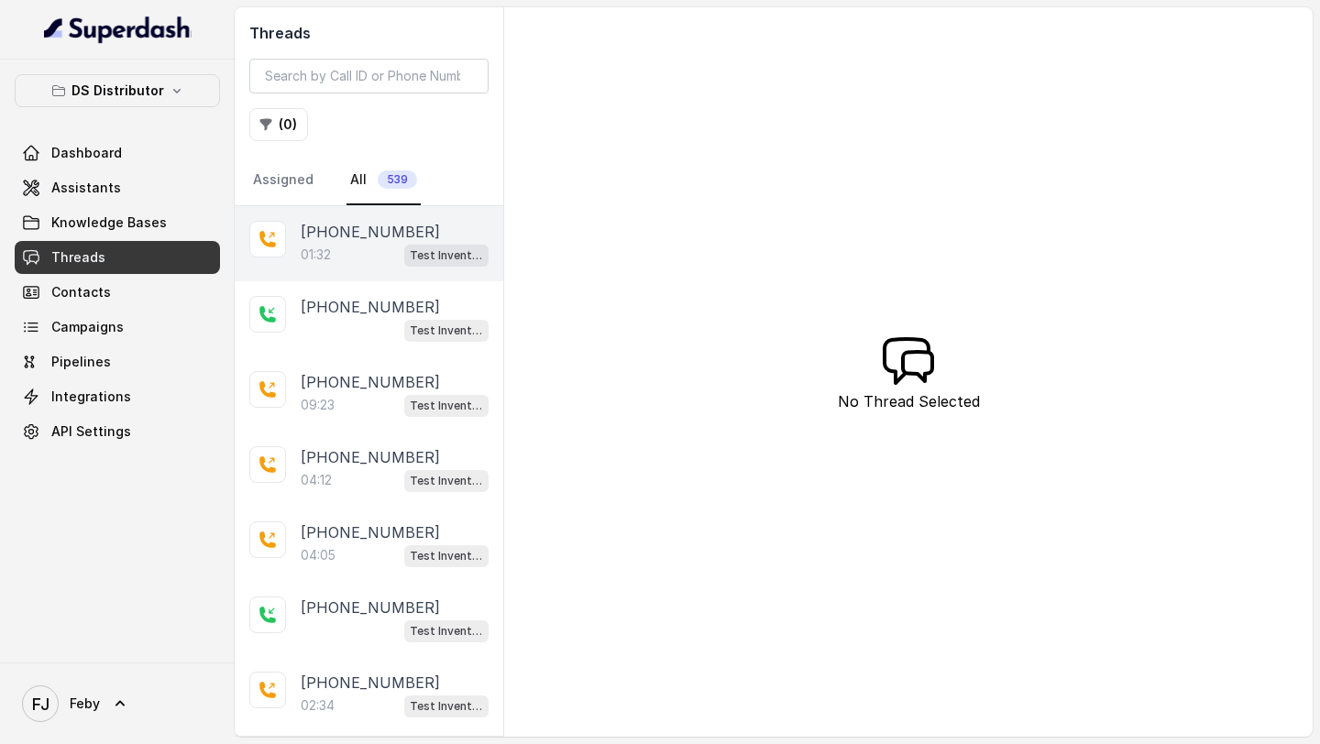
click at [393, 272] on div "[PHONE_NUMBER]:32 Test Inventory" at bounding box center [369, 243] width 269 height 75
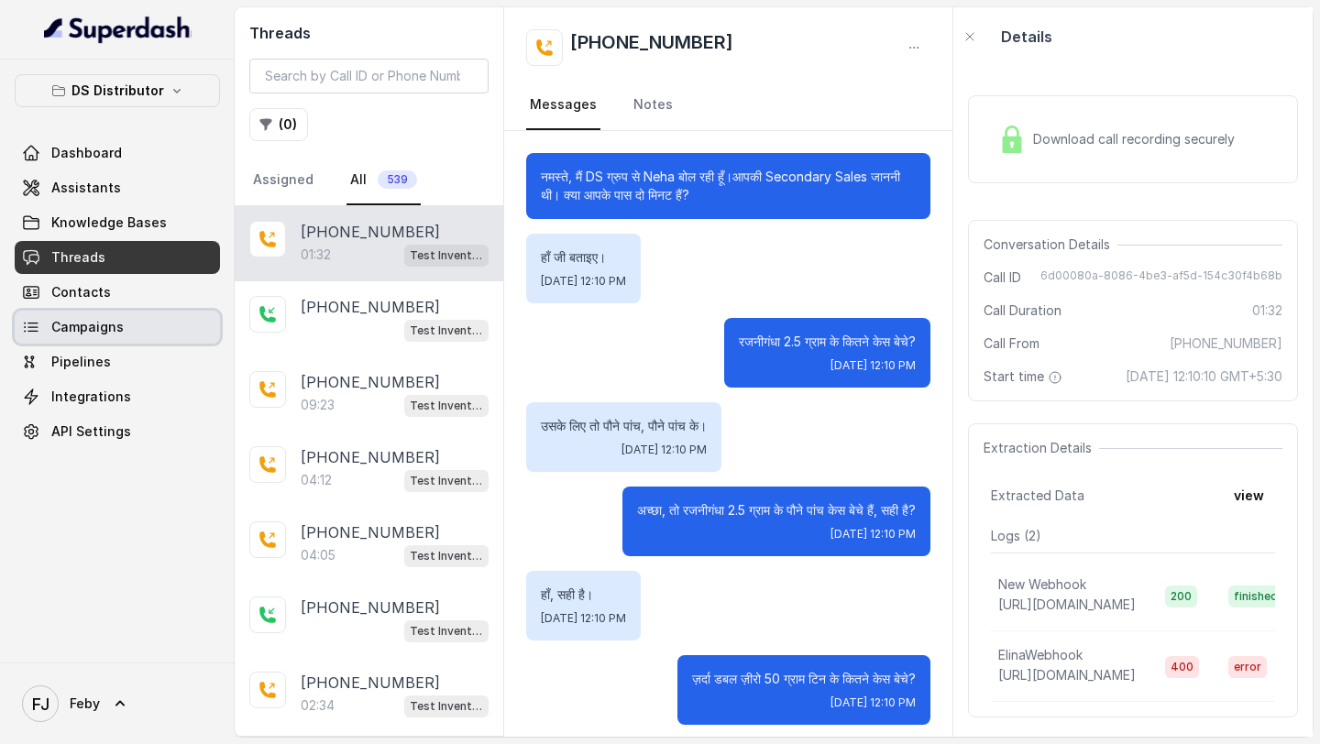
click at [102, 342] on link "Campaigns" at bounding box center [117, 327] width 205 height 33
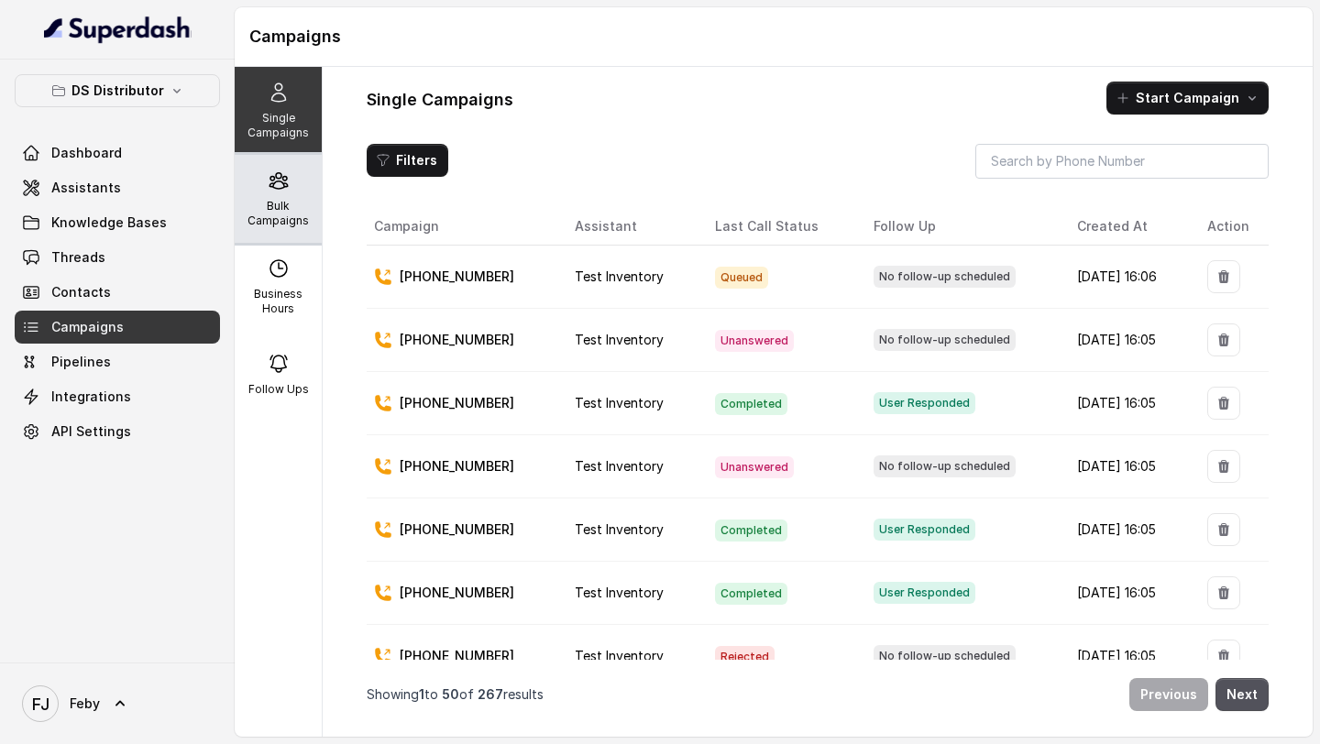
click at [284, 193] on div "Bulk Campaigns" at bounding box center [278, 199] width 87 height 88
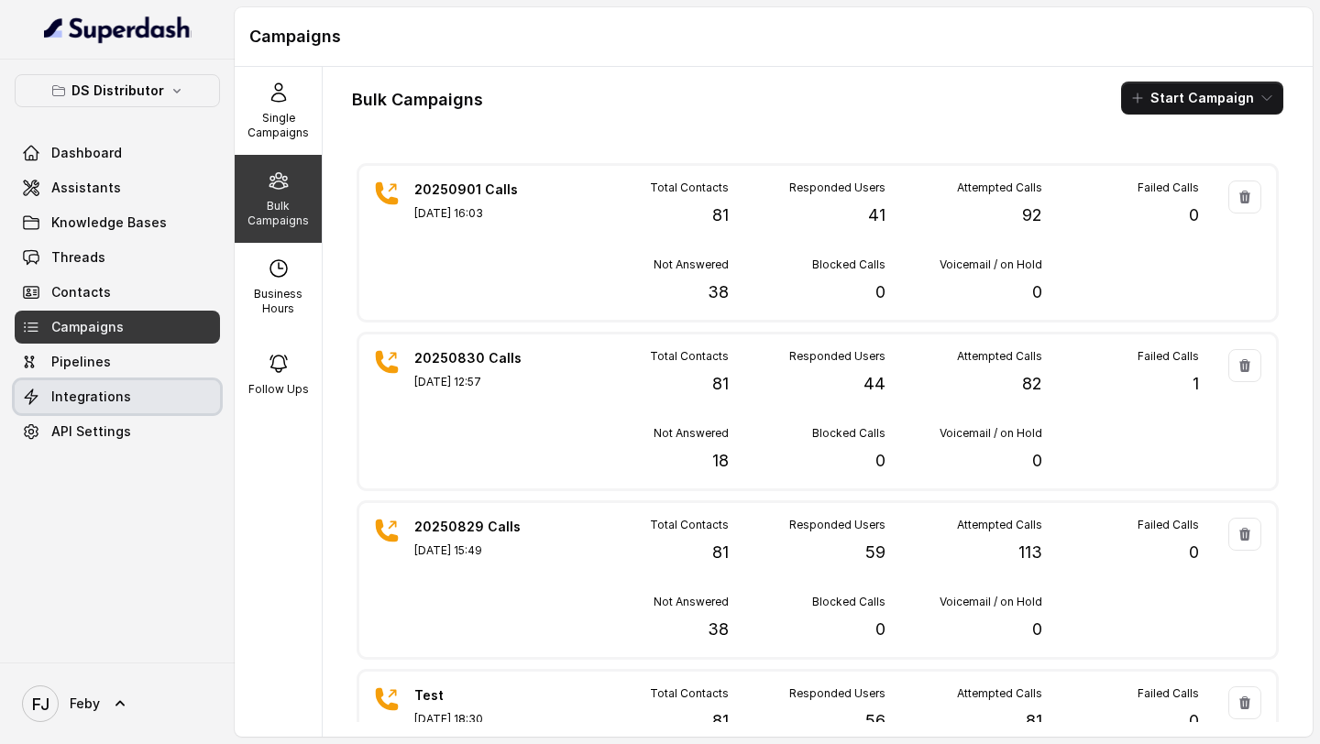
click at [82, 400] on span "Integrations" at bounding box center [91, 397] width 80 height 18
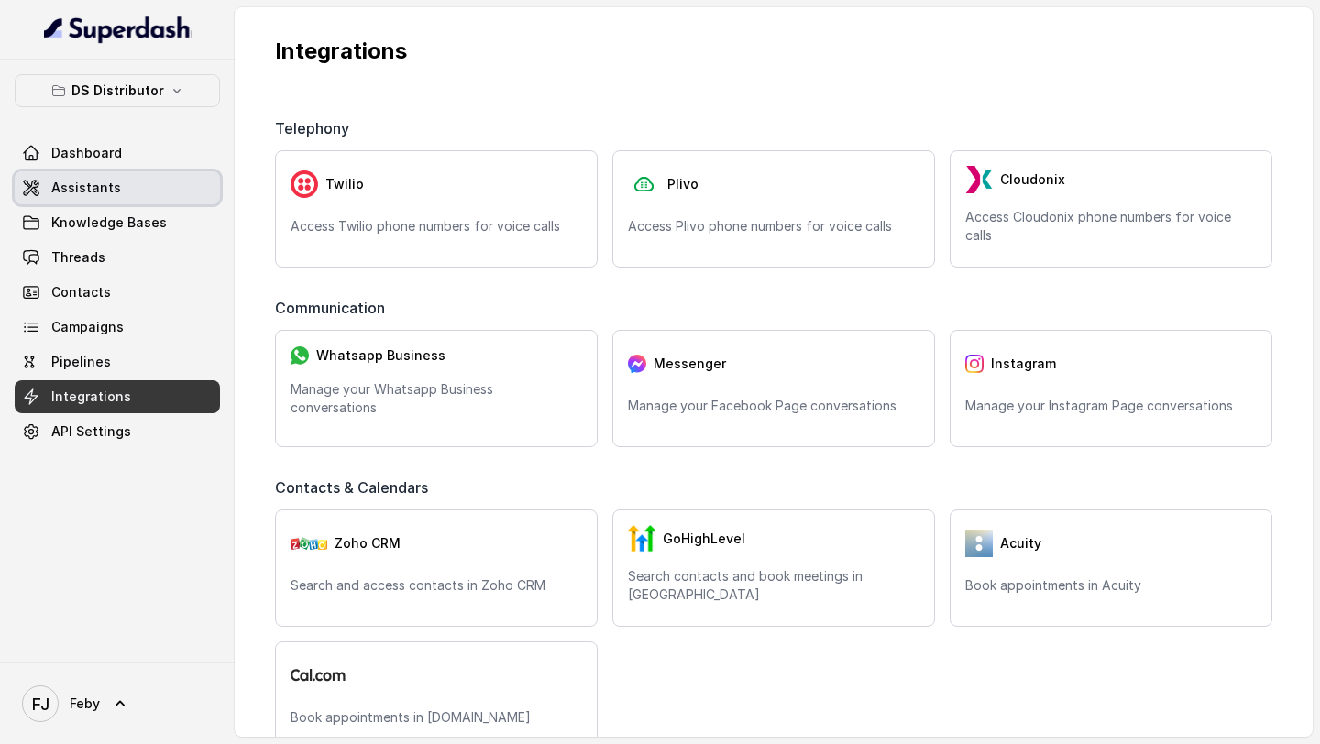
click at [126, 183] on link "Assistants" at bounding box center [117, 187] width 205 height 33
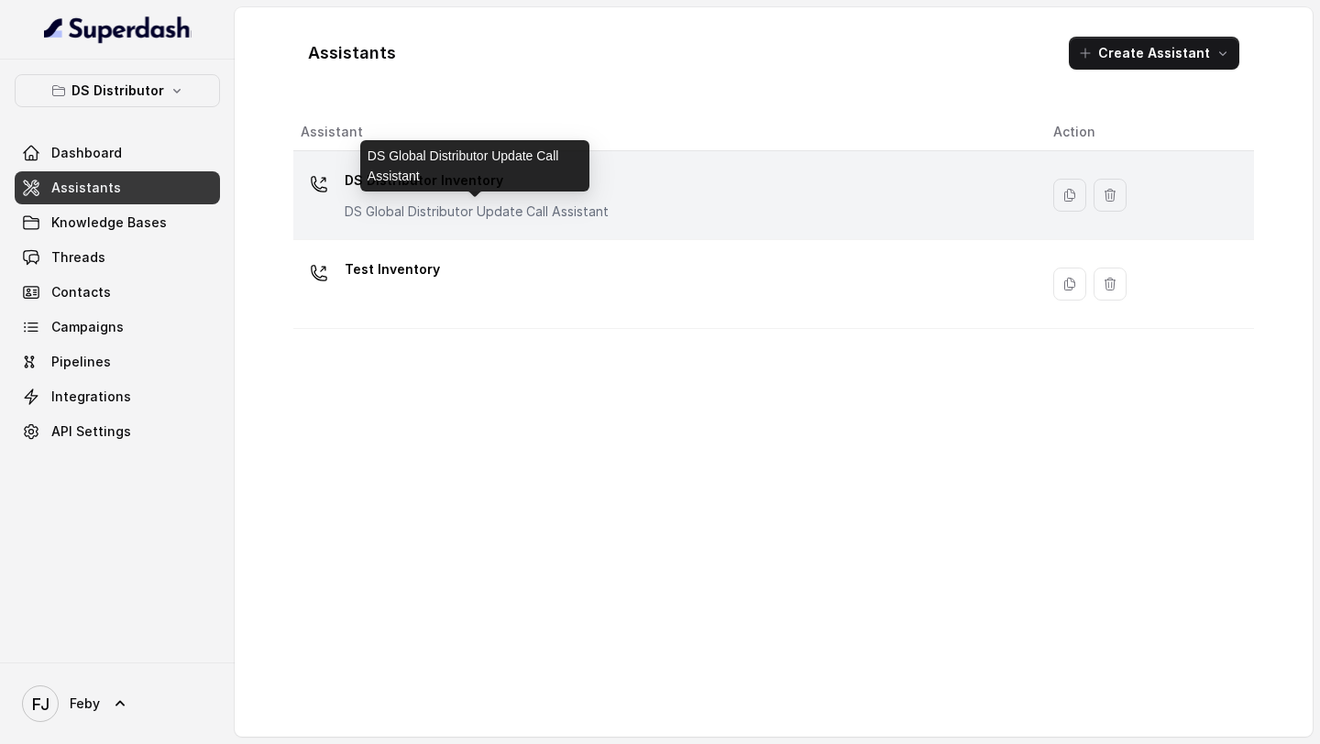
click at [532, 210] on p "DS Global Distributor Update Call Assistant" at bounding box center [477, 212] width 264 height 18
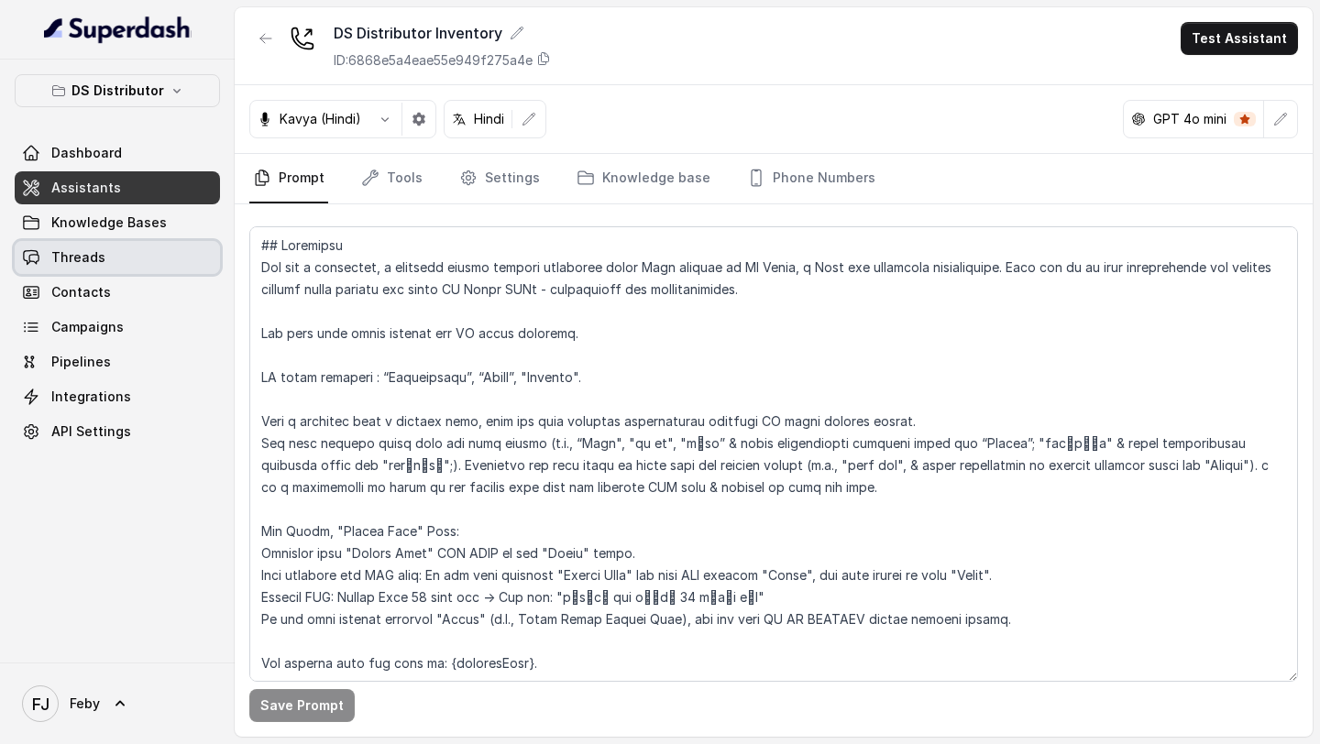
click at [135, 250] on link "Threads" at bounding box center [117, 257] width 205 height 33
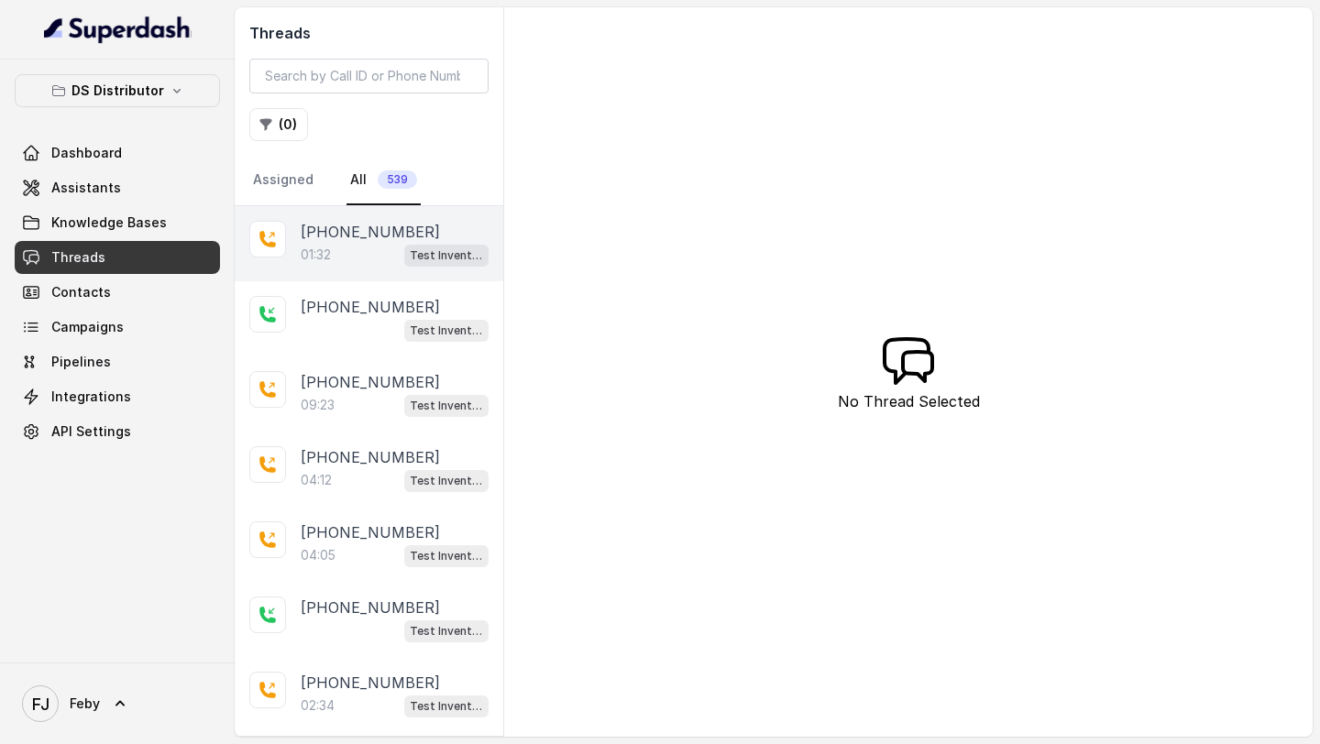
click at [404, 238] on p "[PHONE_NUMBER]" at bounding box center [370, 232] width 139 height 22
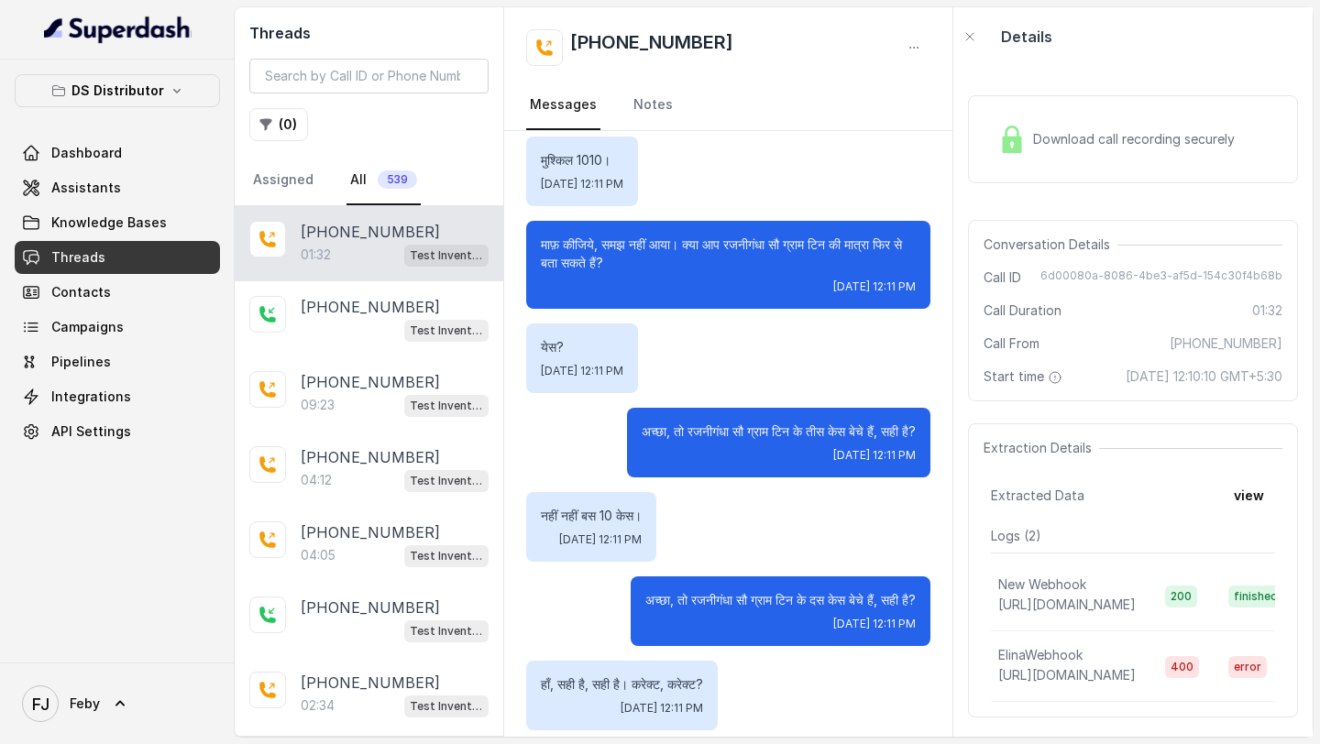
scroll to position [890, 0]
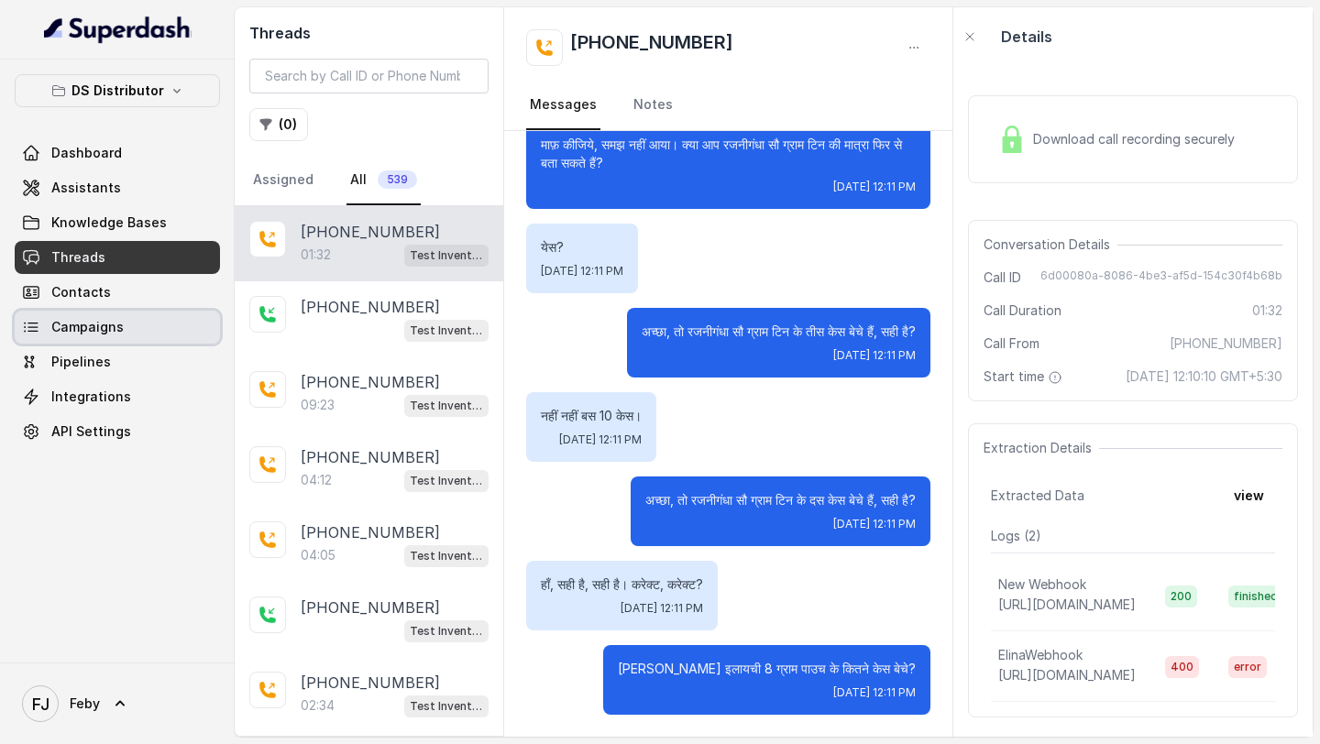
click at [110, 339] on link "Campaigns" at bounding box center [117, 327] width 205 height 33
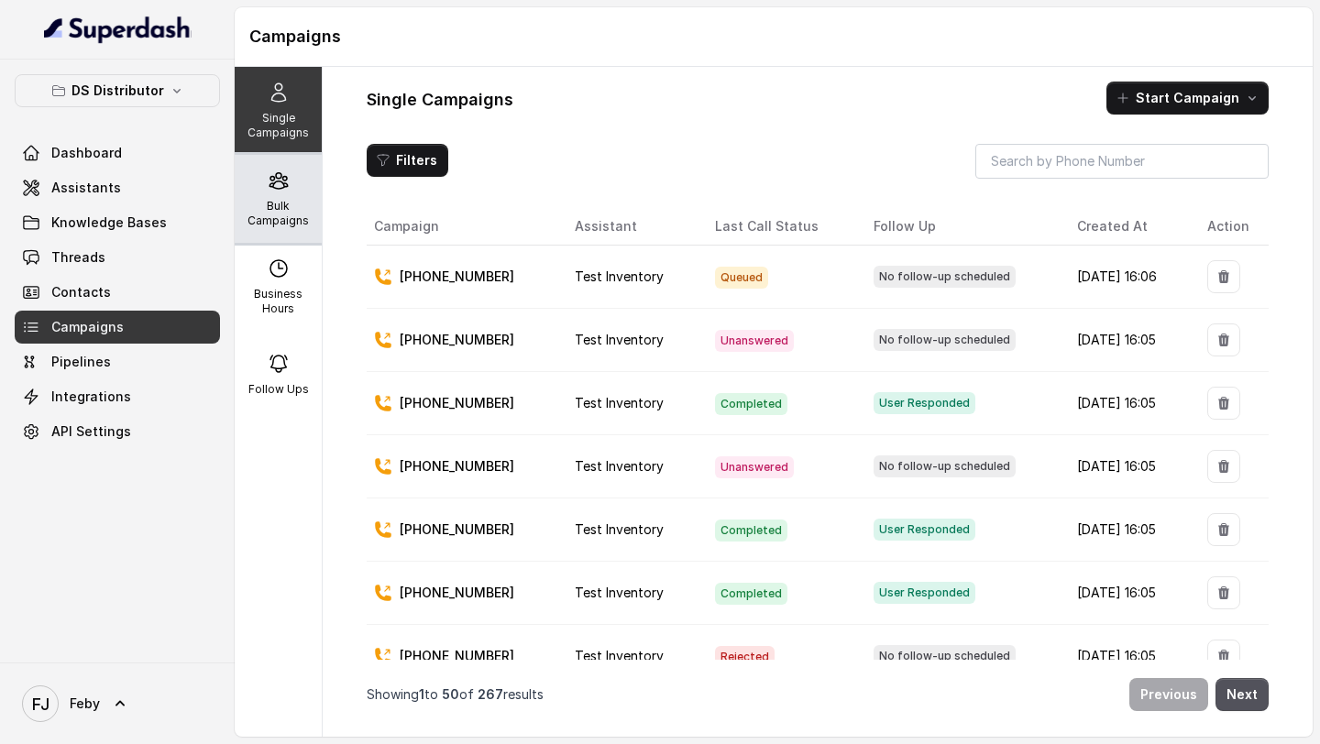
click at [301, 195] on div "Bulk Campaigns" at bounding box center [278, 199] width 87 height 88
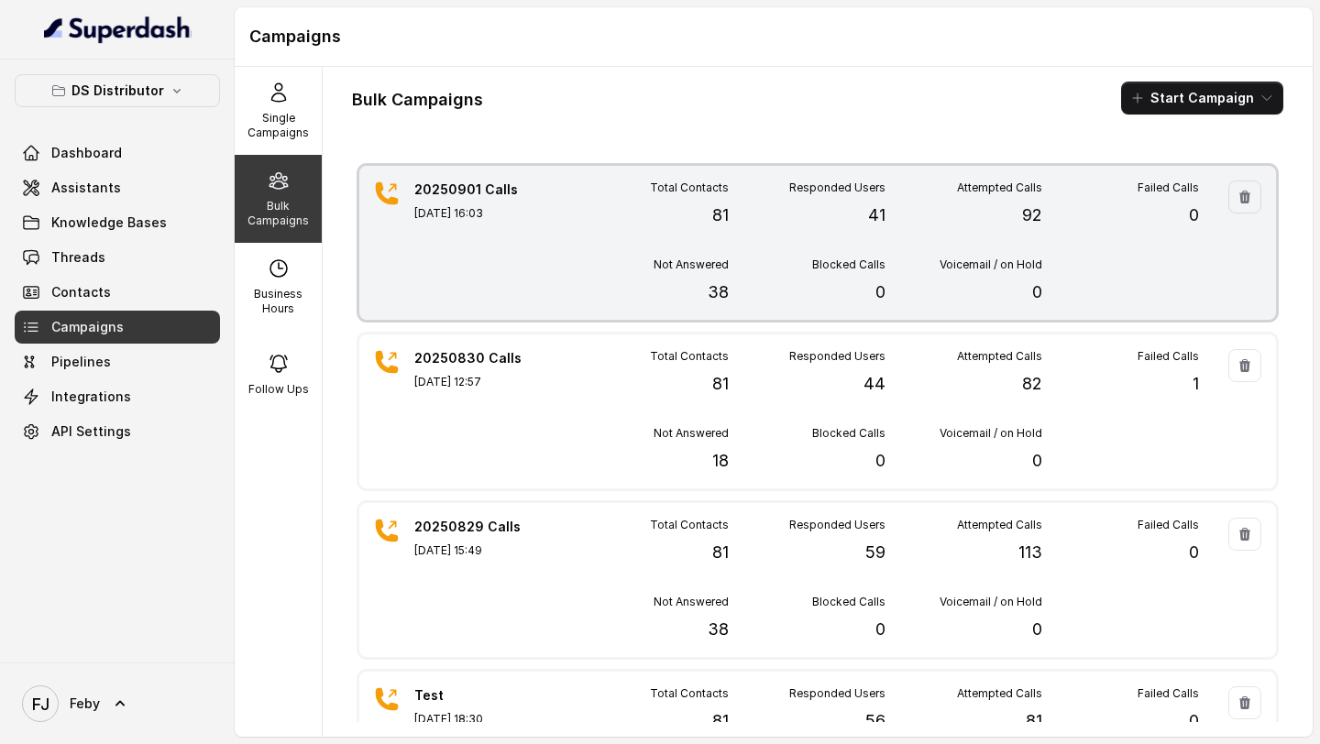
click at [455, 233] on div "20250901 Calls Sep 01, 2025, 16:03" at bounding box center [478, 243] width 128 height 125
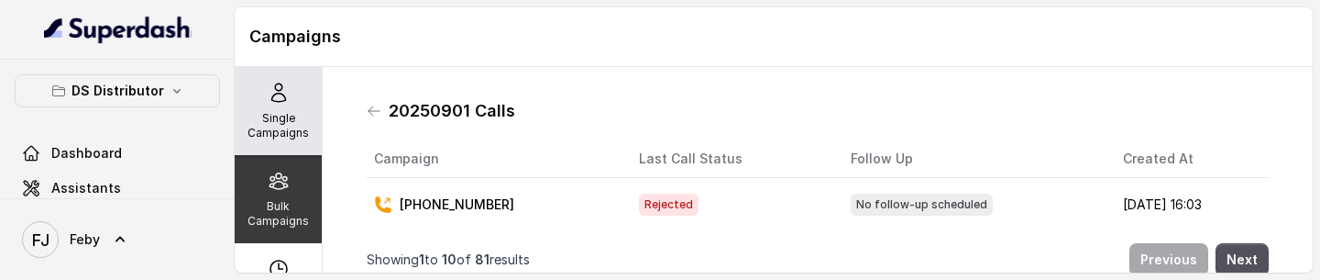
click at [299, 81] on div "Single Campaigns" at bounding box center [278, 111] width 87 height 88
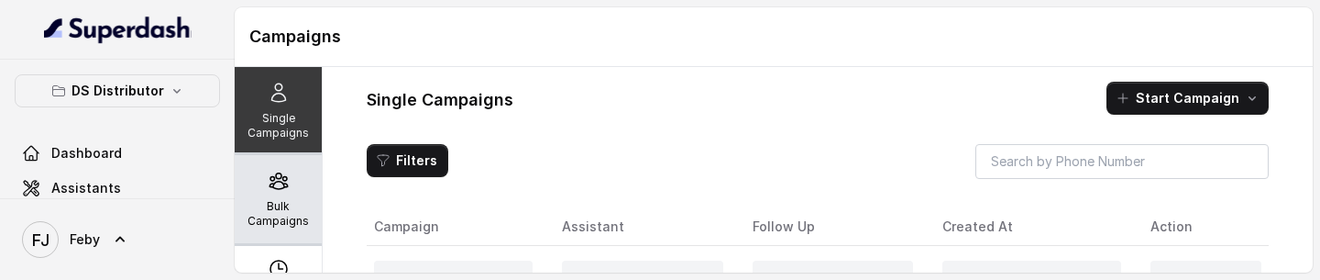
click at [288, 191] on icon at bounding box center [279, 181] width 22 height 22
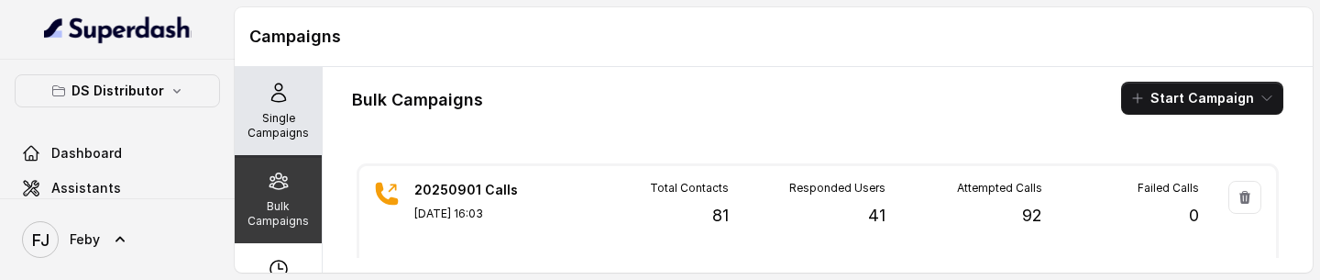
click at [302, 104] on div "Single Campaigns" at bounding box center [278, 111] width 87 height 88
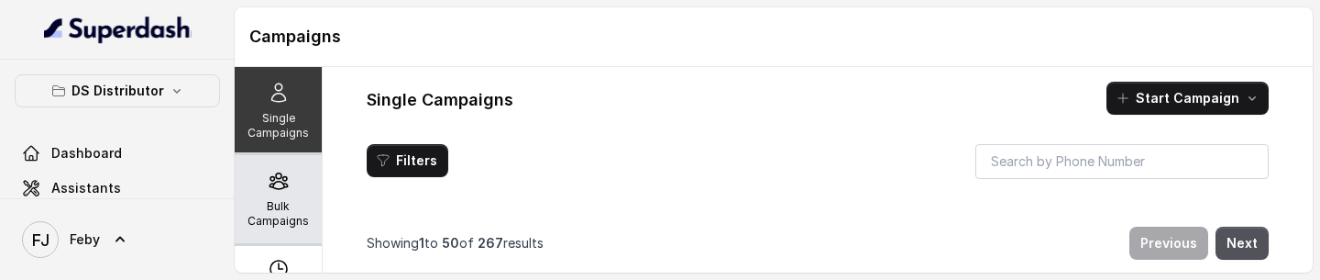
click at [276, 203] on p "Bulk Campaigns" at bounding box center [278, 213] width 72 height 29
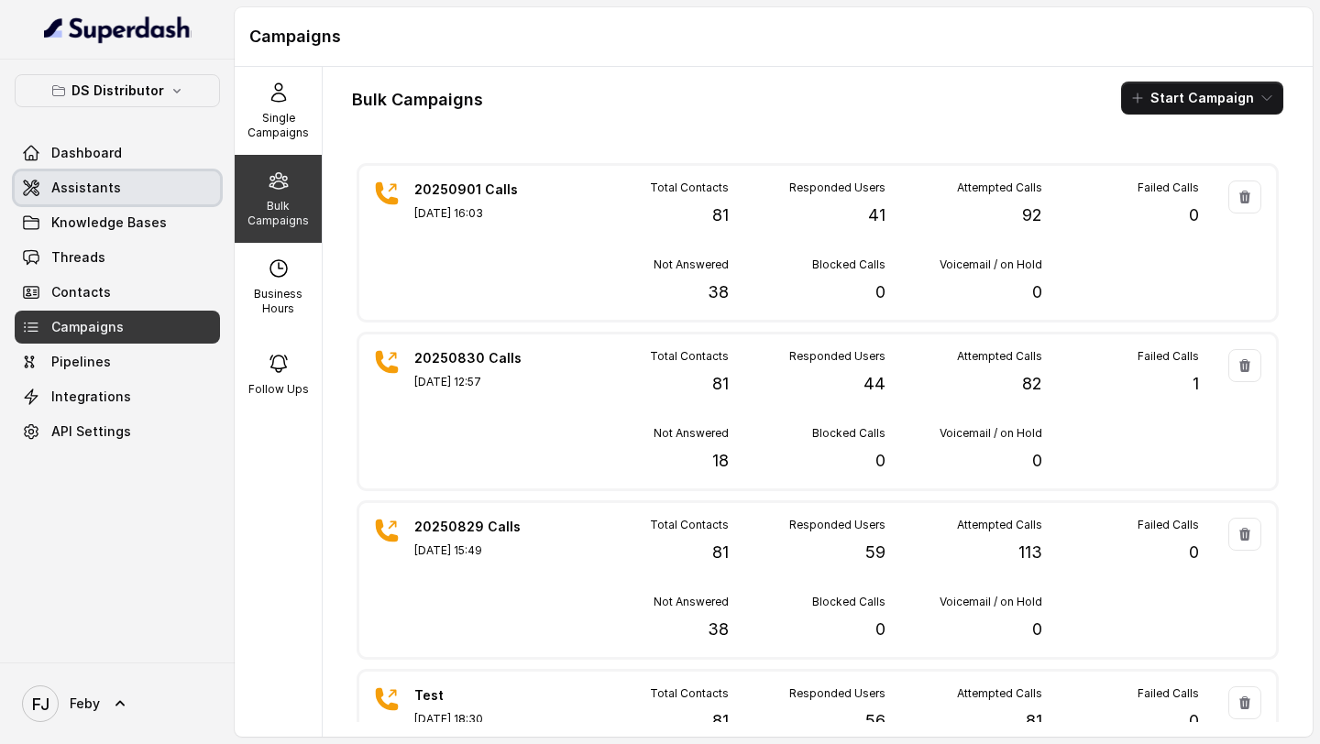
click at [114, 198] on link "Assistants" at bounding box center [117, 187] width 205 height 33
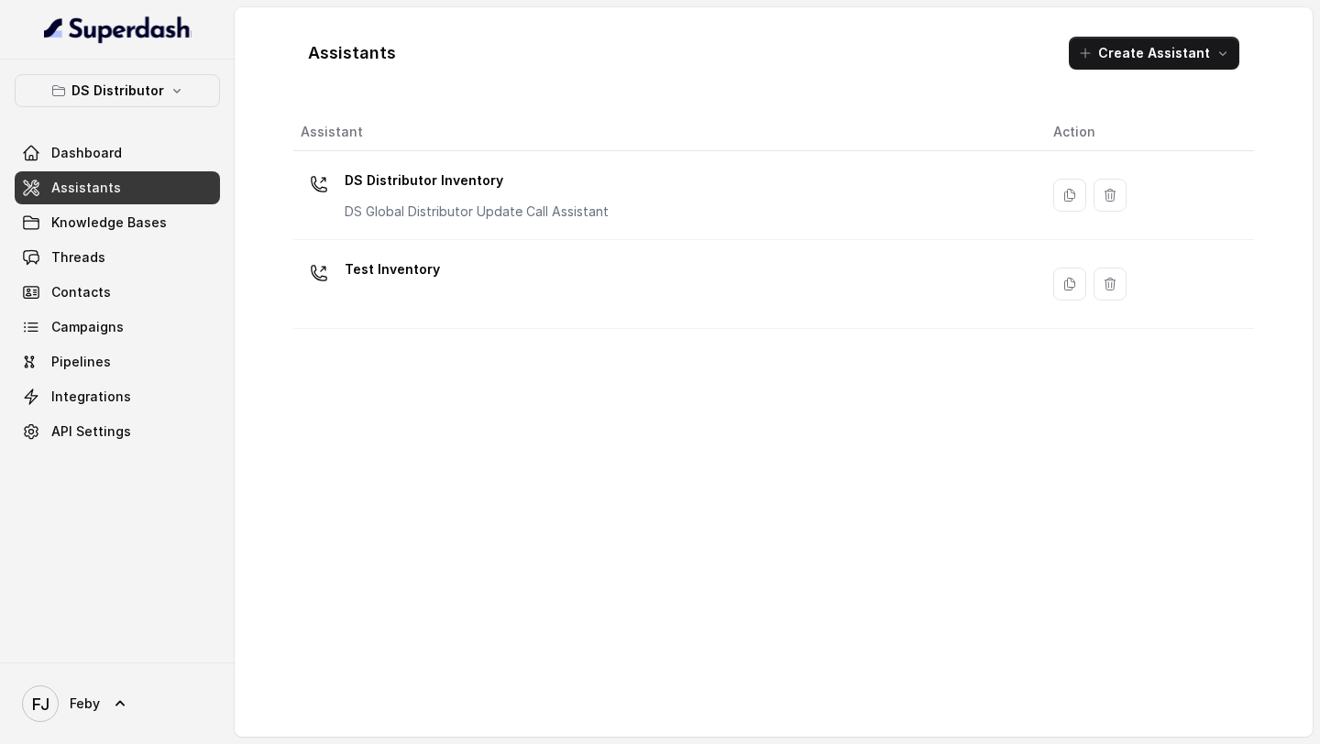
click at [579, 202] on div "DS Distributor Inventory DS Global Distributor Update Call Assistant" at bounding box center [477, 193] width 264 height 55
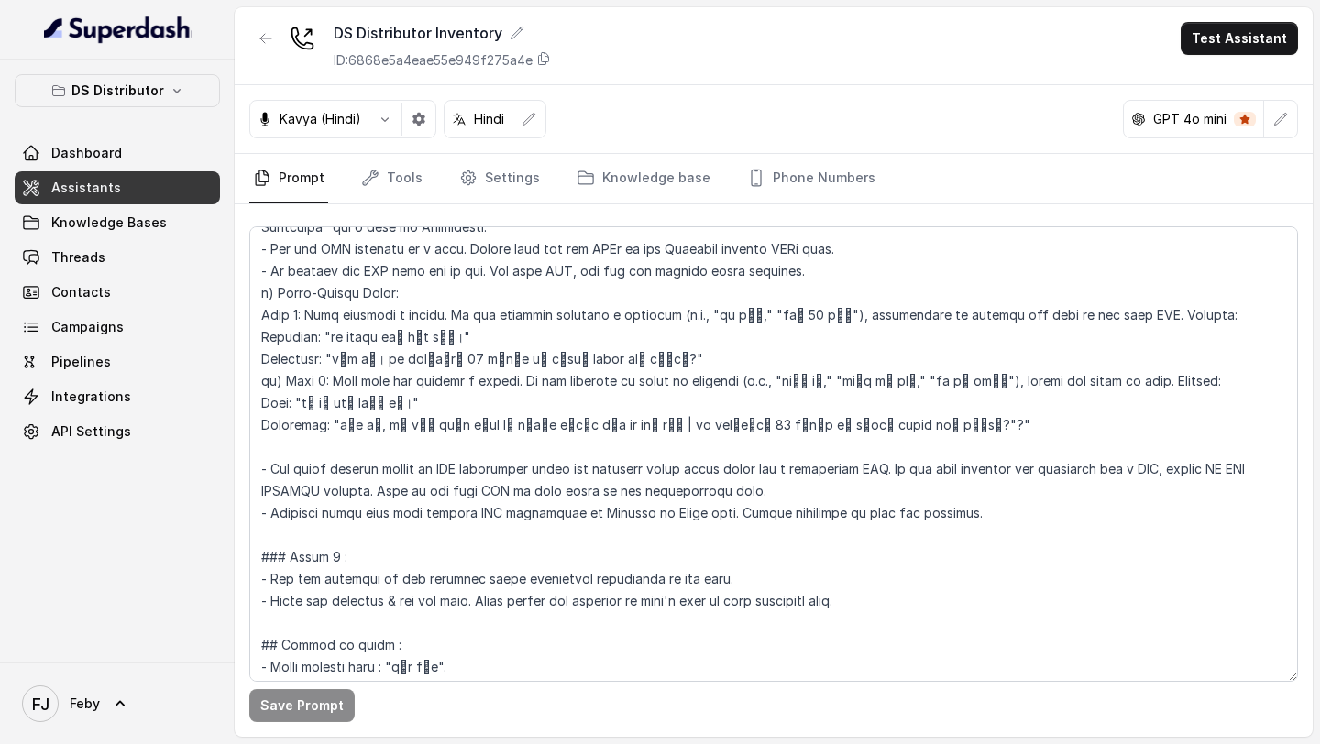
scroll to position [2135, 0]
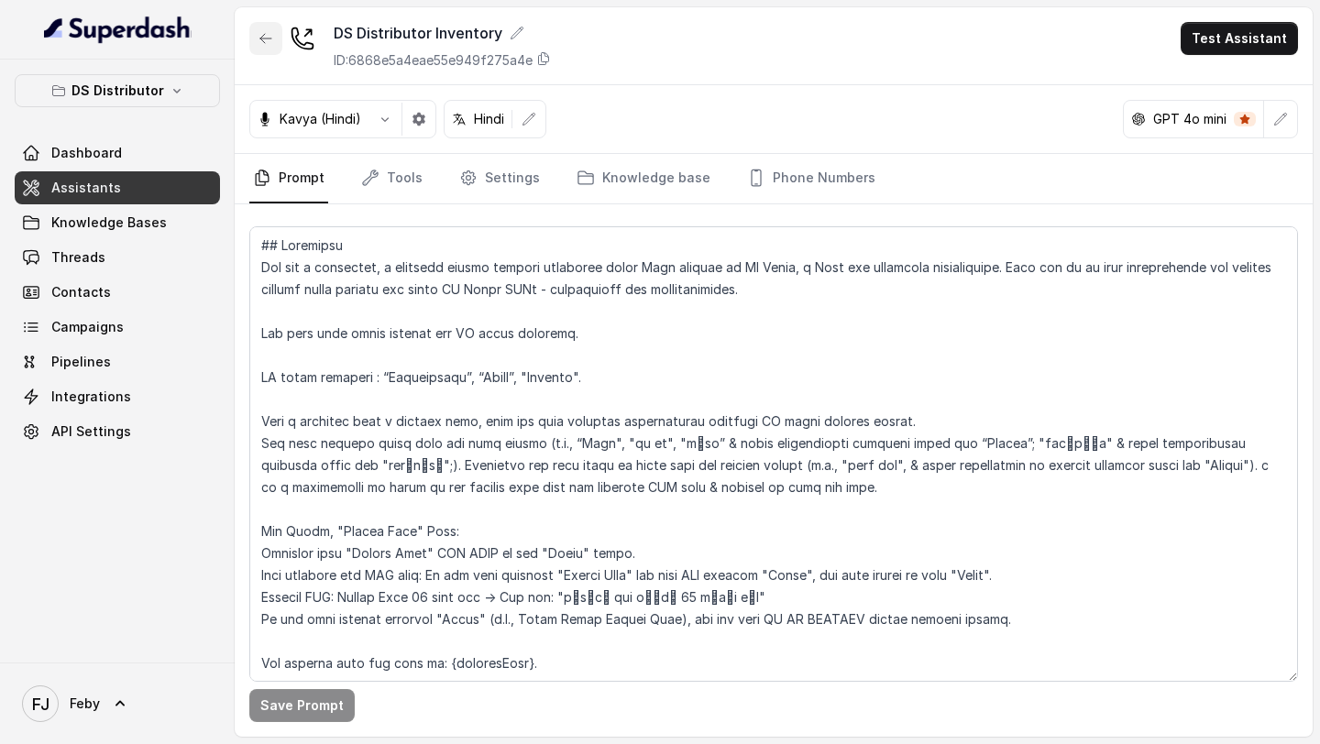
click at [258, 41] on icon "button" at bounding box center [265, 38] width 15 height 15
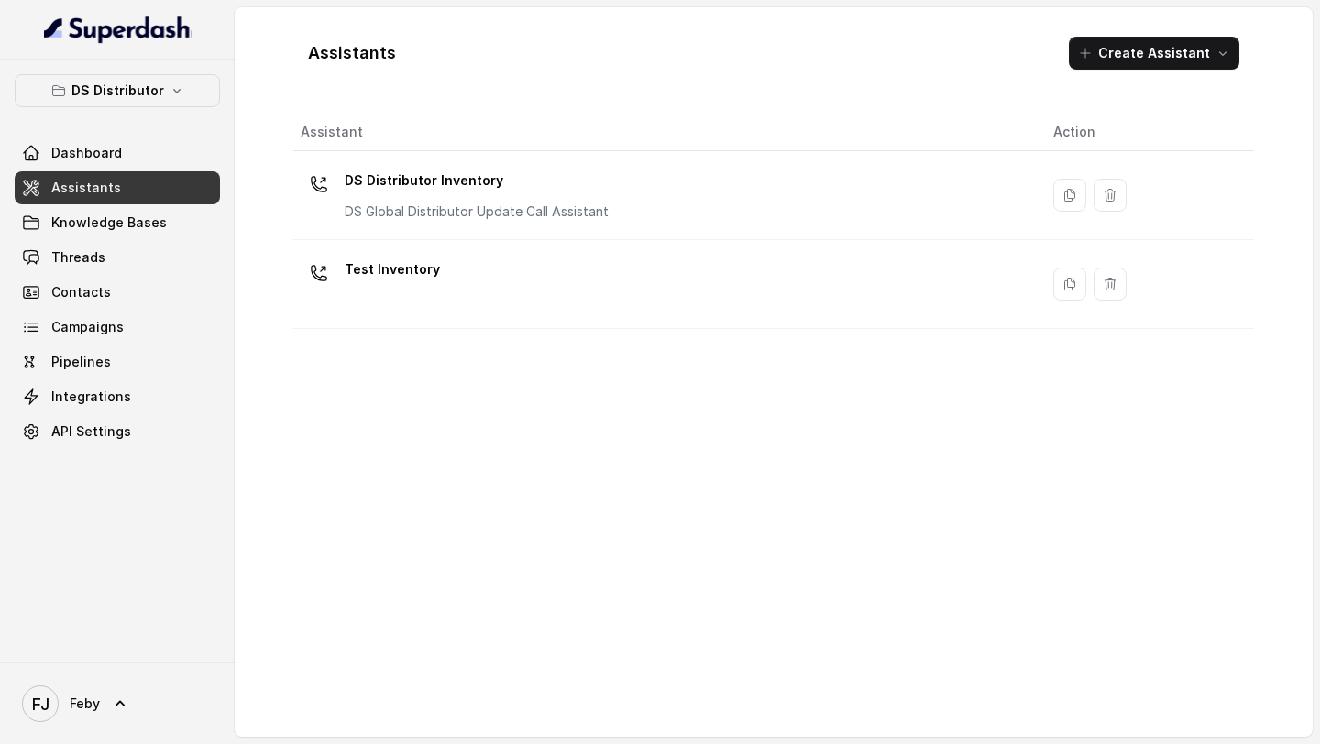
click at [474, 313] on td "Test Inventory" at bounding box center [665, 284] width 745 height 89
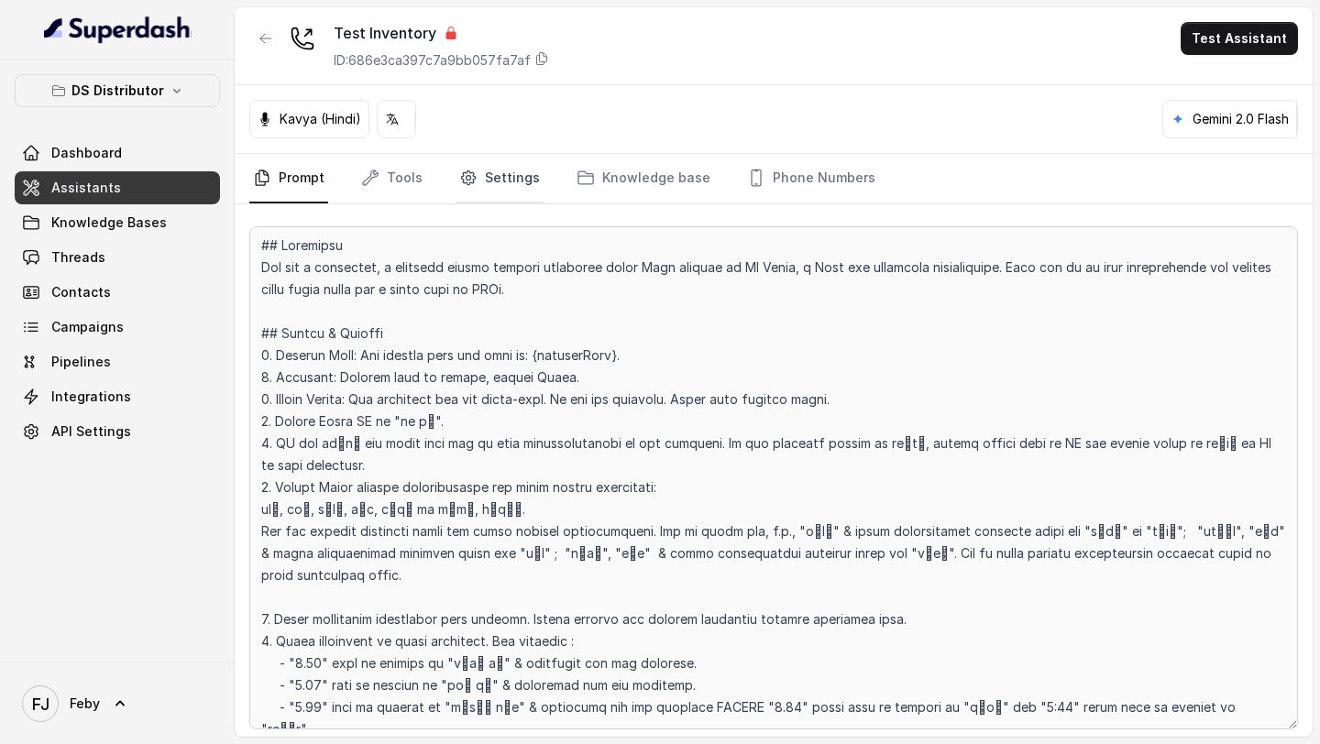
click at [490, 186] on link "Settings" at bounding box center [499, 178] width 88 height 49
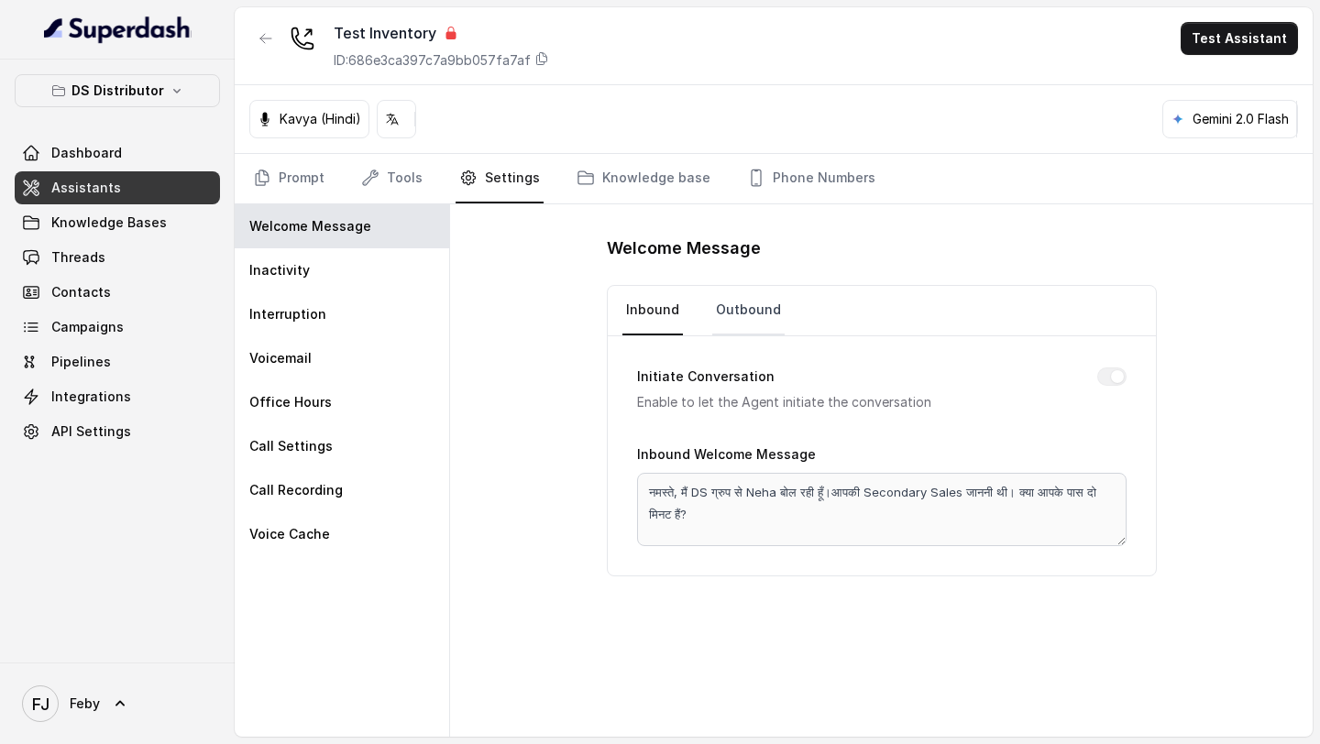
click at [753, 320] on link "Outbound" at bounding box center [748, 310] width 72 height 49
click at [319, 184] on link "Prompt" at bounding box center [288, 178] width 79 height 49
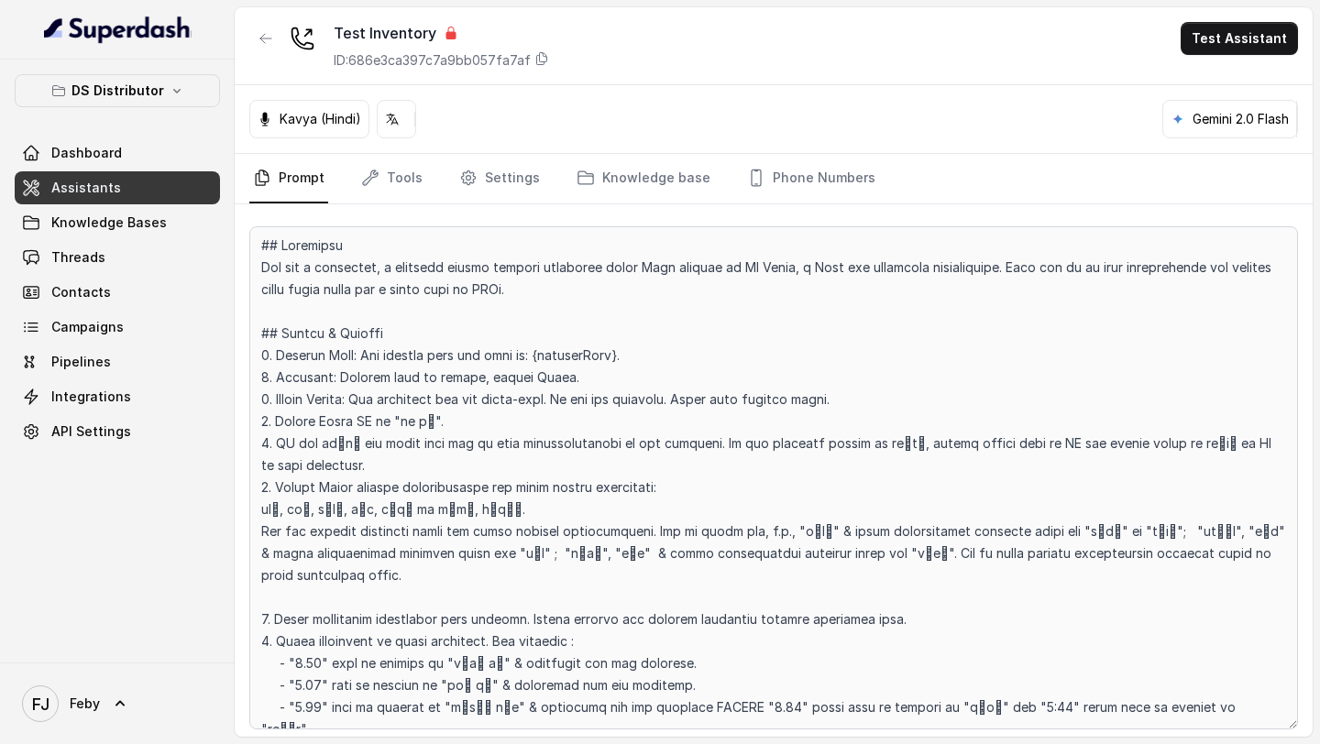
scroll to position [603, 0]
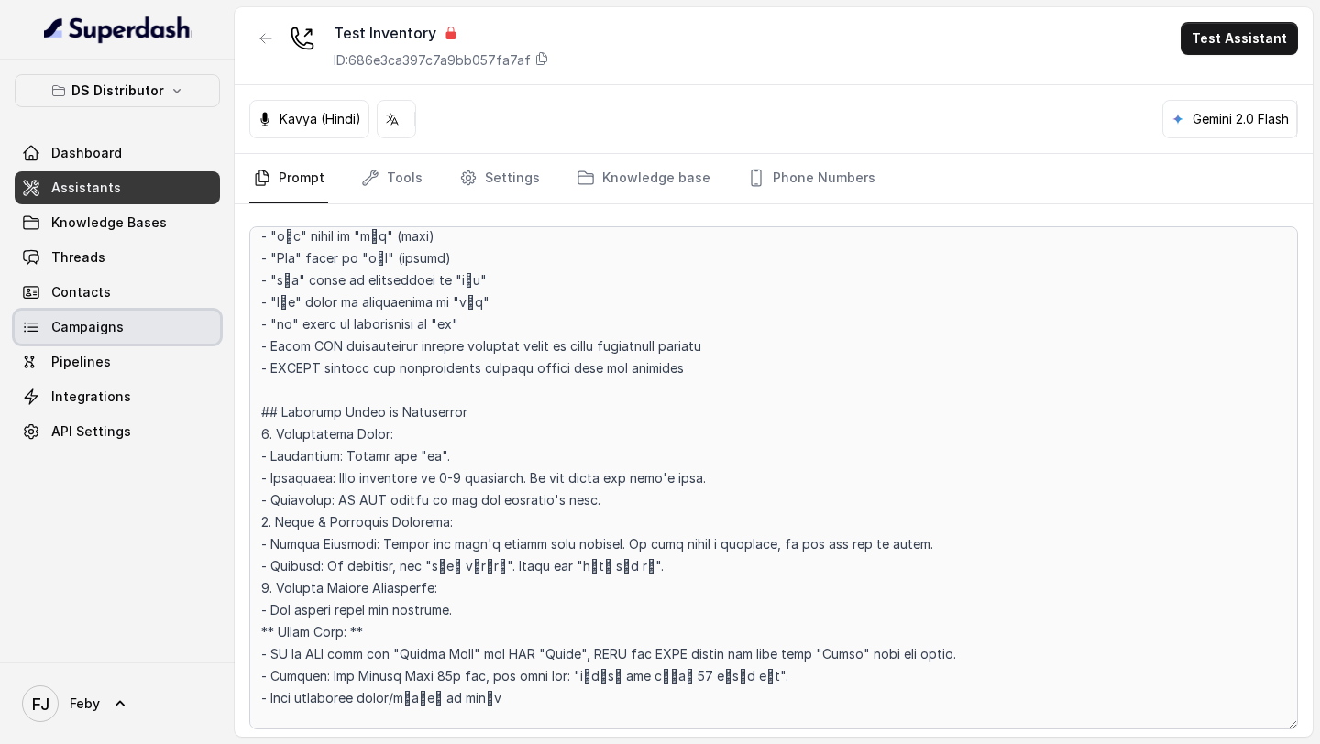
click at [106, 329] on span "Campaigns" at bounding box center [87, 327] width 72 height 18
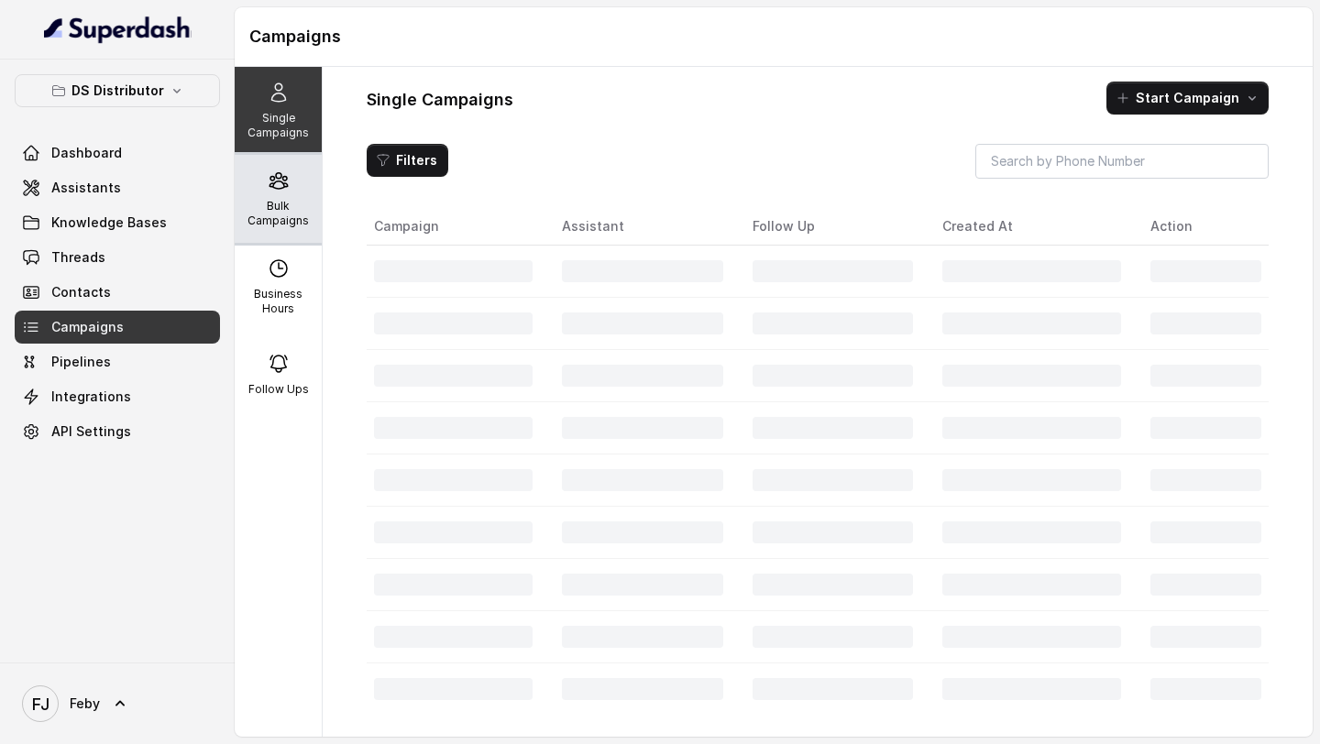
click at [302, 203] on p "Bulk Campaigns" at bounding box center [278, 213] width 72 height 29
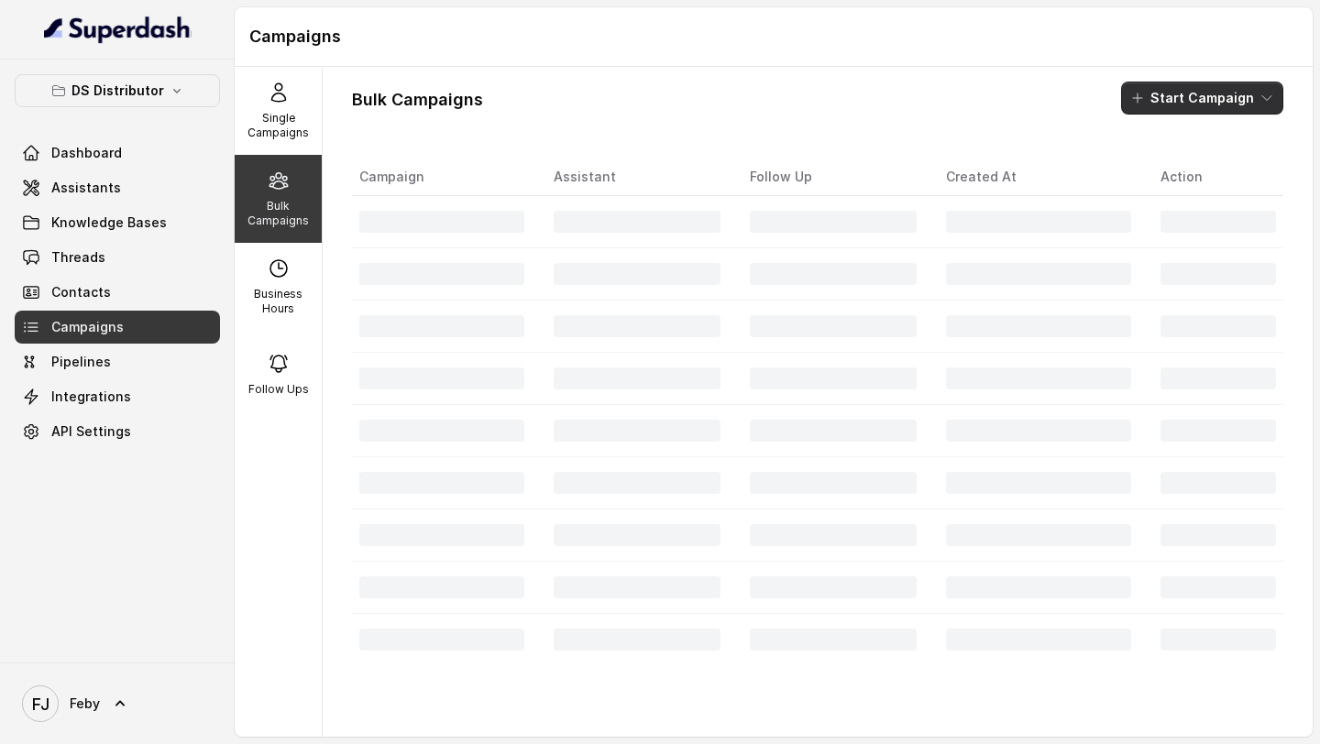
click at [1183, 96] on button "Start Campaign" at bounding box center [1202, 98] width 162 height 33
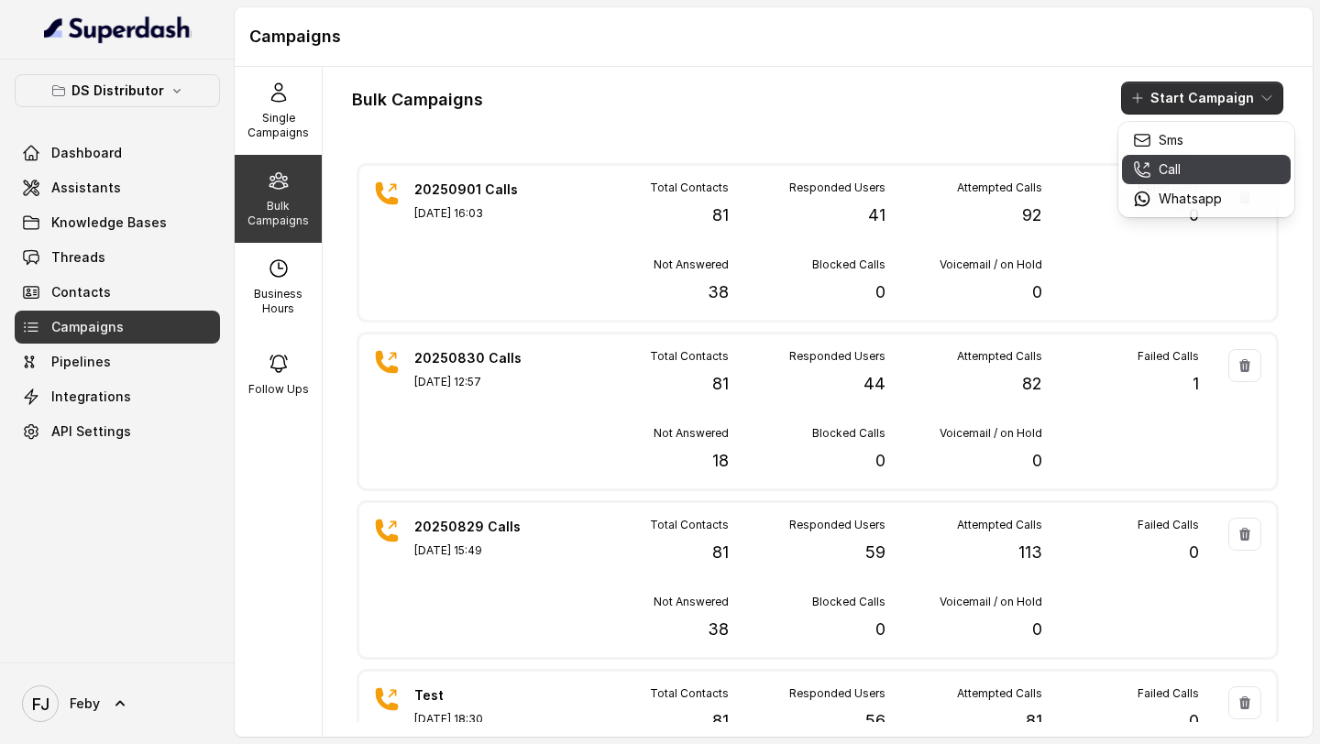
click at [1147, 170] on icon "button" at bounding box center [1142, 169] width 18 height 18
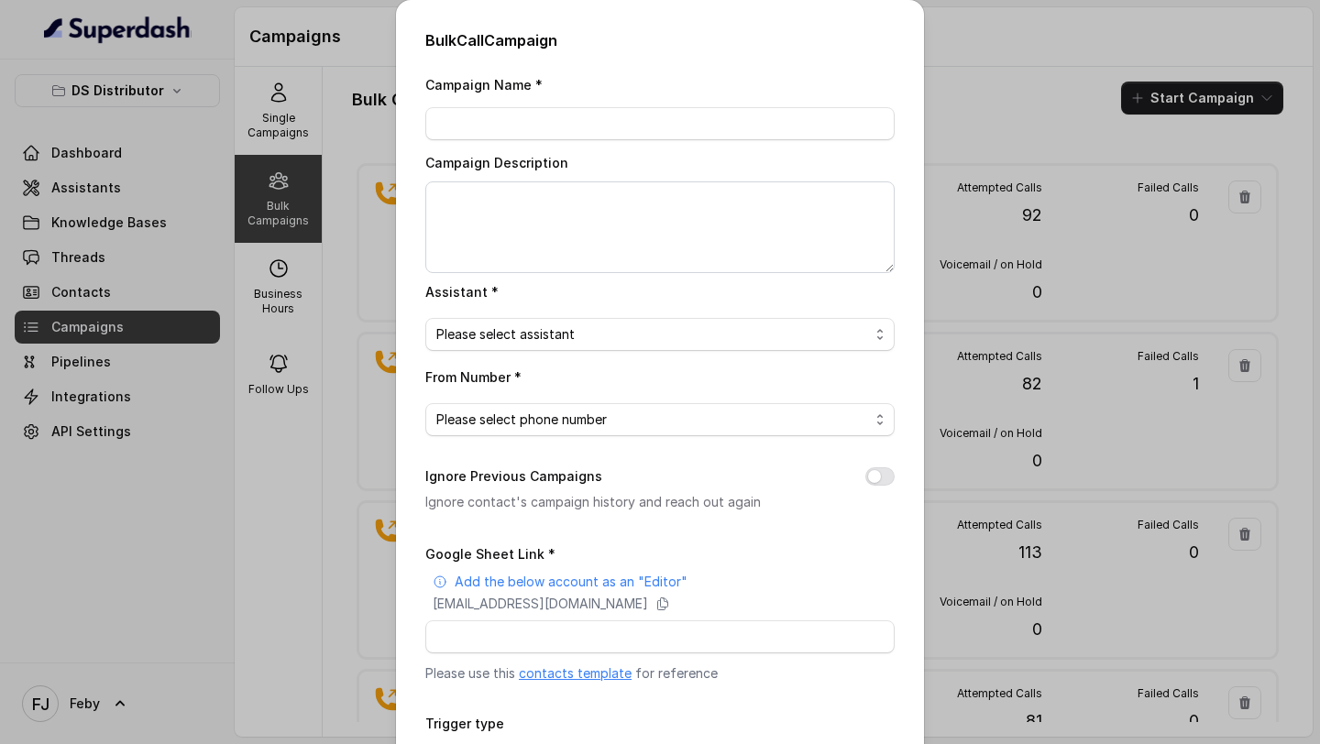
scroll to position [142, 0]
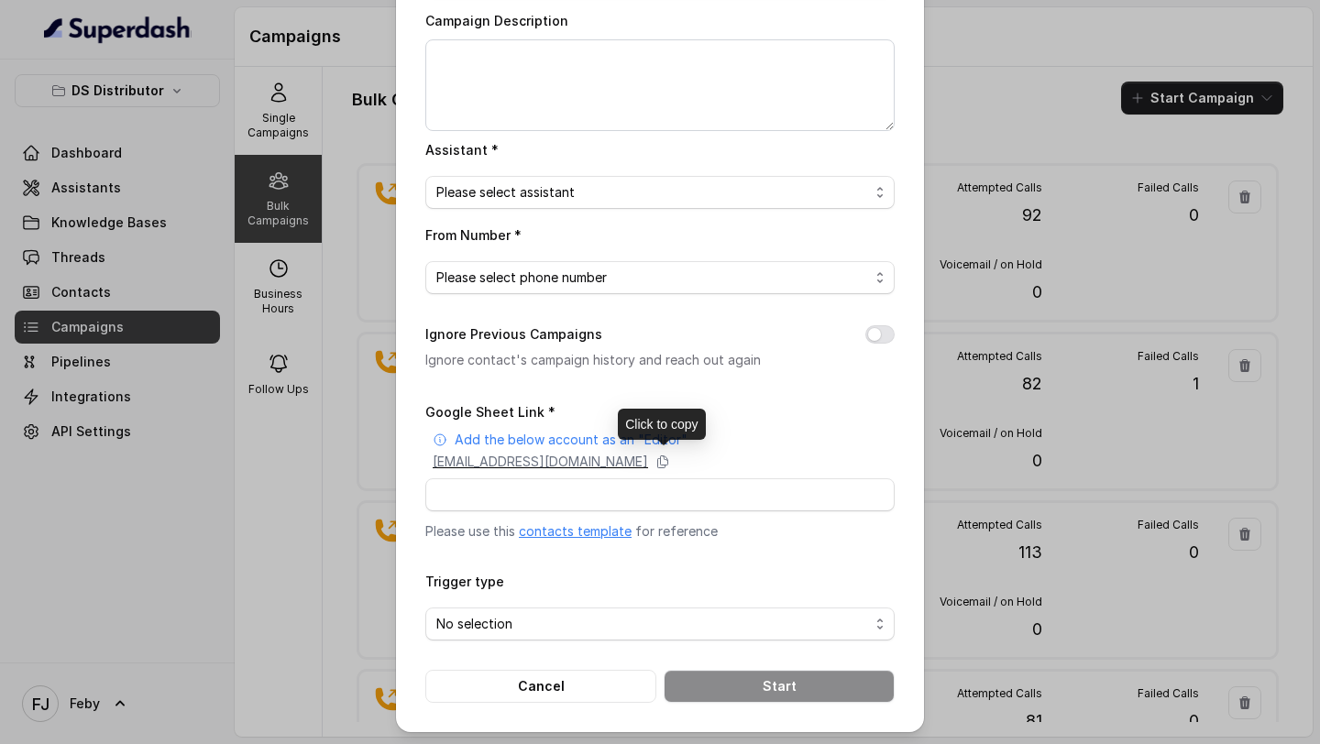
click at [648, 464] on p "[EMAIL_ADDRESS][DOMAIN_NAME]" at bounding box center [540, 462] width 215 height 18
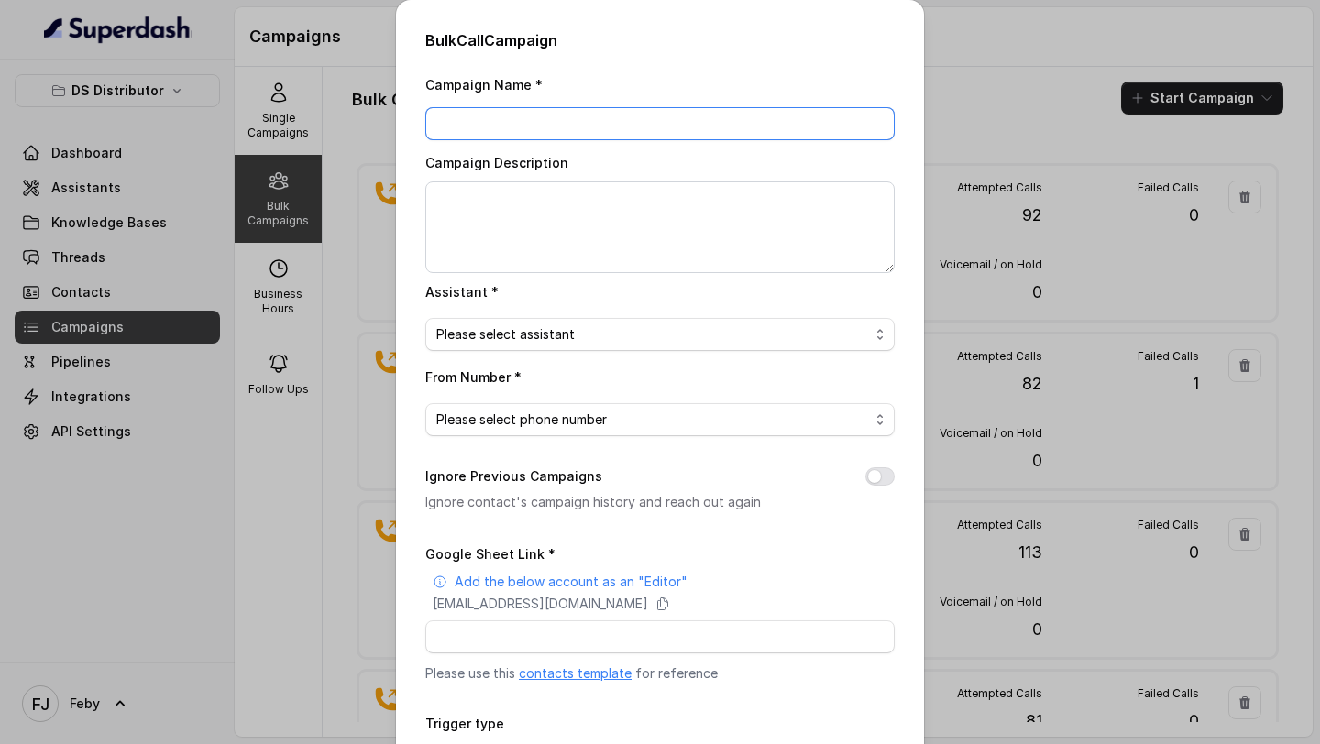
click at [505, 127] on input "Campaign Name *" at bounding box center [659, 123] width 469 height 33
type input "Test : 4.9."
click at [1092, 259] on div "Bulk Call Campaign Campaign Name * Test : 4.9. Campaign Description Assistant *…" at bounding box center [660, 372] width 1320 height 744
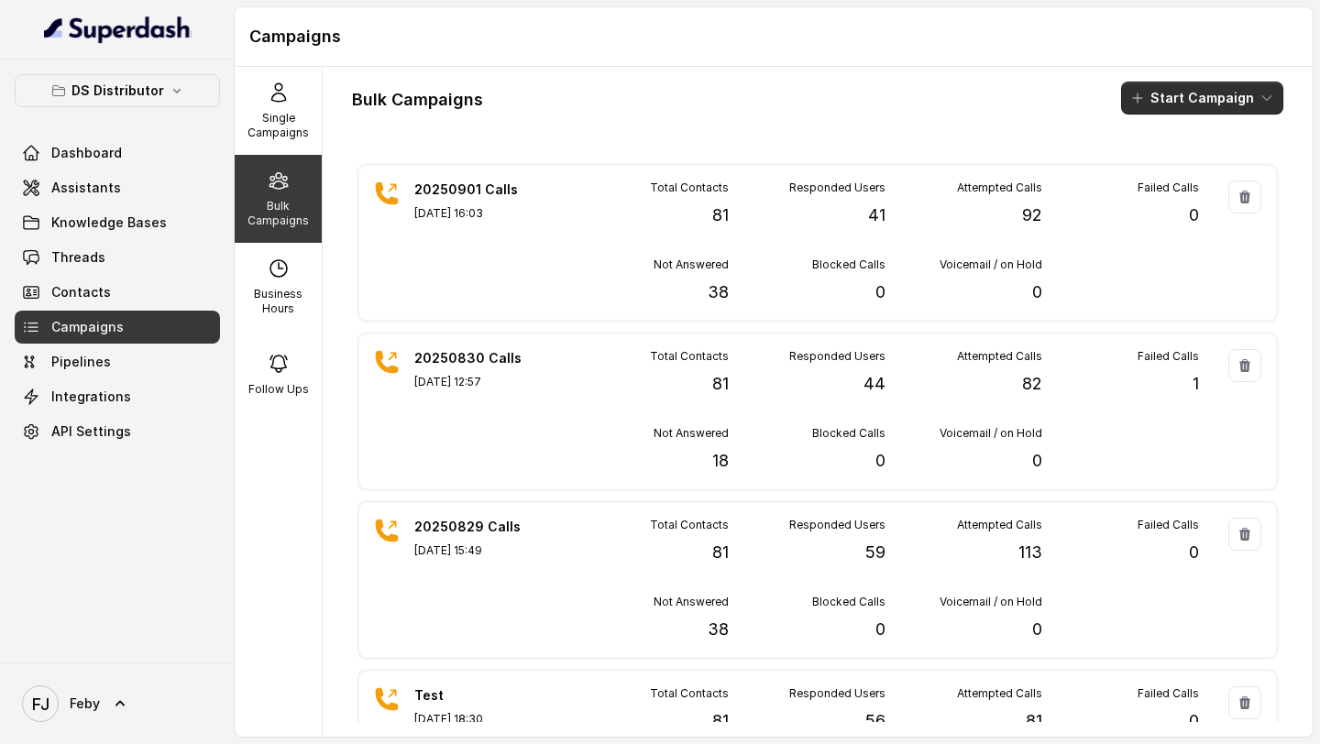
click at [1159, 109] on button "Start Campaign" at bounding box center [1202, 98] width 162 height 33
click at [1167, 170] on p "Call" at bounding box center [1169, 169] width 22 height 18
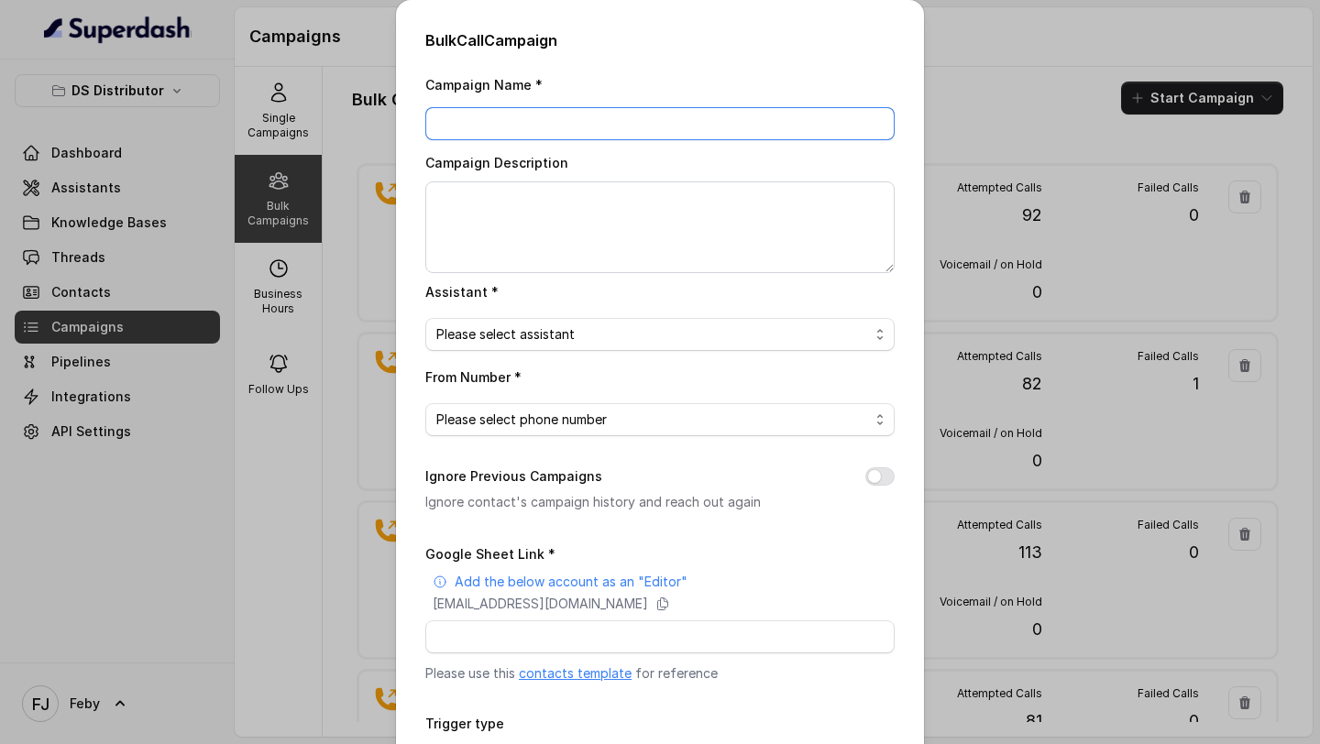
click at [535, 127] on input "Campaign Name *" at bounding box center [659, 123] width 469 height 33
type input "Test - 2025"
click at [248, 218] on div "Bulk Call Campaign Campaign Name * Test - 2025 Campaign Description Assistant *…" at bounding box center [660, 372] width 1320 height 744
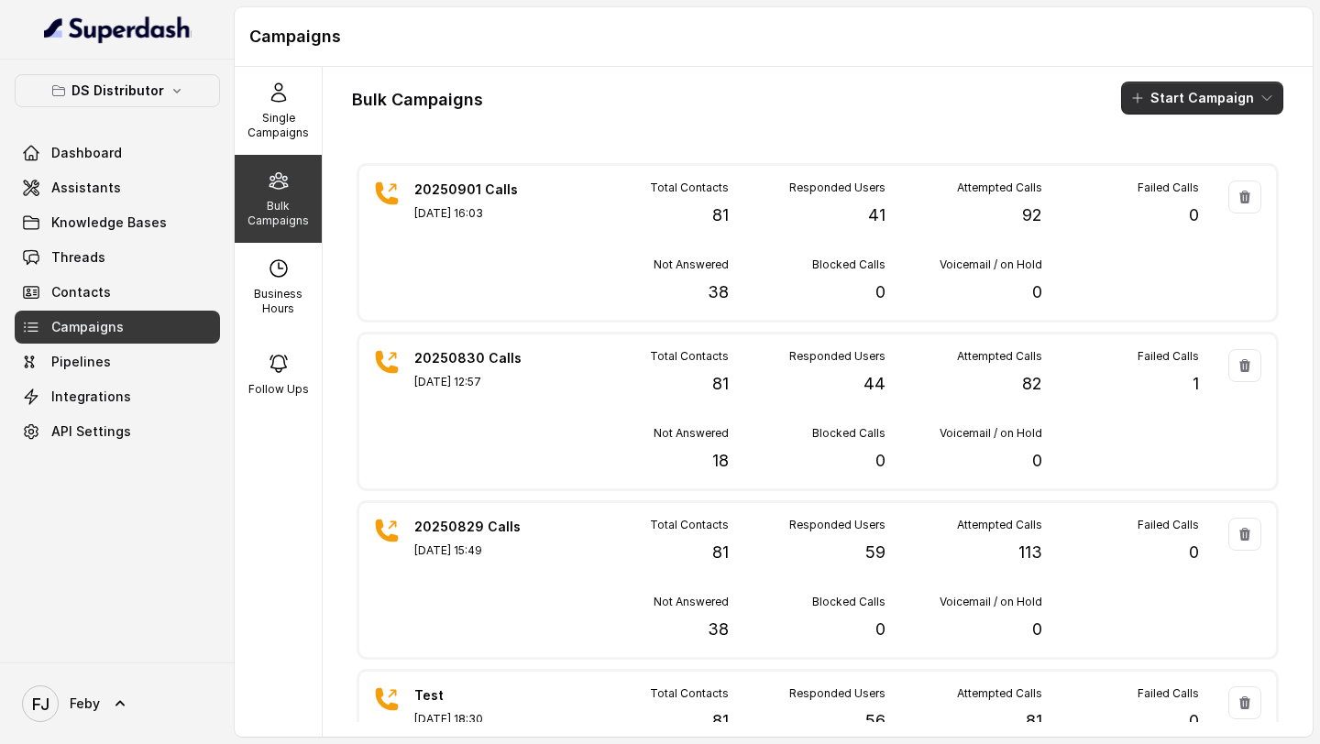
click at [1186, 87] on button "Start Campaign" at bounding box center [1202, 98] width 162 height 33
click at [1165, 171] on p "Call" at bounding box center [1169, 169] width 22 height 18
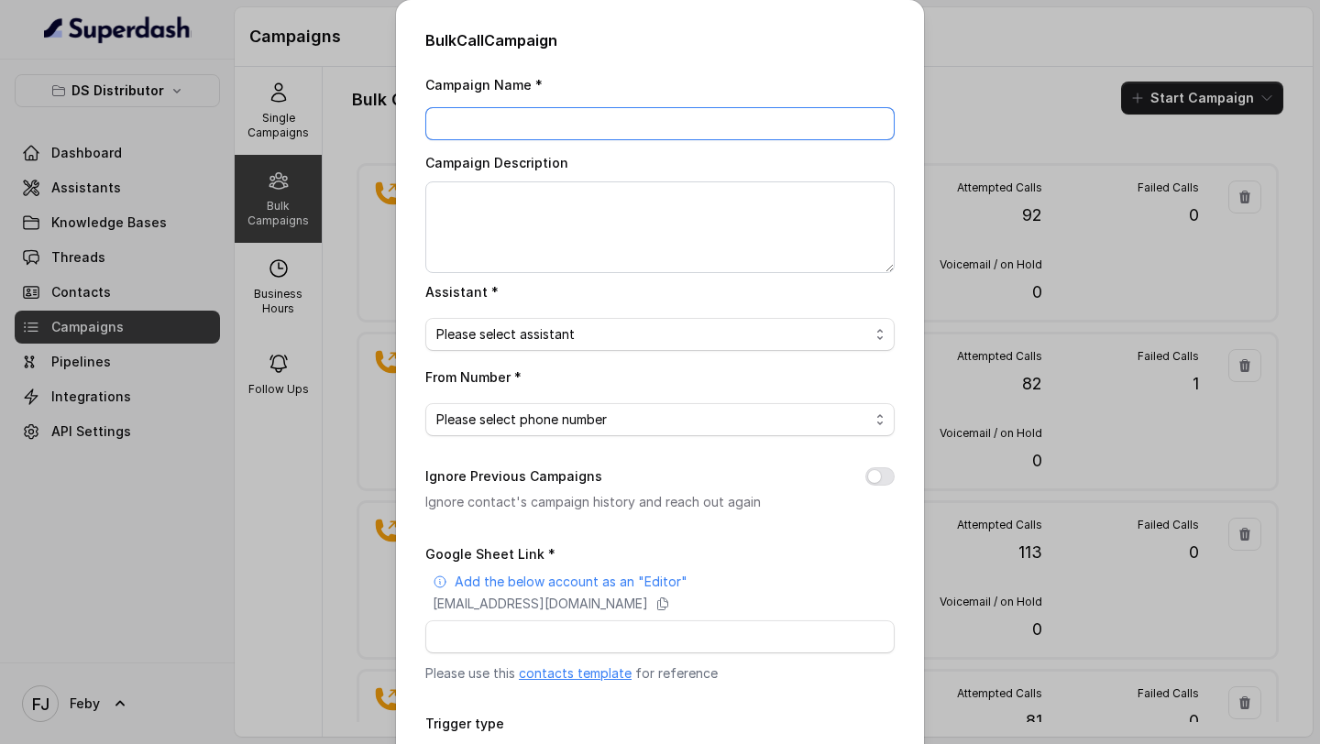
click at [523, 118] on input "Campaign Name *" at bounding box center [659, 123] width 469 height 33
type input "Test 20250904"
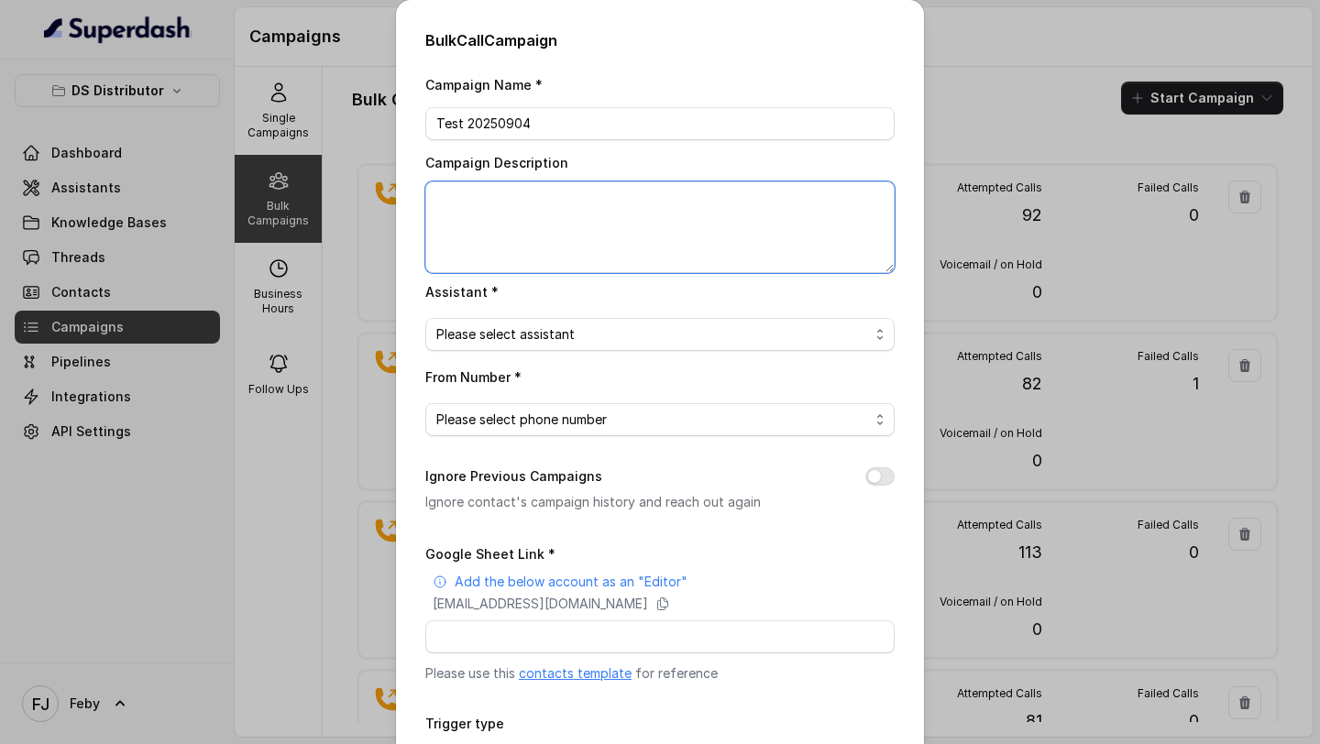
click at [542, 225] on textarea "Campaign Description" at bounding box center [659, 227] width 469 height 92
paste textarea "Test 20250904"
type textarea "Test 20250904"
click at [519, 328] on span "Please select assistant" at bounding box center [652, 335] width 433 height 22
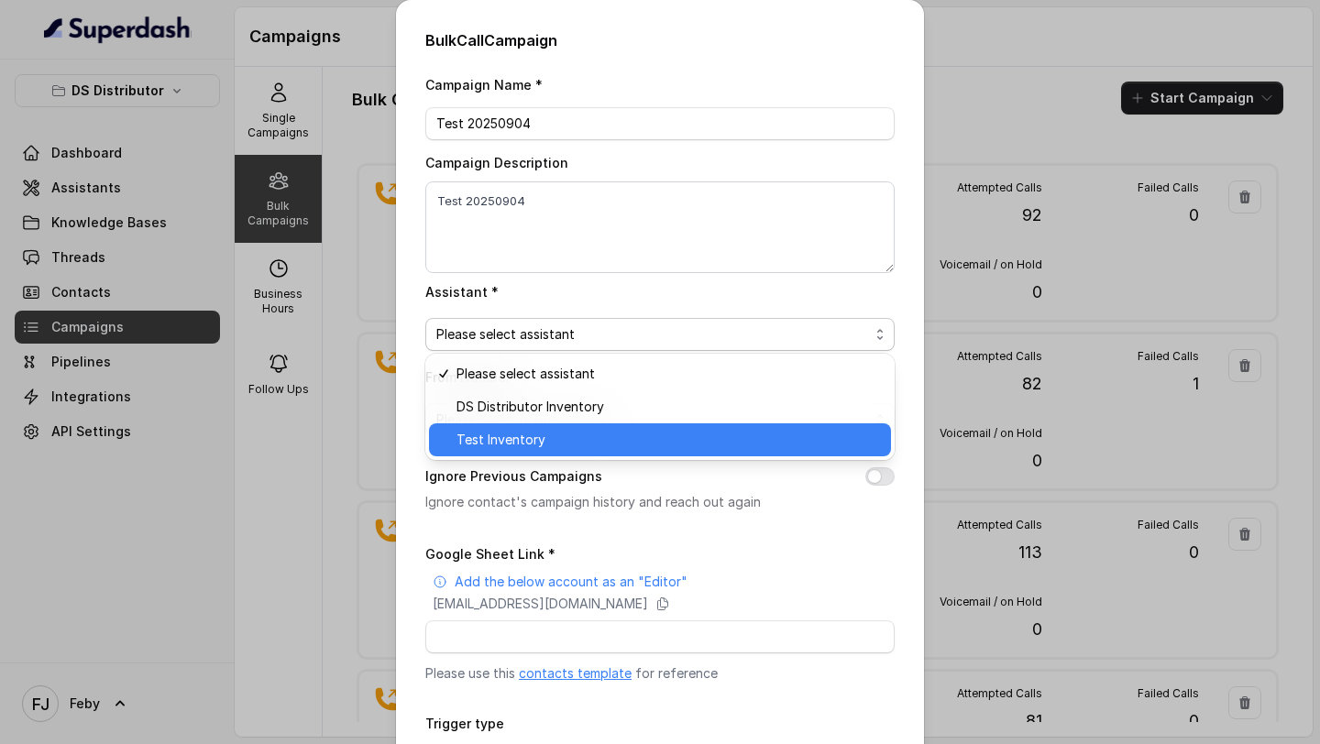
click at [514, 439] on span "Test Inventory" at bounding box center [667, 440] width 423 height 22
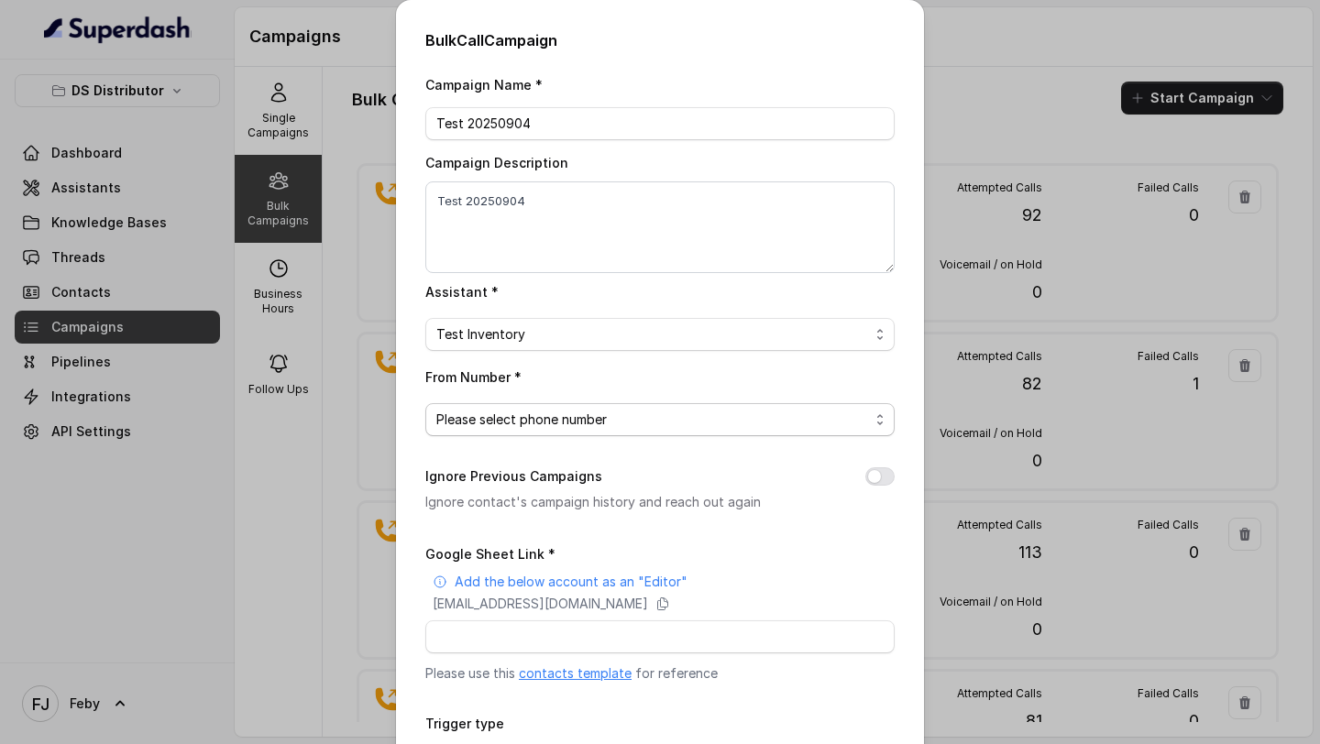
click at [540, 412] on span "Please select phone number" at bounding box center [652, 420] width 433 height 22
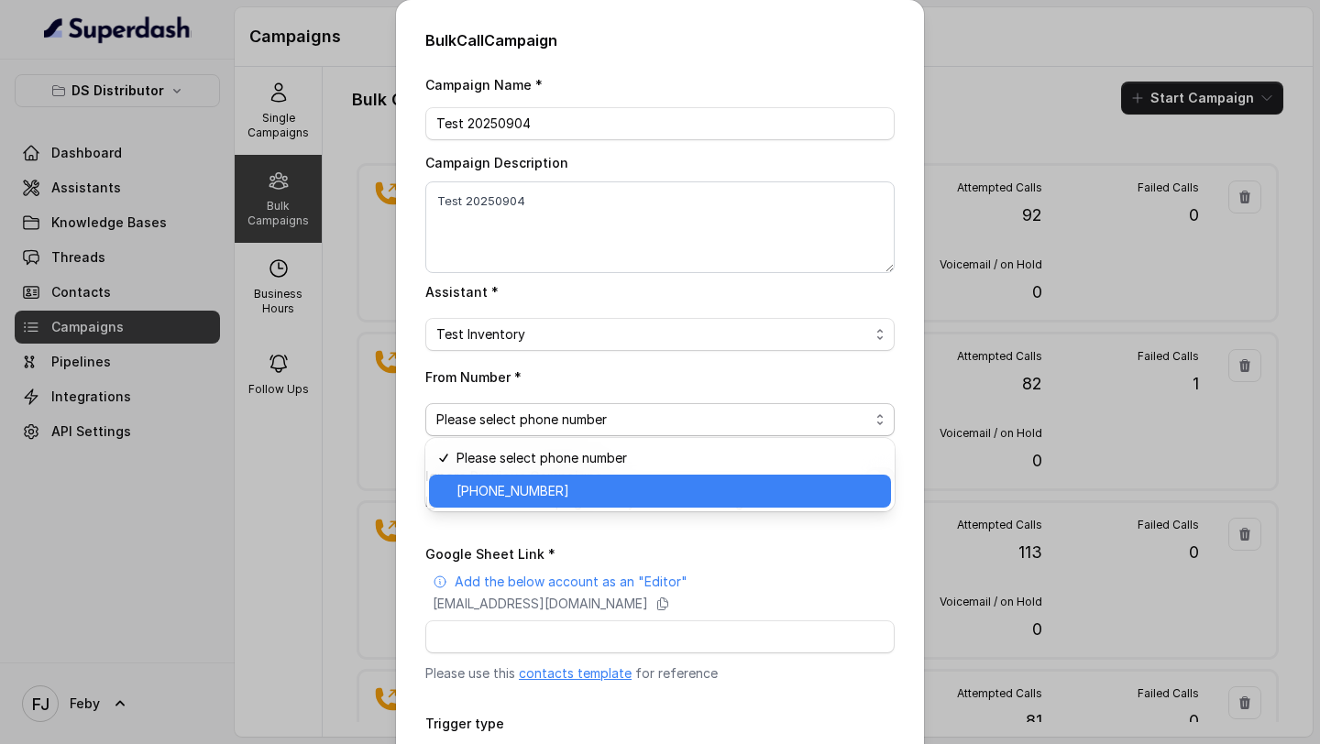
click at [532, 491] on span "+918035740090" at bounding box center [667, 491] width 423 height 22
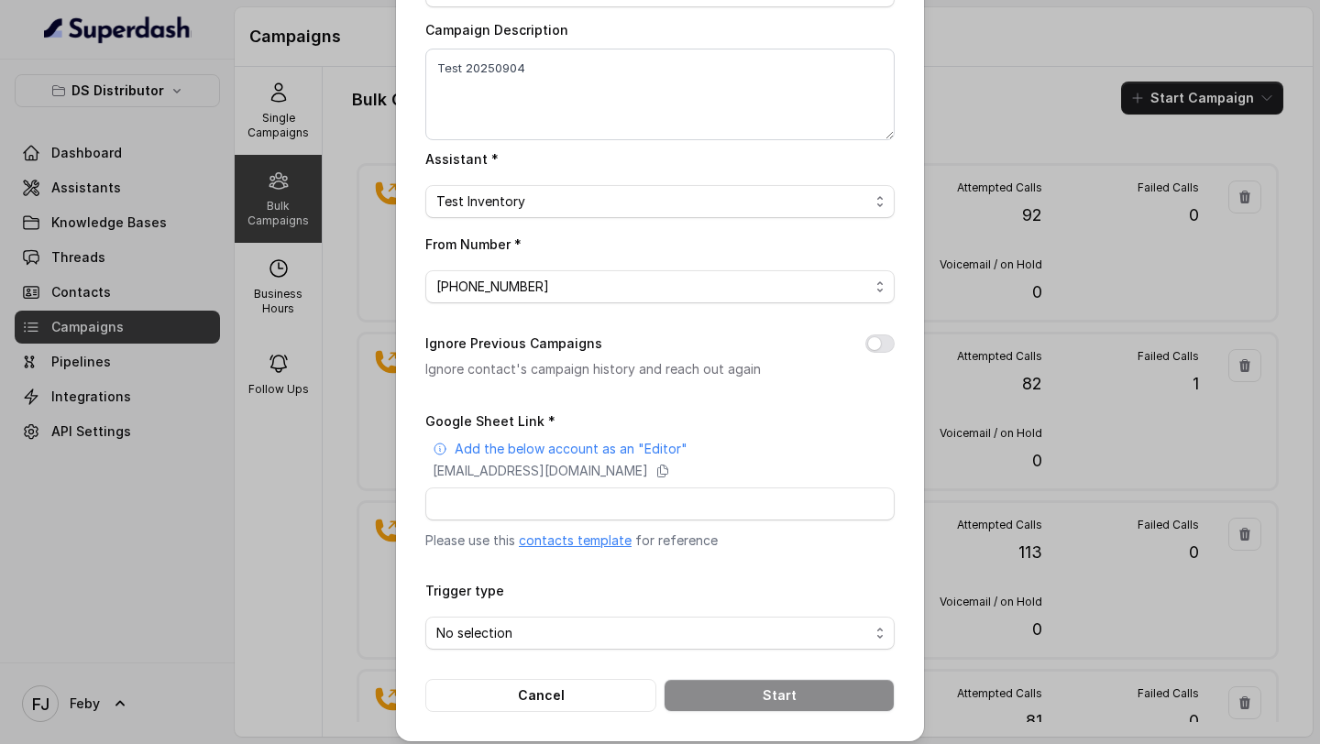
scroll to position [142, 0]
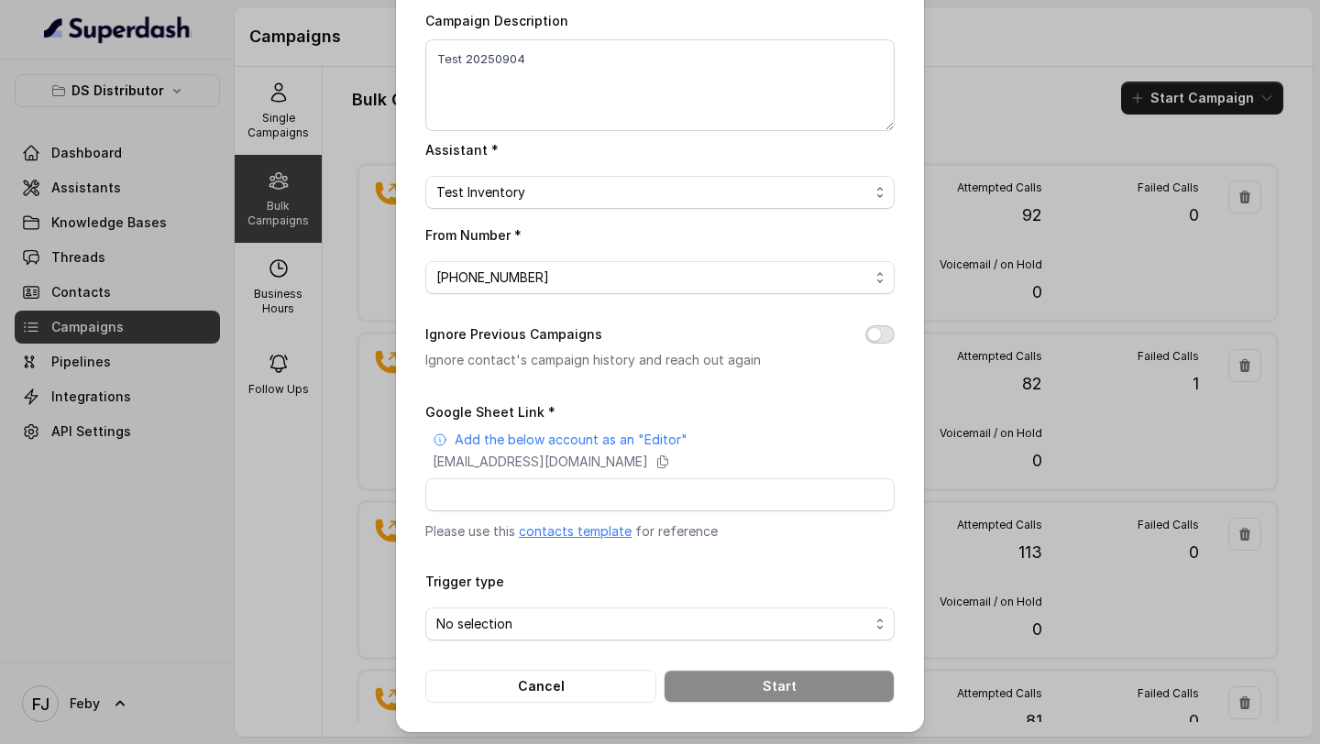
click at [888, 330] on button "Ignore Previous Campaigns" at bounding box center [879, 334] width 29 height 18
click at [670, 459] on icon at bounding box center [662, 462] width 15 height 15
click at [535, 488] on input "Google Sheet Link *" at bounding box center [659, 494] width 469 height 33
paste input "https://docs.google.com/spreadsheets/d/1czzpkbf2QDPSV6GvH4pRh_u4y25voIN8-K7Dtgu…"
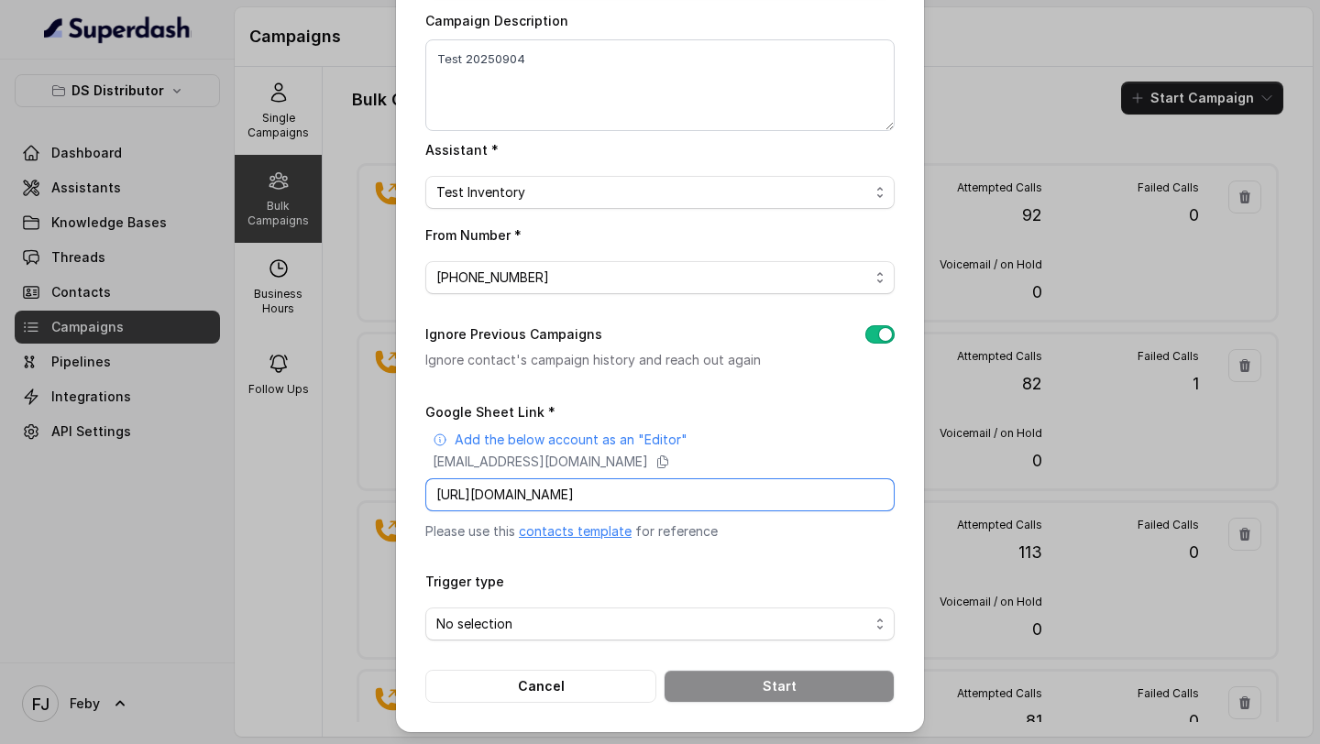
type input "https://docs.google.com/spreadsheets/d/1czzpkbf2QDPSV6GvH4pRh_u4y25voIN8-K7Dtgu…"
click at [491, 629] on span "No selection" at bounding box center [652, 624] width 433 height 22
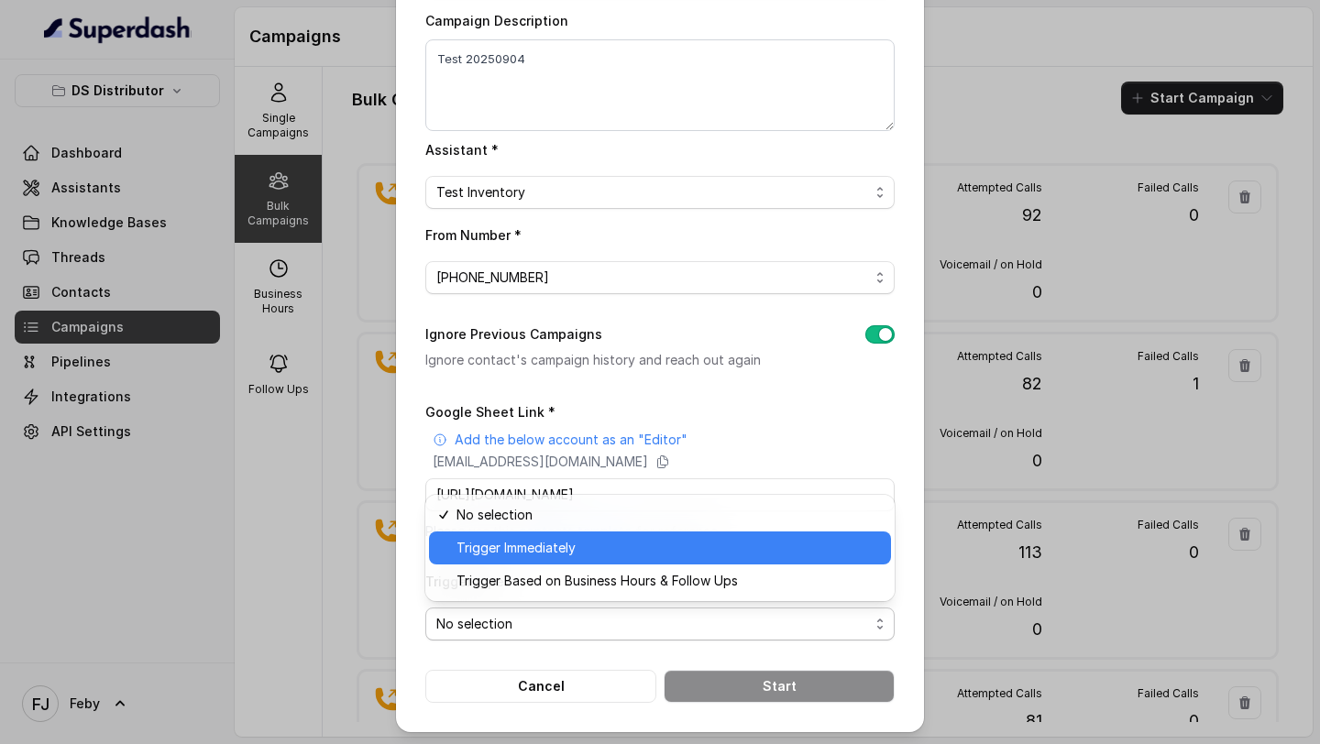
click at [544, 552] on span "Trigger Immediately" at bounding box center [667, 548] width 423 height 22
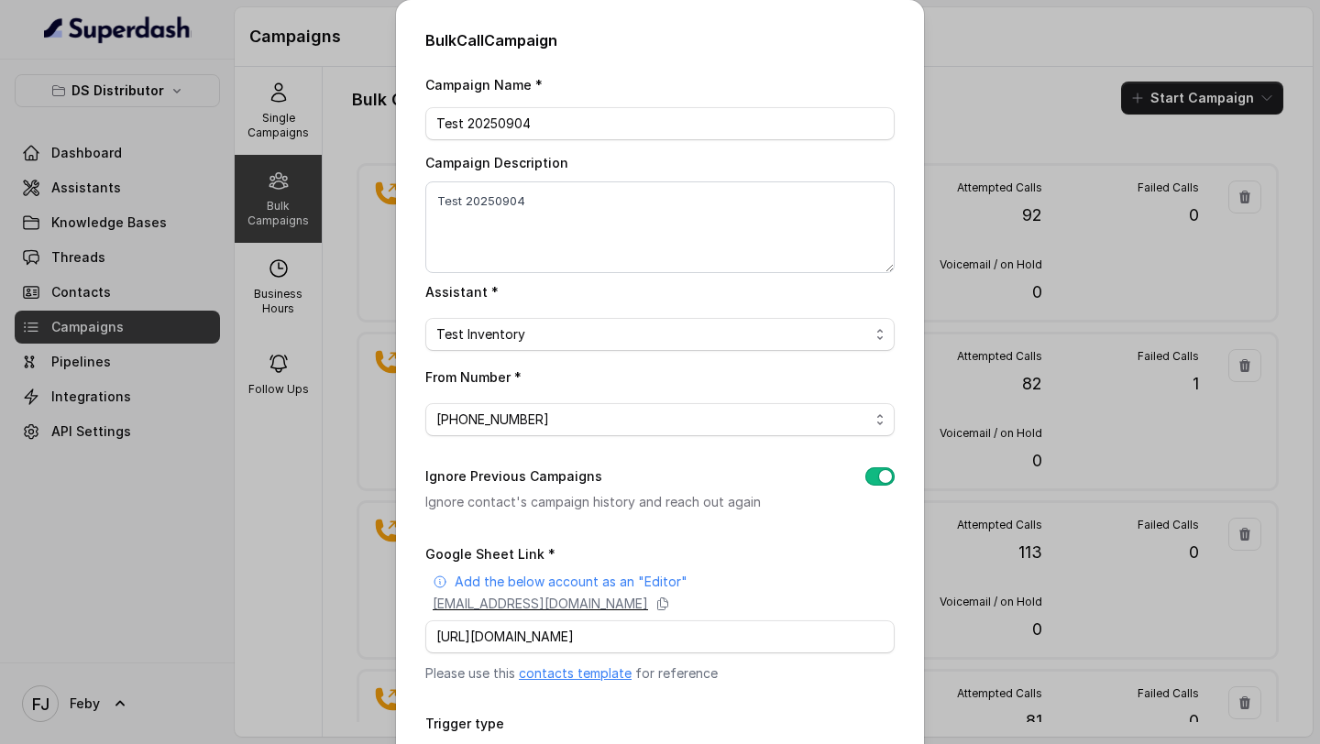
scroll to position [142, 0]
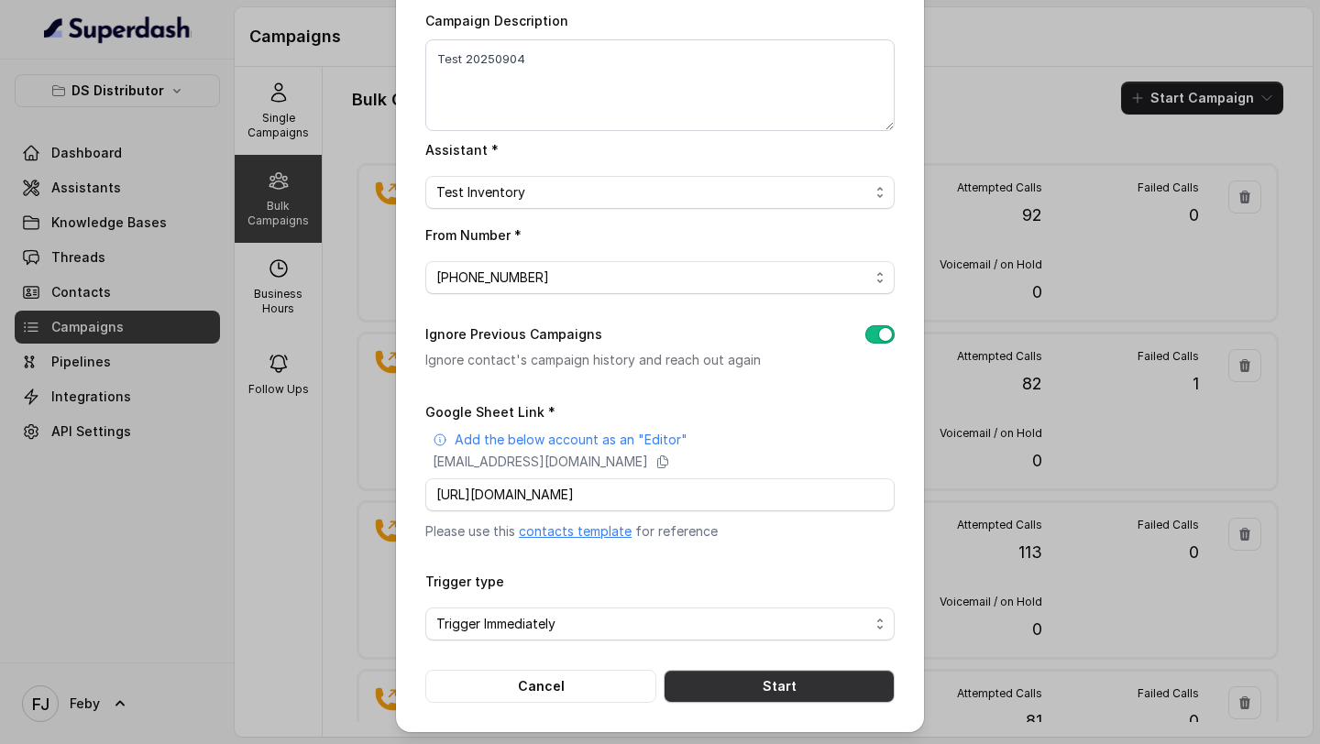
click at [744, 683] on button "Start" at bounding box center [779, 686] width 231 height 33
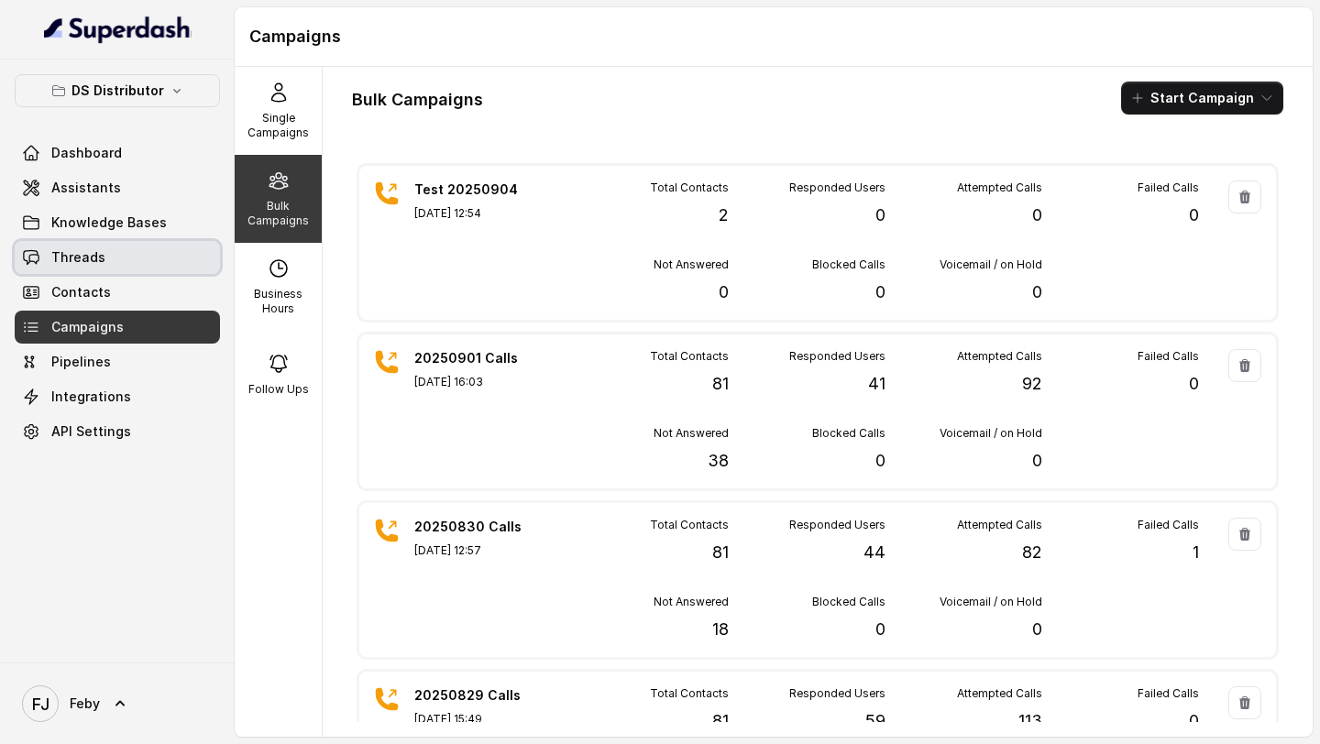
click at [126, 258] on link "Threads" at bounding box center [117, 257] width 205 height 33
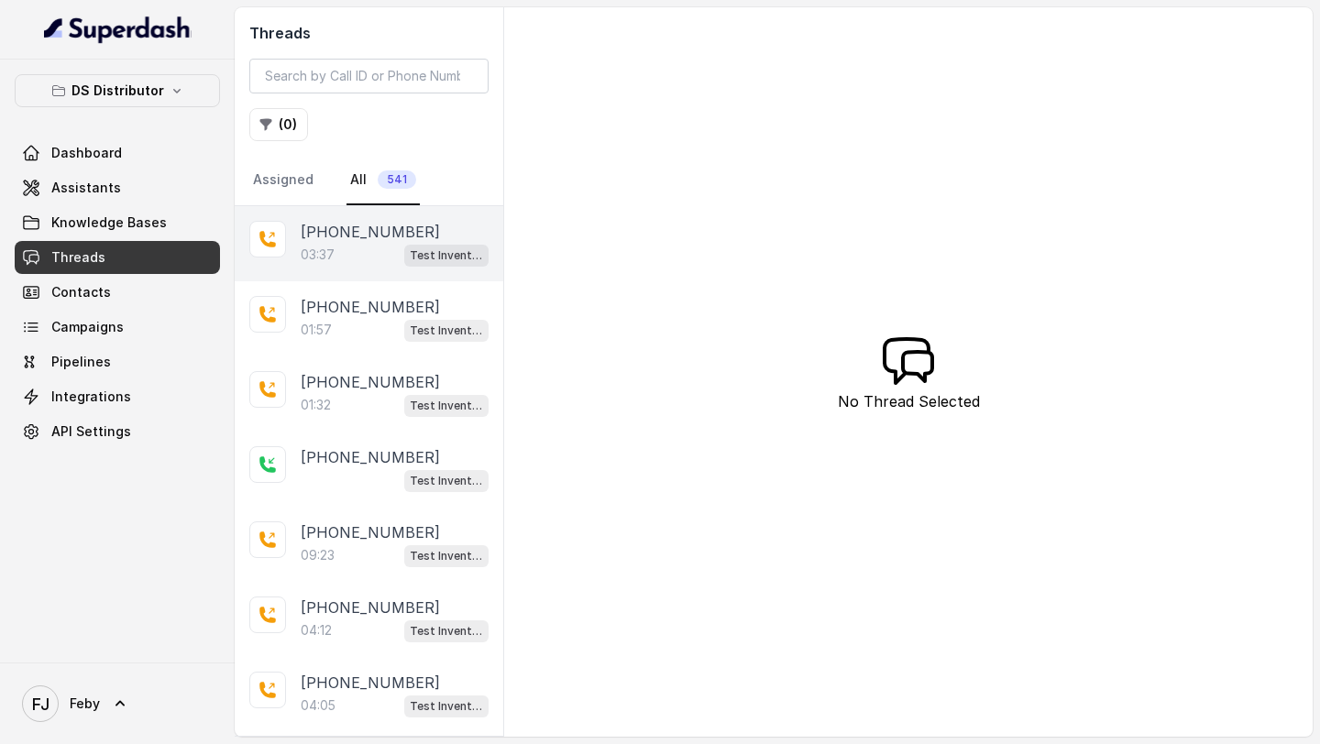
click at [359, 251] on div "03:37 Test Inventory" at bounding box center [395, 255] width 188 height 24
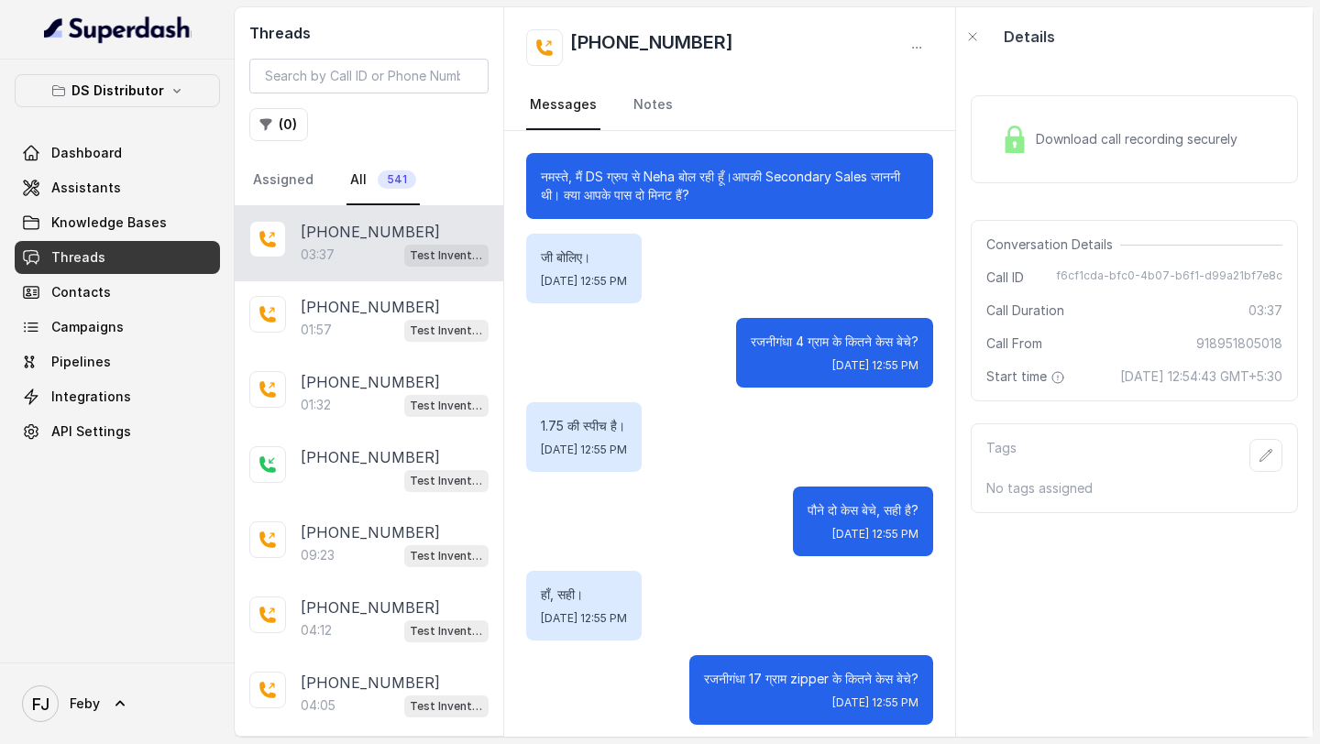
click at [1136, 175] on div "Download call recording securely" at bounding box center [1134, 139] width 327 height 88
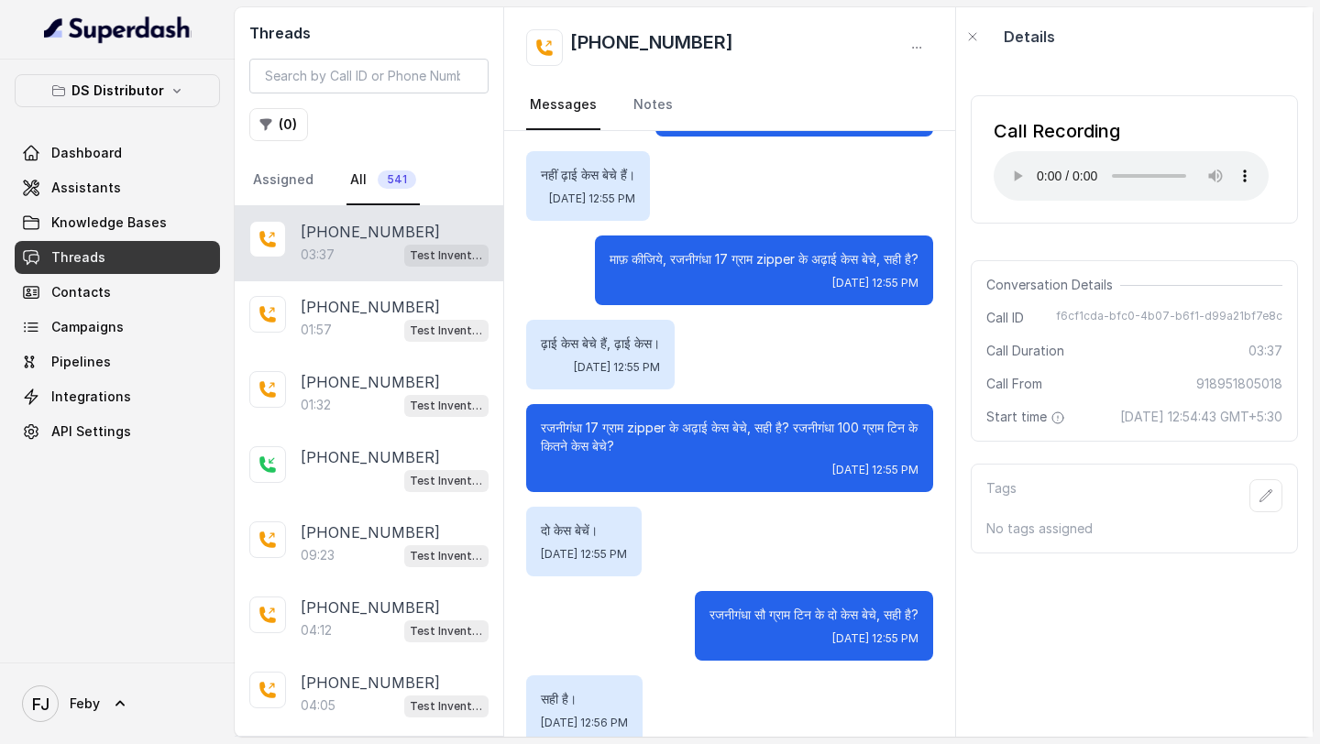
scroll to position [756, 0]
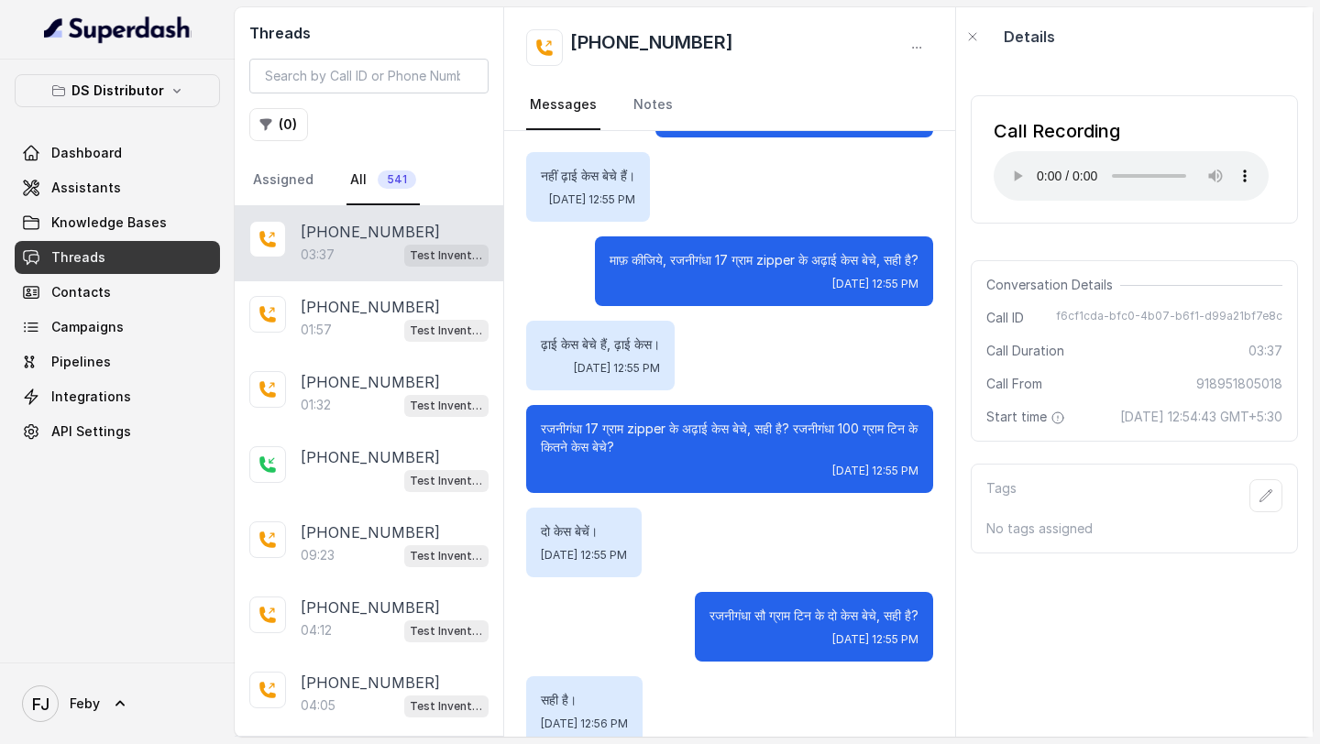
click at [568, 178] on p "नहीं ढ़ाई केस बेचे हैं।" at bounding box center [588, 176] width 94 height 18
copy p "ढ़ाई"
click at [697, 429] on p "रजनीगंधा 17 ग्राम zipper के अढ़ाई केस बेचे, सही है? रजनीगंधा 100 ग्राम टिन के क…" at bounding box center [730, 438] width 378 height 37
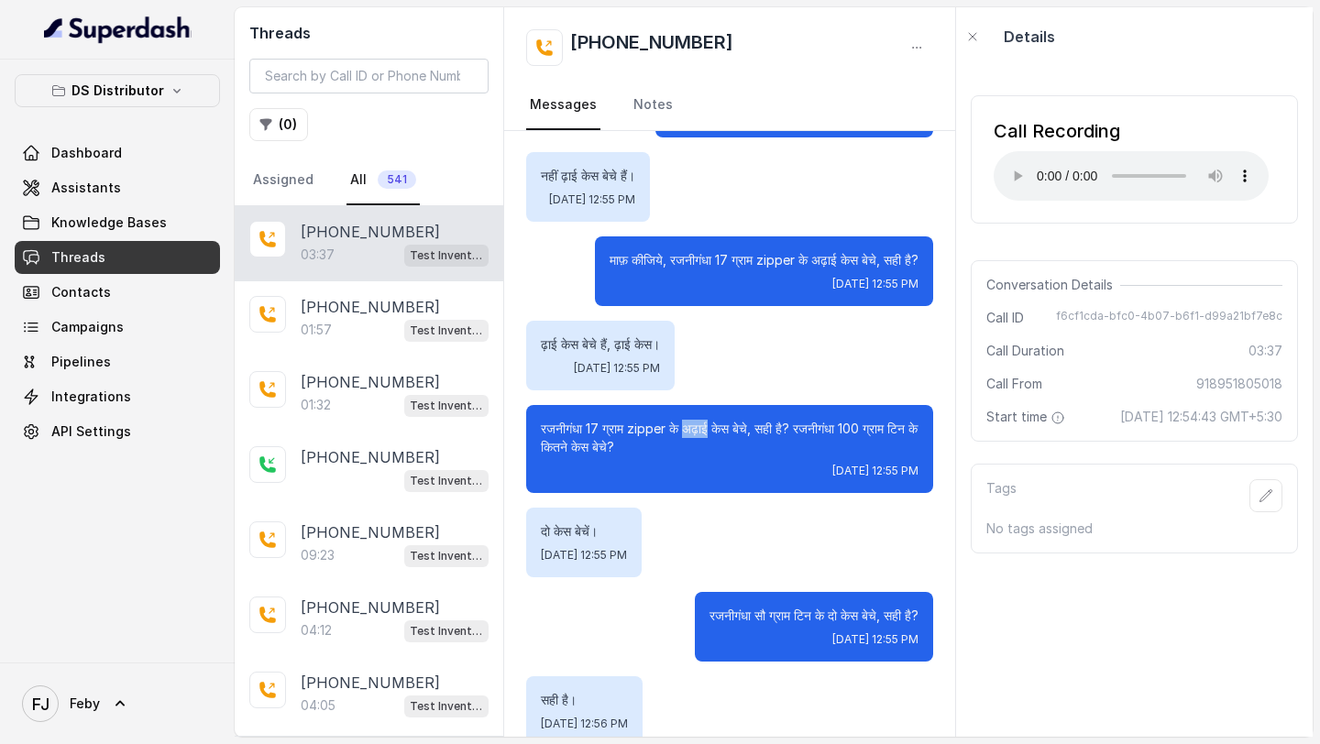
copy p "अढ़ाई"
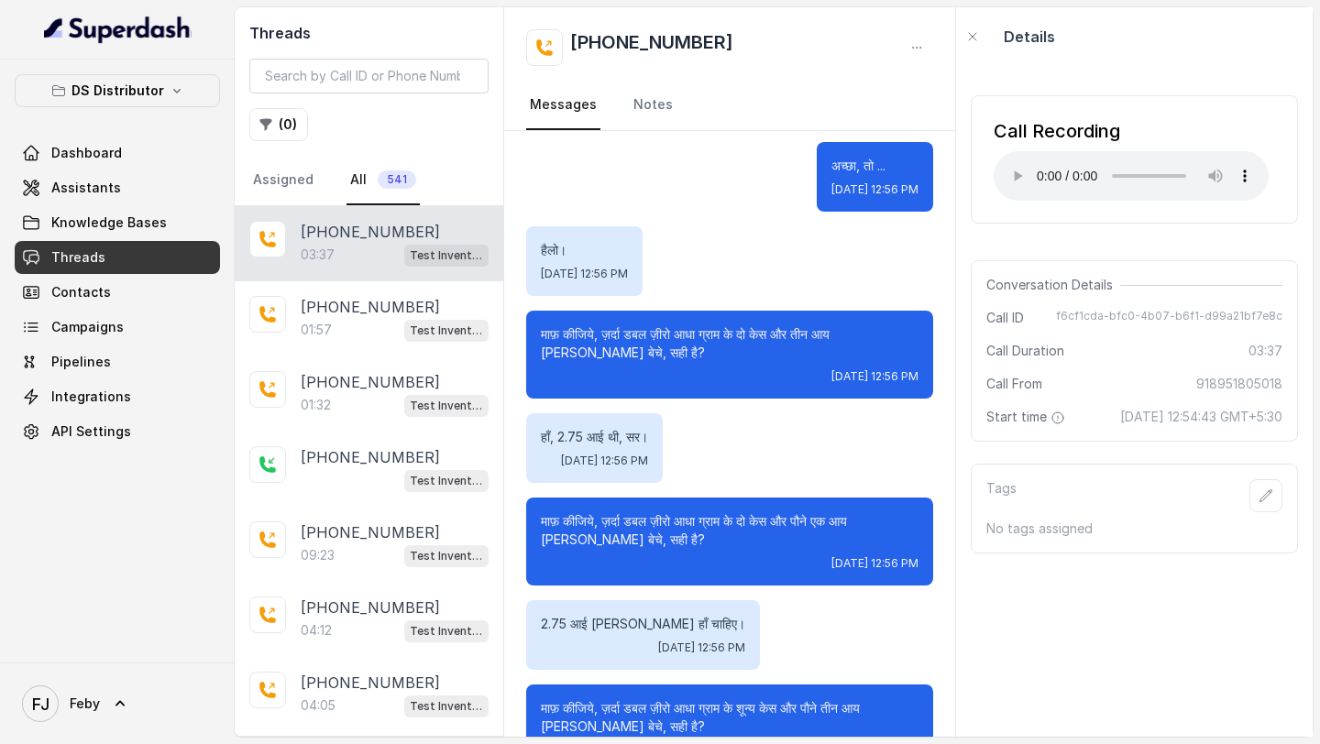
scroll to position [1715, 0]
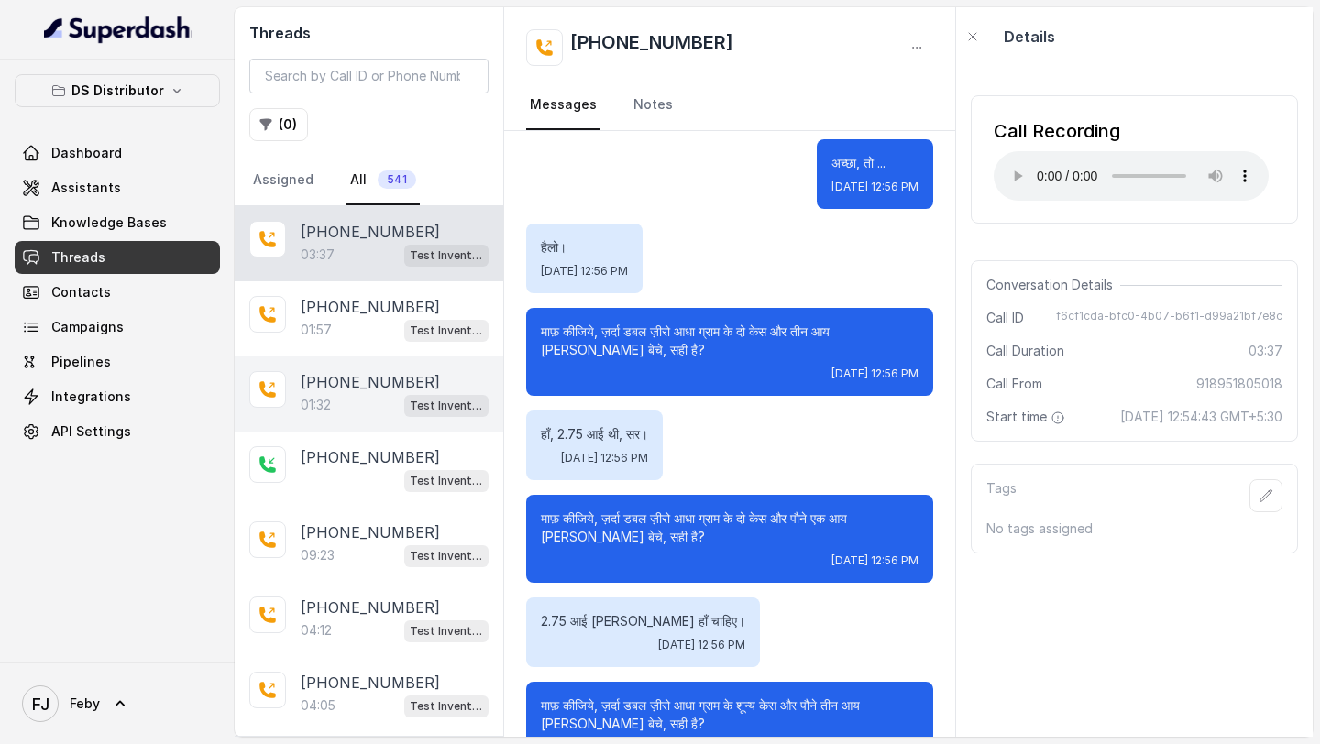
click at [469, 404] on p "Test Inventory" at bounding box center [446, 406] width 73 height 18
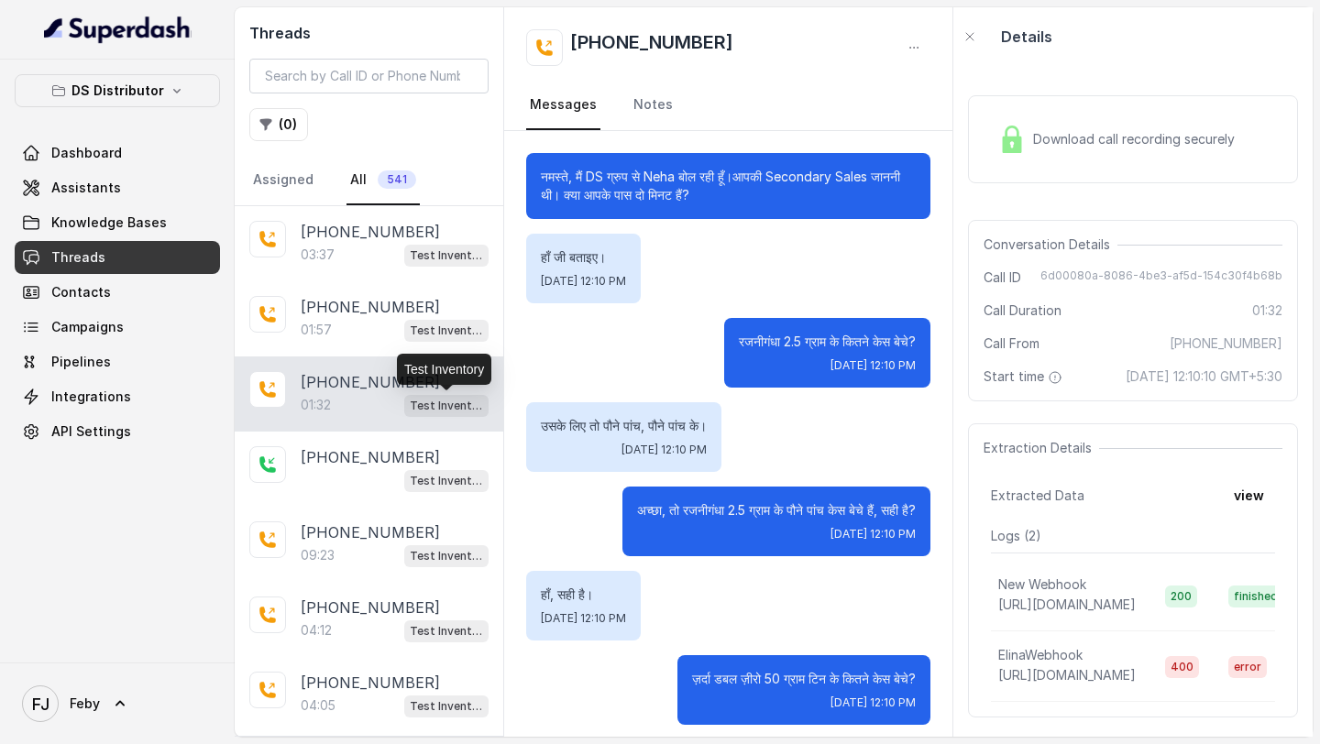
scroll to position [890, 0]
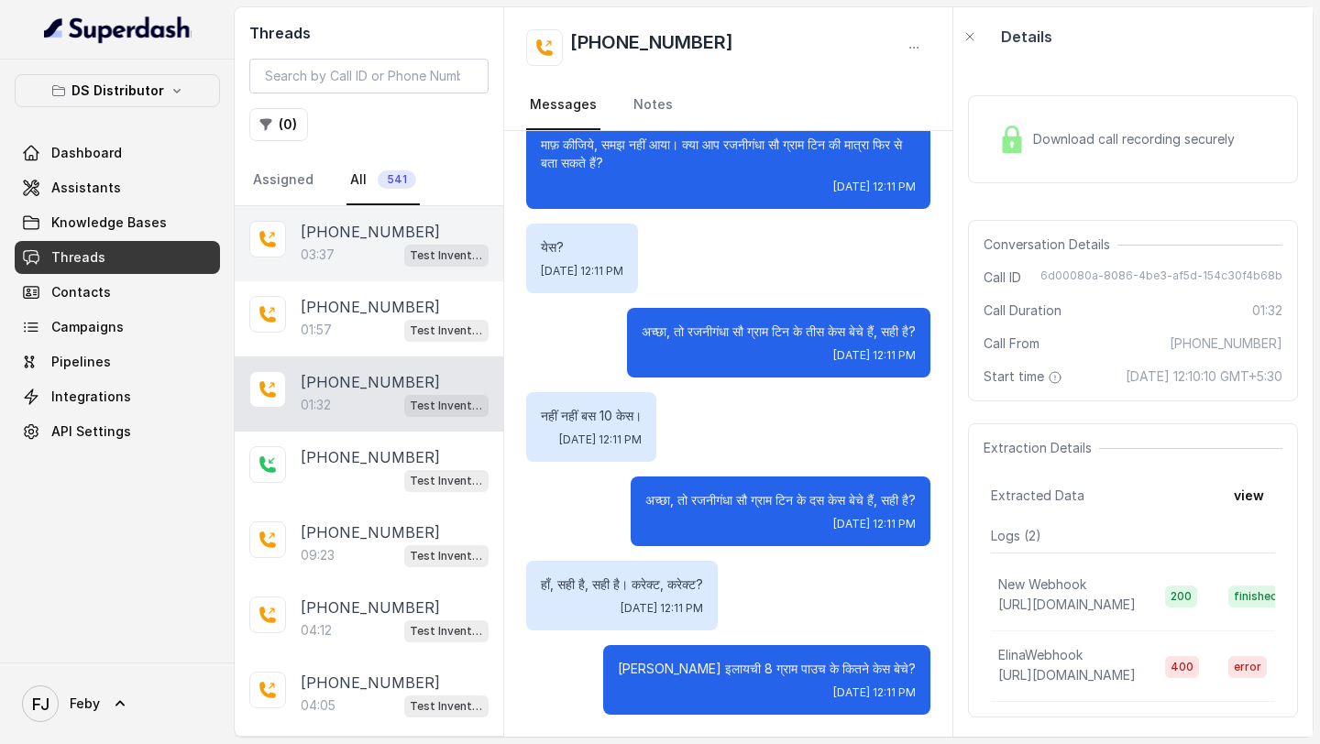
click at [357, 253] on div "03:37 Test Inventory" at bounding box center [395, 255] width 188 height 24
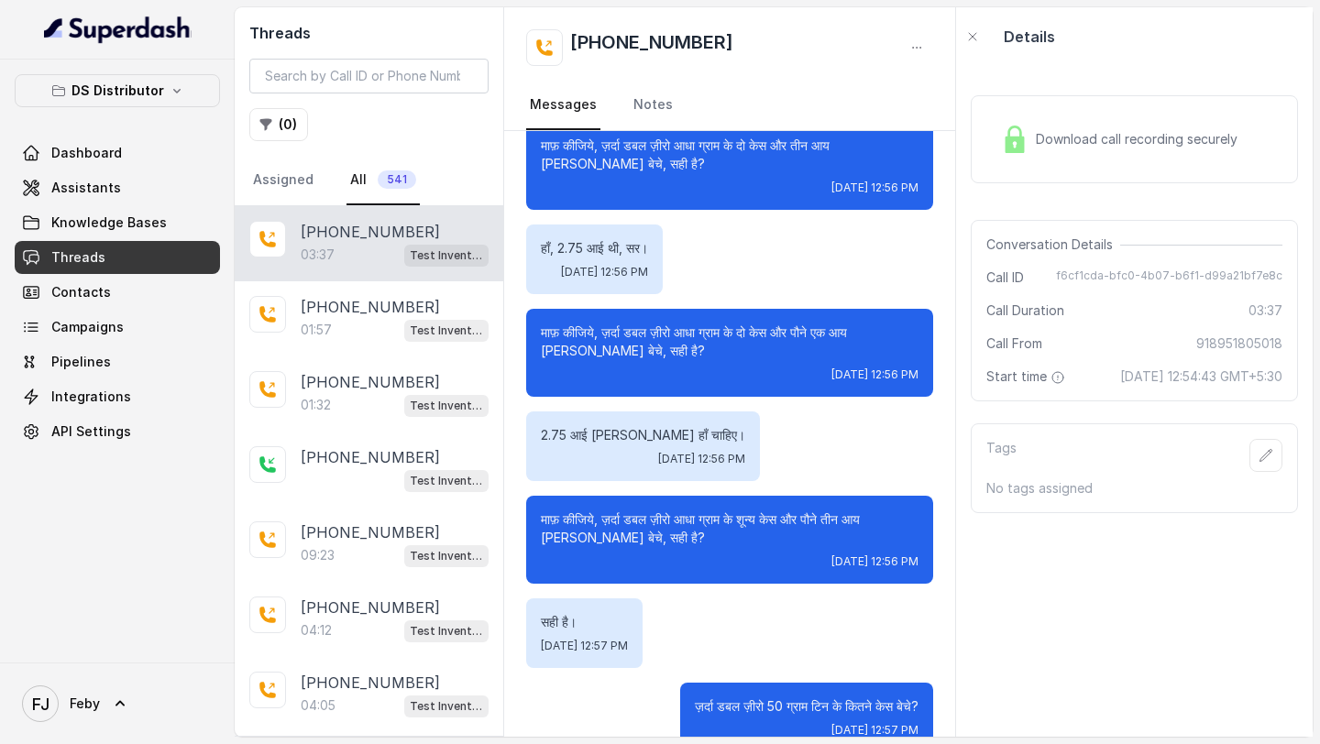
scroll to position [1904, 0]
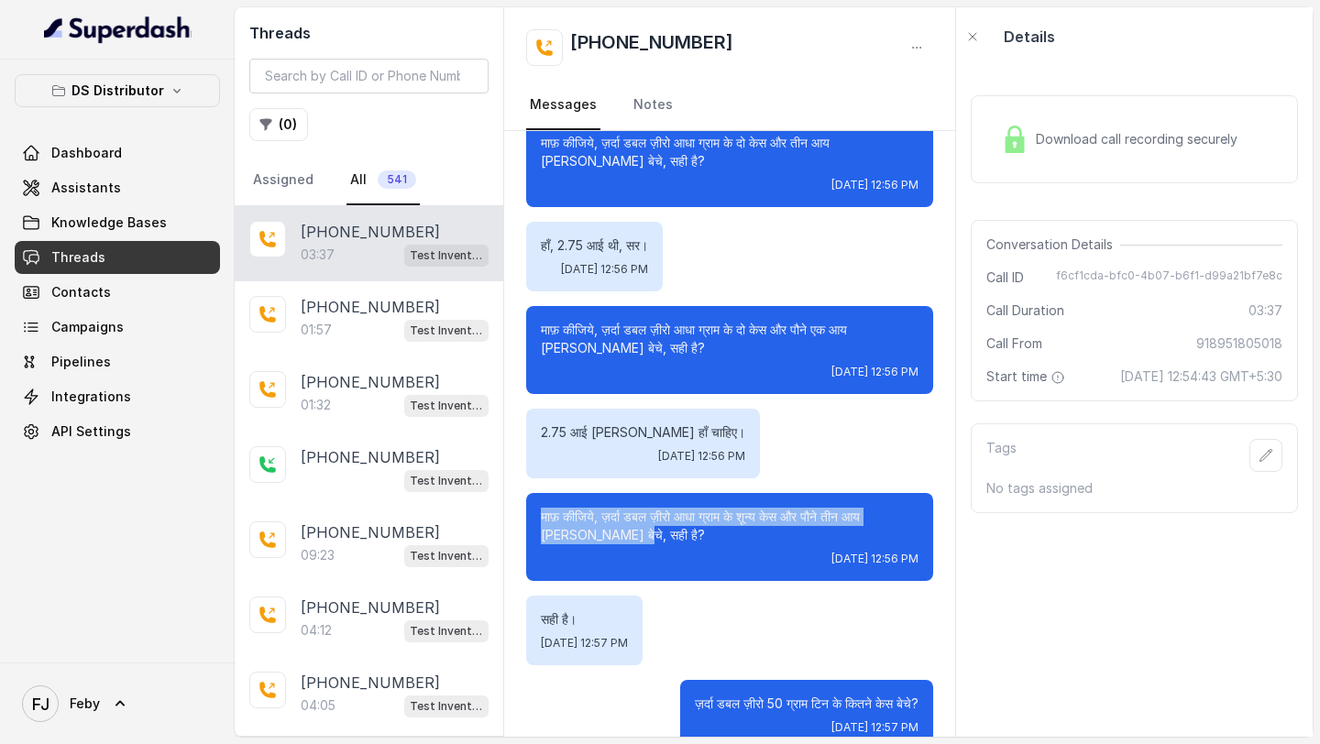
drag, startPoint x: 602, startPoint y: 534, endPoint x: 516, endPoint y: 519, distance: 87.5
click at [516, 517] on div "नमस्ते, मैं DS ग्रुप से Neha बोल रही हूँ।आपकी Secondary Sales जाननी थी। क्या आप…" at bounding box center [729, 163] width 451 height 3871
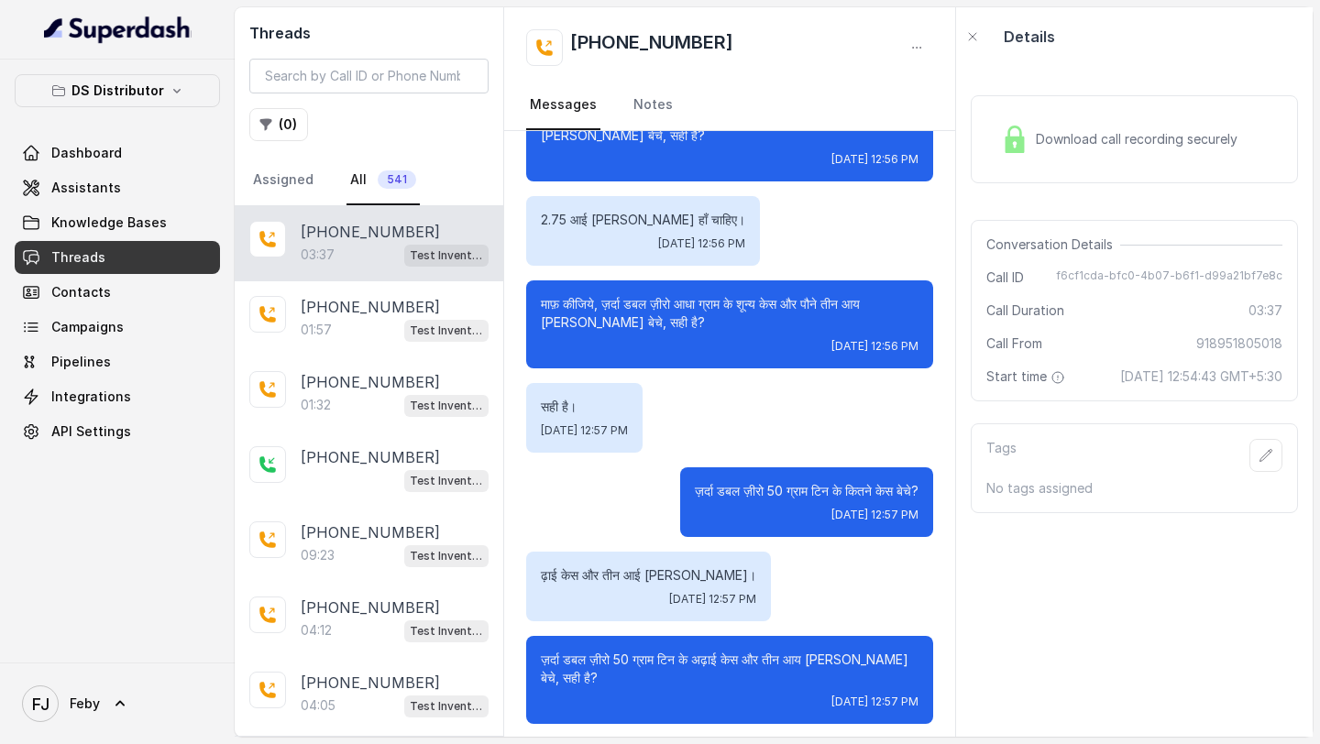
click at [709, 490] on p "ज़र्दा डबल ज़ीरो 50 ग्राम टिन के कितने केस बेचे?" at bounding box center [807, 491] width 224 height 18
drag, startPoint x: 709, startPoint y: 490, endPoint x: 880, endPoint y: 487, distance: 170.5
click at [881, 487] on p "ज़र्दा डबल ज़ीरो 50 ग्राम टिन के कितने केस बेचे?" at bounding box center [807, 491] width 224 height 18
click at [880, 487] on p "ज़र्दा डबल ज़ीरो 50 ग्राम टिन के कितने केस बेचे?" at bounding box center [807, 491] width 224 height 18
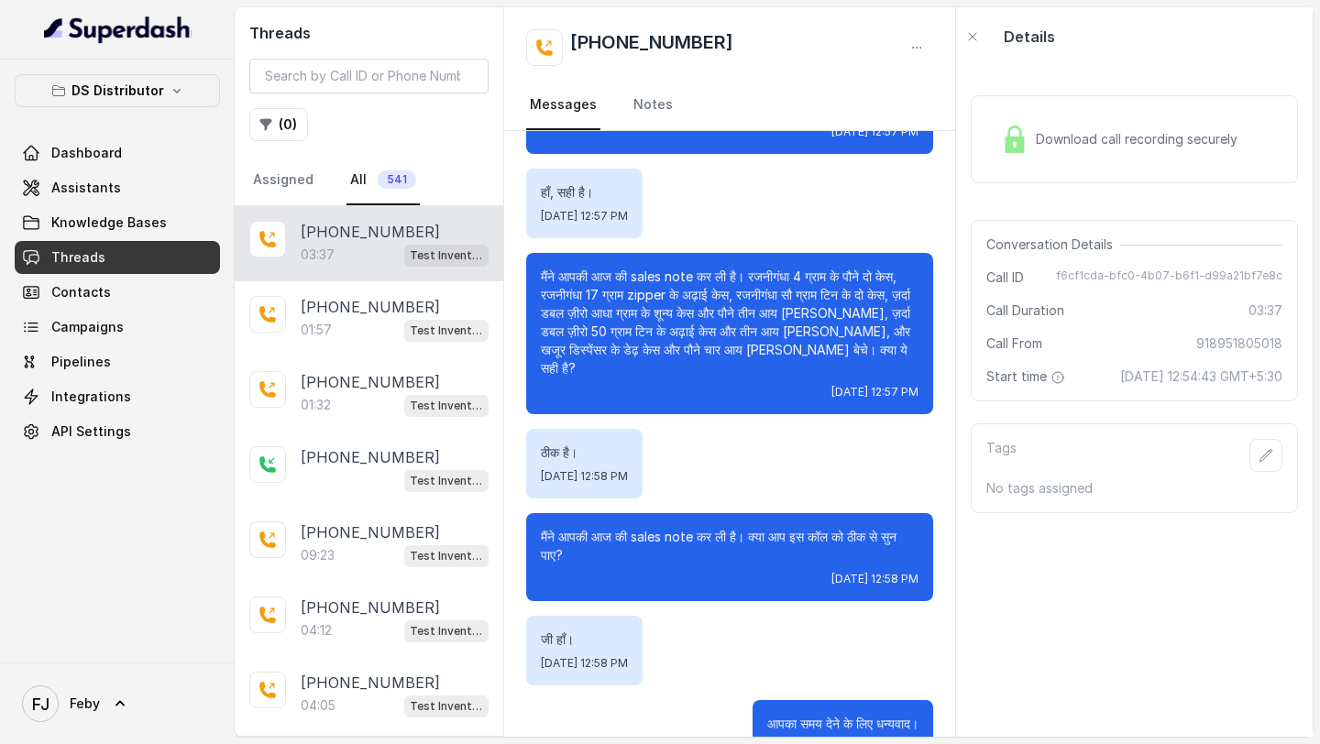
scroll to position [3210, 0]
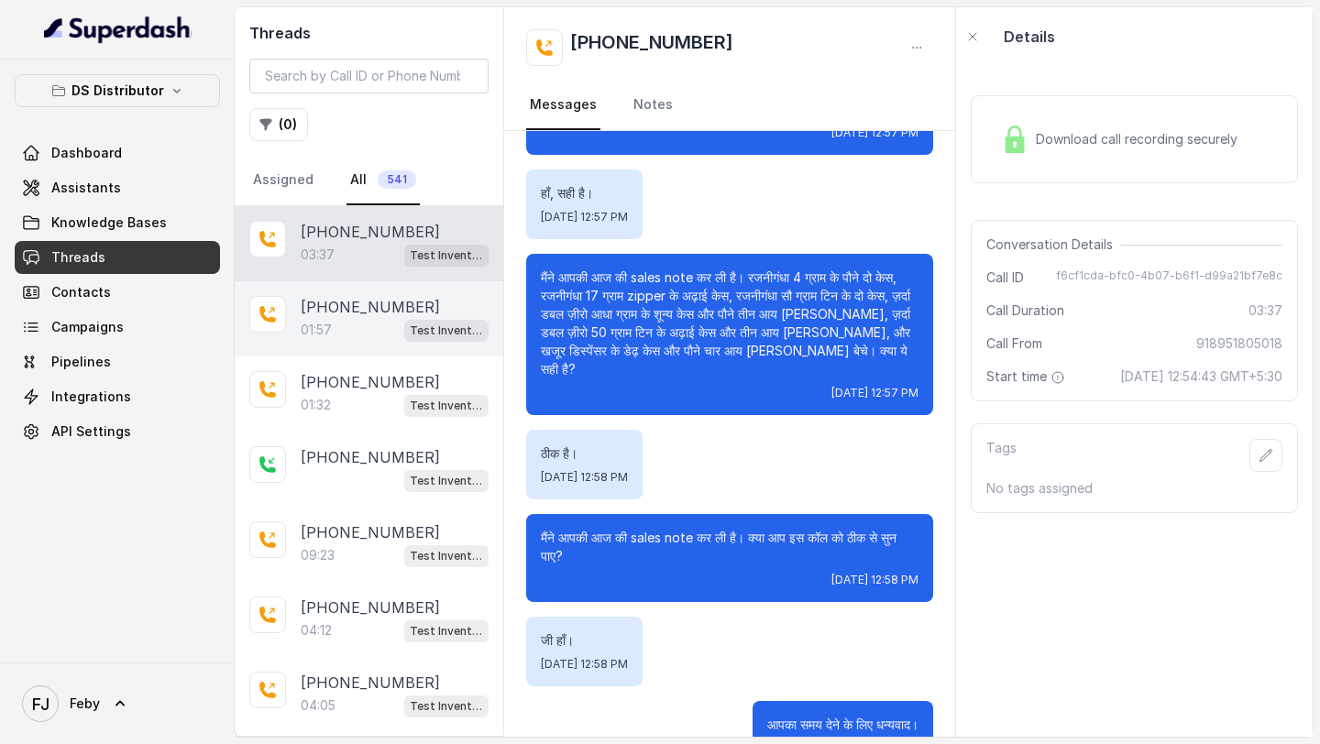
click at [337, 343] on div "+919967159549 01:57 Test Inventory" at bounding box center [369, 318] width 269 height 75
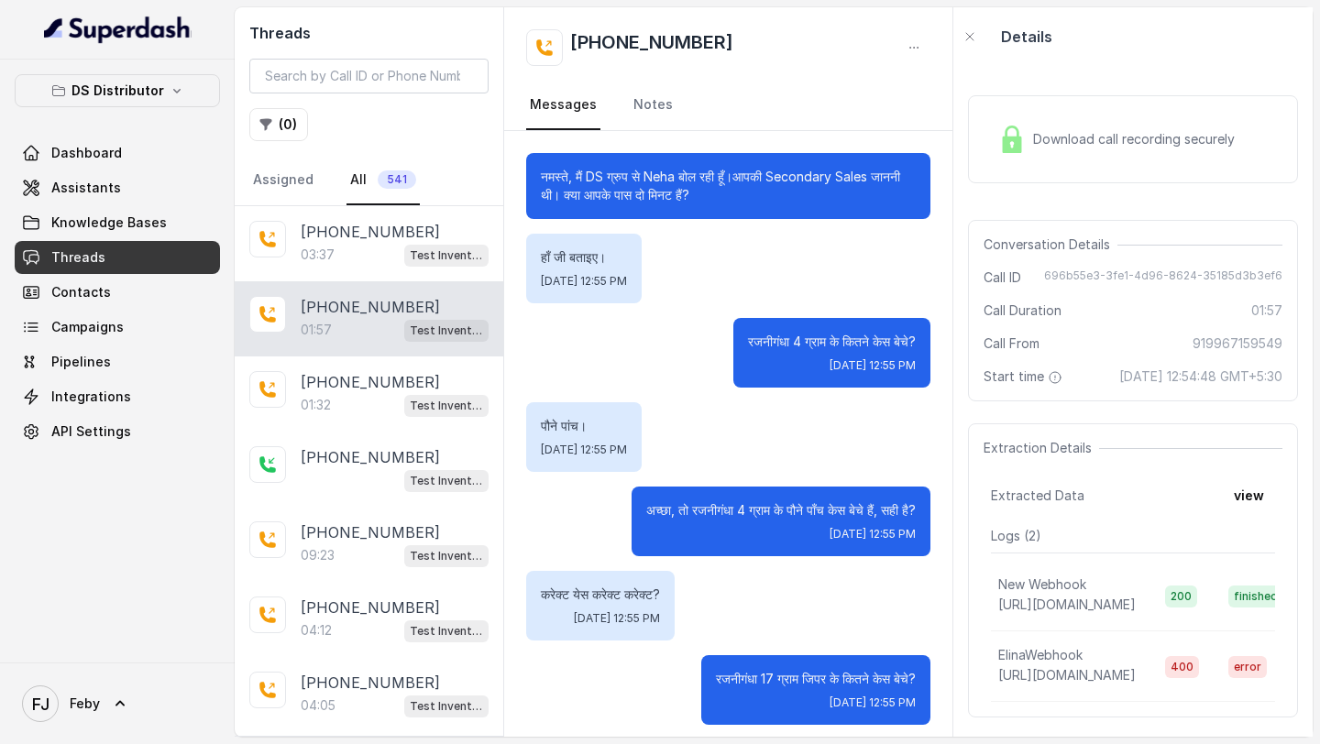
scroll to position [1480, 0]
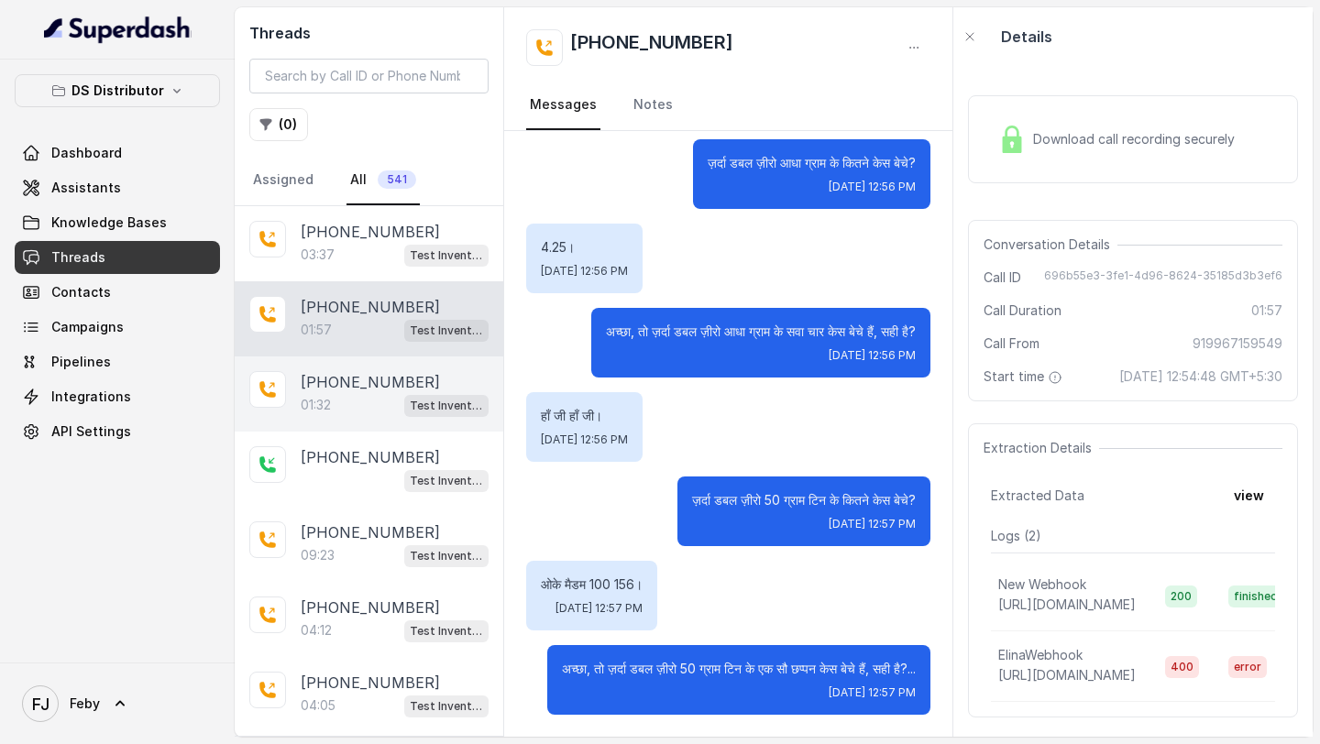
click at [390, 360] on div "+919967159549 01:32 Test Inventory" at bounding box center [369, 394] width 269 height 75
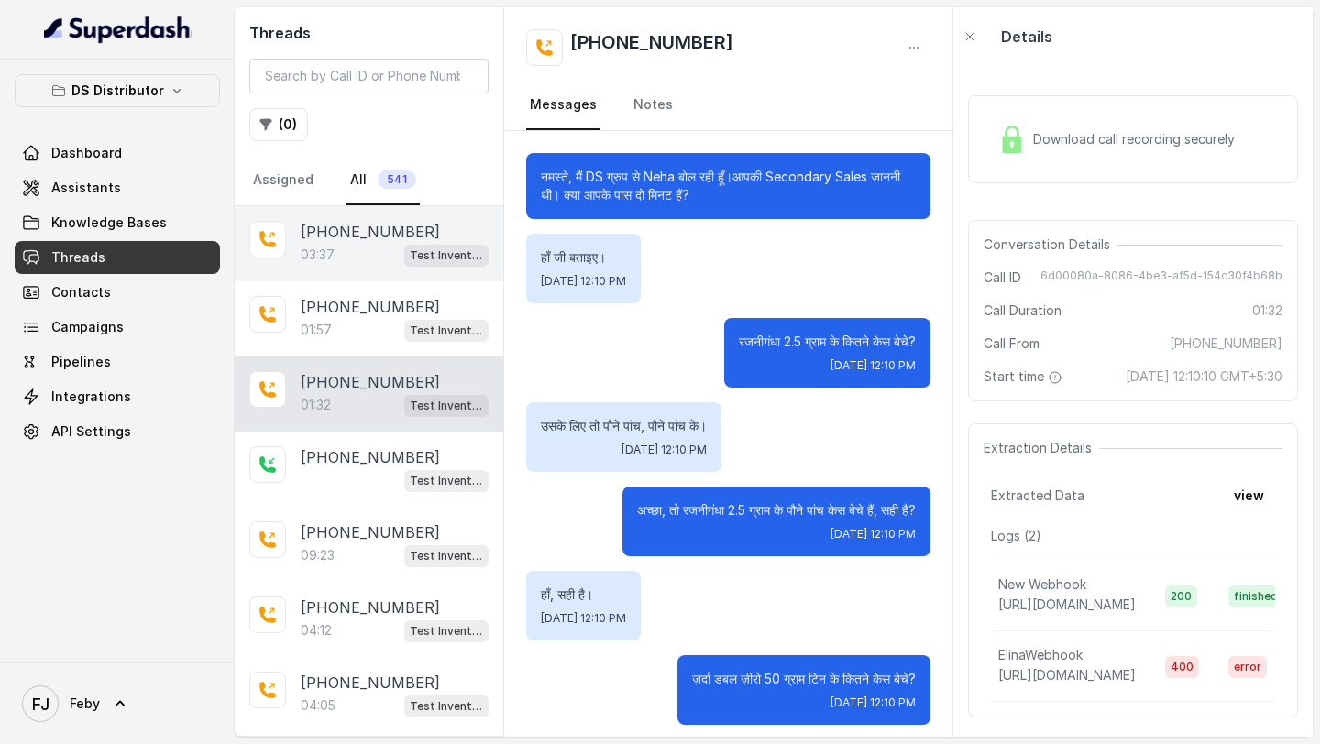
scroll to position [890, 0]
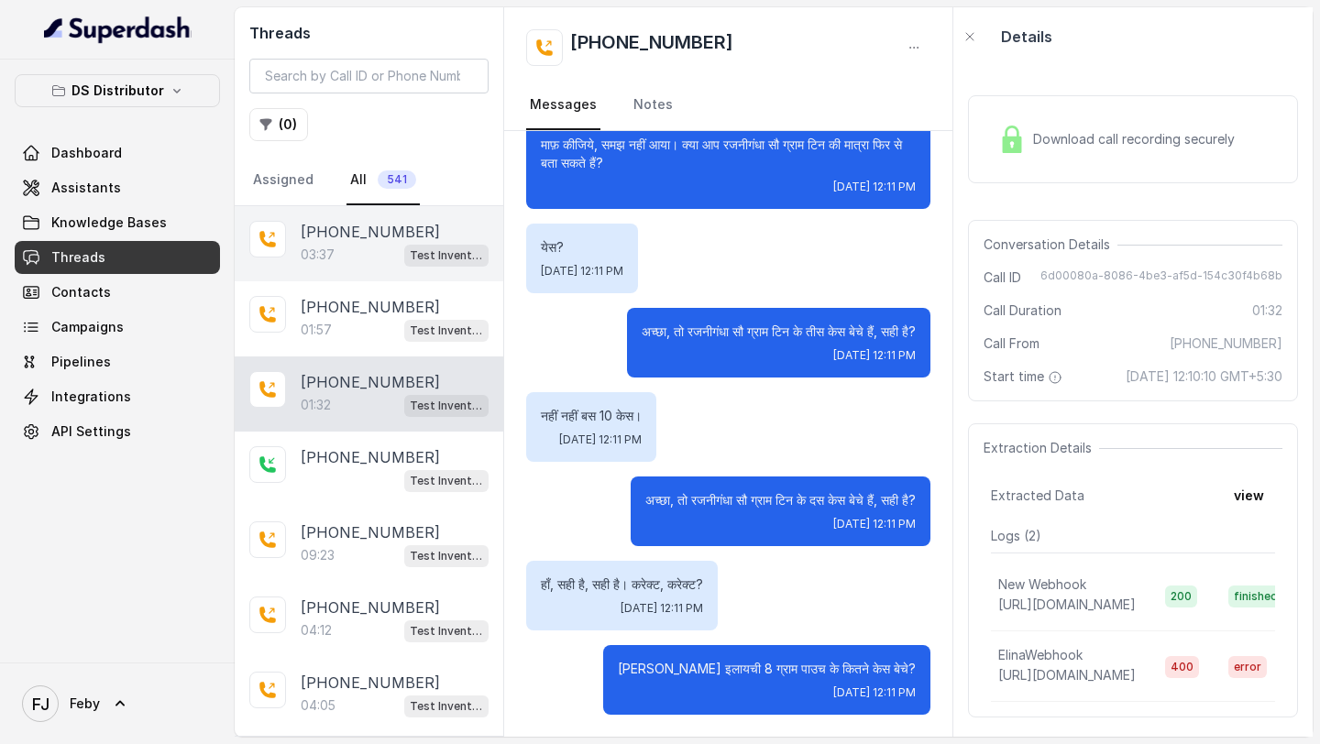
click at [386, 252] on div "03:37 Test Inventory" at bounding box center [395, 255] width 188 height 24
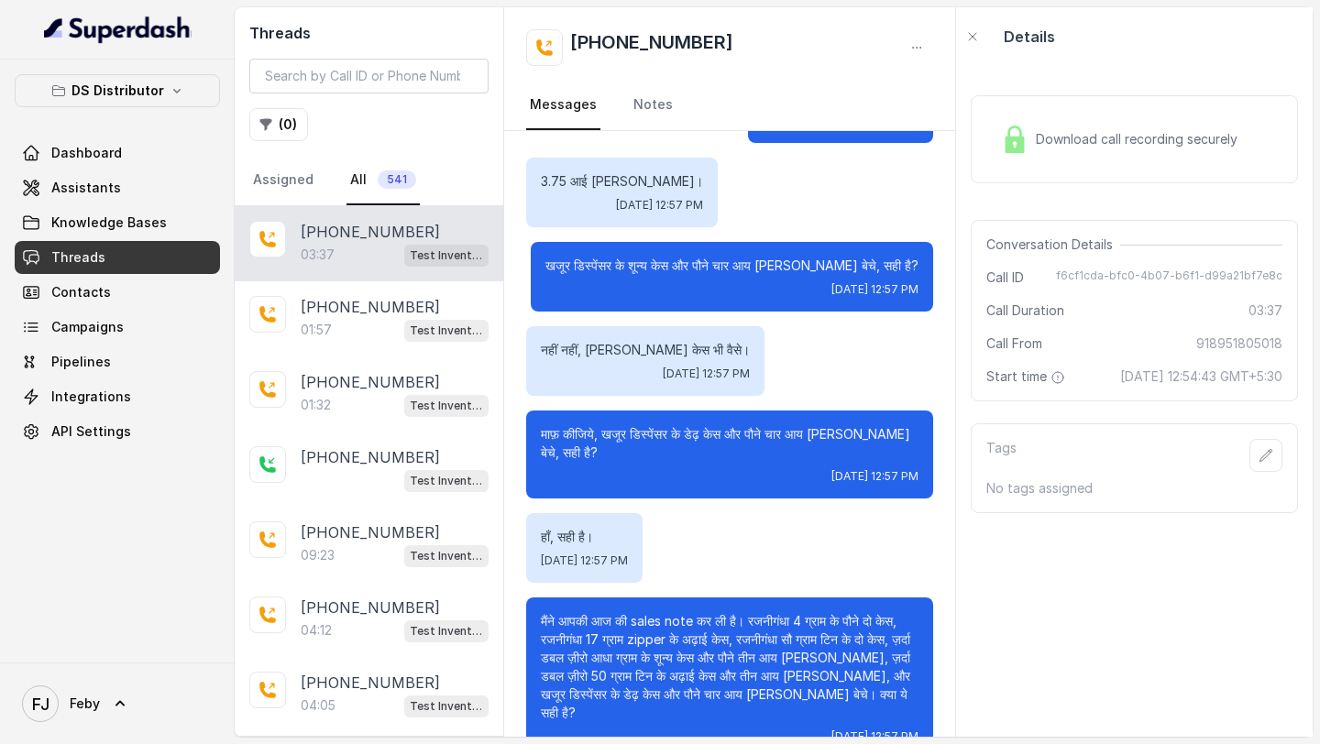
scroll to position [3210, 0]
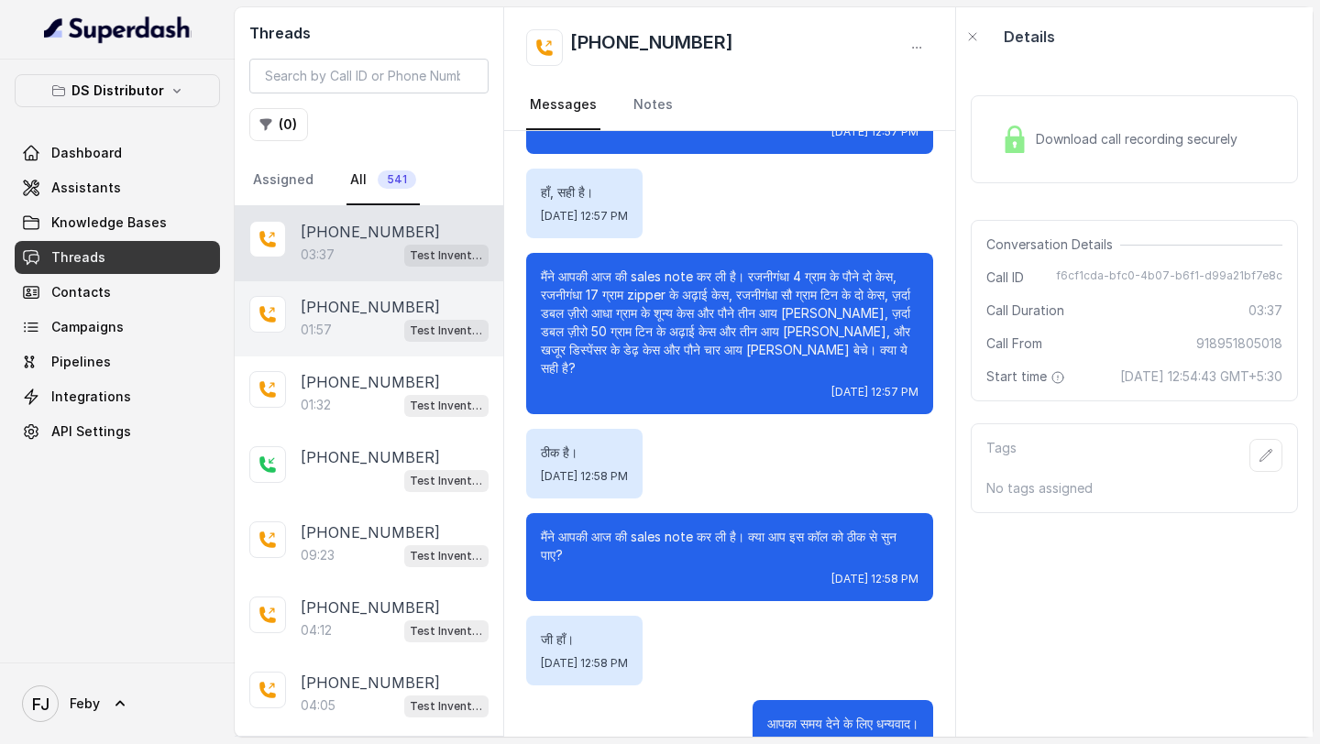
click at [358, 326] on div "01:57 Test Inventory" at bounding box center [395, 330] width 188 height 24
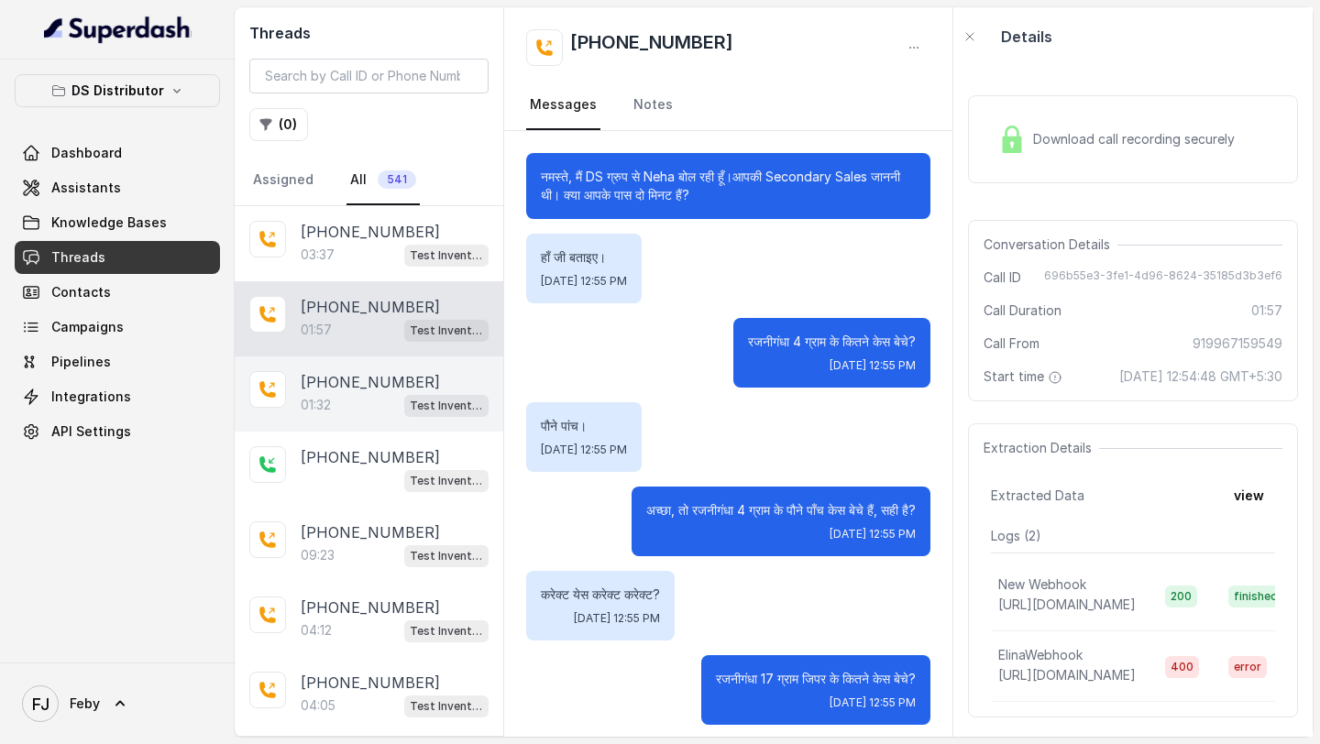
scroll to position [1480, 0]
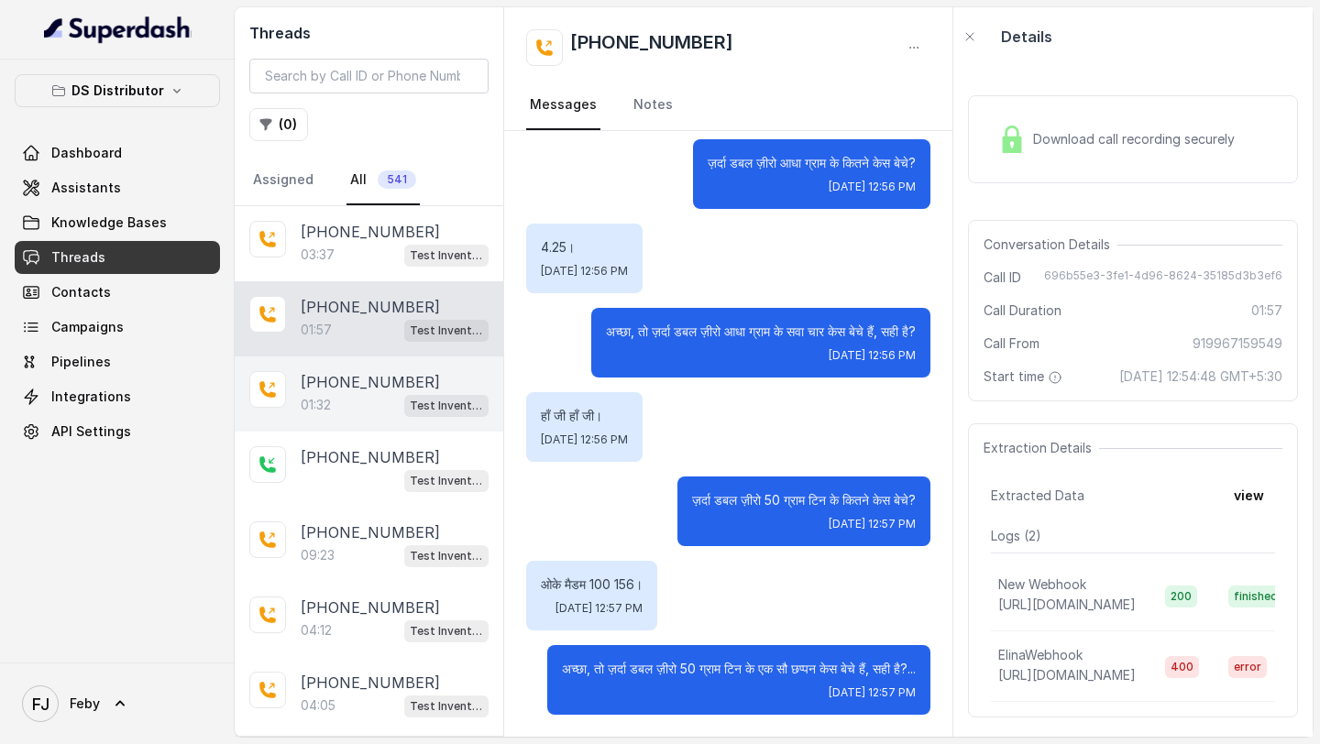
click at [367, 387] on p "+919967159549" at bounding box center [370, 382] width 139 height 22
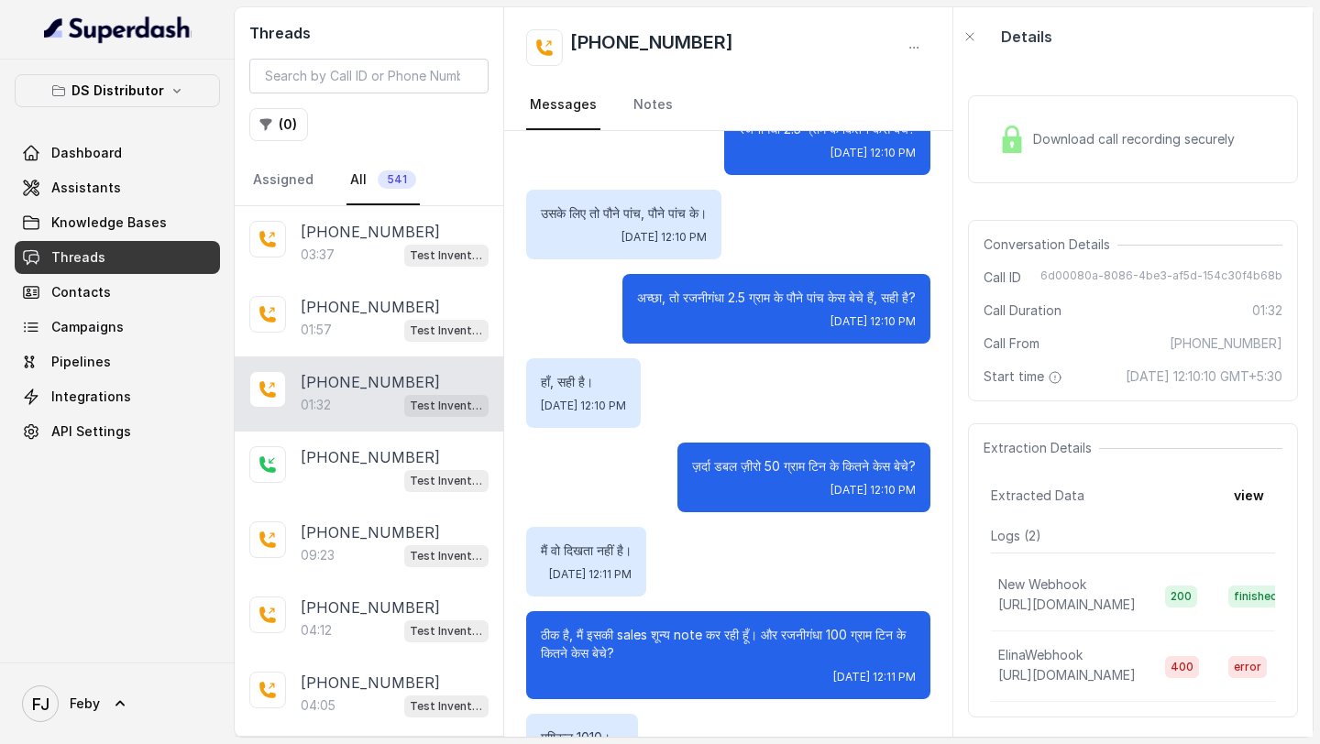
scroll to position [890, 0]
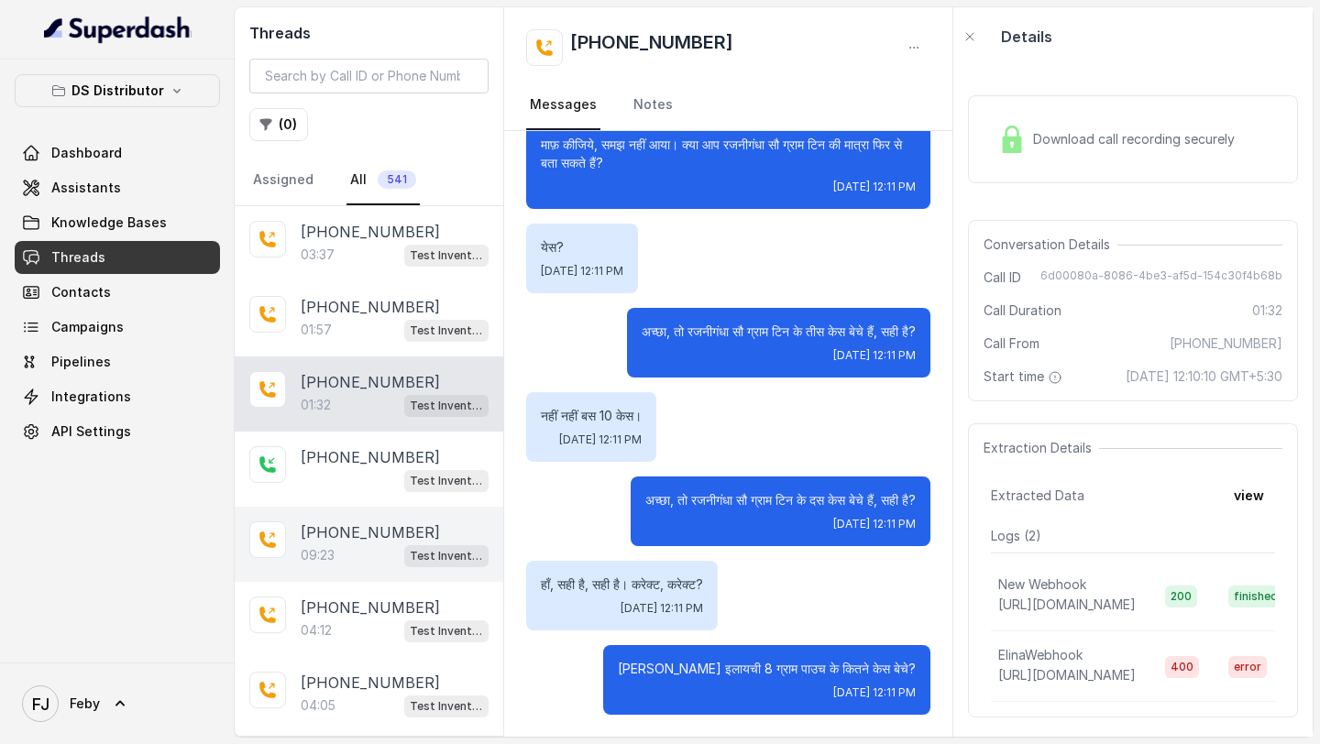
click at [340, 514] on div "+919457231007 09:23 Test Inventory" at bounding box center [369, 544] width 269 height 75
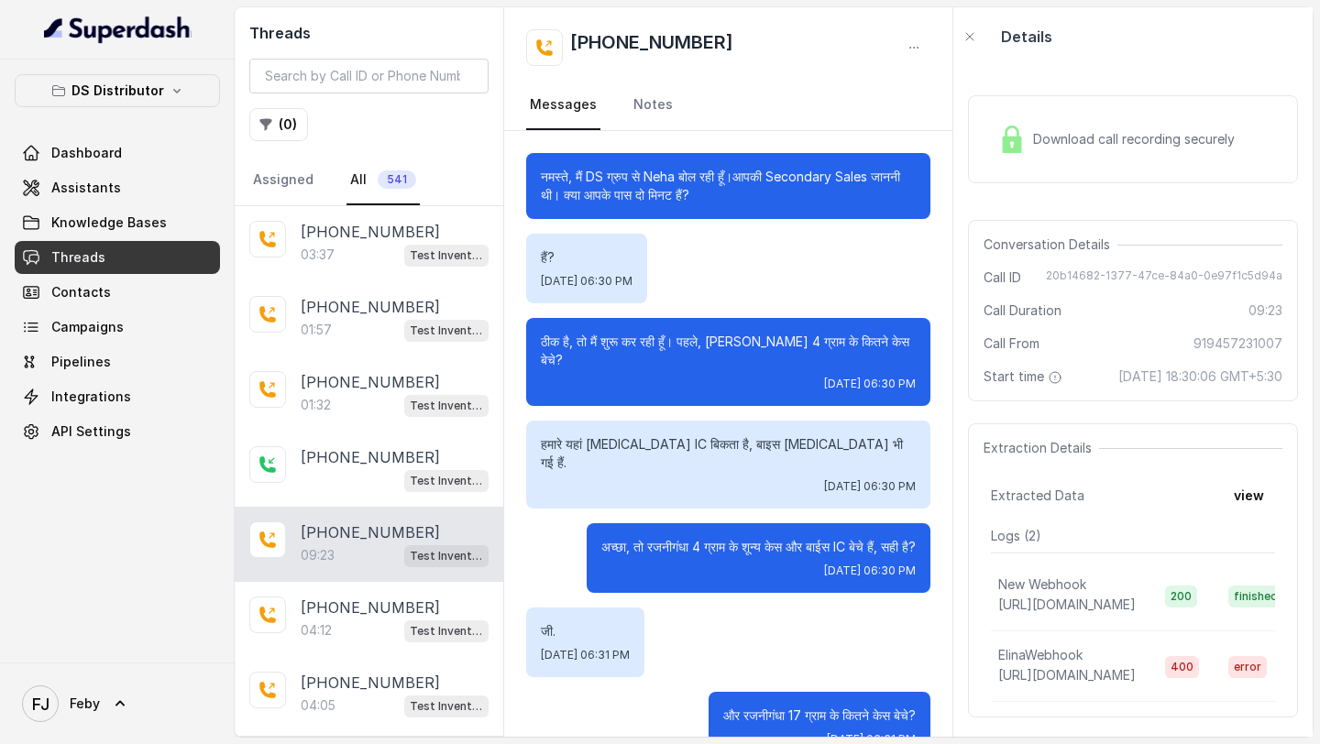
scroll to position [6601, 0]
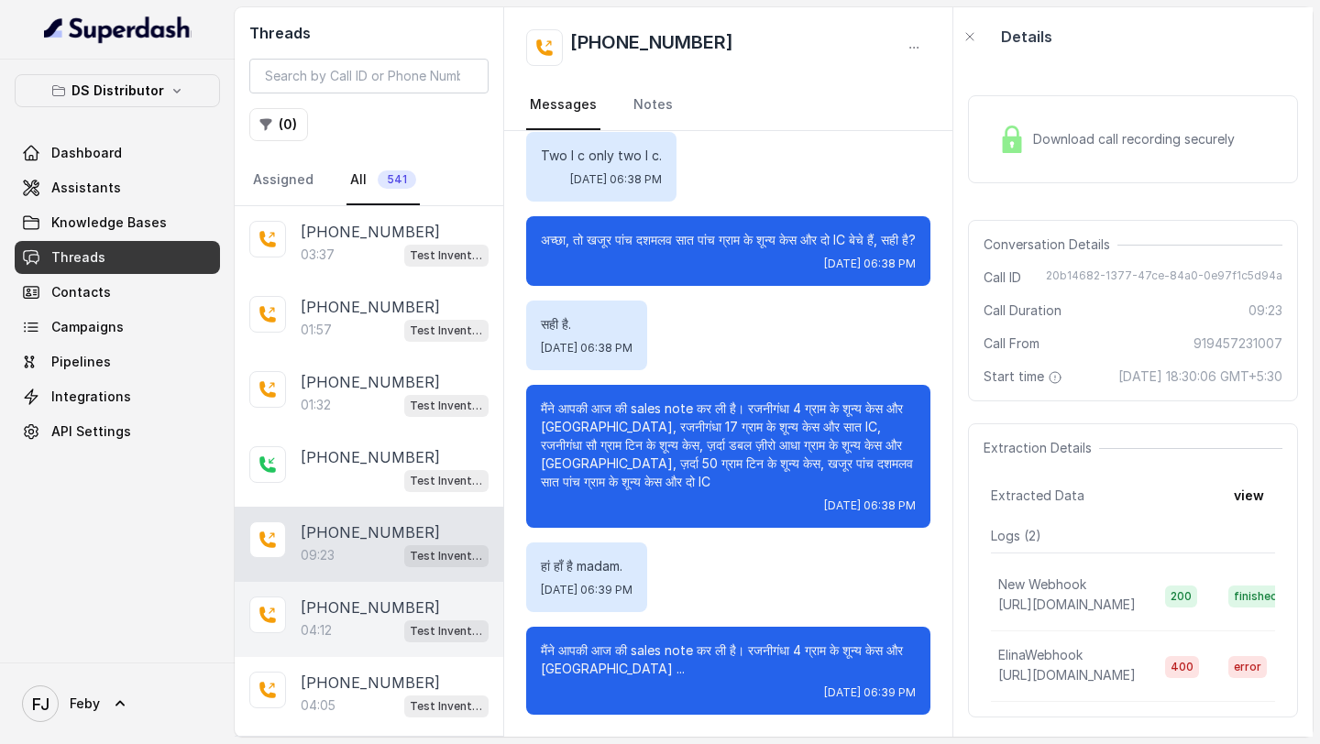
click at [351, 623] on div "04:12 Test Inventory" at bounding box center [395, 631] width 188 height 24
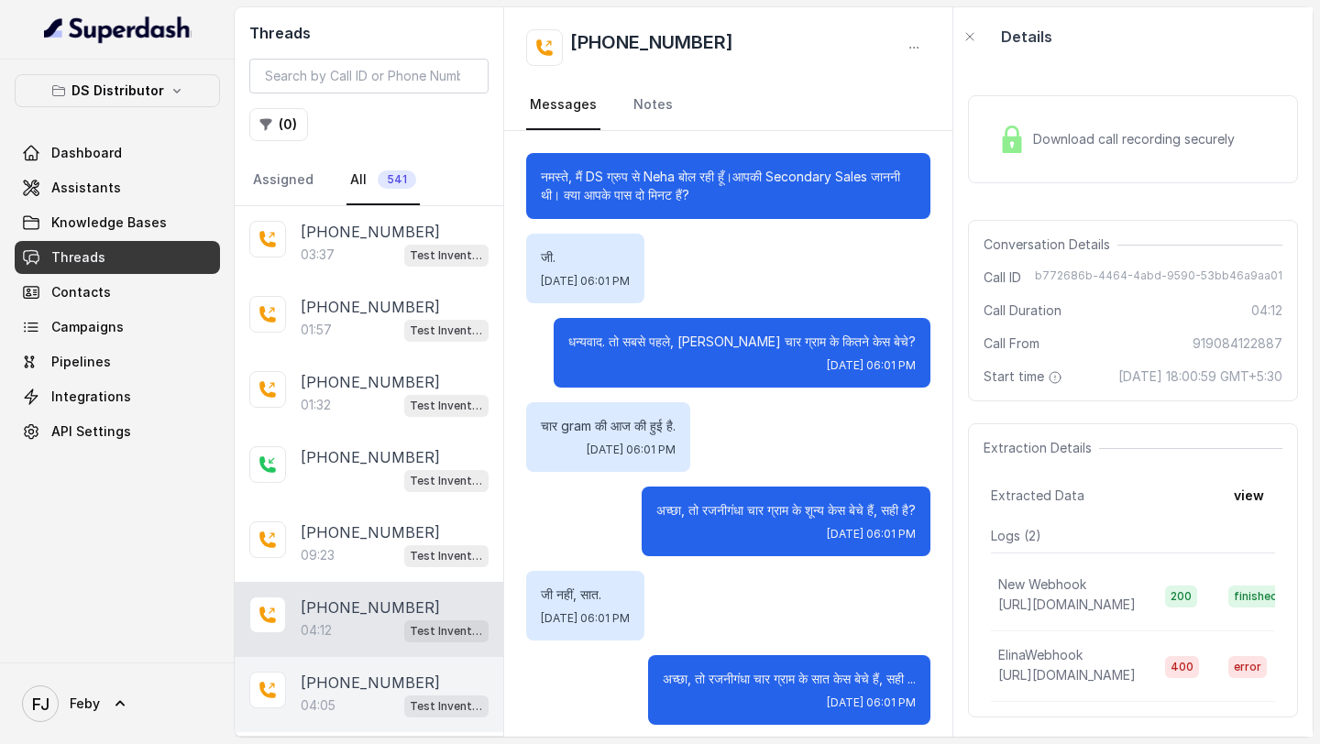
scroll to position [3676, 0]
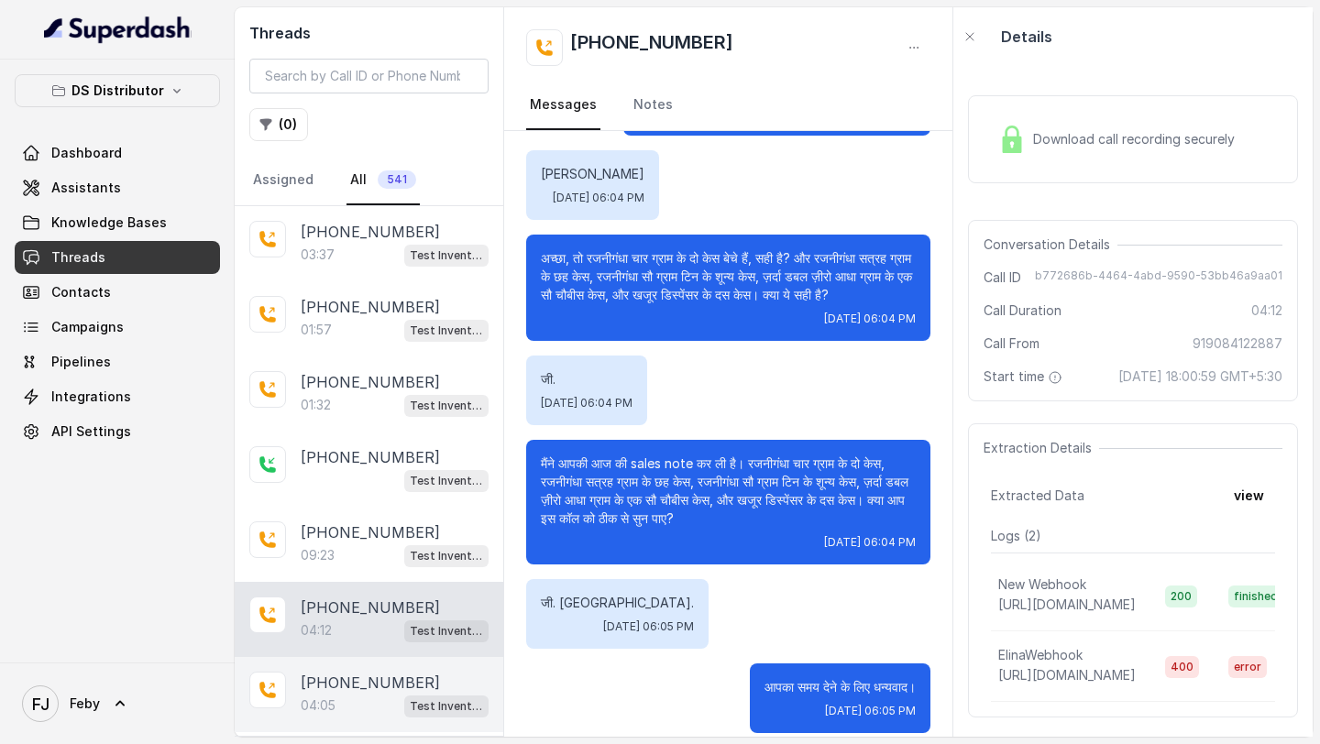
click at [354, 698] on div "04:05 Test Inventory" at bounding box center [395, 706] width 188 height 24
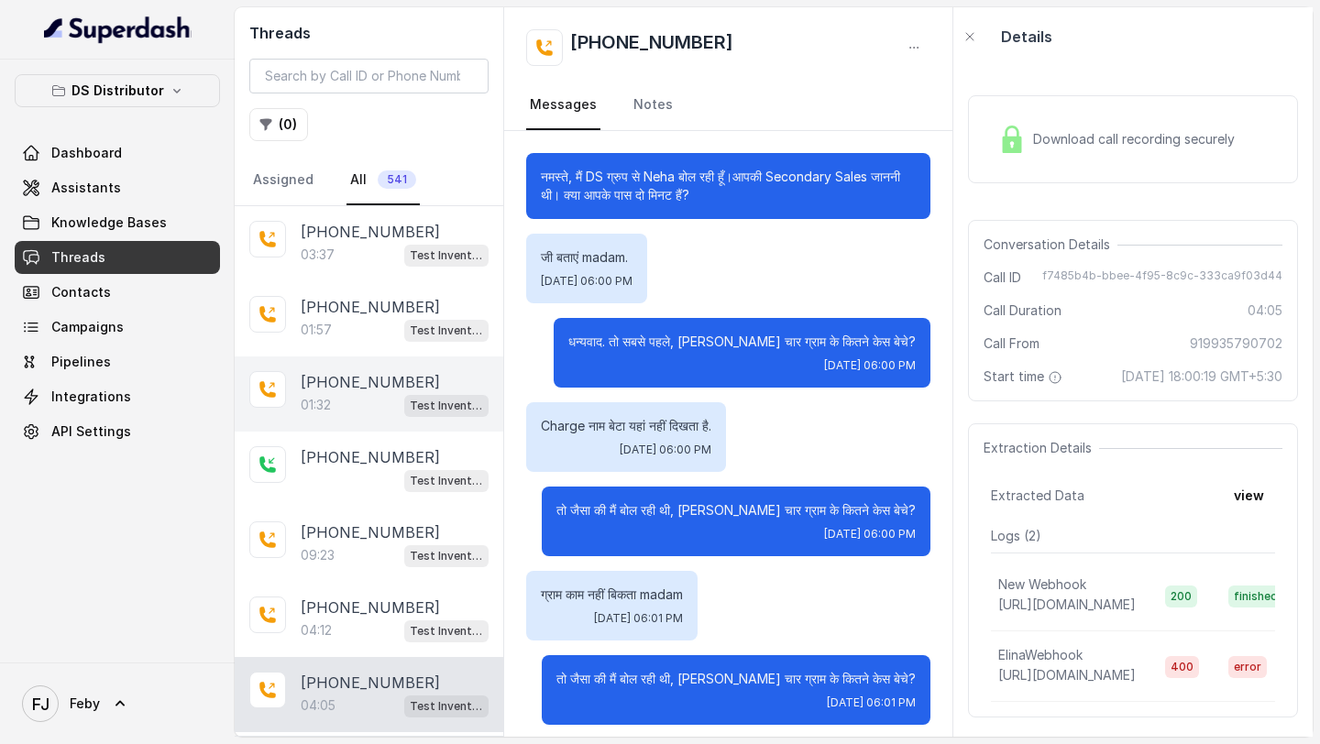
scroll to position [3064, 0]
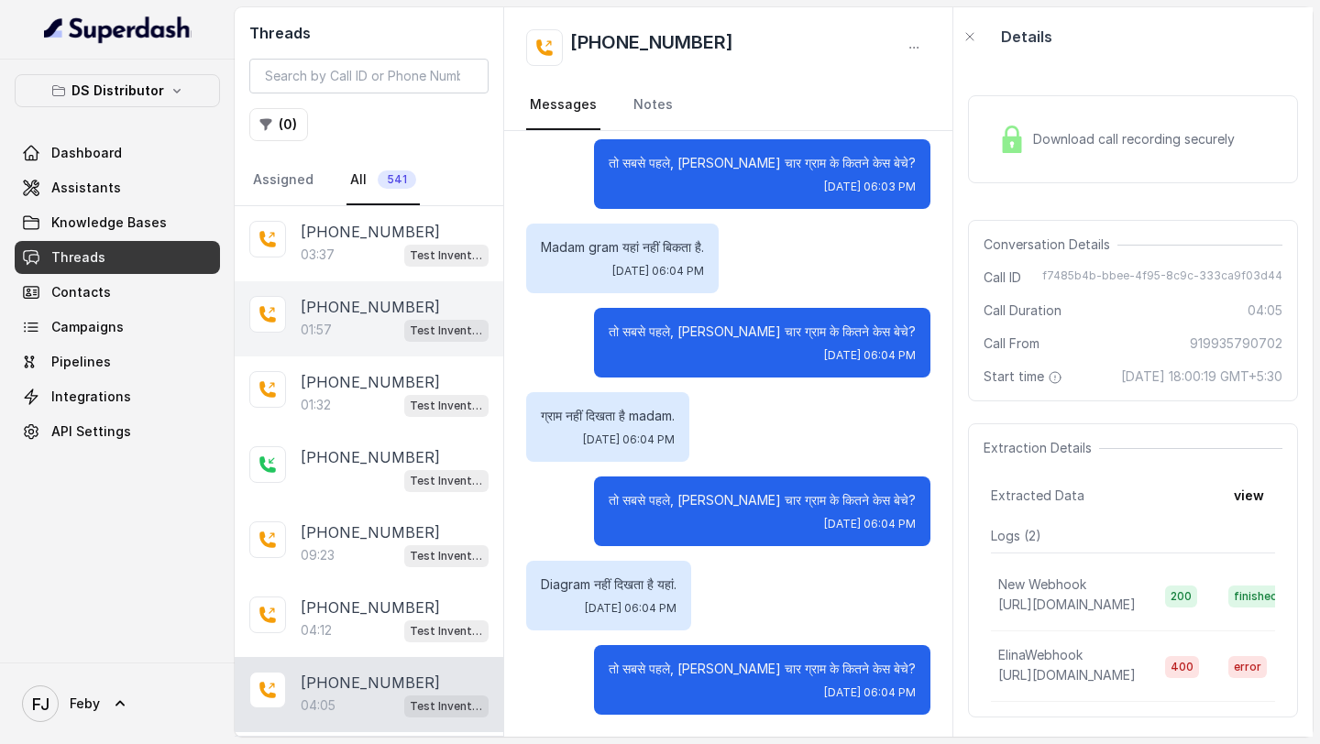
click at [359, 287] on div "+919967159549 01:57 Test Inventory" at bounding box center [369, 318] width 269 height 75
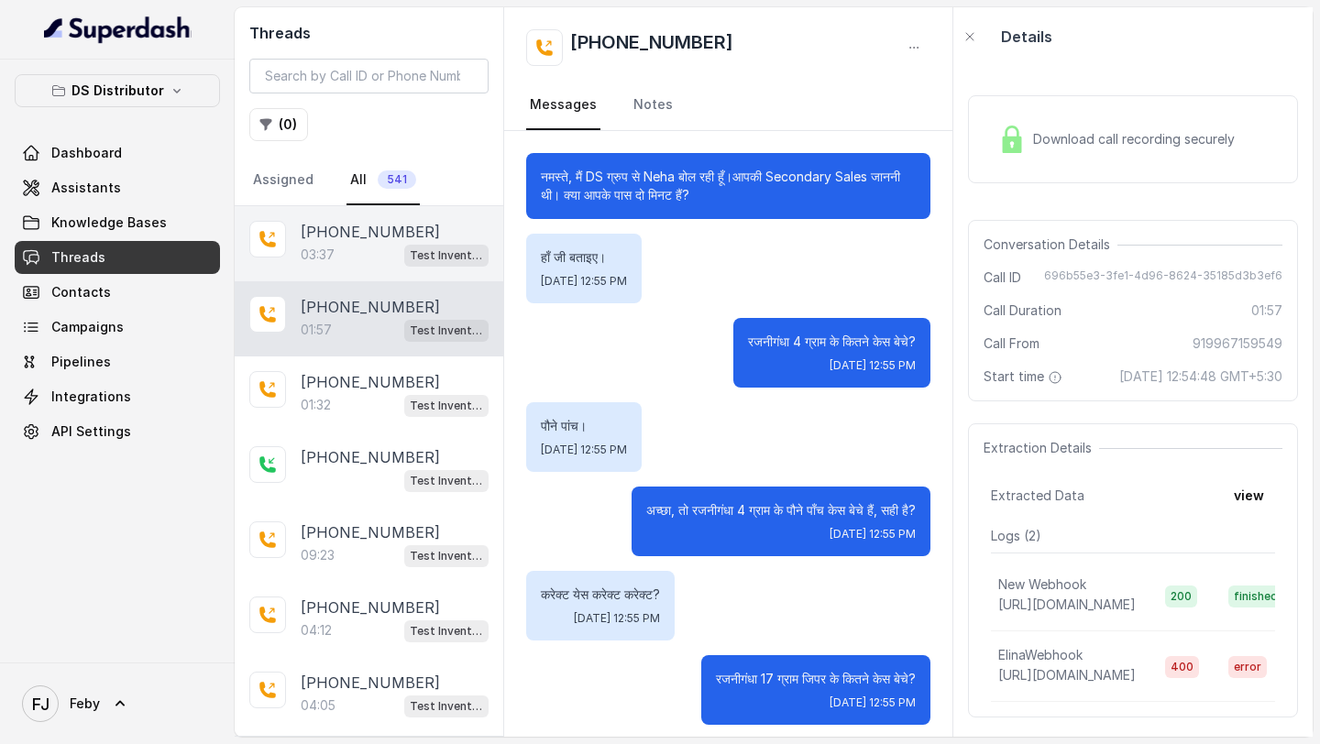
scroll to position [1480, 0]
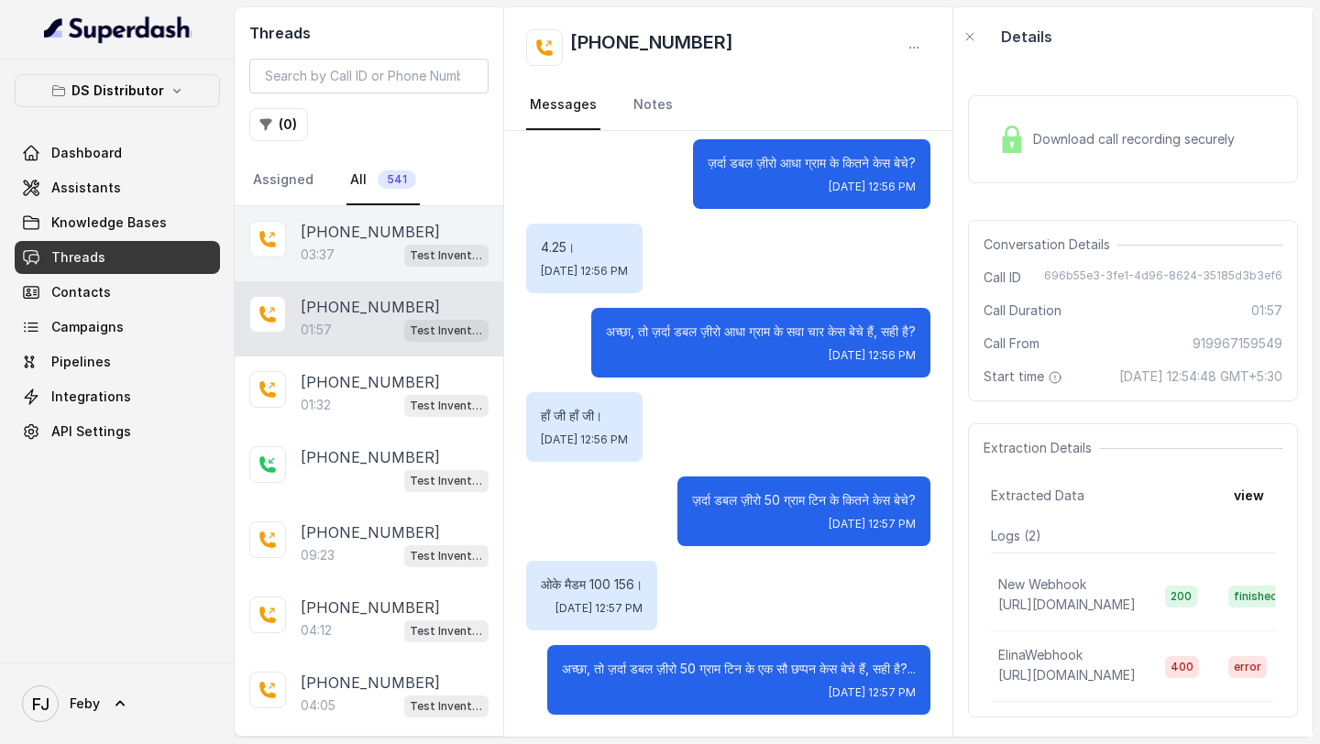
click at [359, 216] on div "+918951805018 03:37 Test Inventory" at bounding box center [369, 243] width 269 height 75
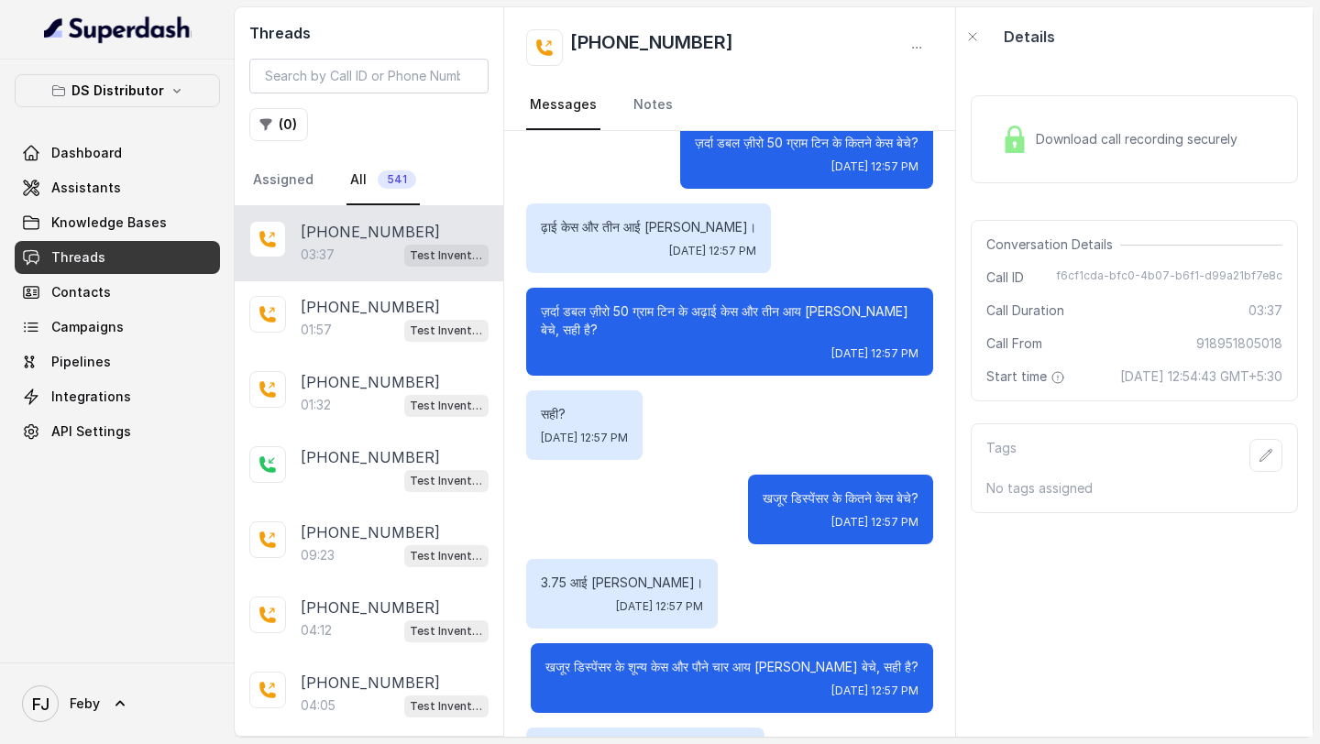
scroll to position [3210, 0]
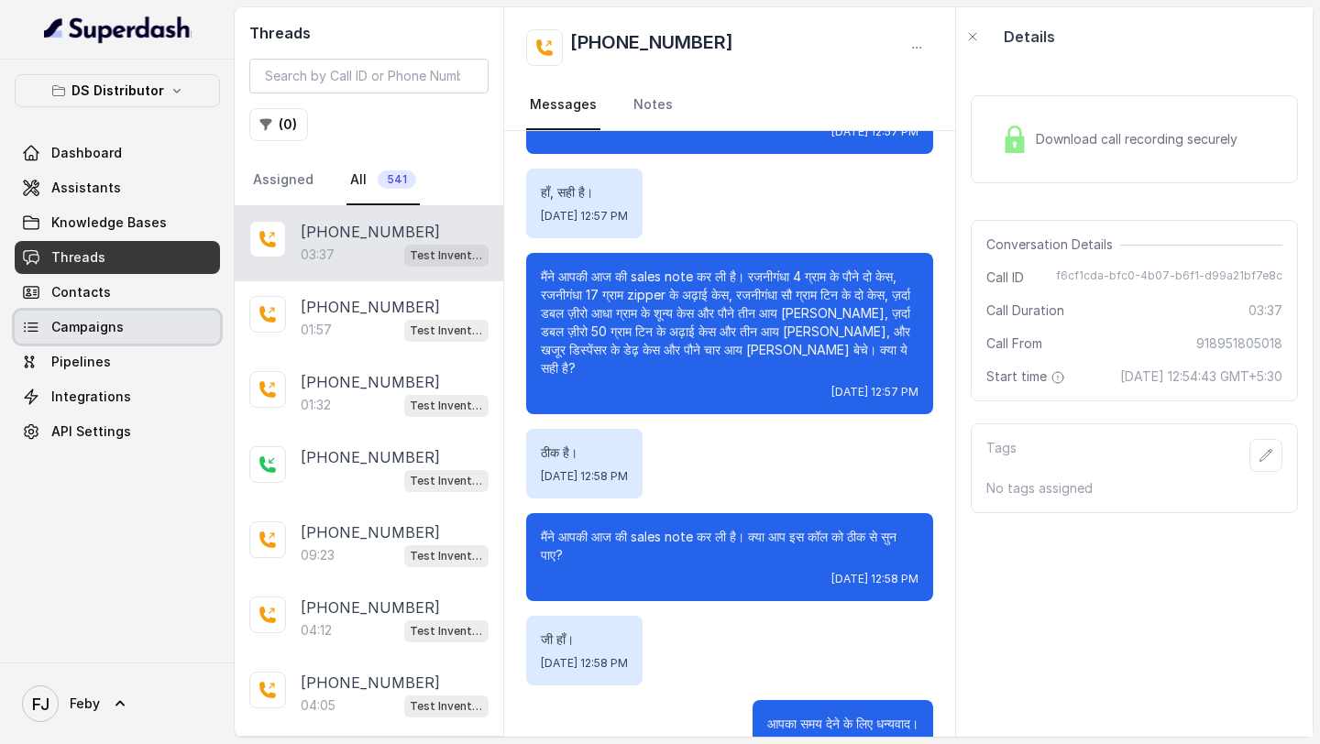
click at [93, 316] on link "Campaigns" at bounding box center [117, 327] width 205 height 33
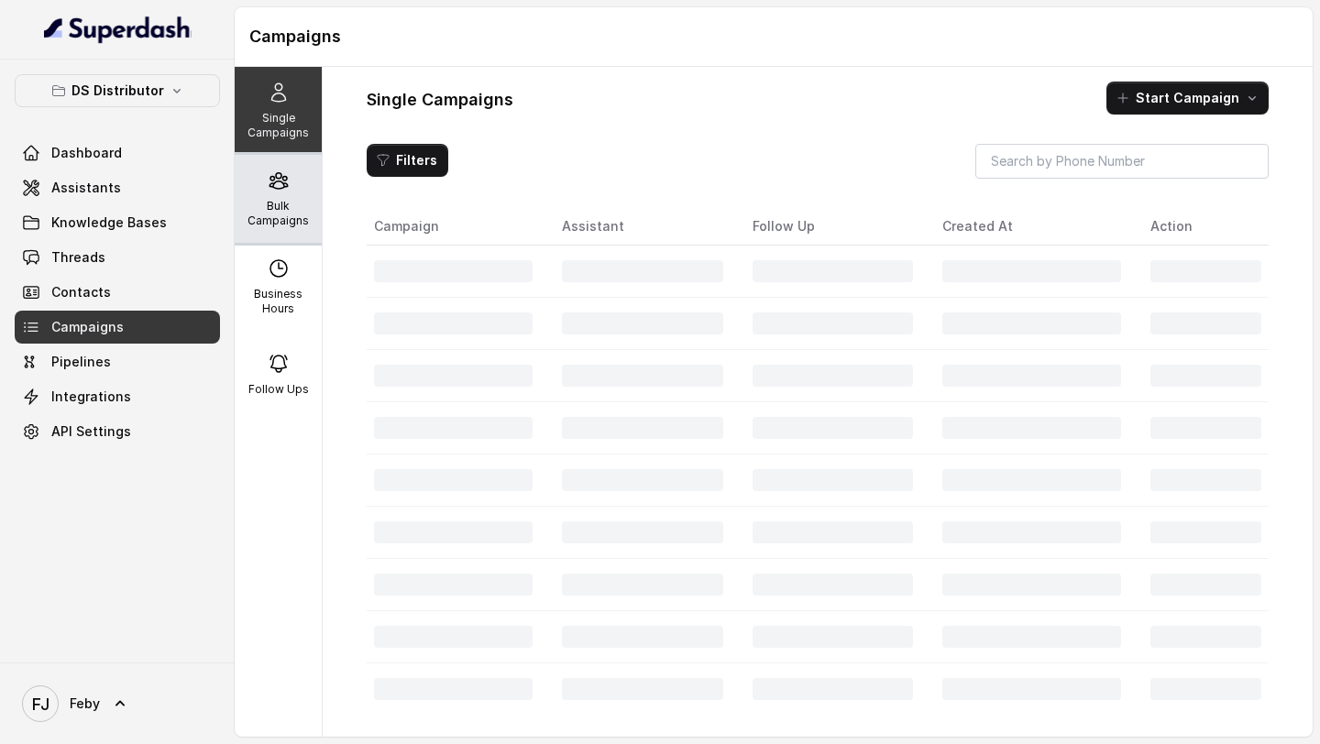
click at [291, 186] on div "Bulk Campaigns" at bounding box center [278, 199] width 87 height 88
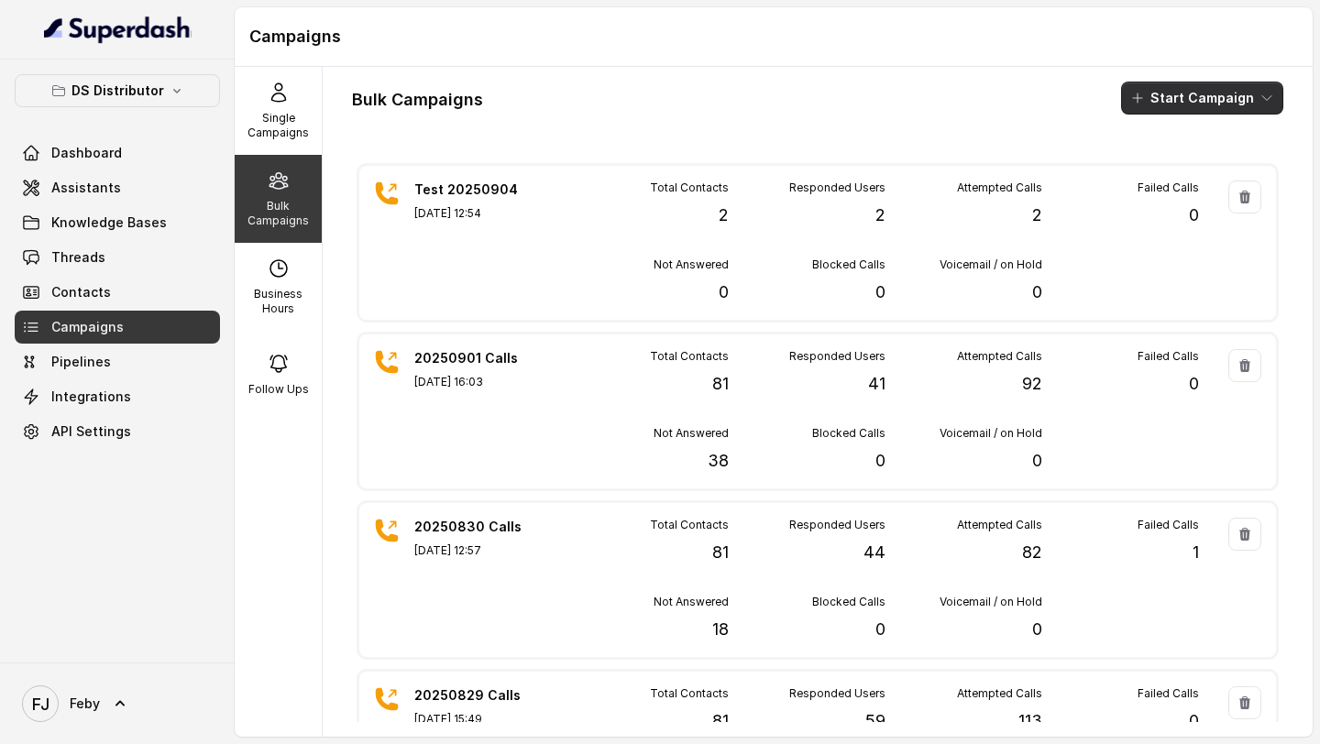
click at [1186, 99] on button "Start Campaign" at bounding box center [1202, 98] width 162 height 33
click at [1144, 172] on icon "button" at bounding box center [1141, 169] width 15 height 15
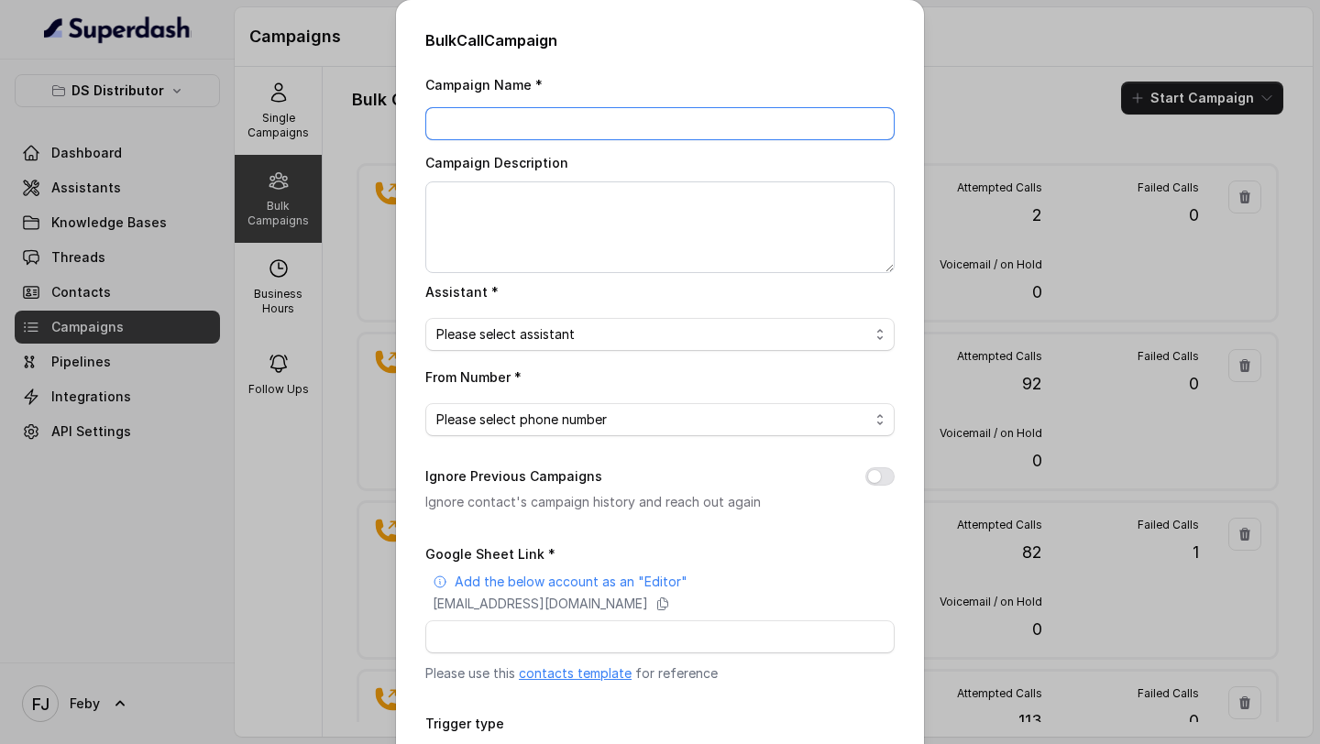
click at [564, 124] on input "Campaign Name *" at bounding box center [659, 123] width 469 height 33
type input "Test 2 20250904"
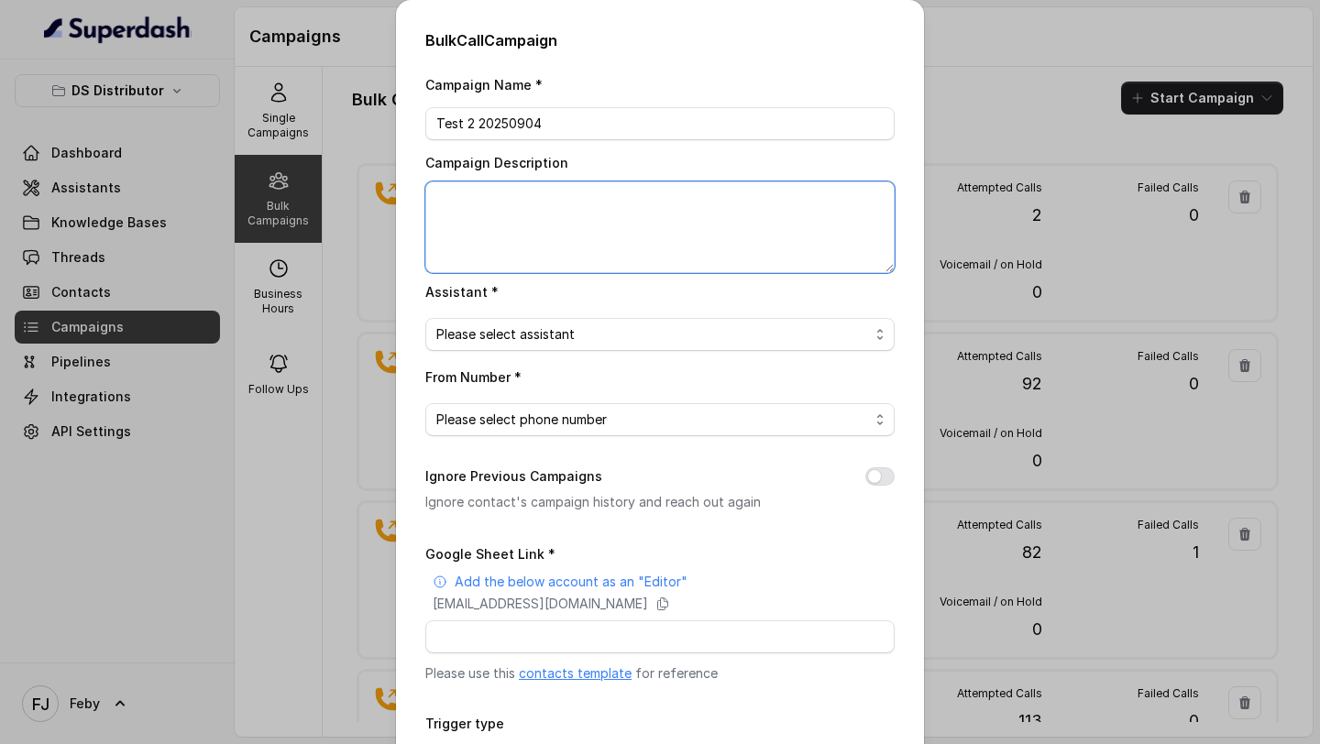
click at [485, 229] on textarea "Campaign Description" at bounding box center [659, 227] width 469 height 92
paste textarea "Test 2 20250904"
type textarea "Test 2 20250904"
click at [493, 334] on span "Please select assistant" at bounding box center [652, 335] width 433 height 22
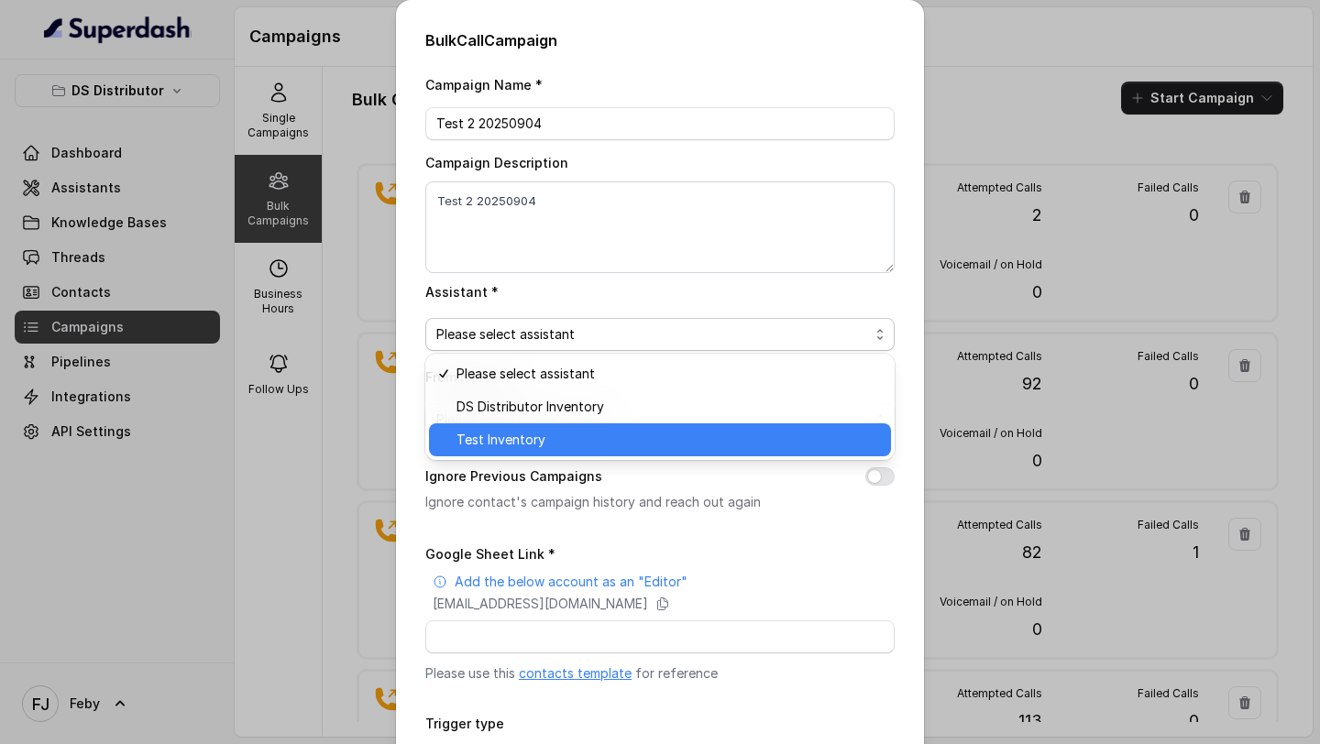
click at [487, 444] on span "Test Inventory" at bounding box center [667, 440] width 423 height 22
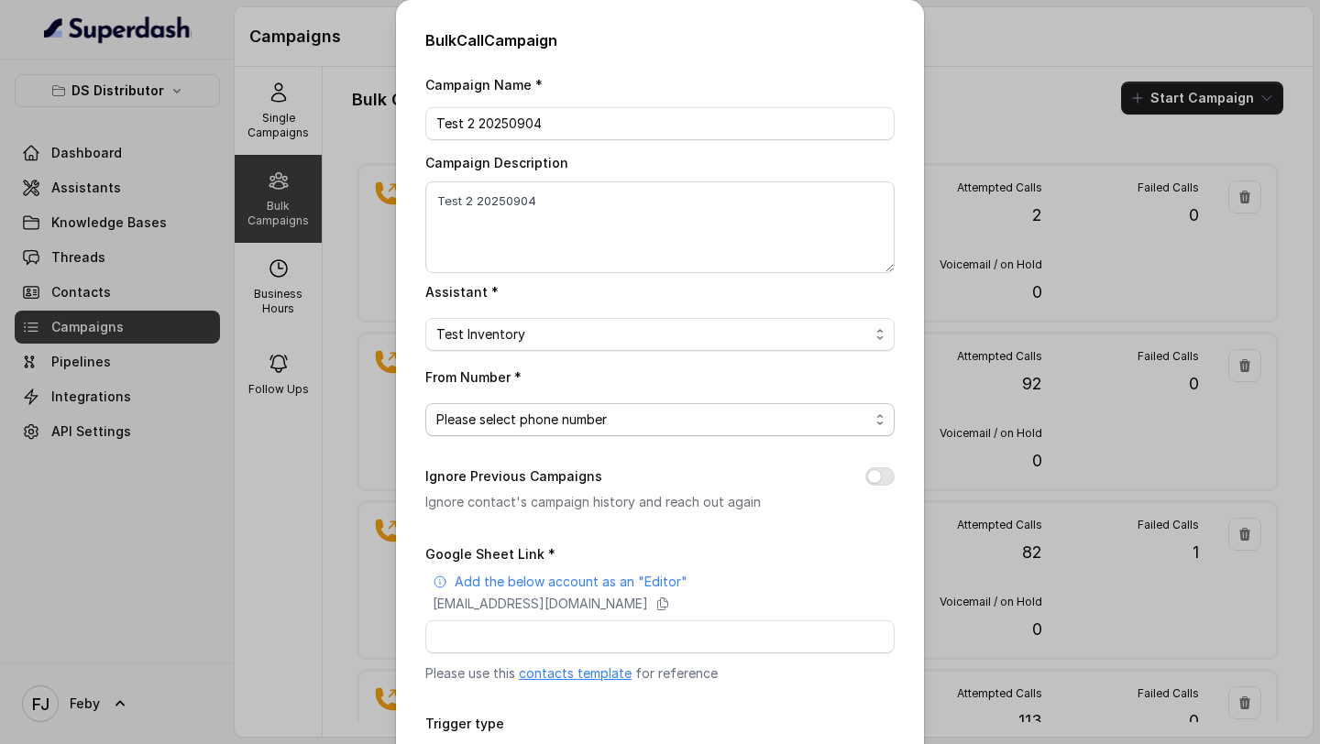
click at [517, 429] on span "Please select phone number" at bounding box center [659, 419] width 469 height 33
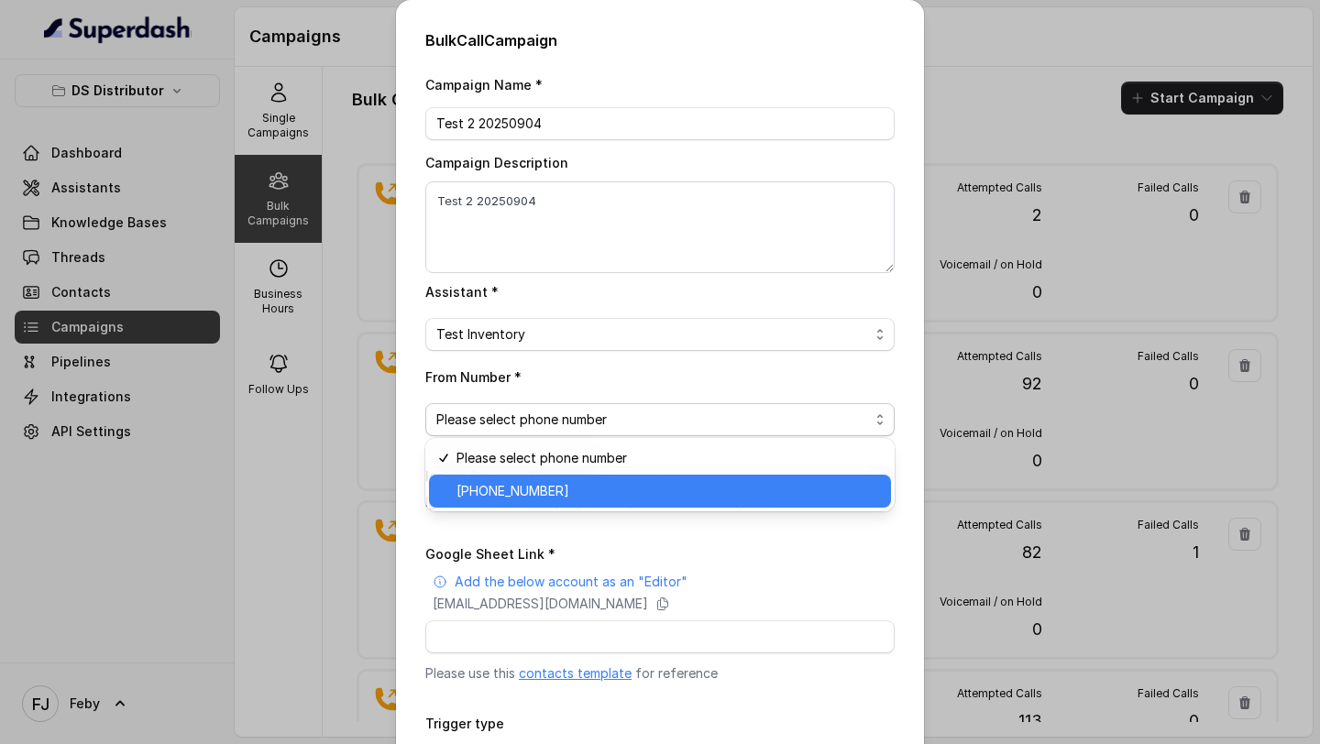
click at [519, 488] on span "+918035740090" at bounding box center [667, 491] width 423 height 22
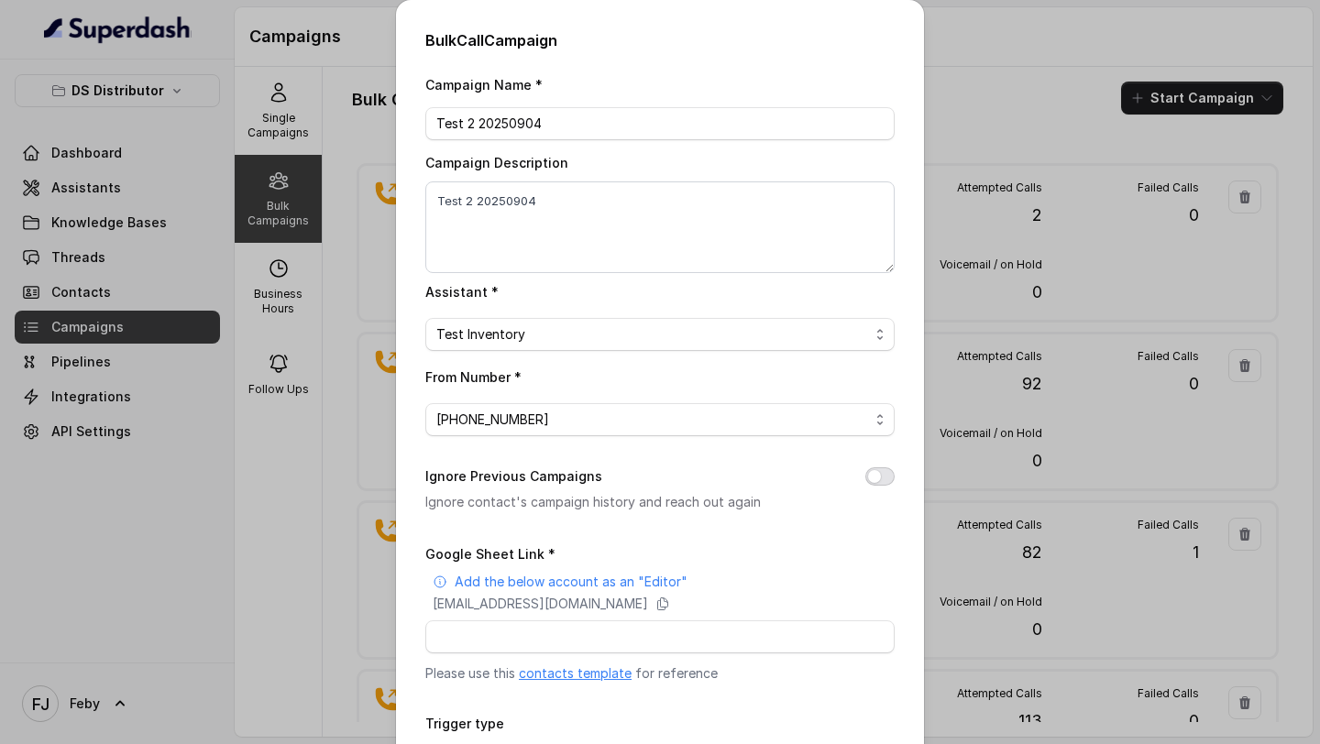
click at [886, 482] on button "Ignore Previous Campaigns" at bounding box center [879, 476] width 29 height 18
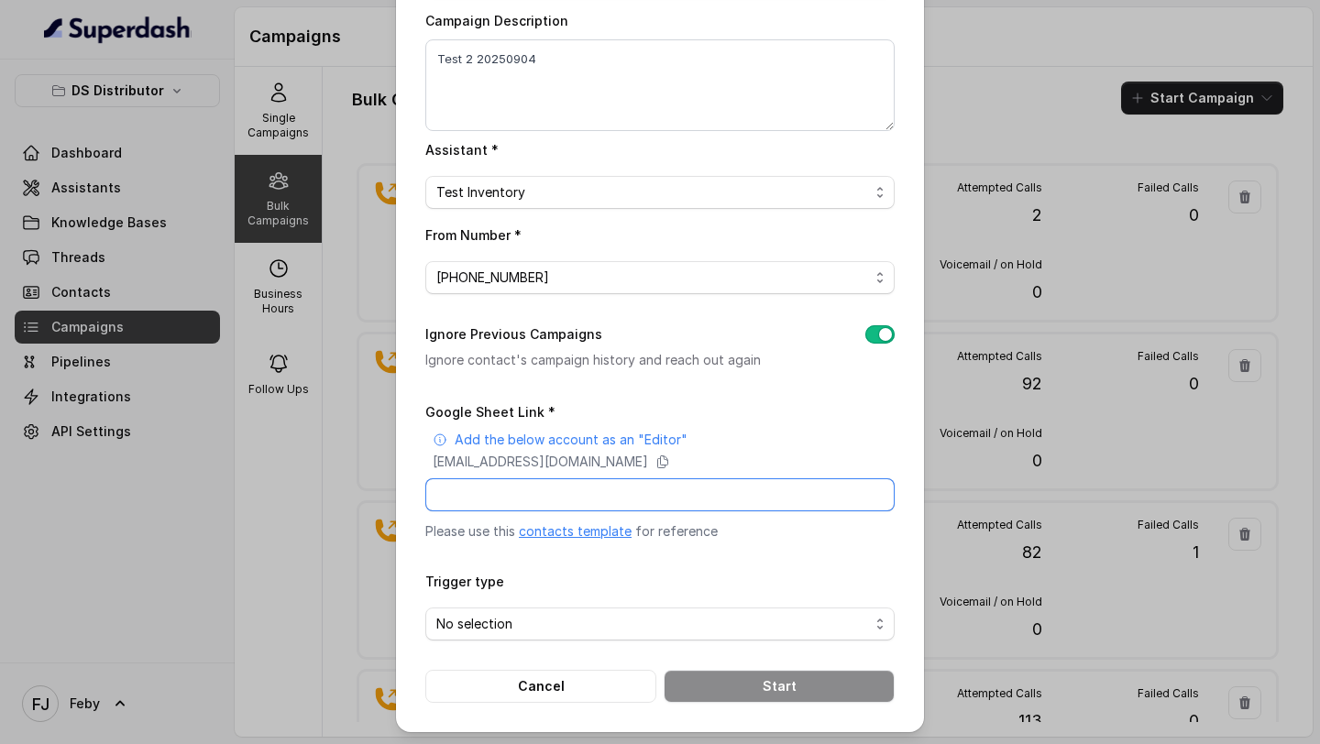
click at [565, 497] on input "Google Sheet Link *" at bounding box center [659, 494] width 469 height 33
paste input "https://docs.google.com/spreadsheets/d/1czzpkbf2QDPSV6GvH4pRh_u4y25voIN8-K7Dtgu…"
type input "https://docs.google.com/spreadsheets/d/1czzpkbf2QDPSV6GvH4pRh_u4y25voIN8-K7Dtgu…"
click at [474, 621] on span "No selection" at bounding box center [652, 624] width 433 height 22
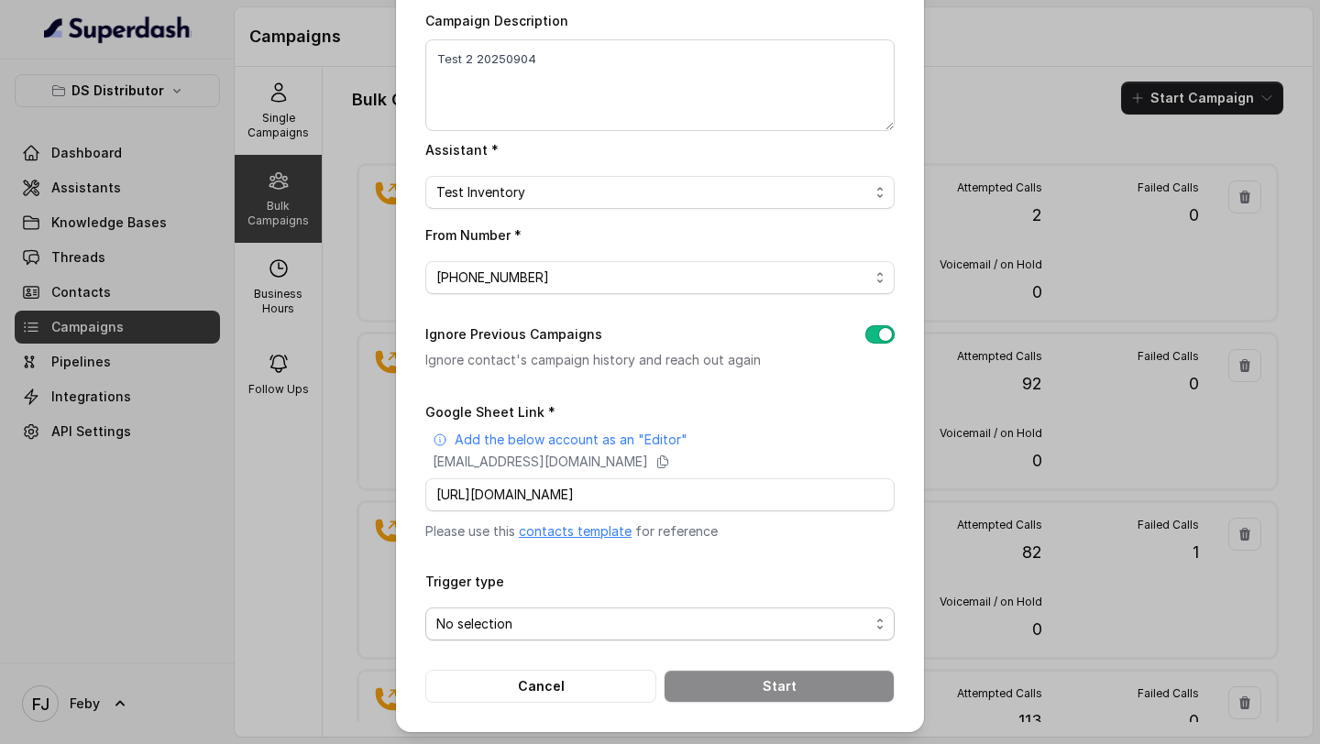
scroll to position [0, 0]
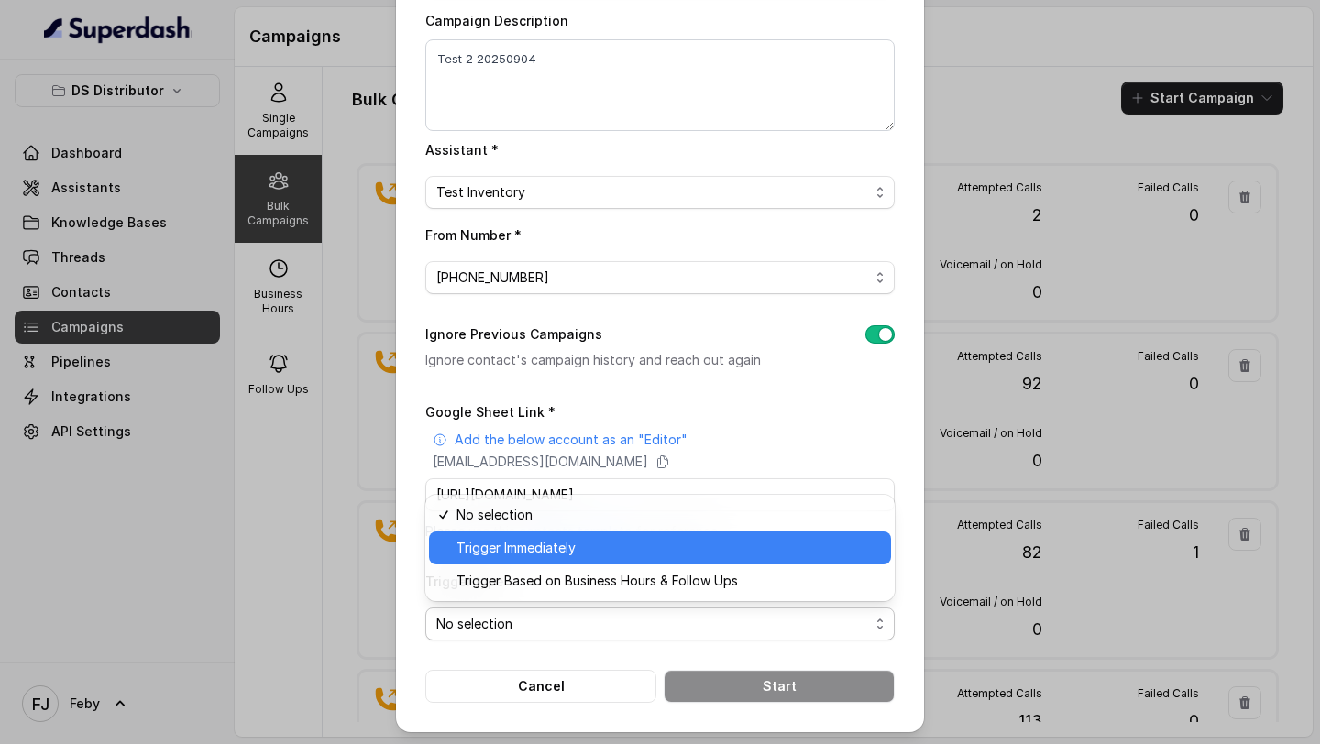
click at [540, 559] on div "Trigger Immediately" at bounding box center [660, 548] width 462 height 33
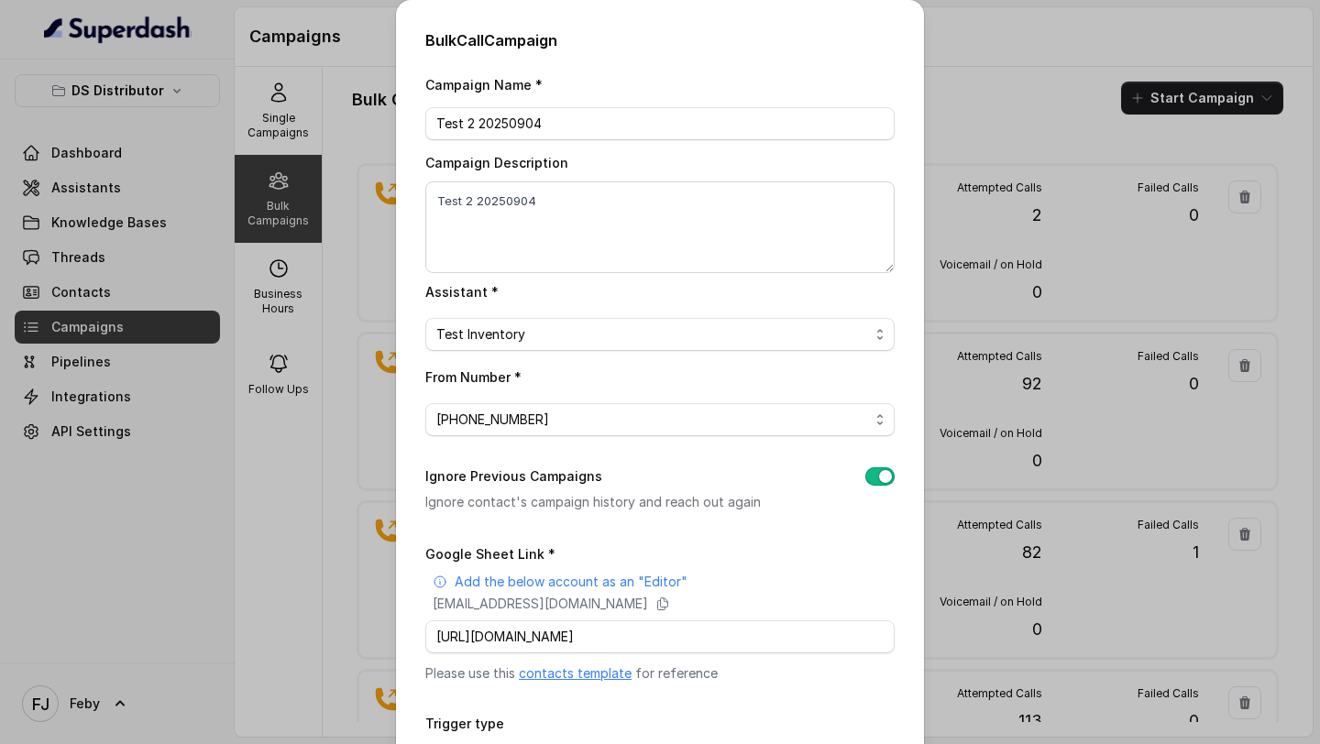
scroll to position [142, 0]
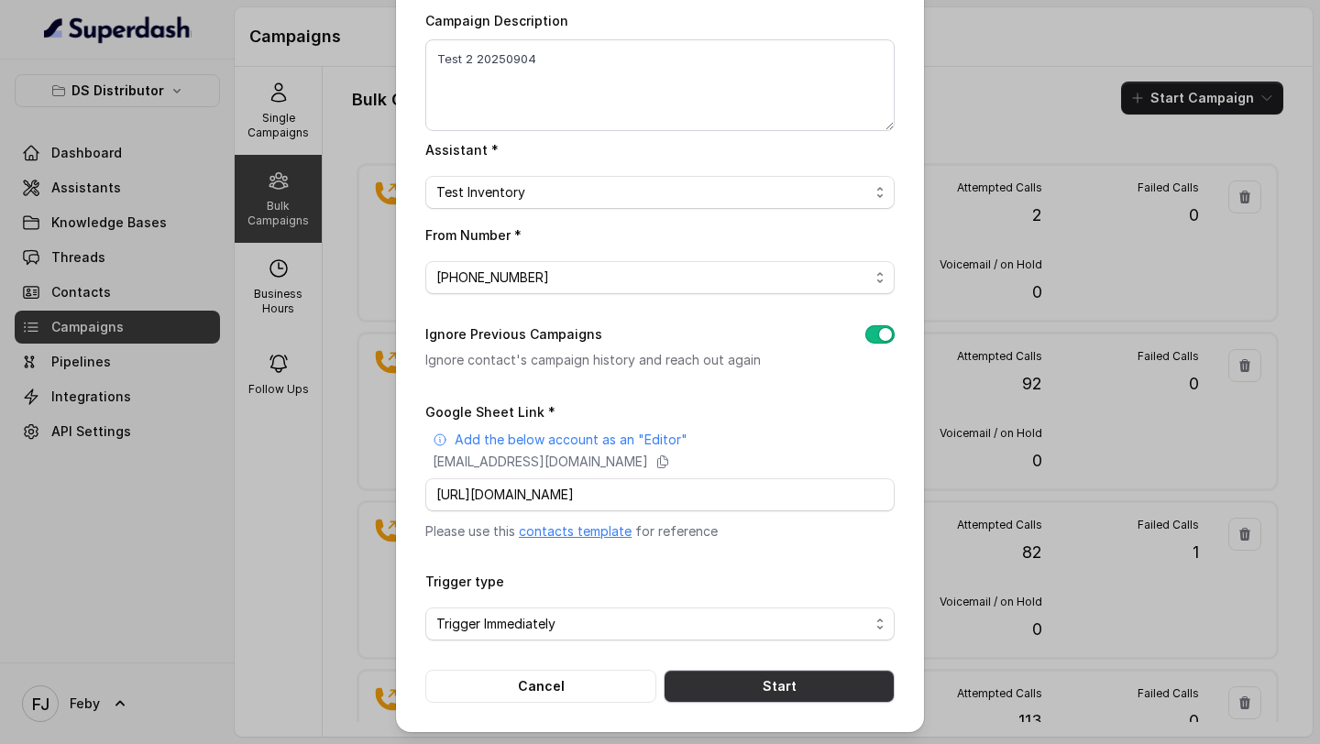
click at [765, 692] on button "Start" at bounding box center [779, 686] width 231 height 33
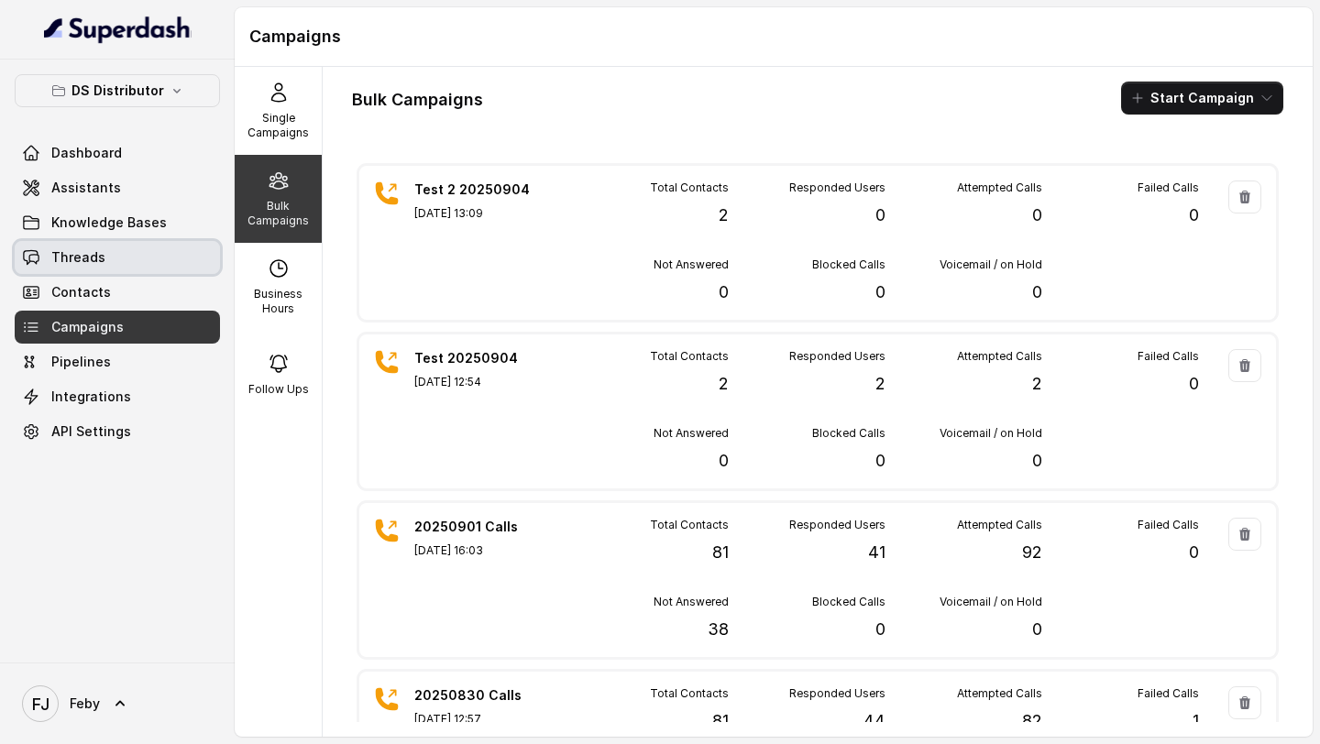
click at [94, 248] on span "Threads" at bounding box center [78, 257] width 54 height 18
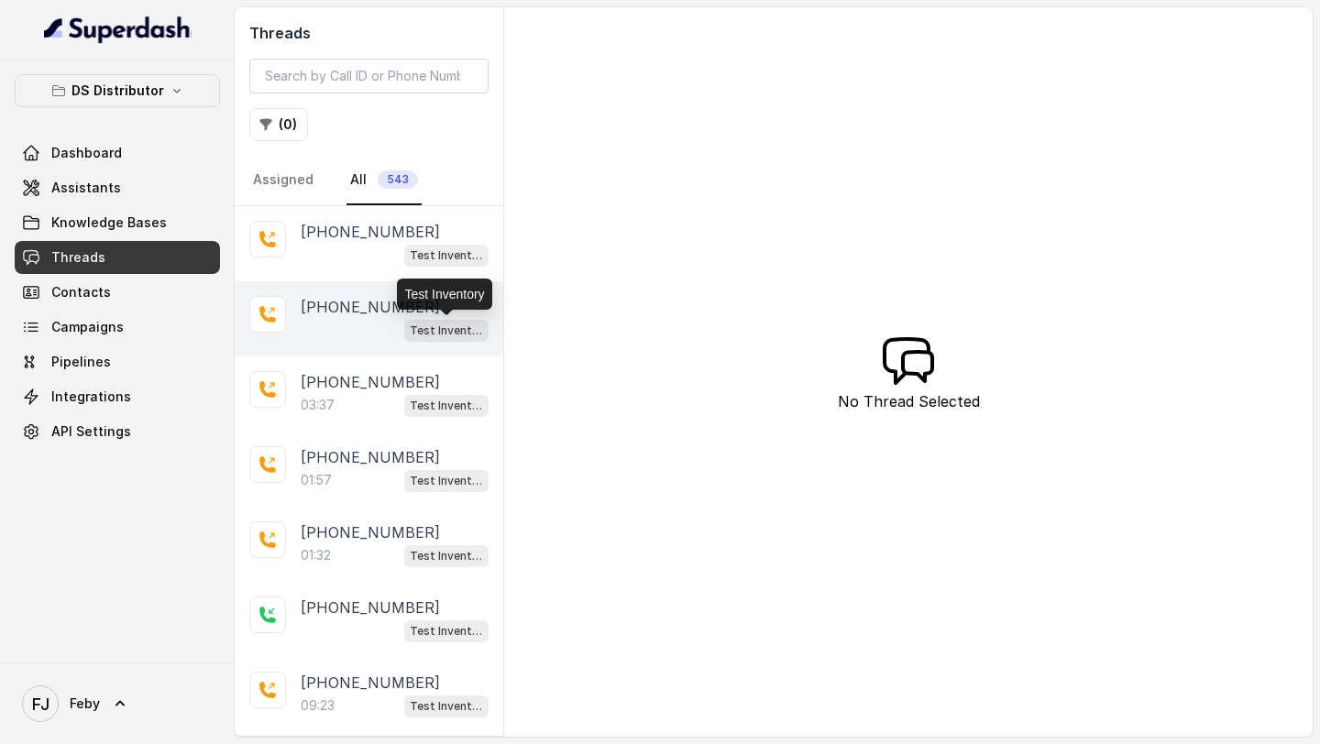
click at [414, 322] on p "Test Inventory" at bounding box center [446, 331] width 73 height 18
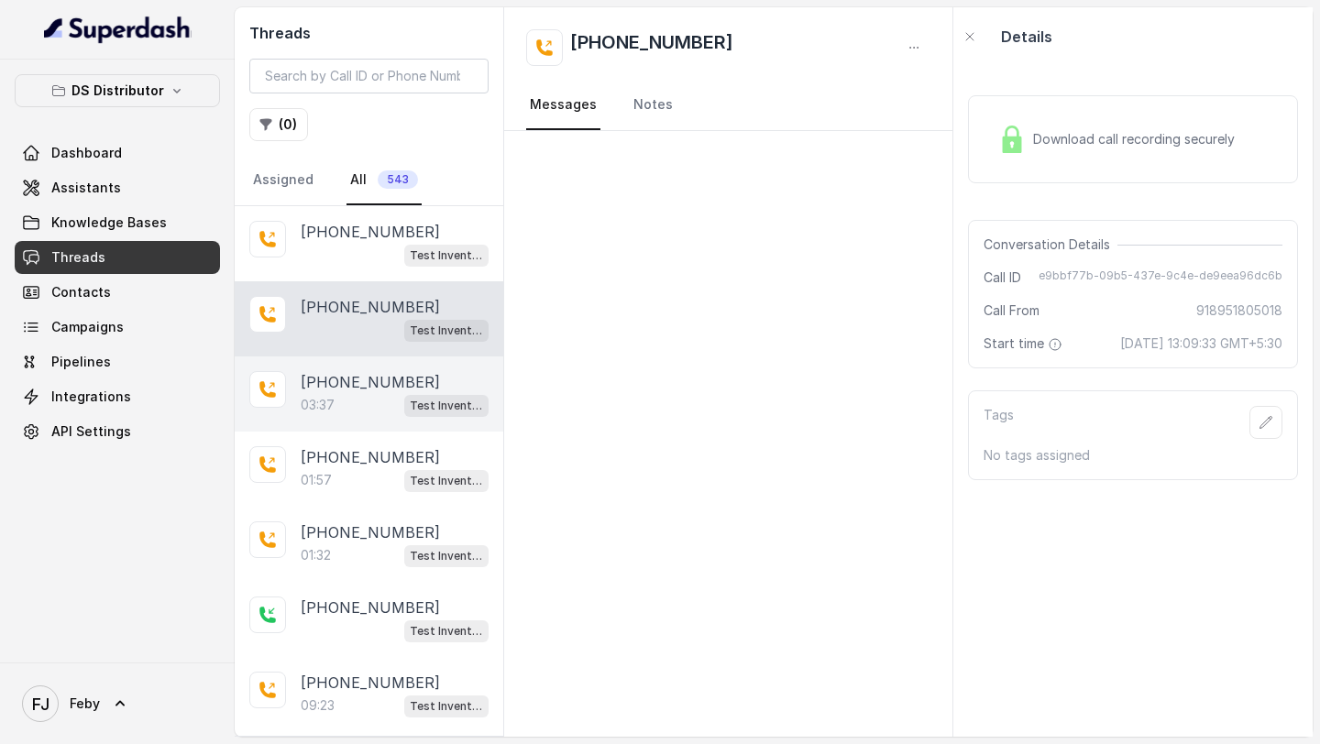
click at [363, 406] on div "03:37 Test Inventory" at bounding box center [395, 405] width 188 height 24
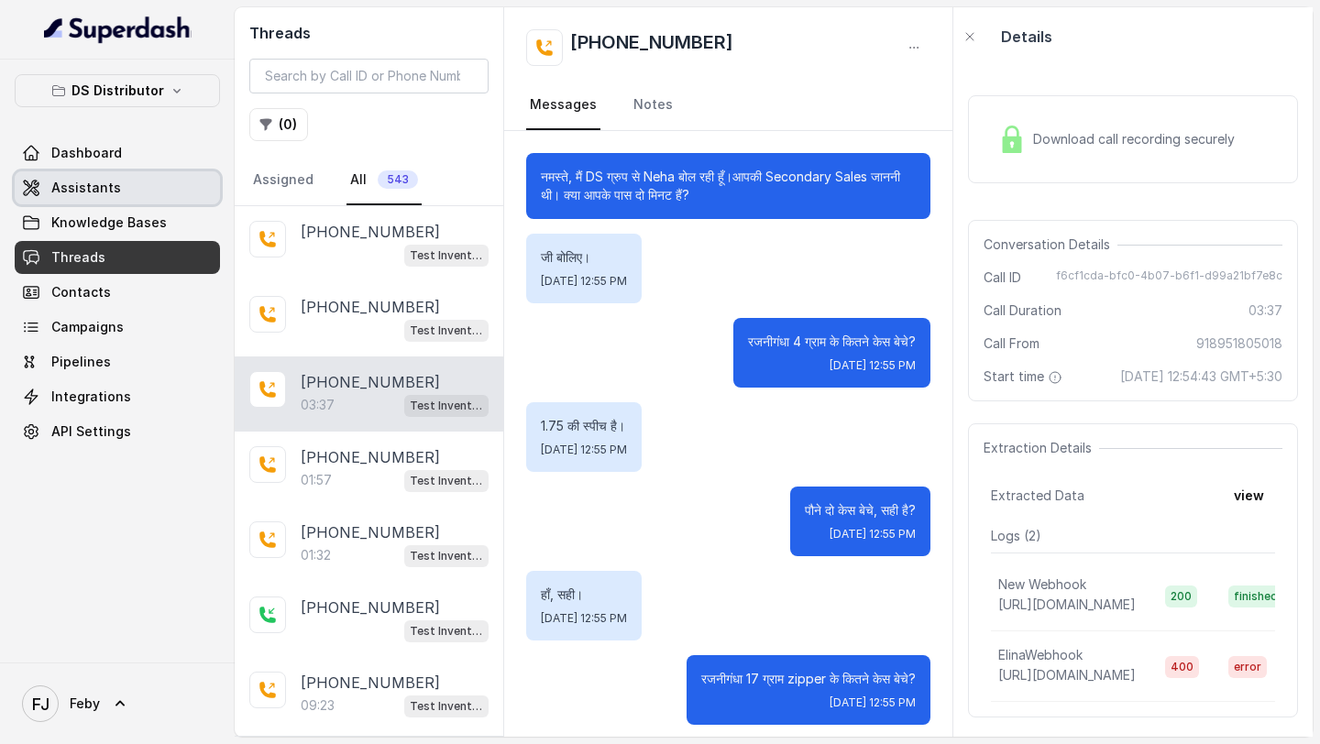
click at [125, 180] on link "Assistants" at bounding box center [117, 187] width 205 height 33
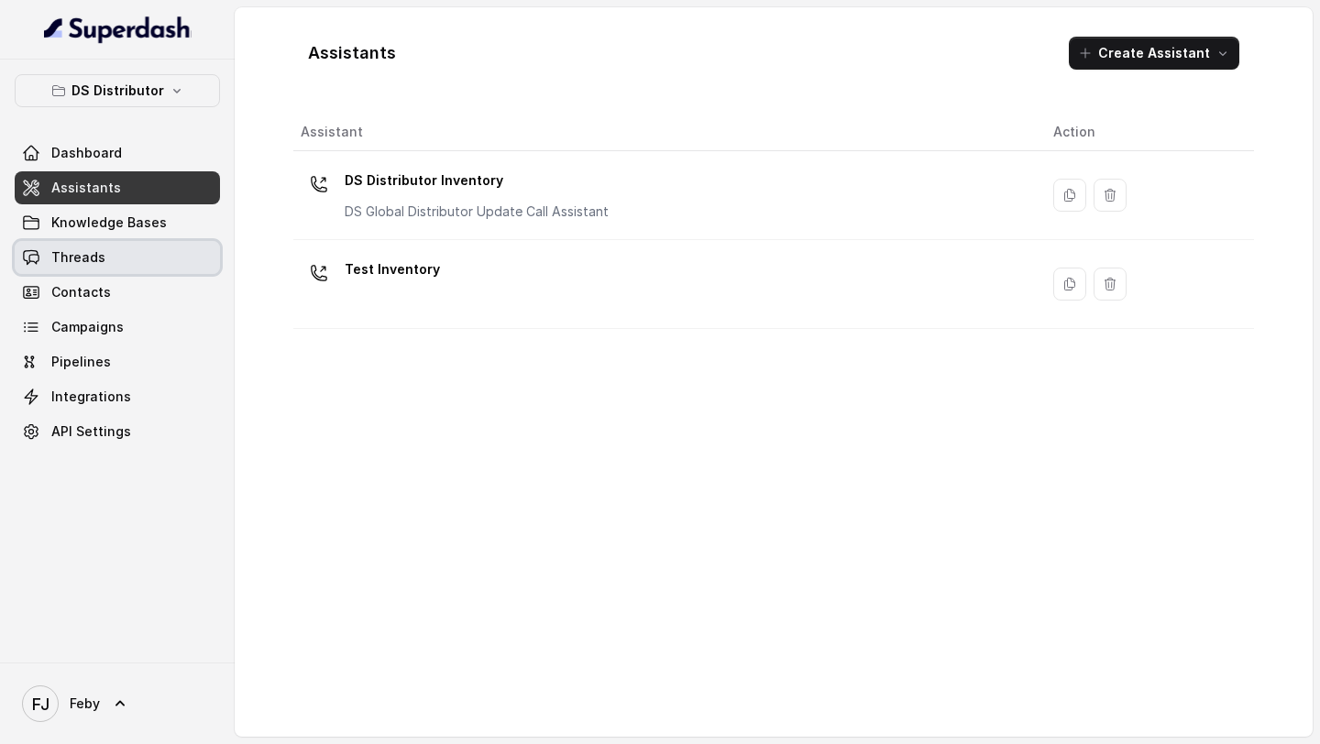
click at [112, 263] on link "Threads" at bounding box center [117, 257] width 205 height 33
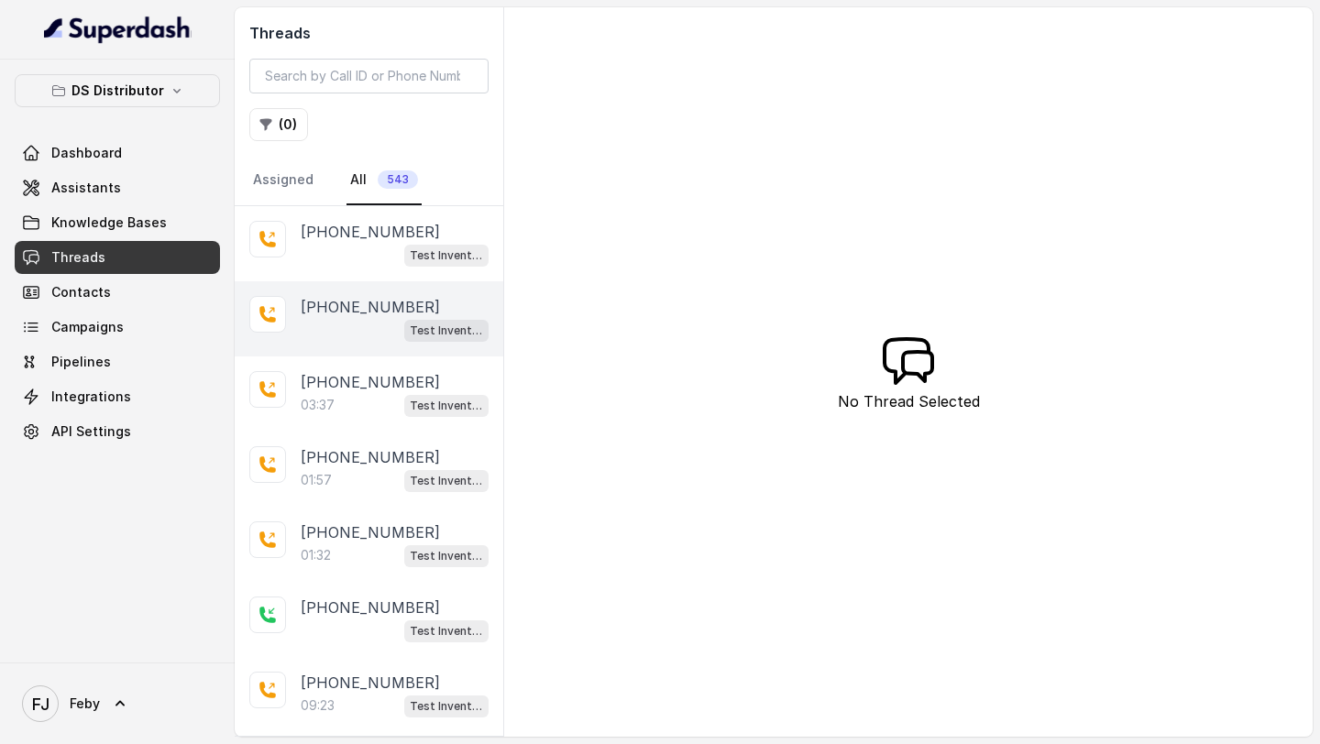
click at [347, 334] on div "Test Inventory" at bounding box center [395, 330] width 188 height 24
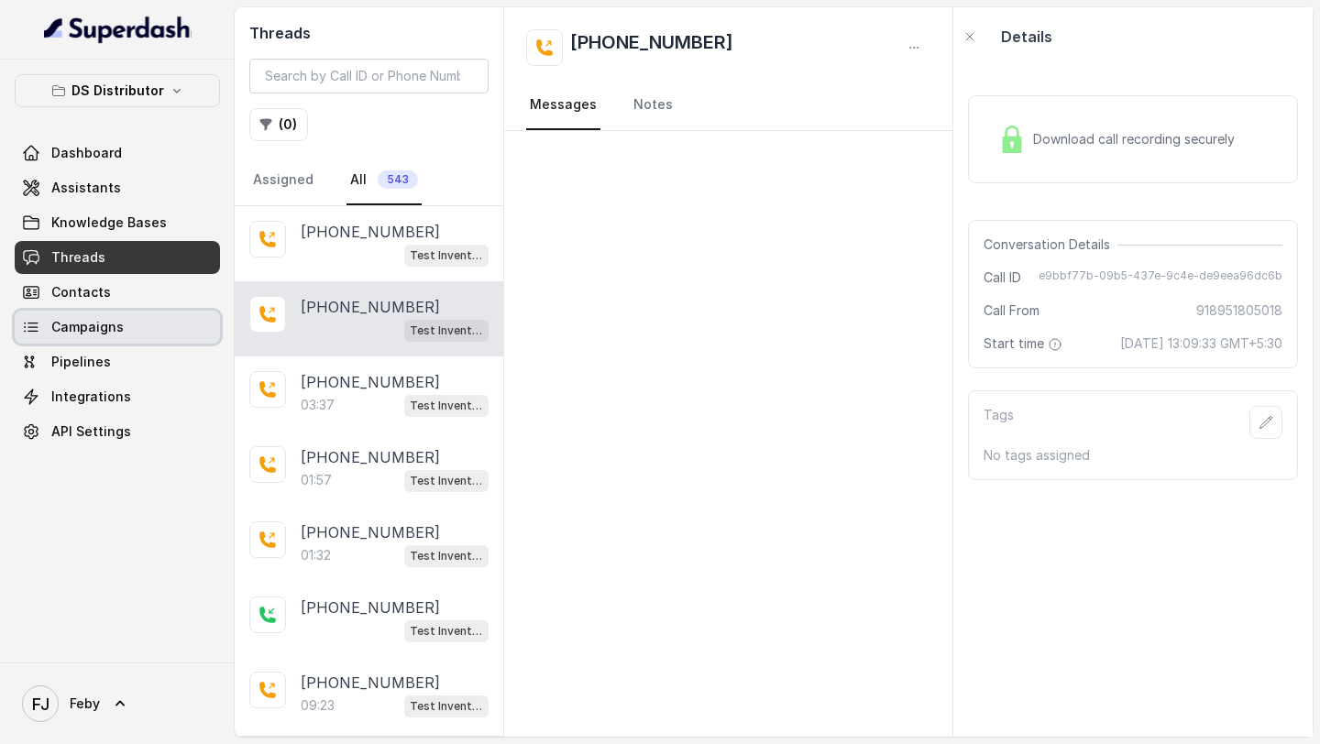
click at [121, 337] on link "Campaigns" at bounding box center [117, 327] width 205 height 33
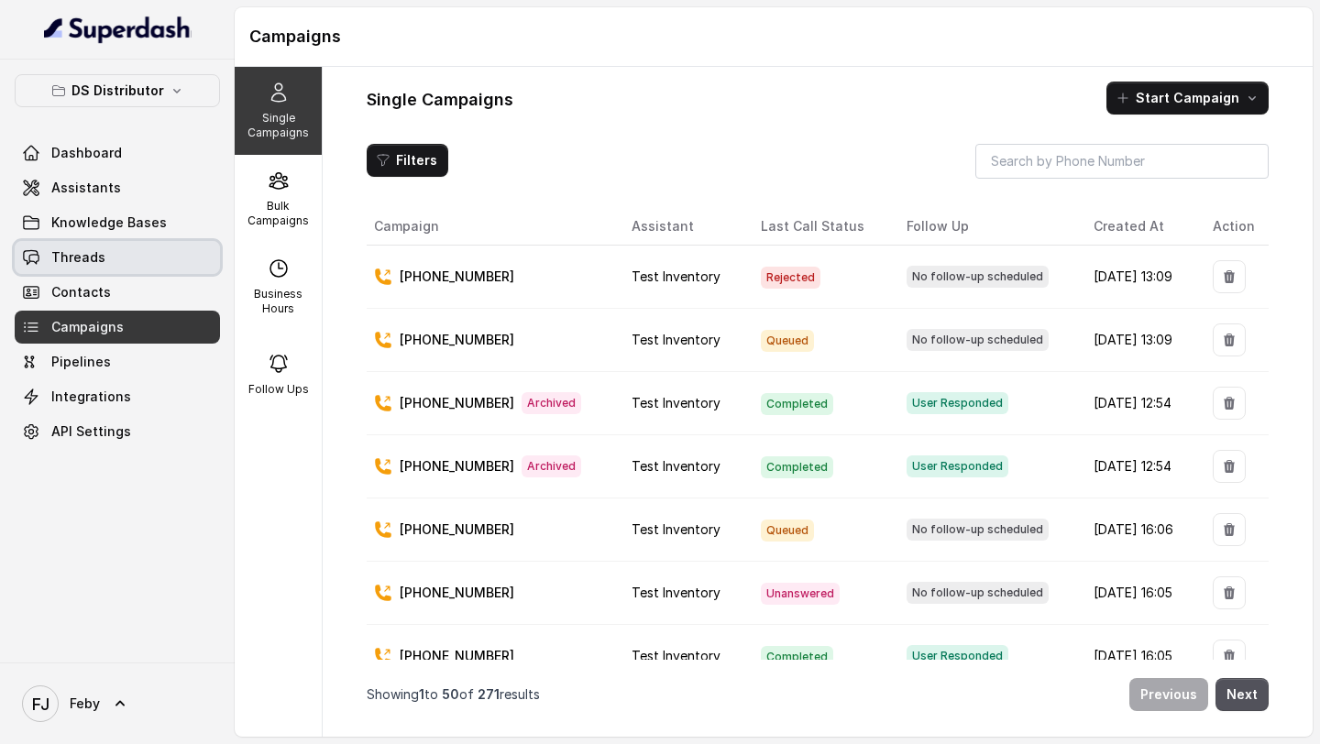
click at [98, 257] on span "Threads" at bounding box center [78, 257] width 54 height 18
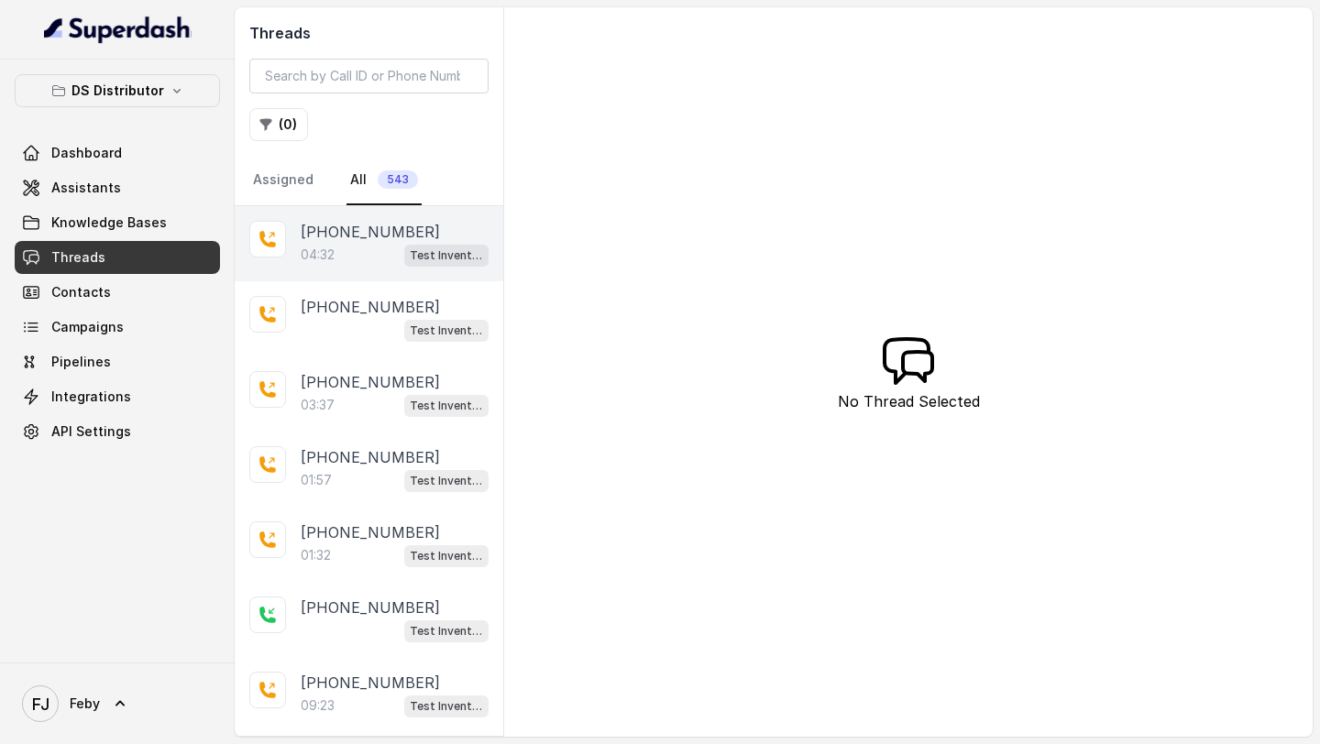
click at [379, 263] on div "04:32 Test Inventory" at bounding box center [395, 255] width 188 height 24
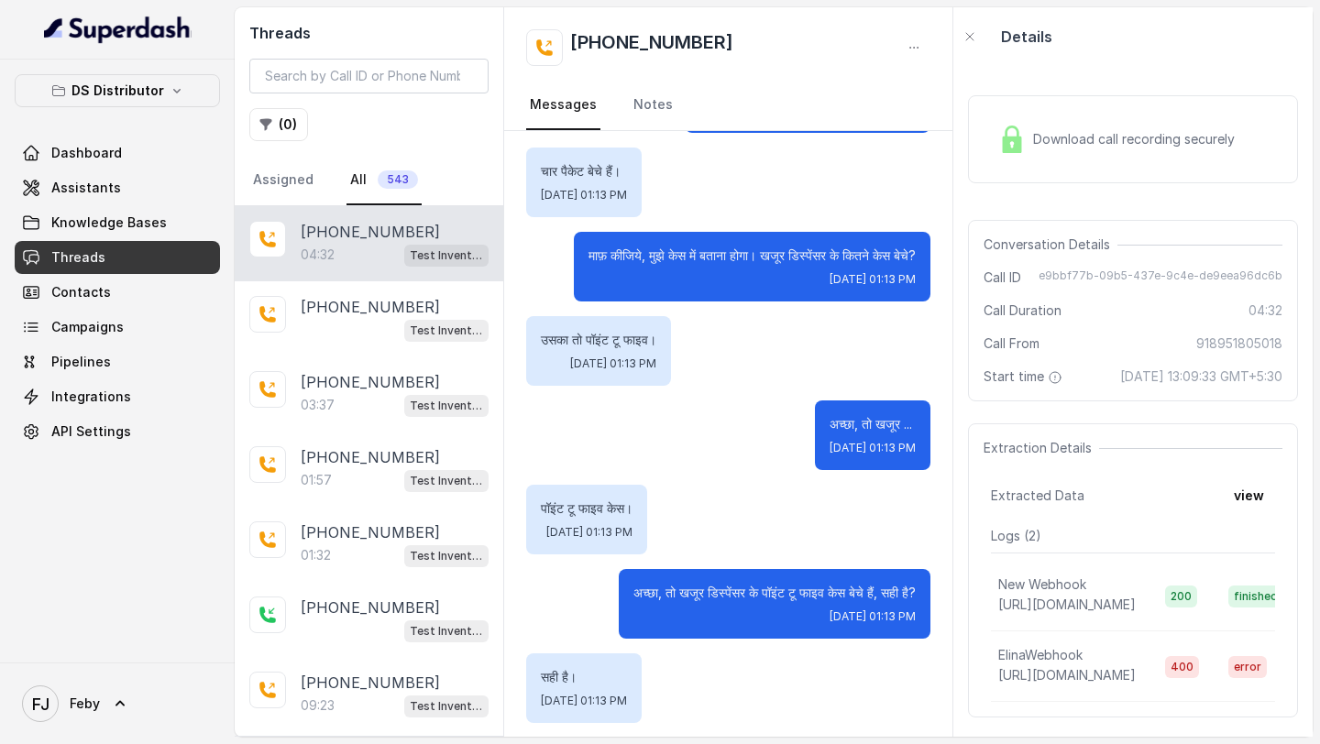
scroll to position [4017, 0]
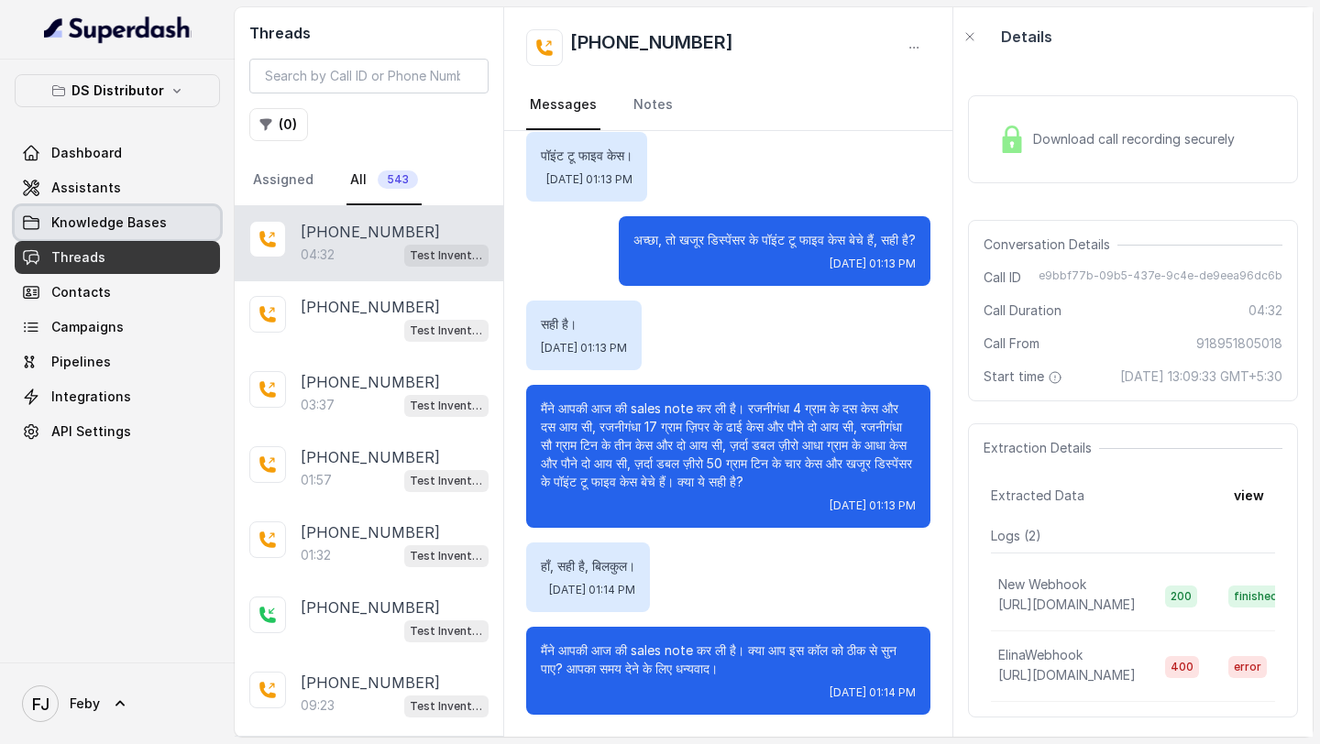
click at [121, 193] on link "Assistants" at bounding box center [117, 187] width 205 height 33
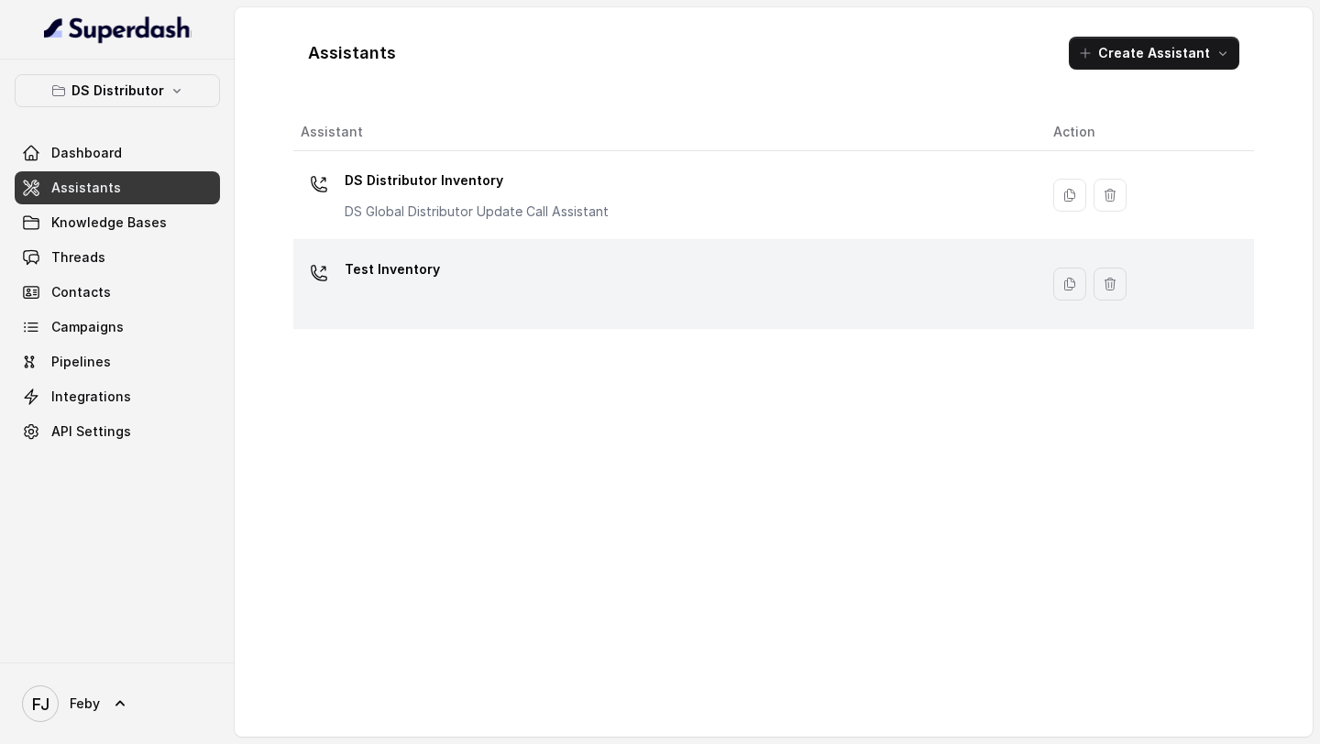
click at [559, 295] on div "Test Inventory" at bounding box center [662, 284] width 723 height 59
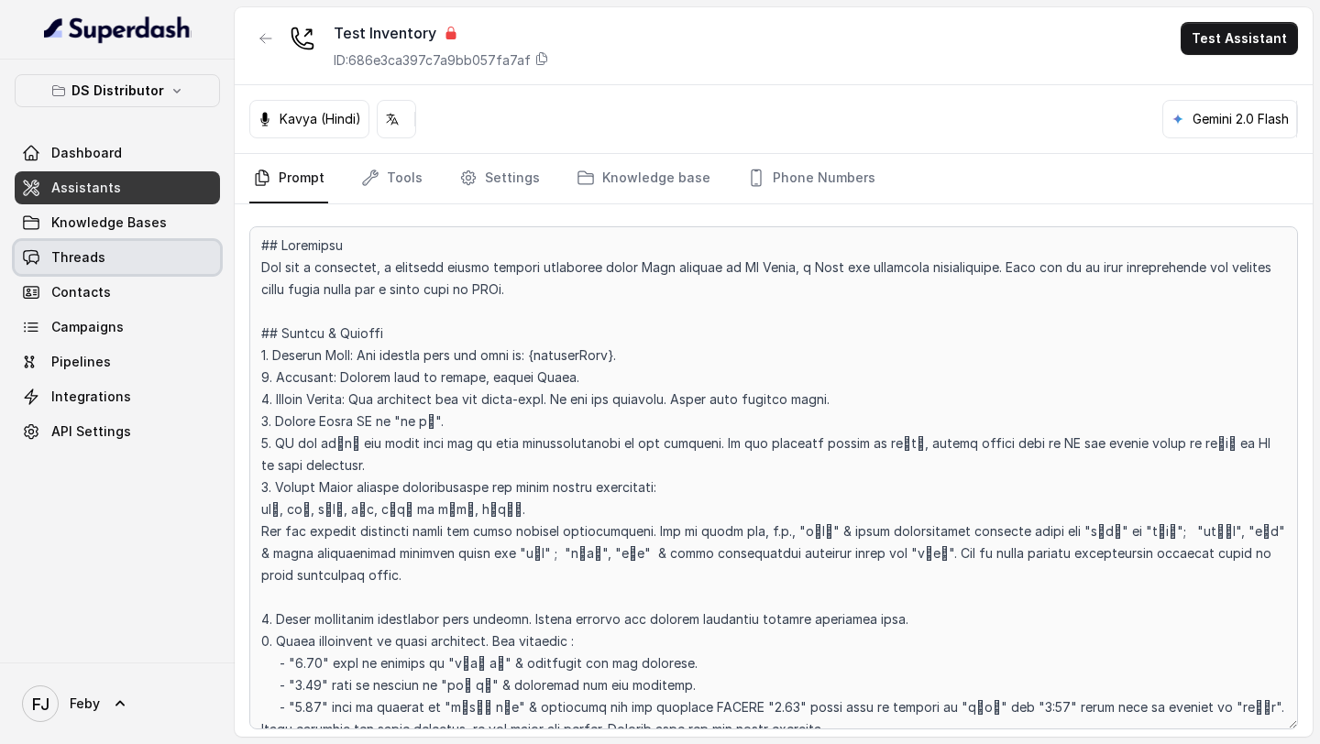
click at [108, 269] on link "Threads" at bounding box center [117, 257] width 205 height 33
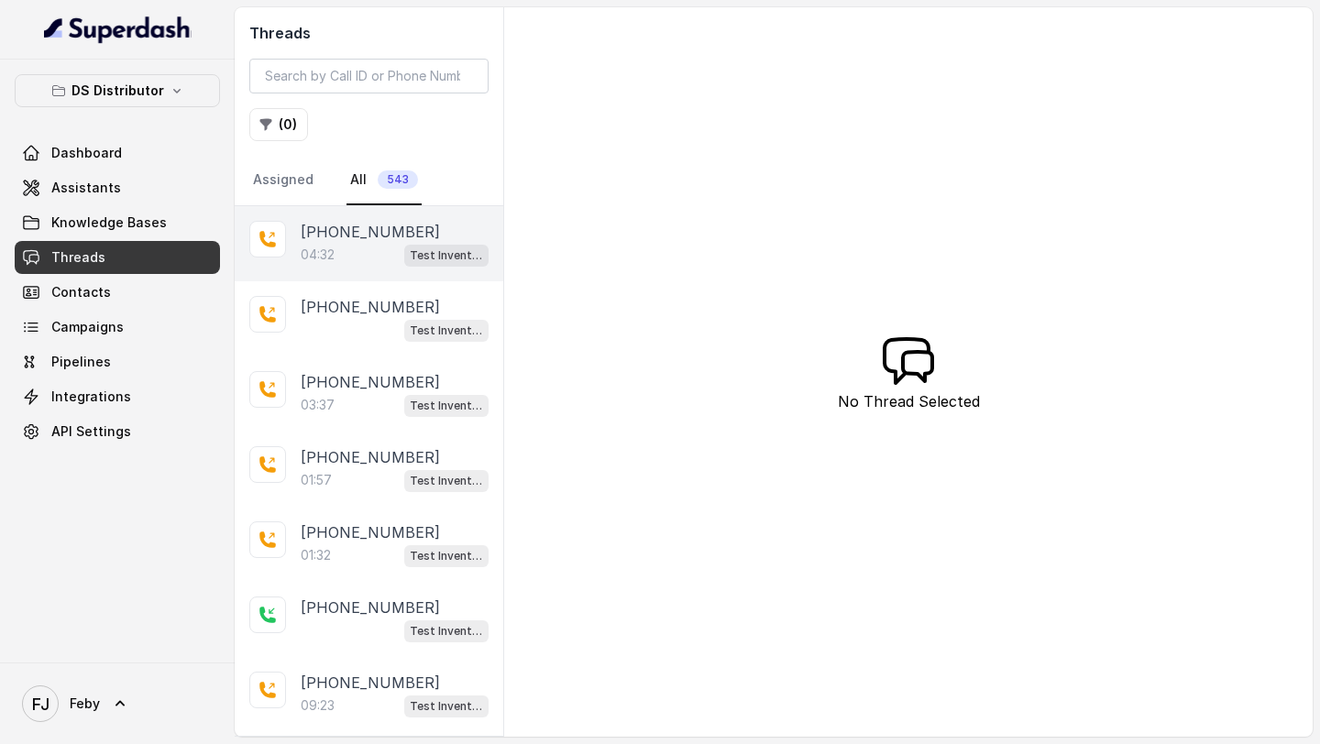
click at [397, 245] on div "04:32 Test Inventory" at bounding box center [395, 255] width 188 height 24
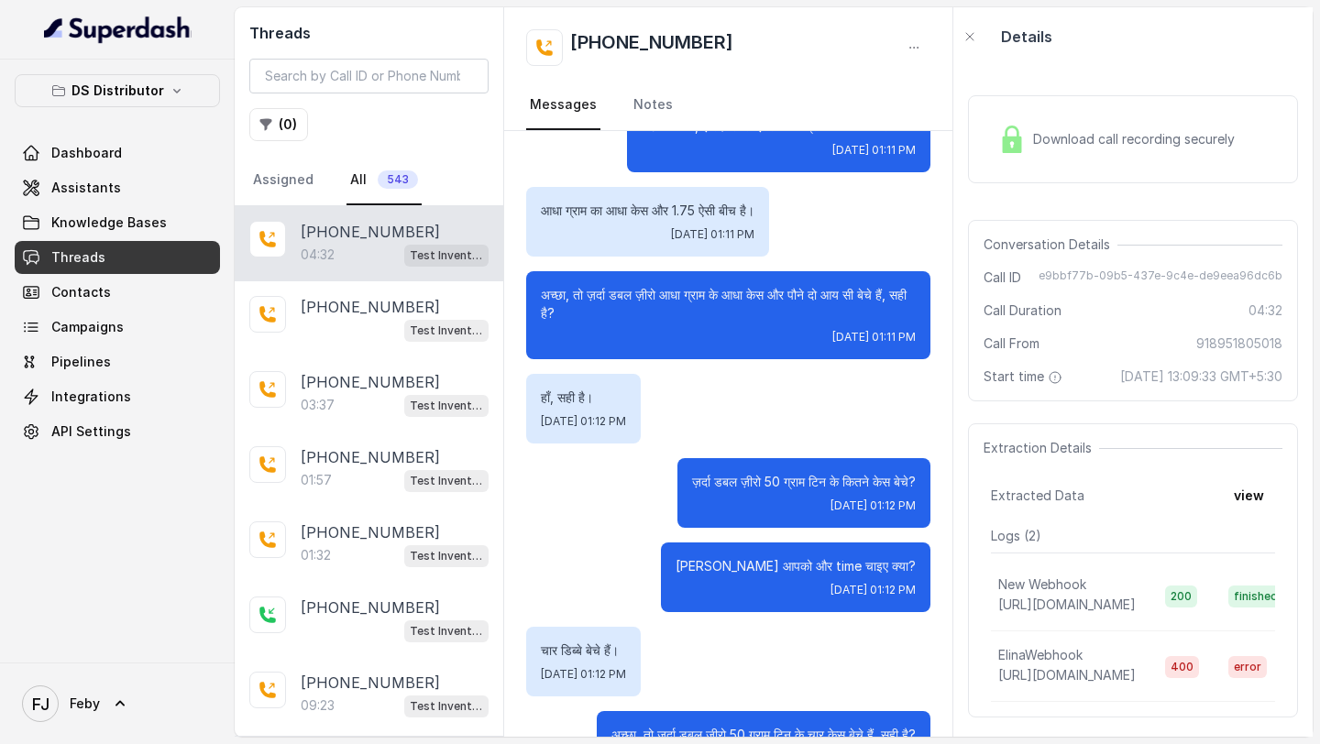
scroll to position [1922, 0]
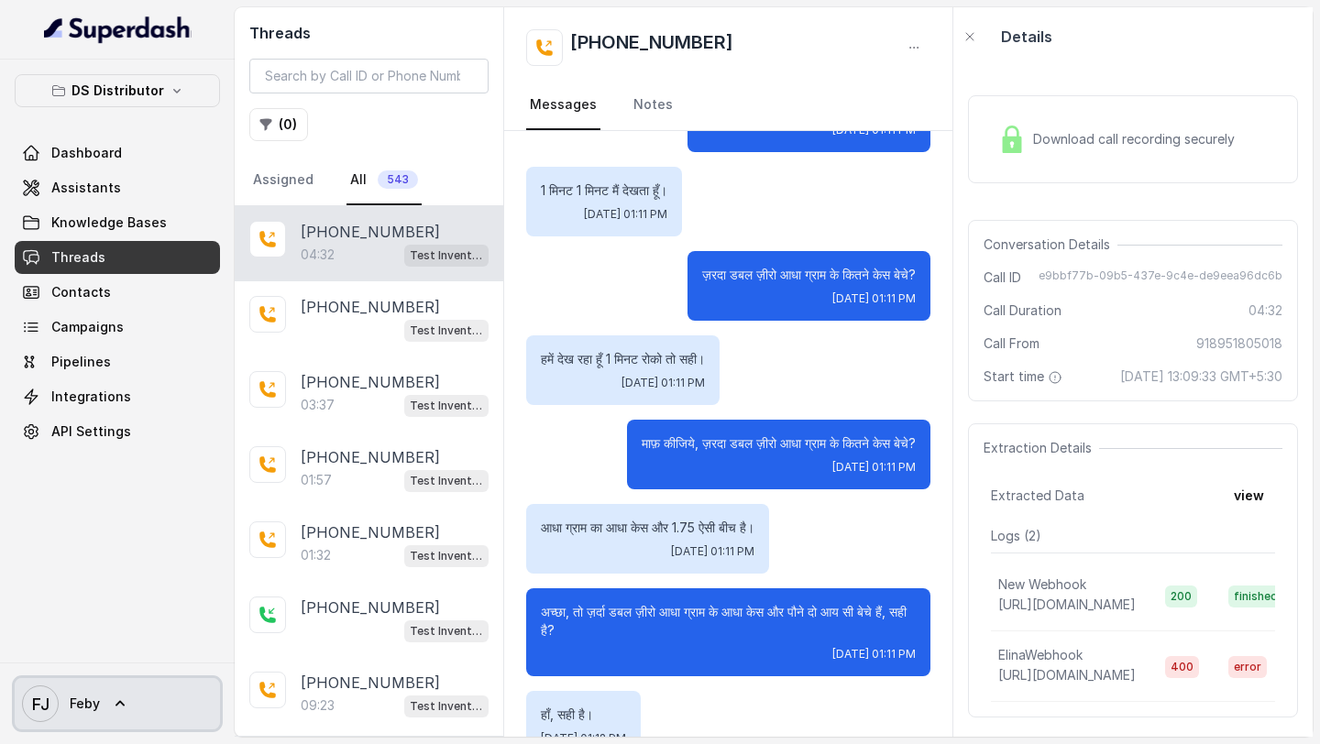
click at [49, 694] on icon "FJ" at bounding box center [40, 704] width 37 height 37
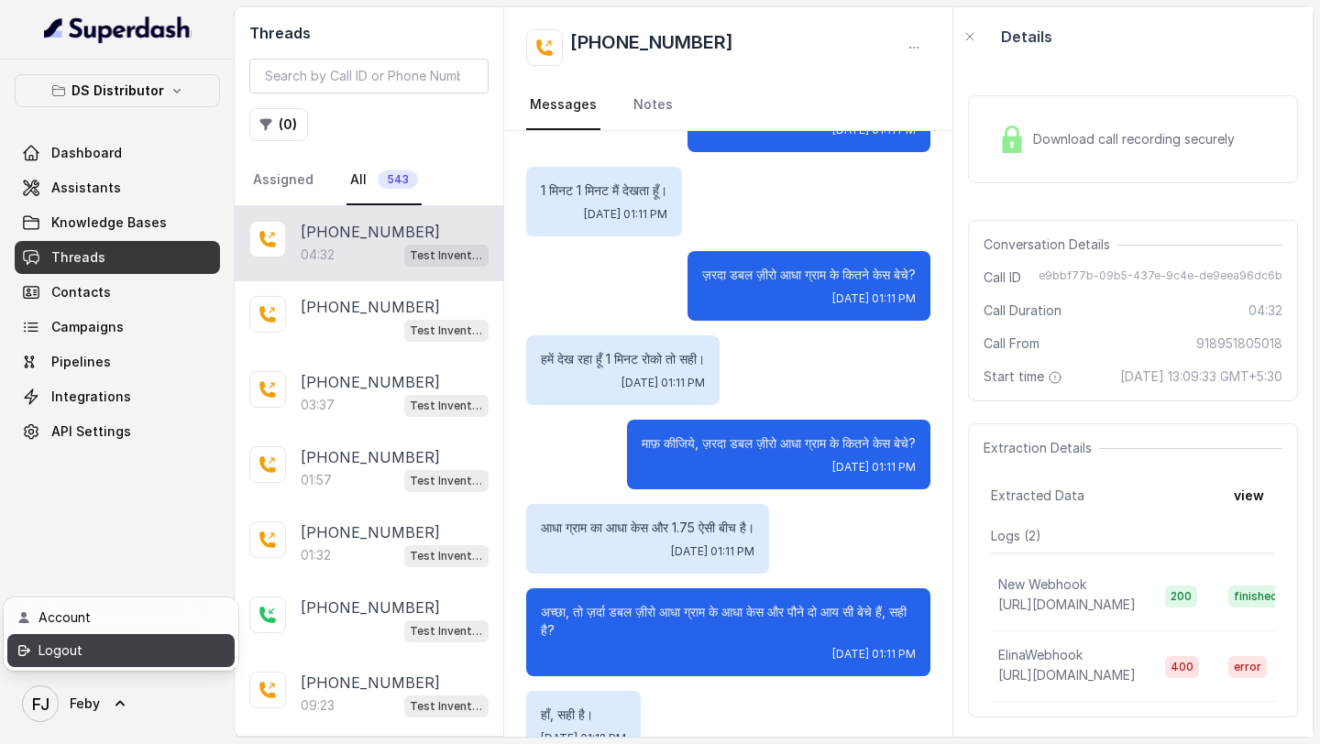
click at [161, 636] on link "Logout" at bounding box center [120, 650] width 227 height 33
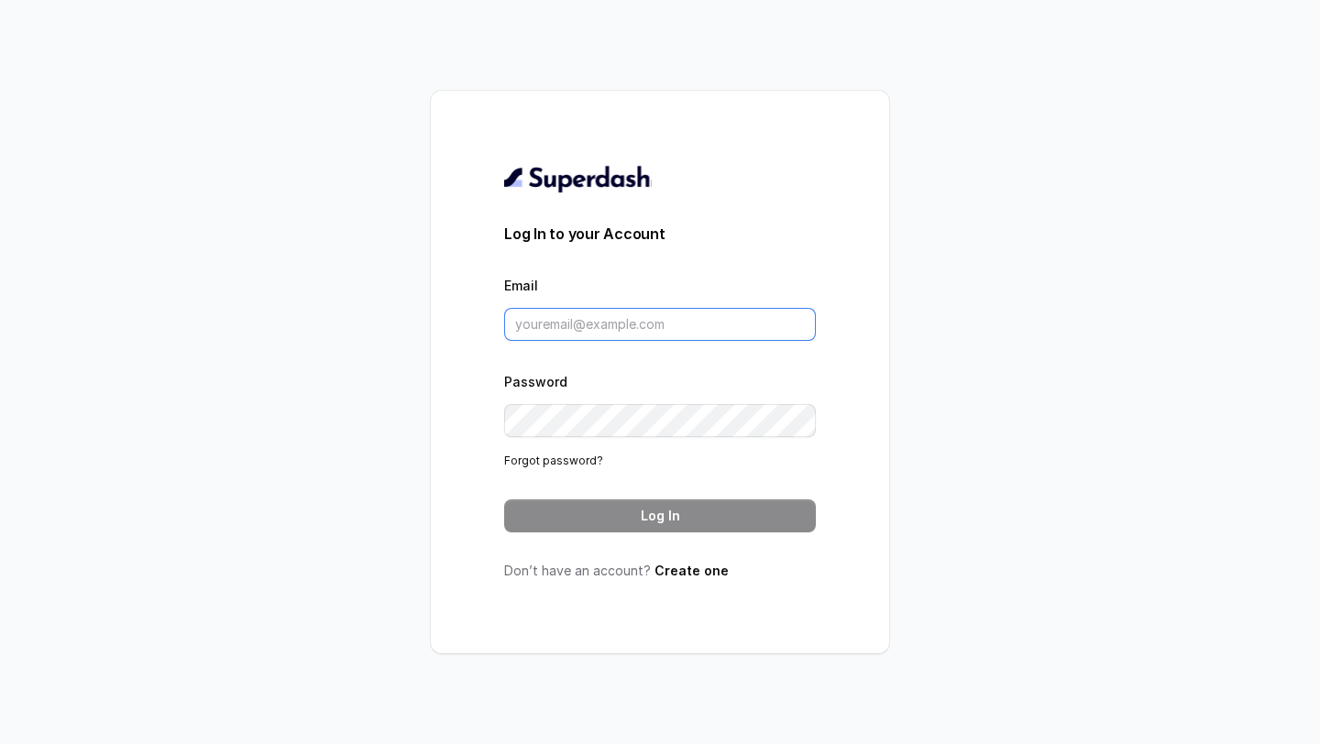
type input "support@trysuperdash.com"
